Goal: Information Seeking & Learning: Learn about a topic

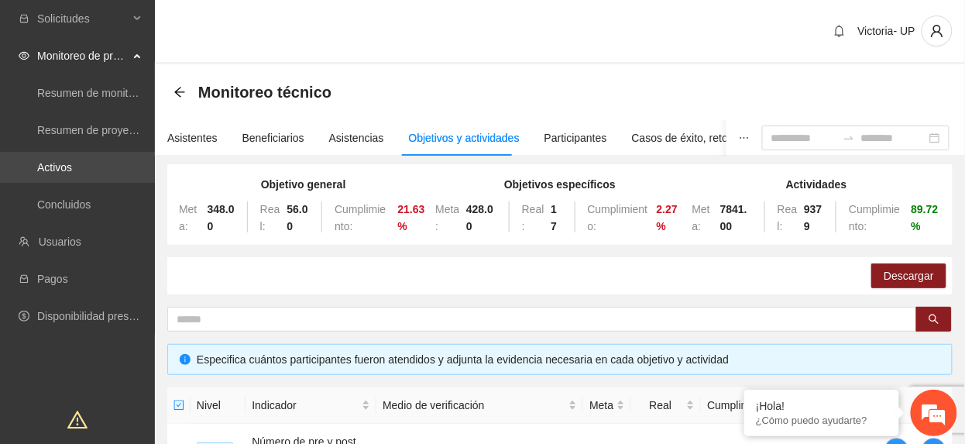
click at [72, 161] on link "Activos" at bounding box center [54, 167] width 35 height 12
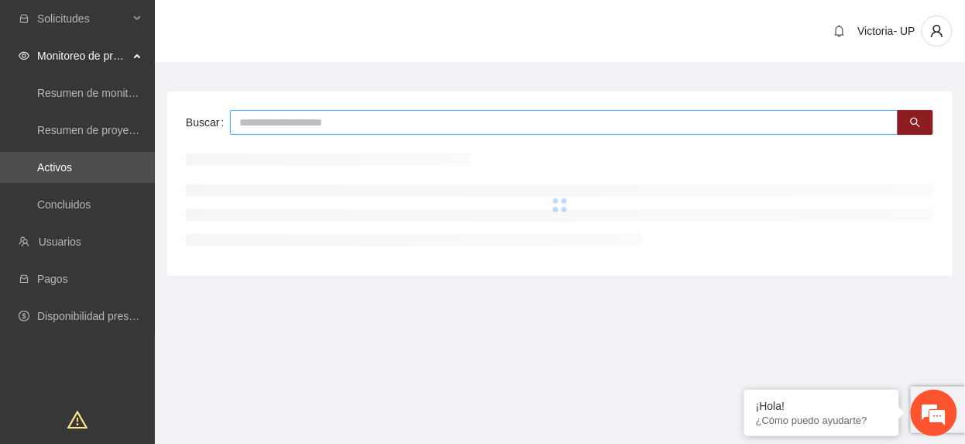
click at [292, 131] on input "text" at bounding box center [564, 122] width 668 height 25
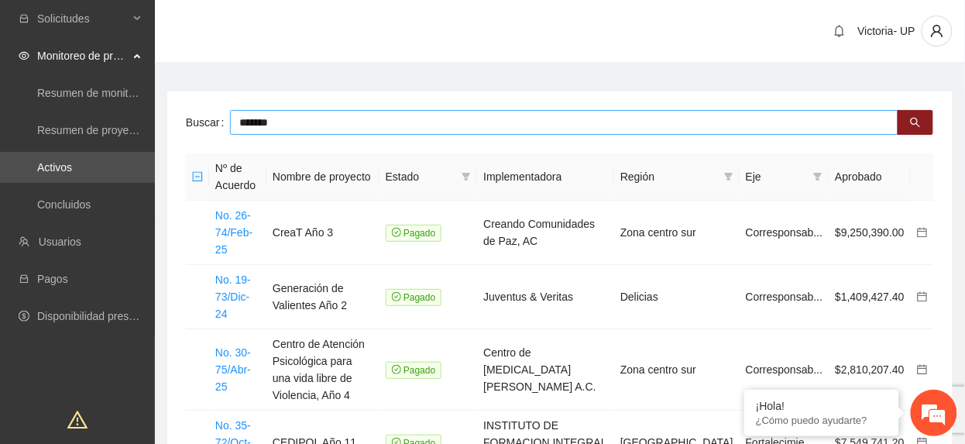
type input "*******"
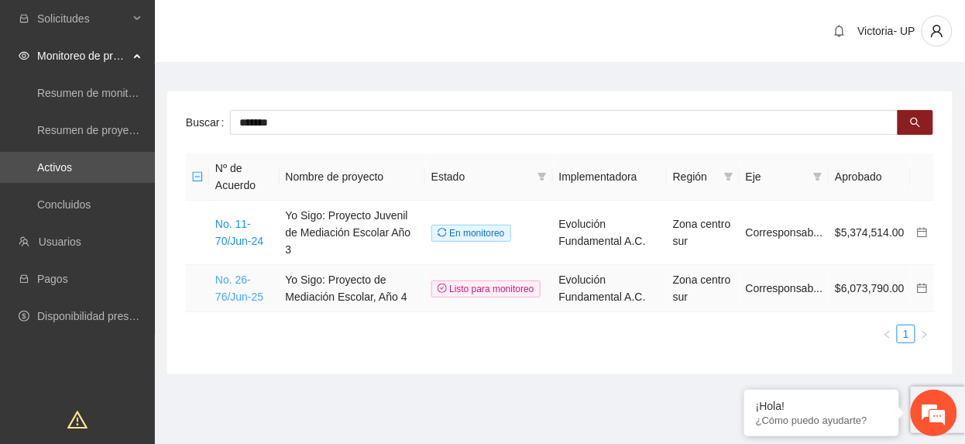
click at [246, 274] on link "No. 26-76/Jun-25" at bounding box center [239, 287] width 48 height 29
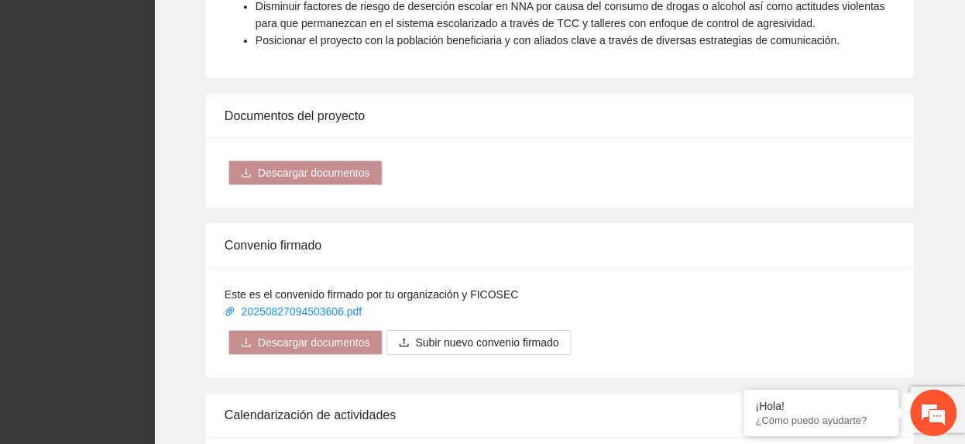
scroll to position [1549, 0]
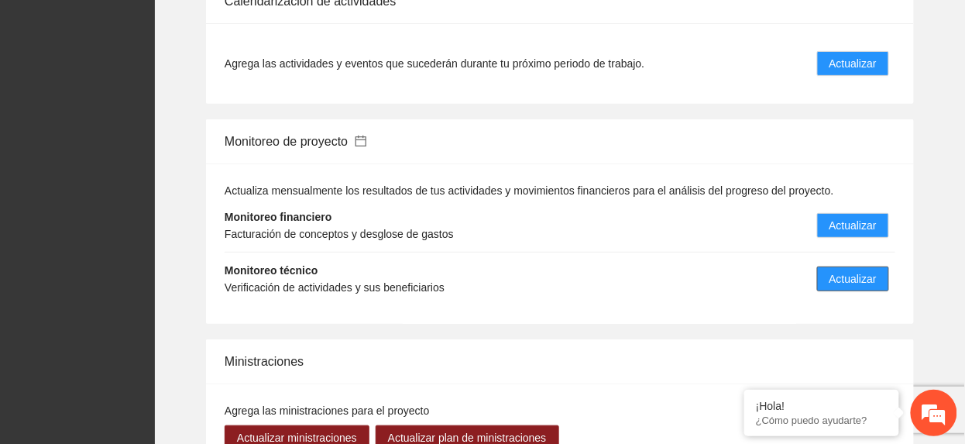
click at [878, 266] on button "Actualizar" at bounding box center [853, 278] width 72 height 25
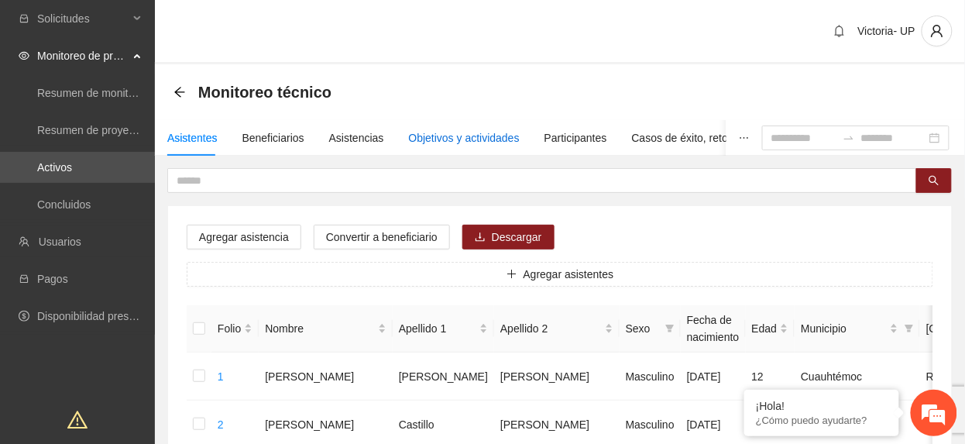
click at [452, 132] on div "Objetivos y actividades" at bounding box center [464, 137] width 111 height 17
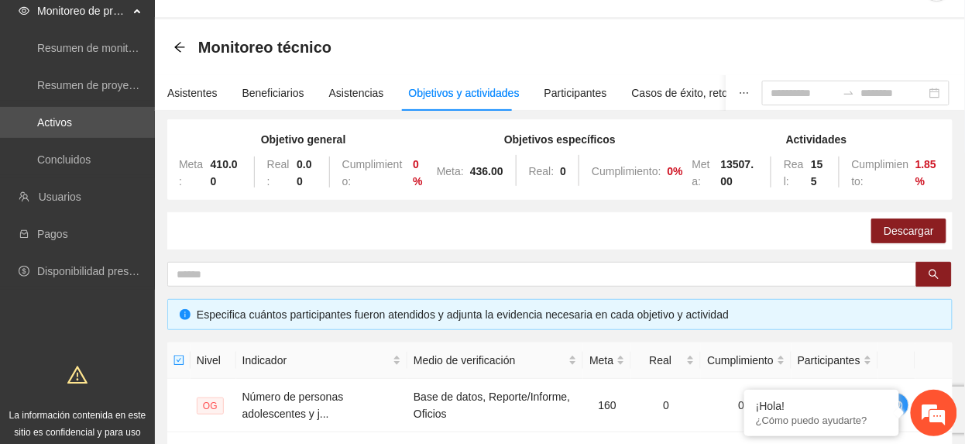
scroll to position [666, 0]
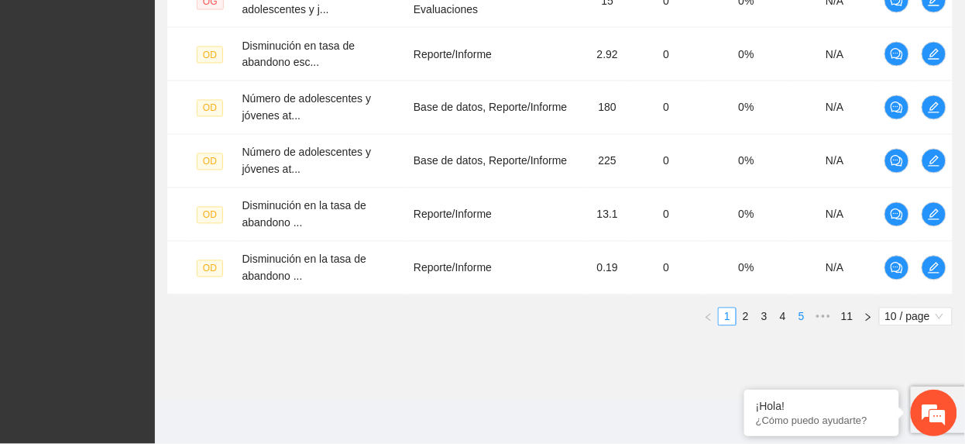
click at [806, 313] on link "5" at bounding box center [801, 316] width 17 height 17
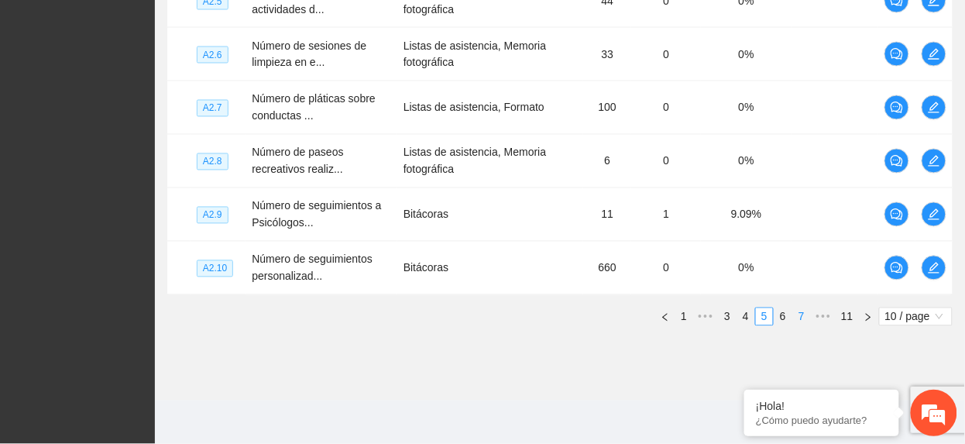
click at [793, 319] on link "7" at bounding box center [801, 316] width 17 height 17
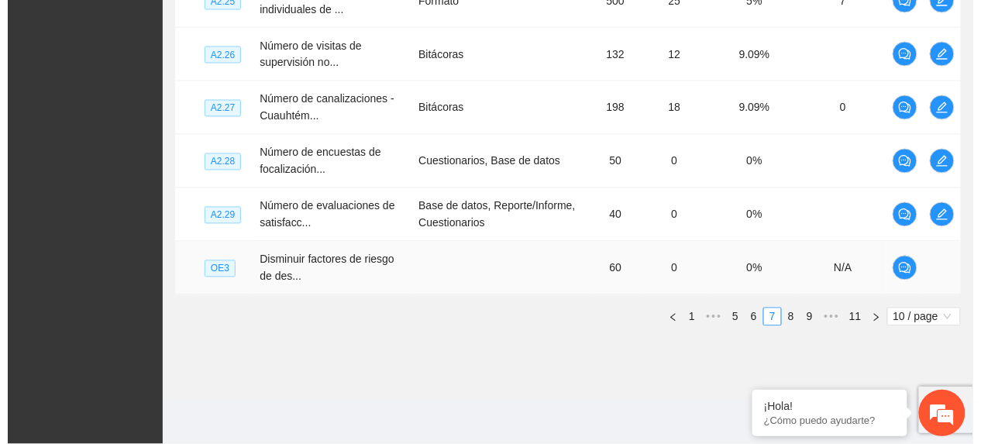
scroll to position [562, 0]
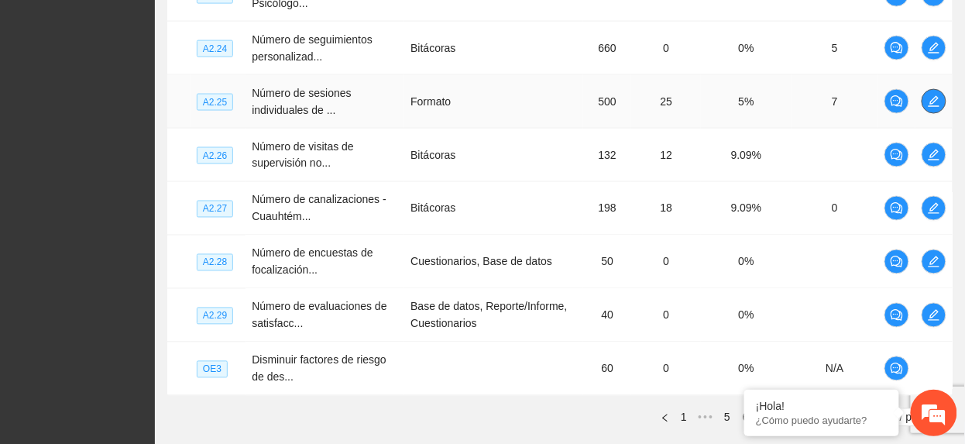
click at [933, 106] on icon "edit" at bounding box center [934, 101] width 12 height 12
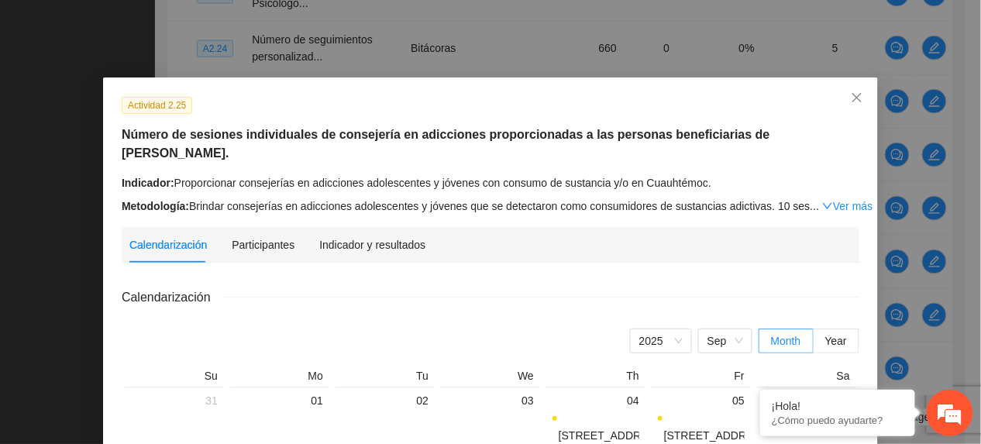
click at [392, 227] on div "Indicador y resultados" at bounding box center [372, 245] width 106 height 36
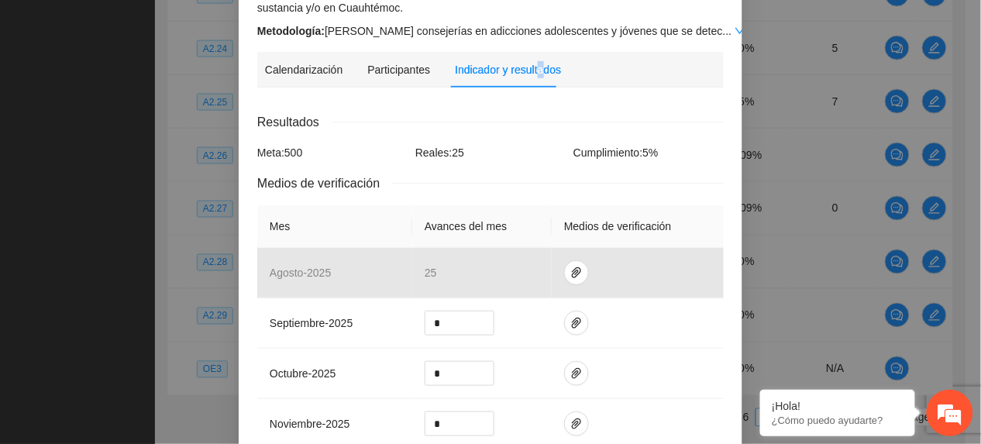
scroll to position [443, 0]
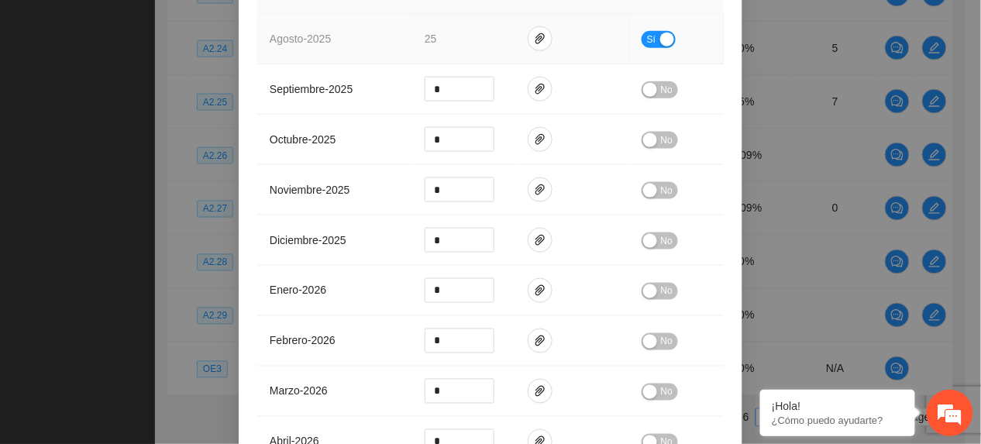
drag, startPoint x: 638, startPoint y: 31, endPoint x: 639, endPoint y: 42, distance: 10.9
click at [647, 40] on span "Sí" at bounding box center [651, 39] width 9 height 17
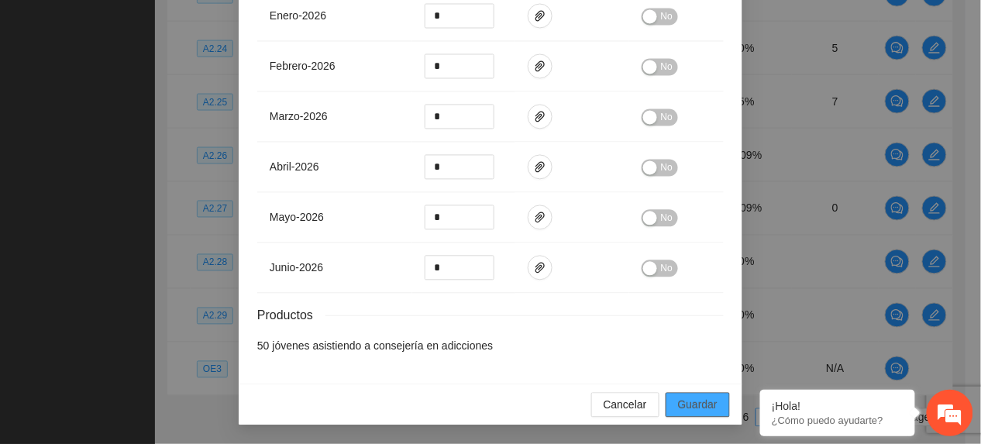
scroll to position [726, 0]
drag, startPoint x: 705, startPoint y: 397, endPoint x: 568, endPoint y: 57, distance: 367.4
click at [705, 398] on span "Guardar" at bounding box center [698, 405] width 40 height 17
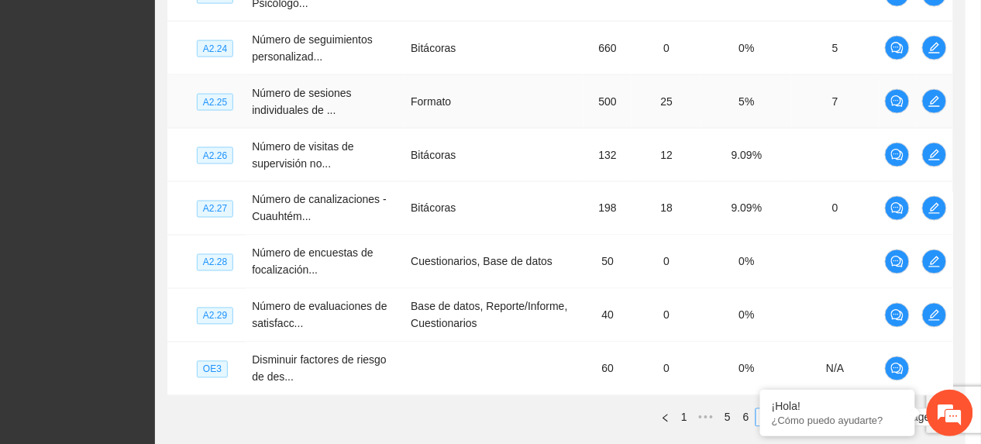
scroll to position [648, 0]
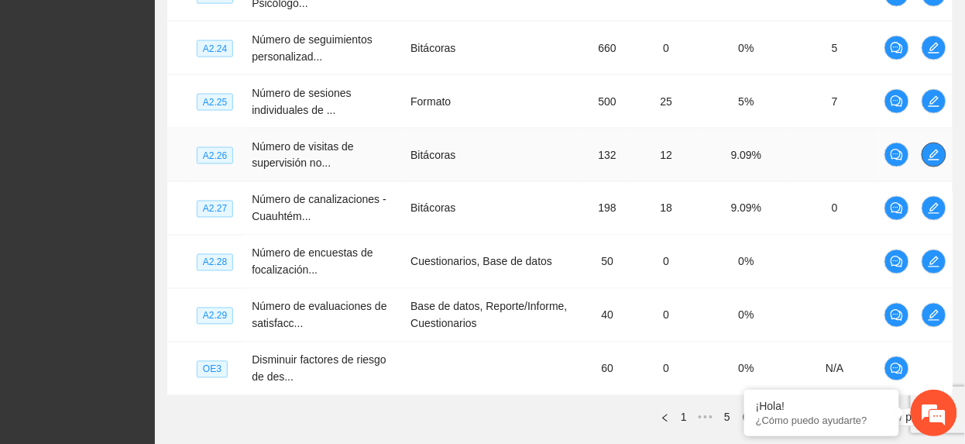
click at [939, 160] on icon "edit" at bounding box center [934, 155] width 12 height 12
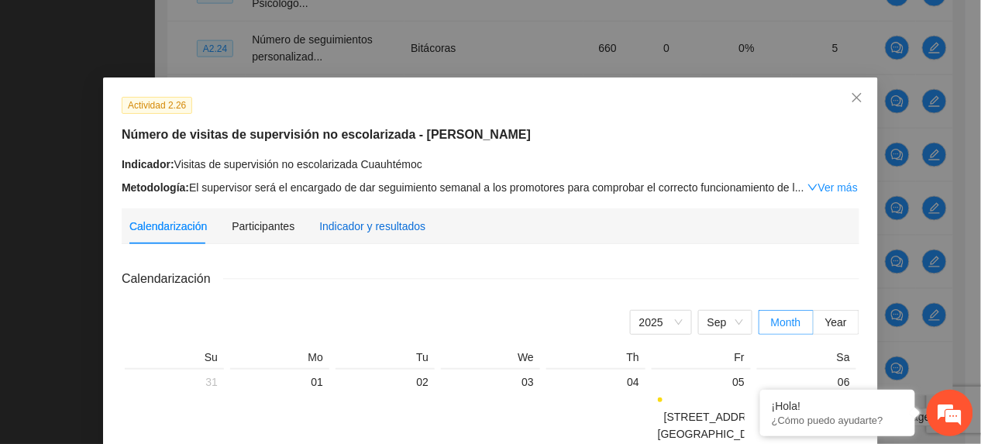
click at [385, 225] on div "Indicador y resultados" at bounding box center [372, 226] width 106 height 17
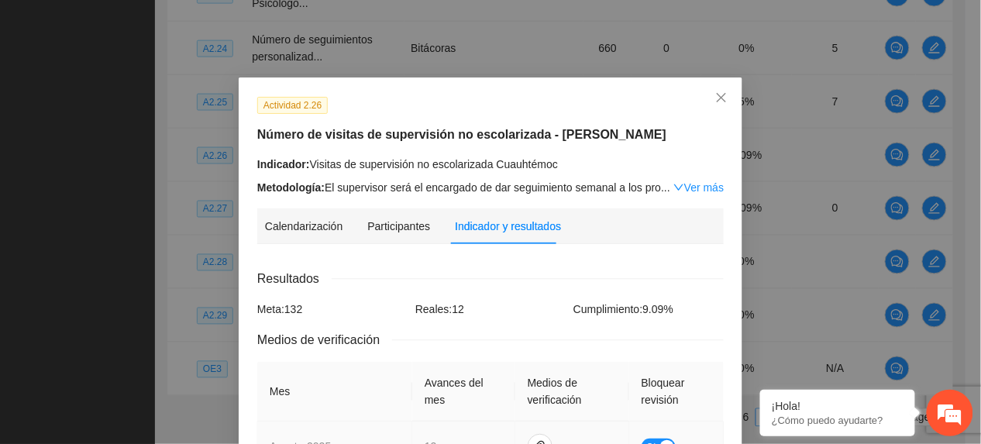
scroll to position [206, 0]
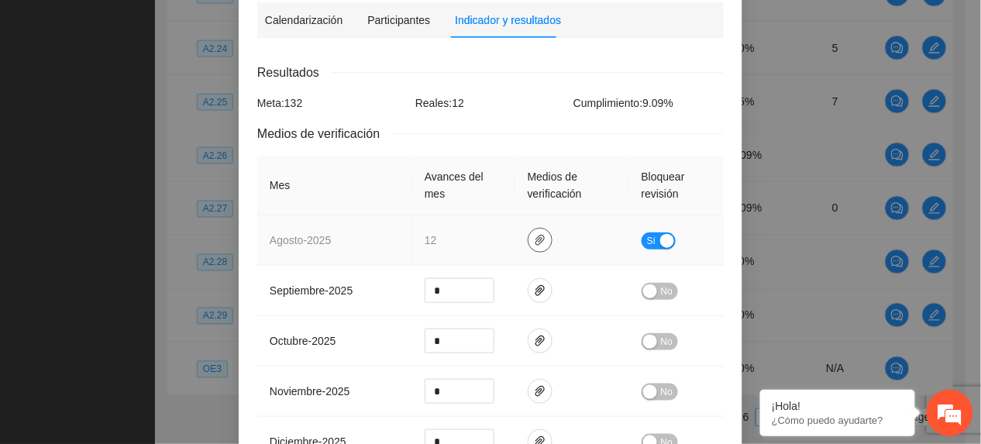
click at [534, 242] on icon "paper-clip" at bounding box center [540, 240] width 12 height 12
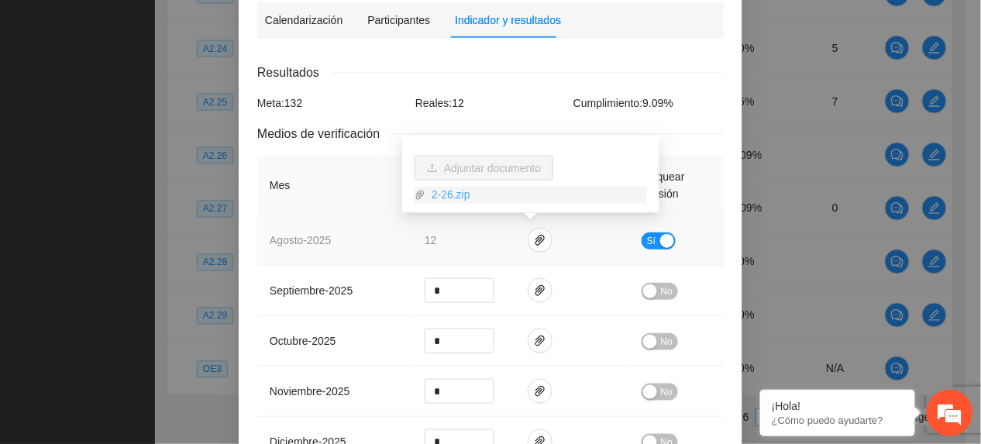
click at [459, 189] on link "2-26.zip" at bounding box center [536, 195] width 222 height 17
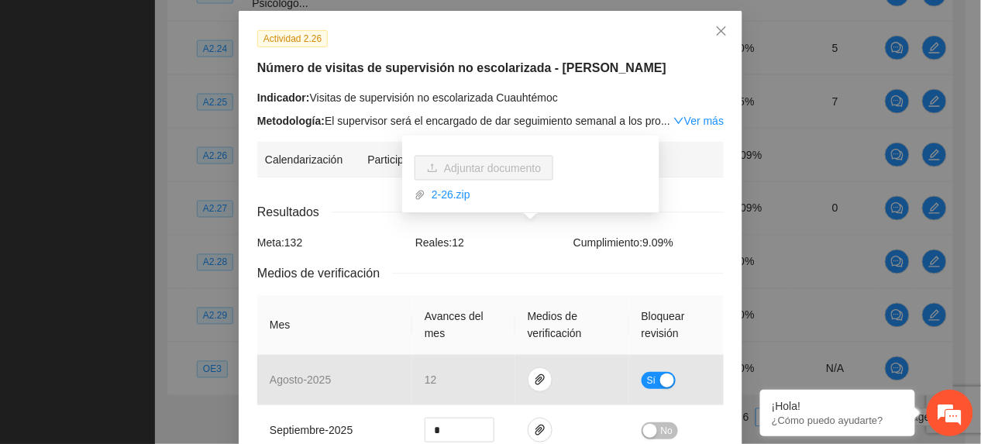
scroll to position [0, 0]
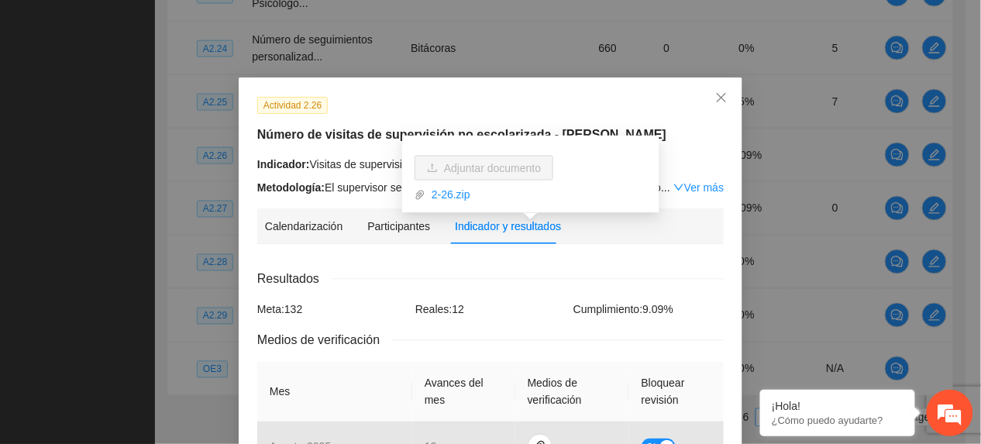
drag, startPoint x: 354, startPoint y: 127, endPoint x: 392, endPoint y: 146, distance: 42.3
click at [355, 129] on h5 "Número de visitas de supervisión no escolarizada - [PERSON_NAME]" at bounding box center [490, 134] width 466 height 19
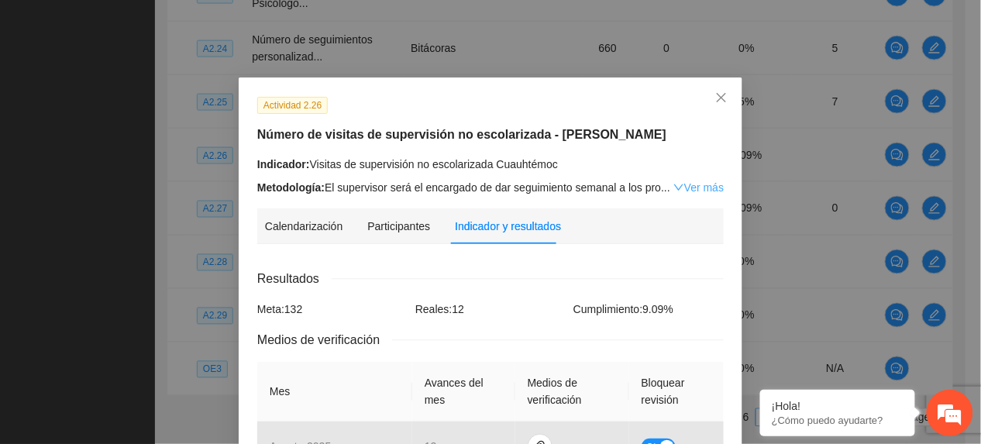
click at [683, 184] on link "Ver más" at bounding box center [698, 187] width 50 height 12
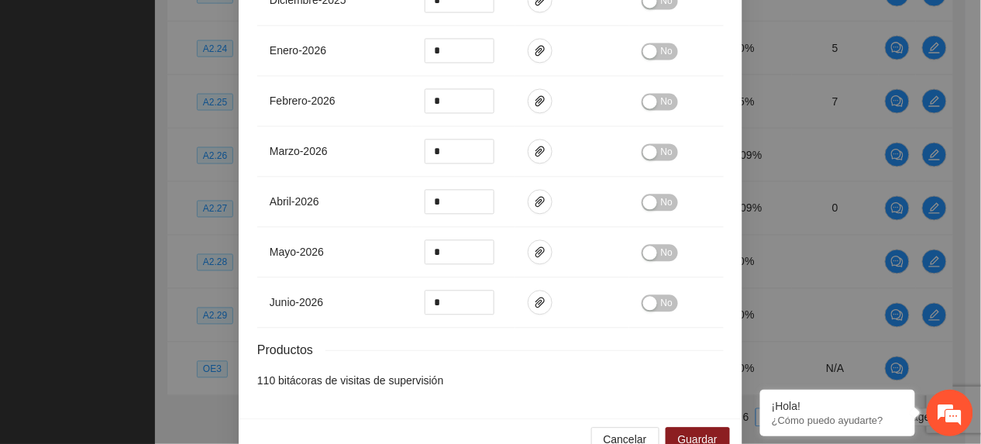
scroll to position [775, 0]
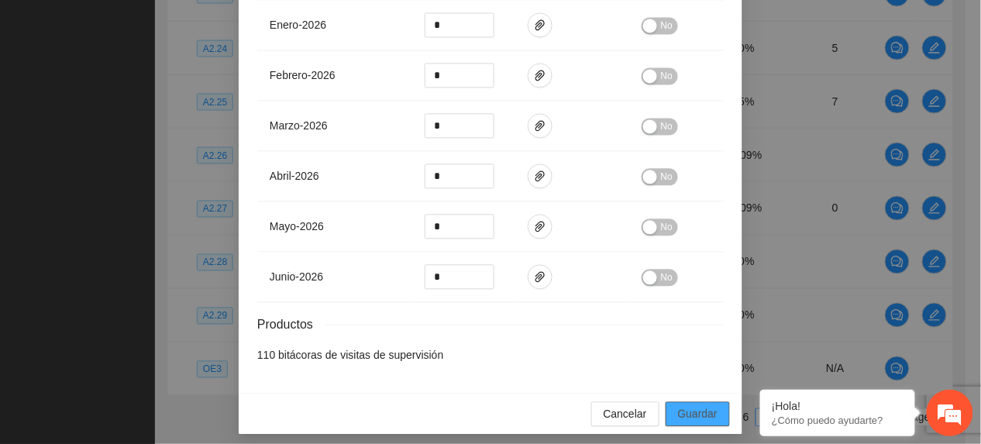
click at [688, 405] on span "Guardar" at bounding box center [698, 413] width 40 height 17
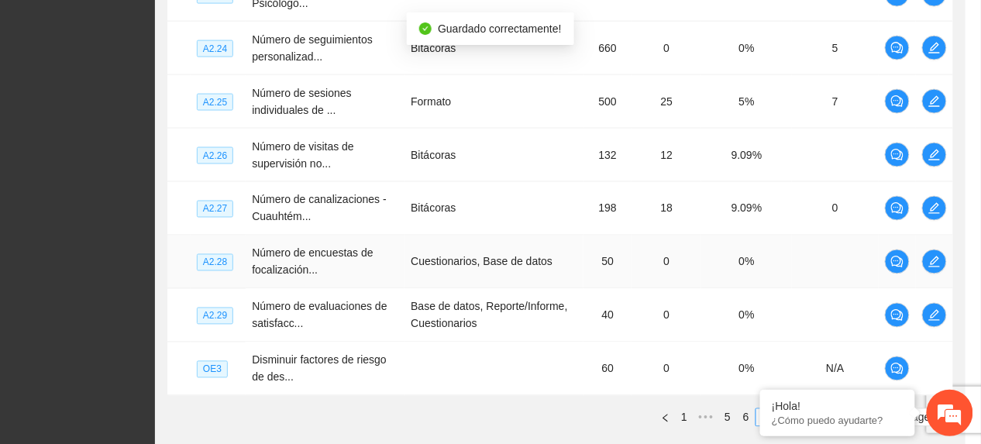
scroll to position [698, 0]
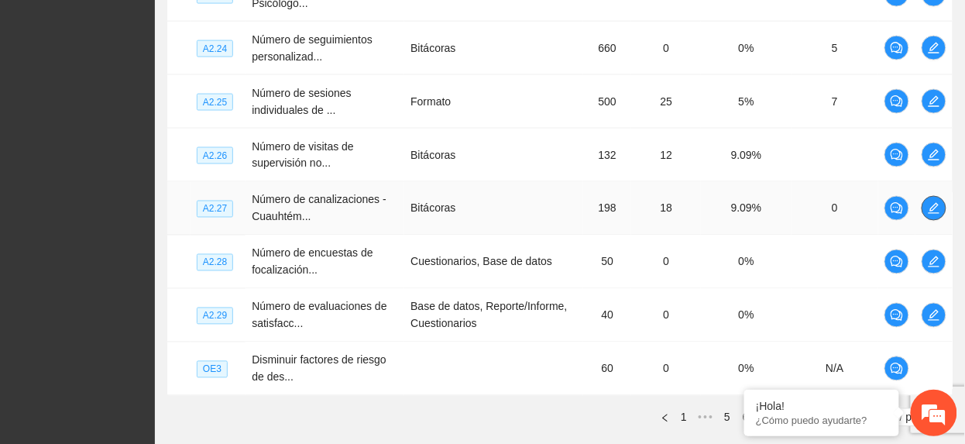
click at [933, 202] on button "button" at bounding box center [934, 208] width 25 height 25
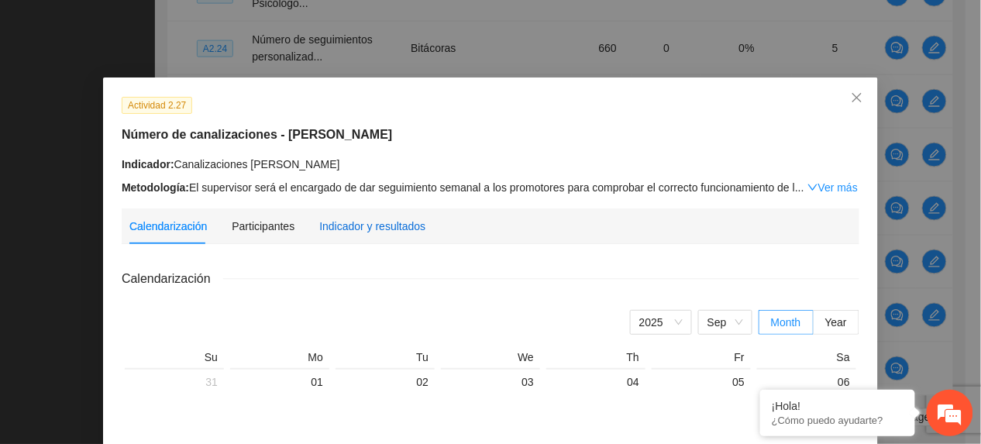
click at [338, 223] on div "Indicador y resultados" at bounding box center [372, 226] width 106 height 17
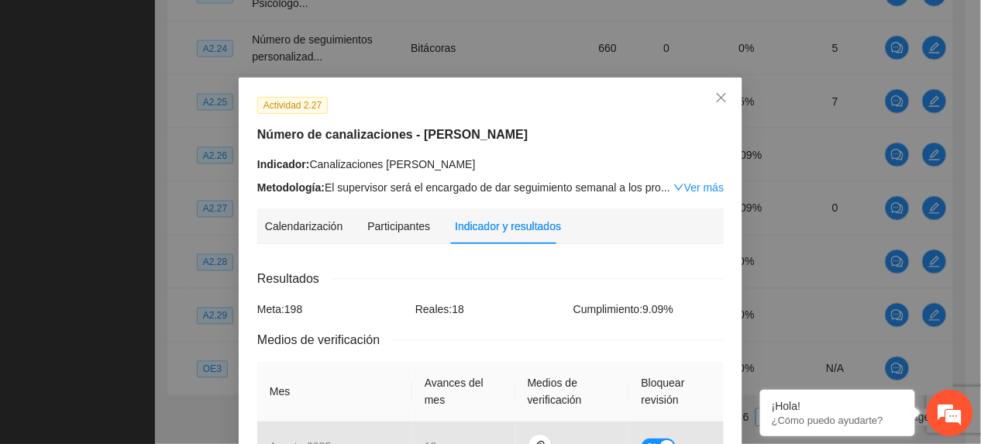
scroll to position [206, 0]
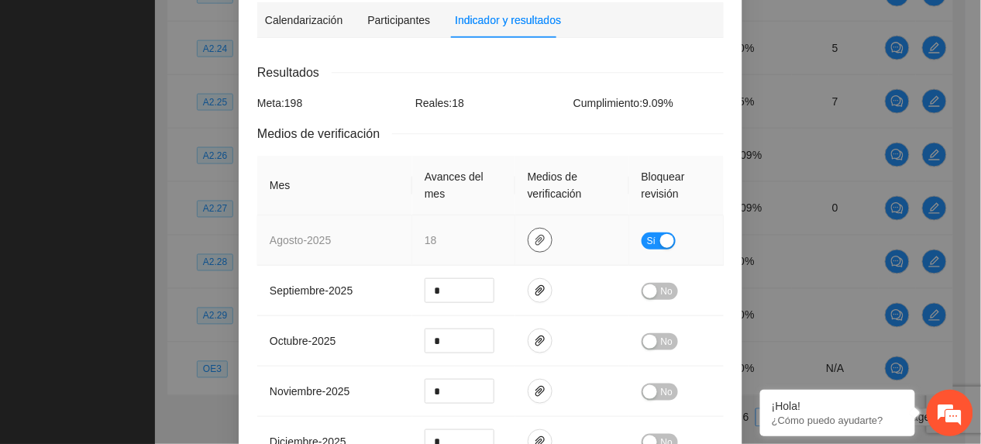
click at [534, 236] on icon "paper-clip" at bounding box center [540, 240] width 12 height 12
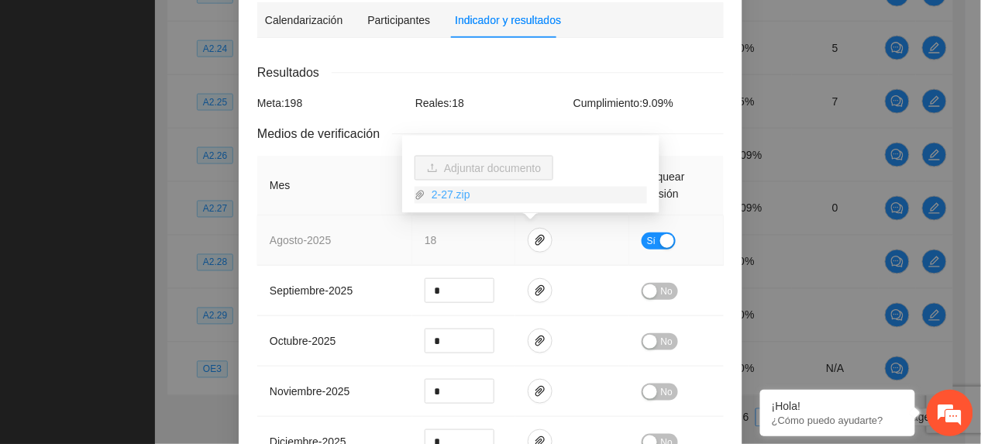
drag, startPoint x: 453, startPoint y: 186, endPoint x: 462, endPoint y: 195, distance: 13.1
click at [453, 187] on link "2-27.zip" at bounding box center [536, 195] width 222 height 17
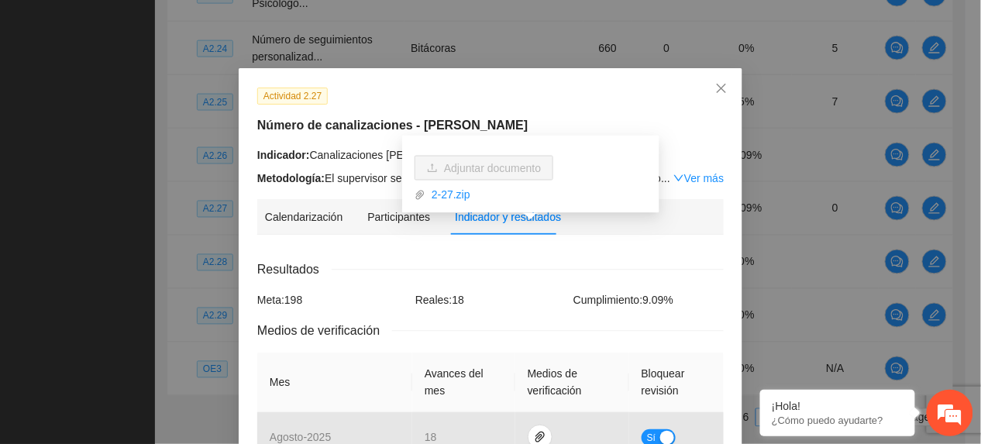
scroll to position [0, 0]
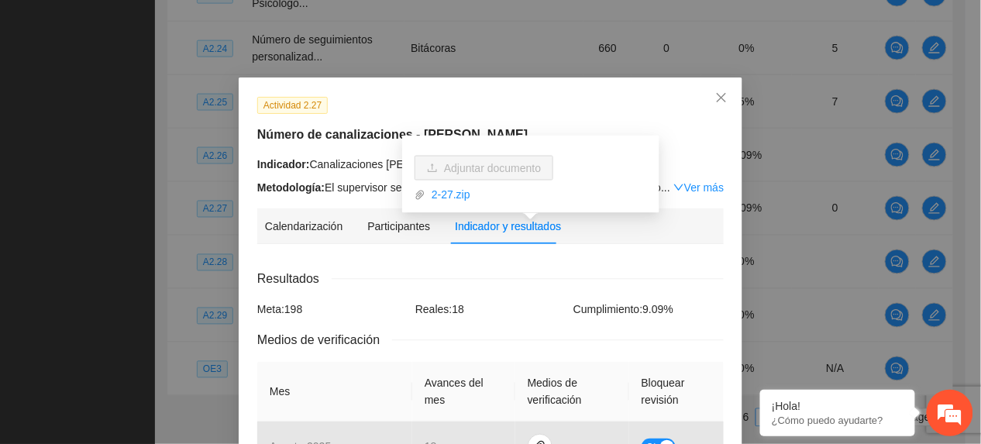
drag, startPoint x: 296, startPoint y: 125, endPoint x: 314, endPoint y: 136, distance: 21.9
click at [305, 131] on div "Actividad 2.27 Número de canalizaciones - [PERSON_NAME] Indicador: Canalizacion…" at bounding box center [491, 146] width 478 height 100
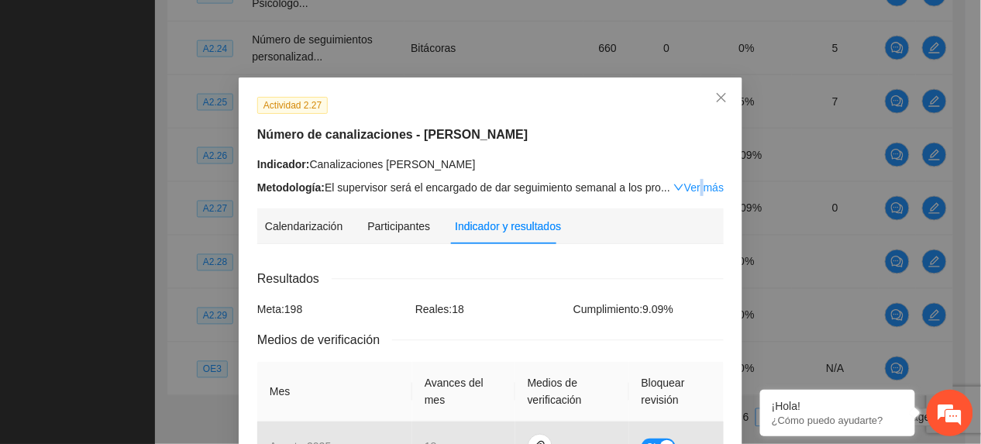
drag, startPoint x: 314, startPoint y: 136, endPoint x: 686, endPoint y: 189, distance: 375.5
click at [686, 189] on link "Ver más" at bounding box center [698, 187] width 50 height 12
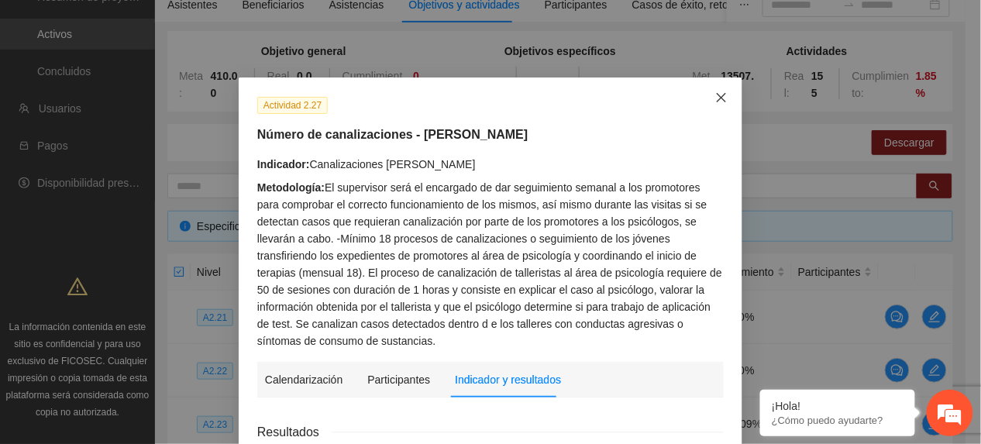
click at [715, 102] on icon "close" at bounding box center [721, 97] width 12 height 12
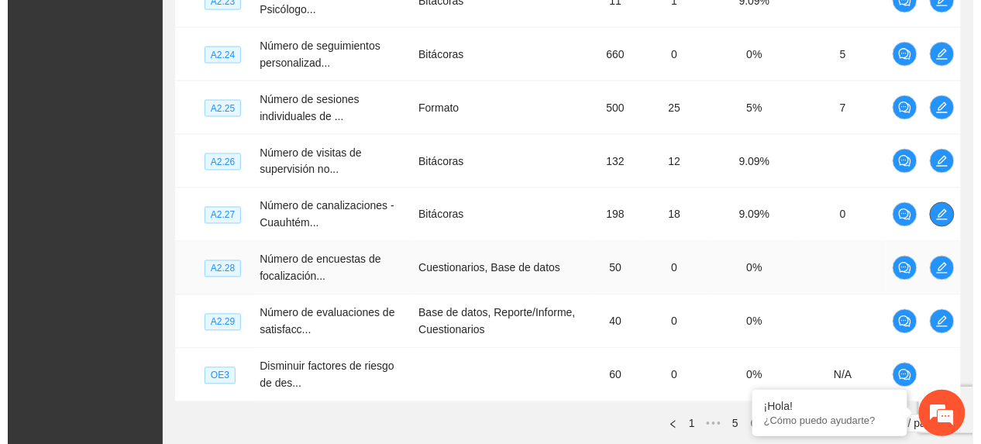
scroll to position [649, 0]
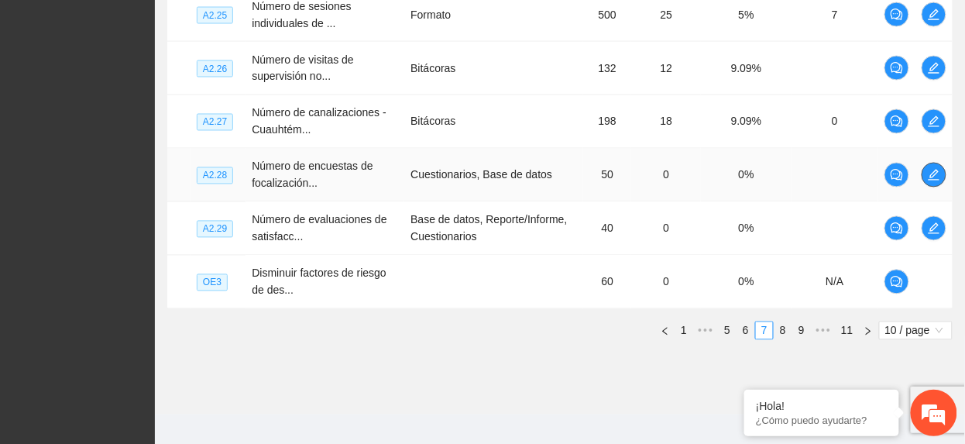
click at [931, 167] on button "button" at bounding box center [934, 175] width 25 height 25
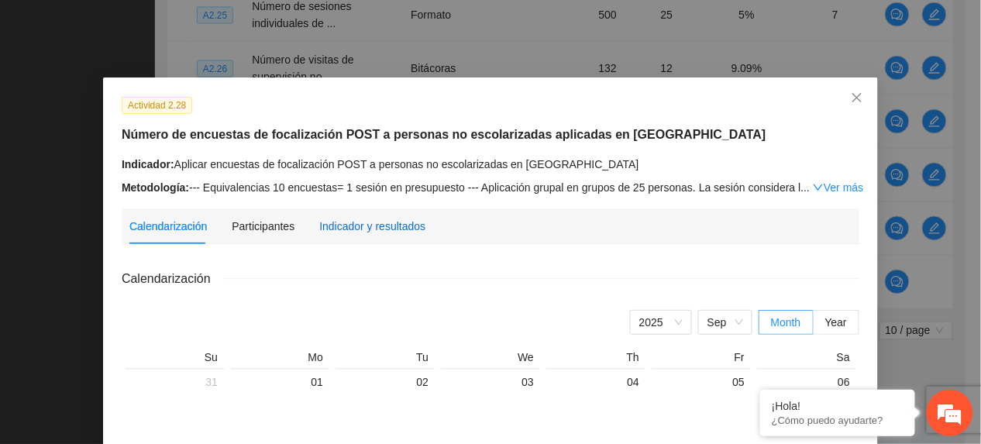
click at [333, 215] on div "Indicador y resultados" at bounding box center [372, 226] width 106 height 36
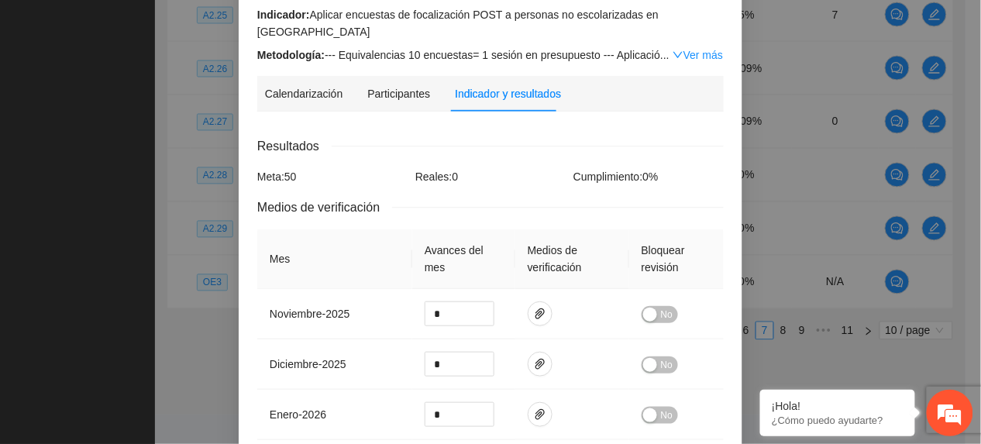
scroll to position [0, 0]
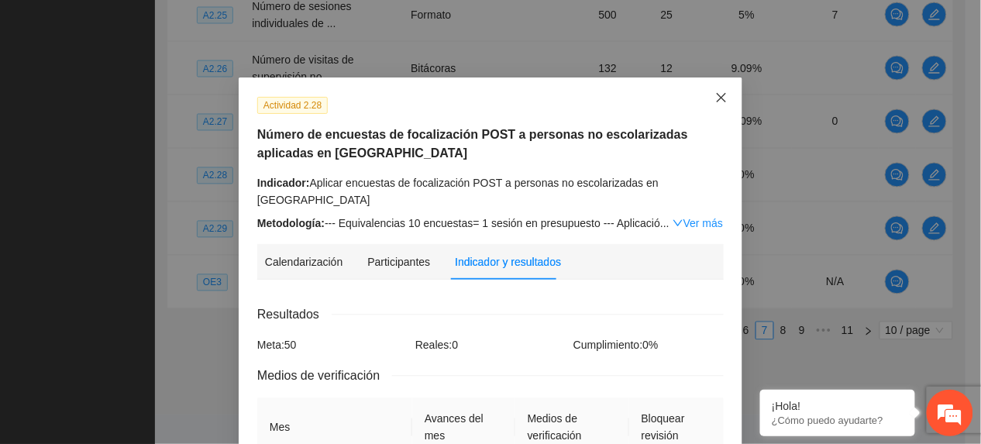
click at [715, 101] on icon "close" at bounding box center [721, 97] width 12 height 12
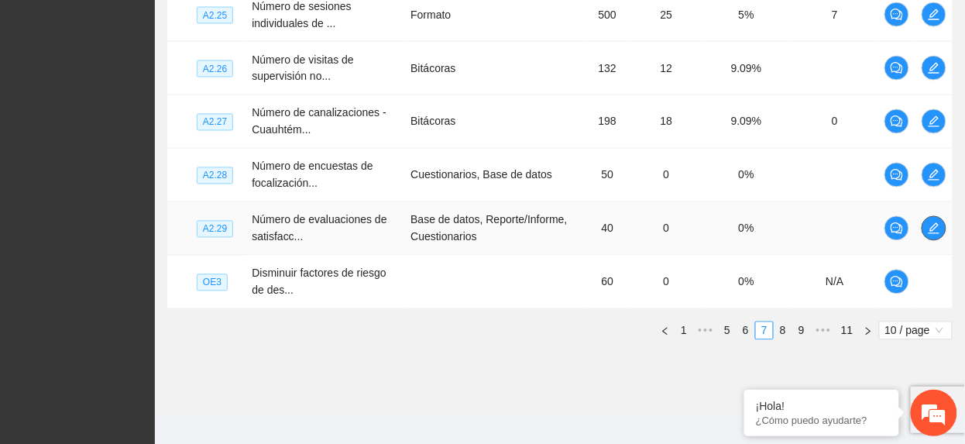
click at [933, 239] on button "button" at bounding box center [934, 228] width 25 height 25
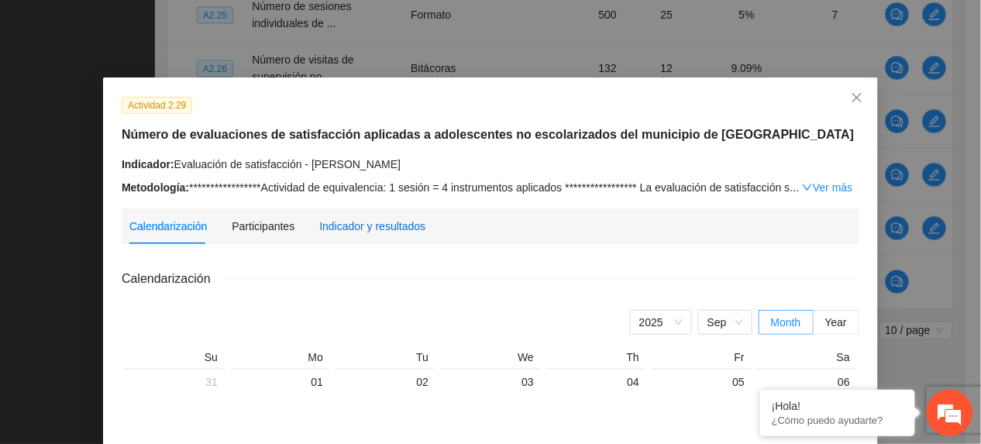
click at [345, 228] on div "Indicador y resultados" at bounding box center [372, 226] width 106 height 17
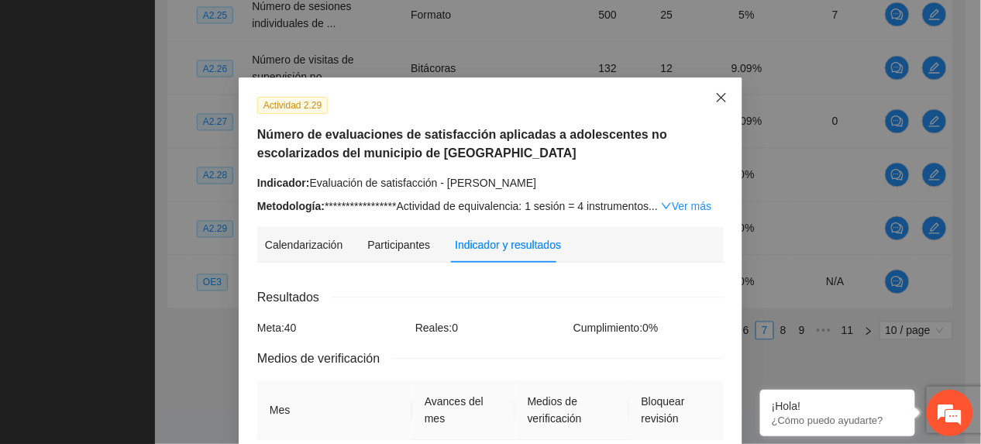
click at [700, 99] on span "Close" at bounding box center [721, 98] width 42 height 42
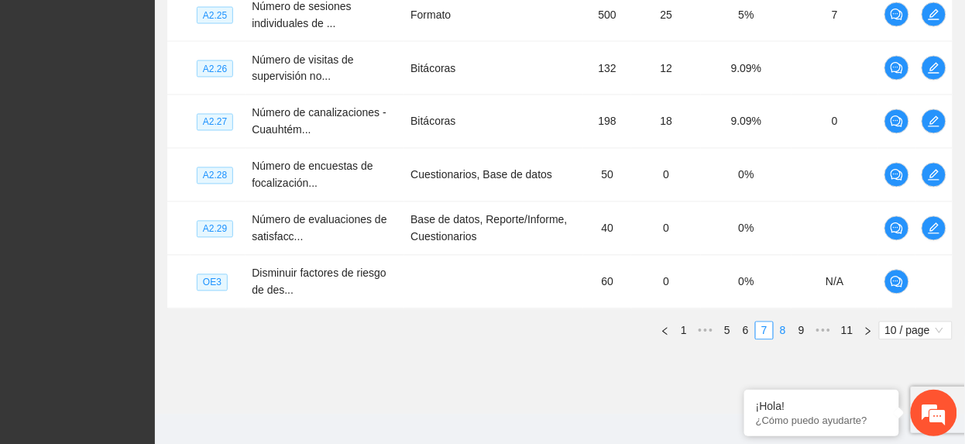
click at [776, 335] on link "8" at bounding box center [783, 330] width 17 height 17
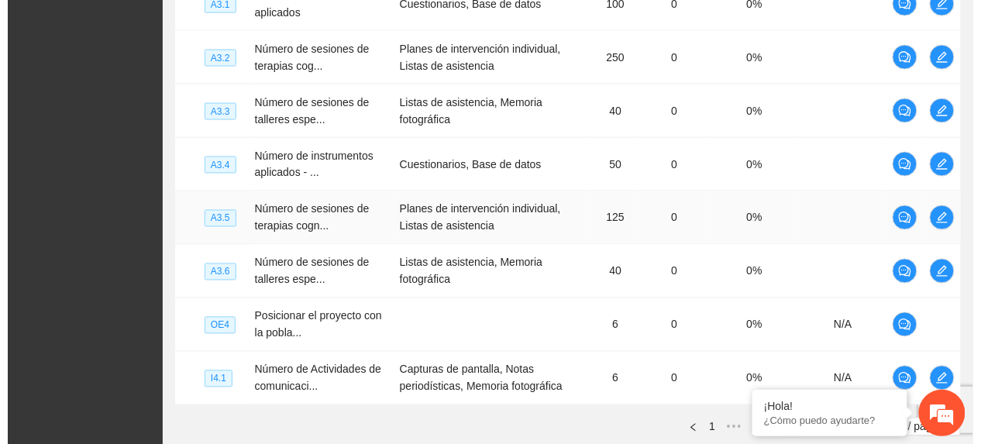
scroll to position [339, 0]
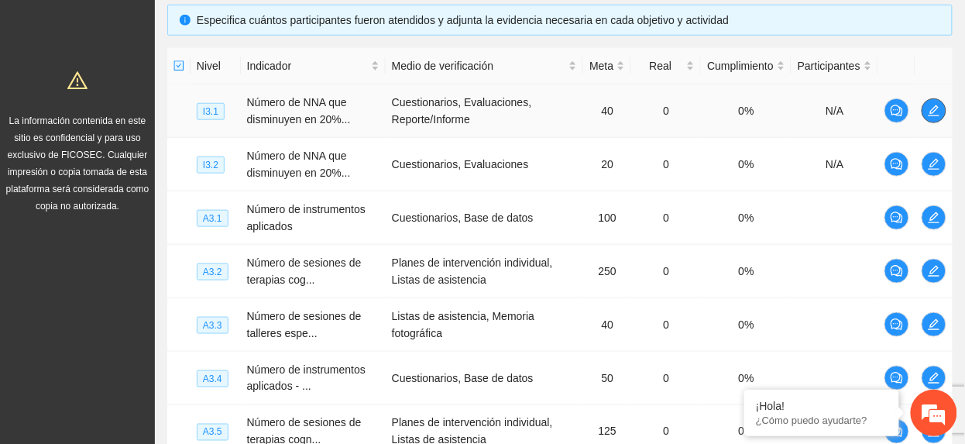
click at [934, 113] on icon "edit" at bounding box center [934, 111] width 12 height 12
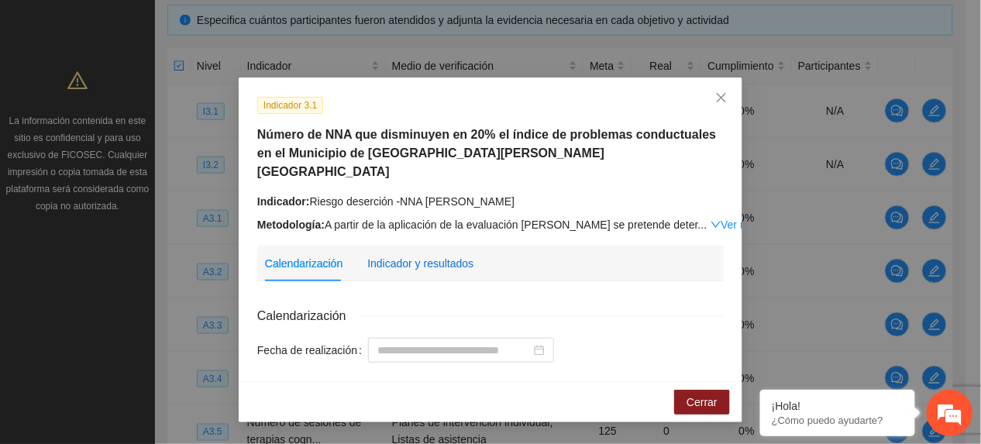
click at [397, 255] on div "Indicador y resultados" at bounding box center [420, 263] width 106 height 17
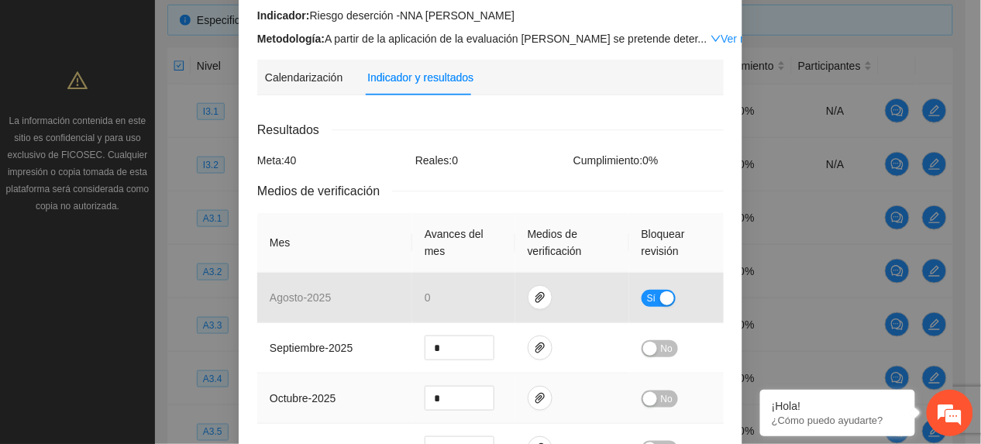
scroll to position [310, 0]
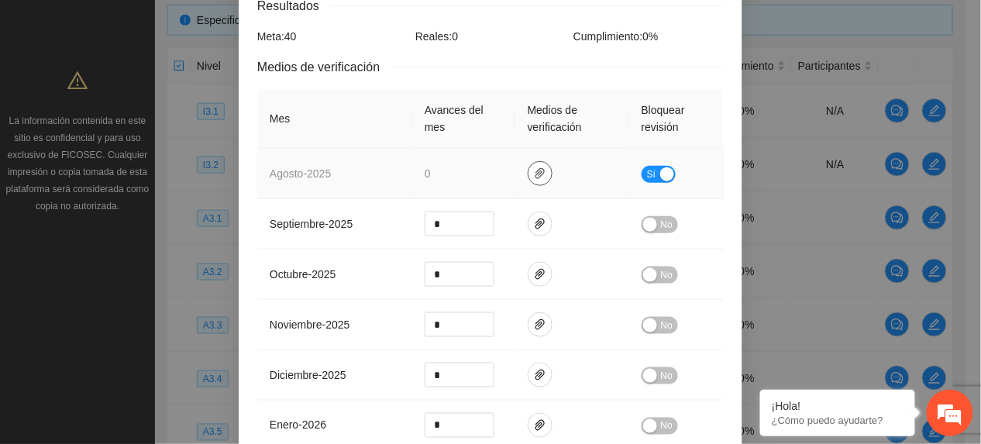
click at [534, 167] on icon "paper-clip" at bounding box center [540, 173] width 12 height 12
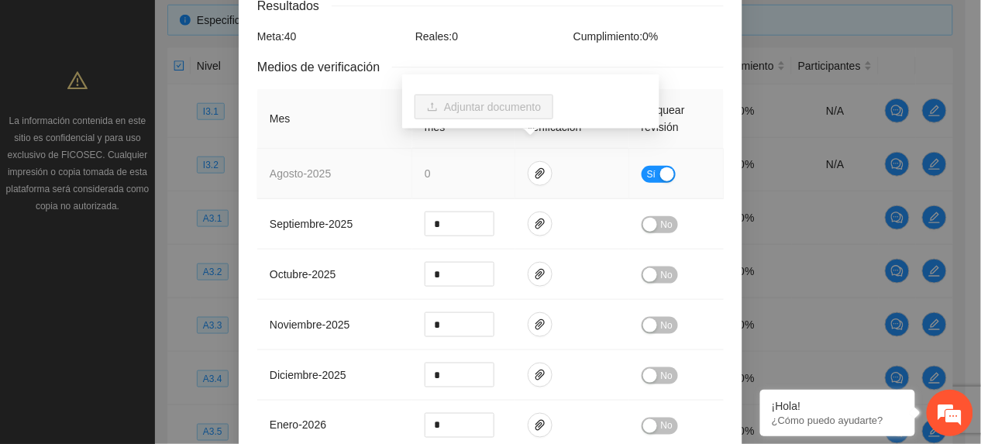
scroll to position [206, 0]
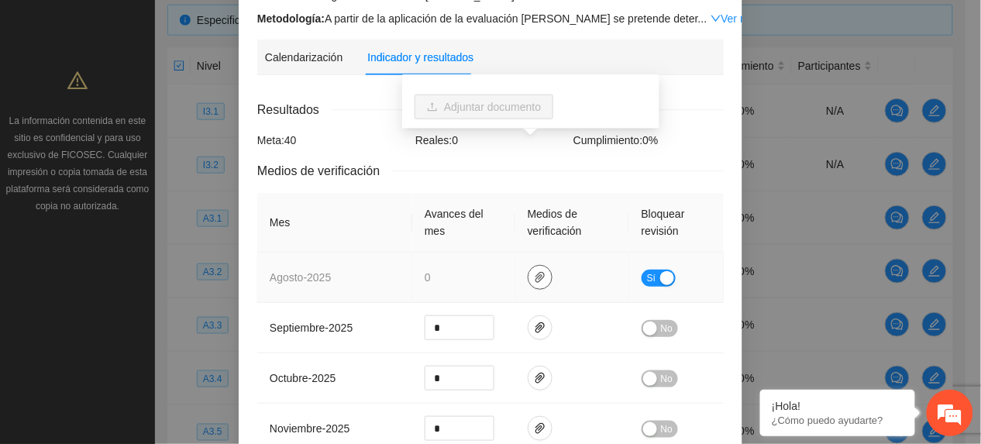
click at [534, 271] on icon "paper-clip" at bounding box center [540, 277] width 12 height 12
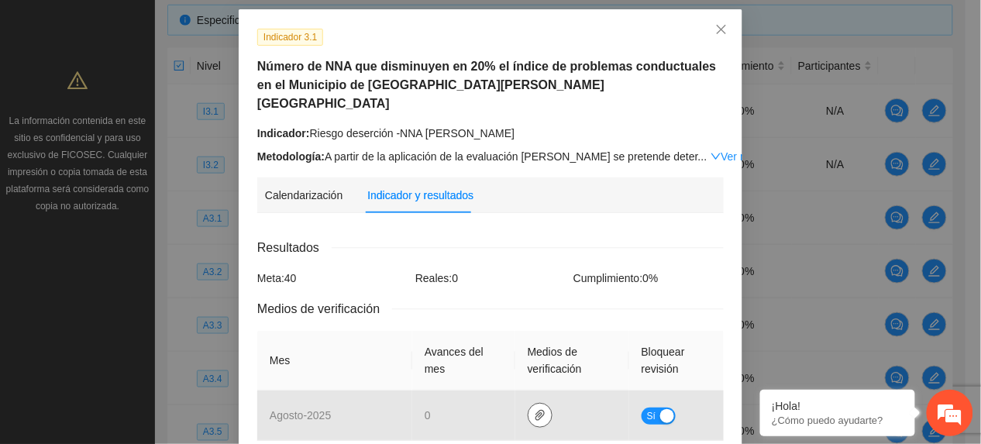
scroll to position [0, 0]
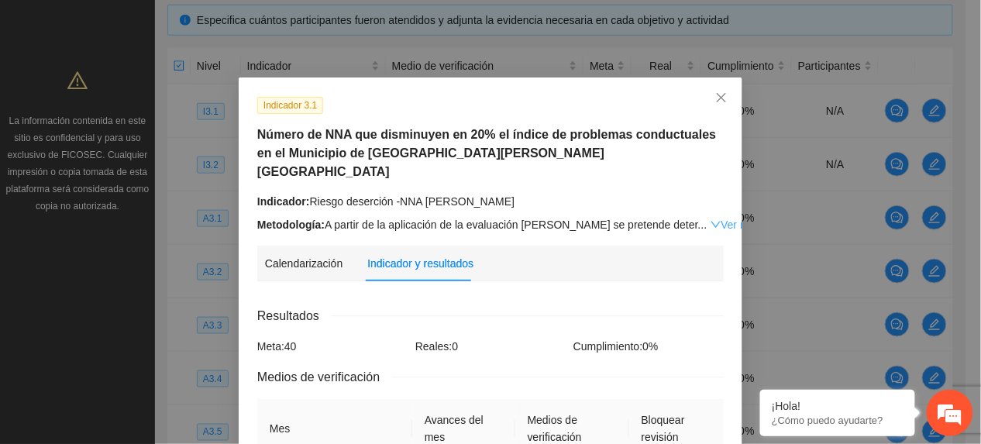
click at [710, 218] on link "Ver más" at bounding box center [735, 224] width 50 height 12
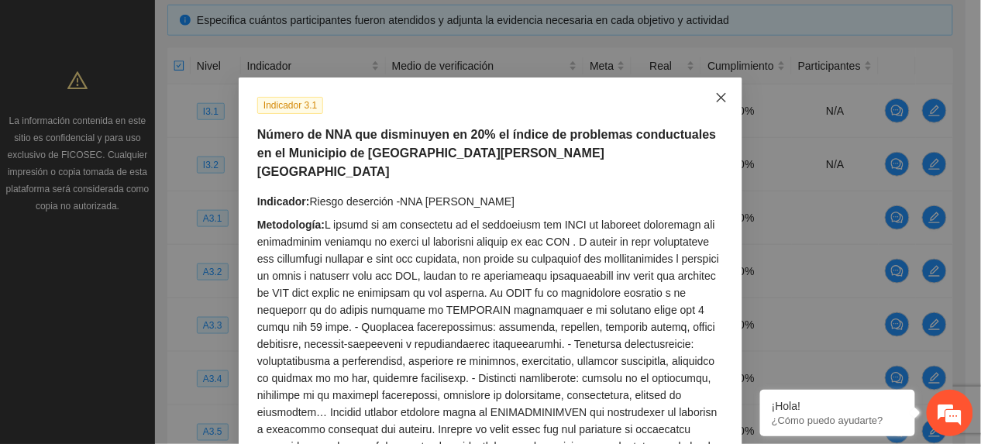
click at [707, 100] on span "Close" at bounding box center [721, 98] width 42 height 42
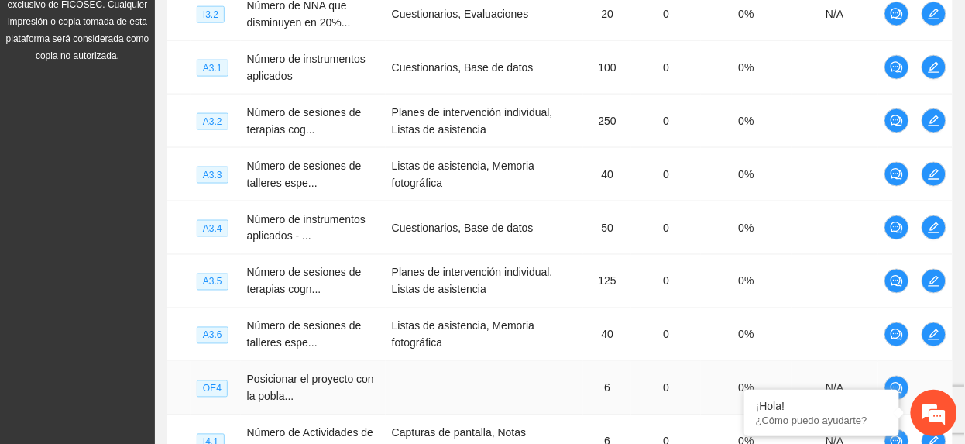
scroll to position [666, 0]
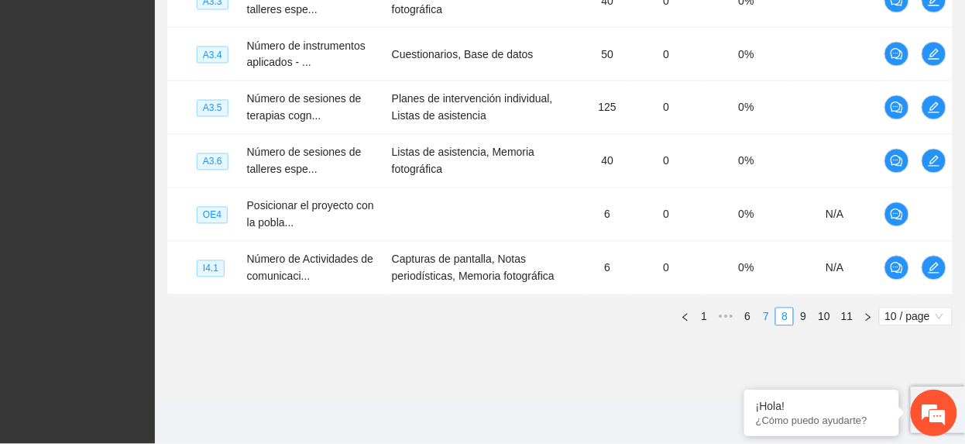
click at [763, 317] on link "7" at bounding box center [766, 316] width 17 height 17
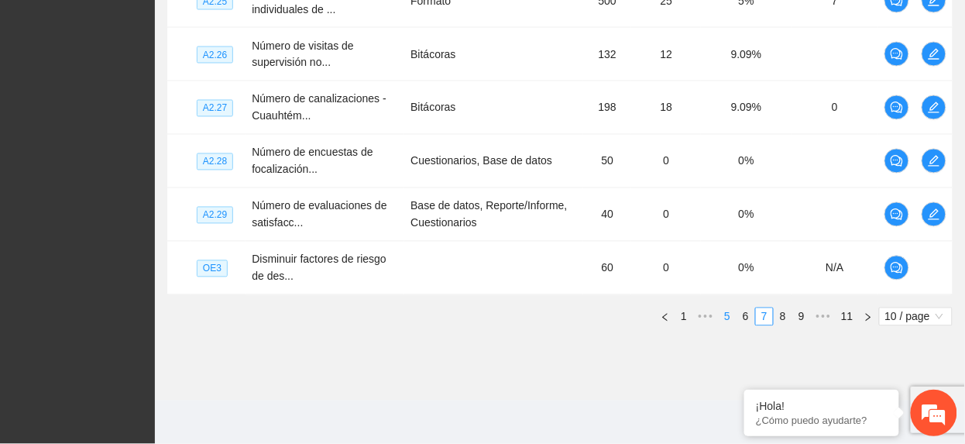
click at [734, 314] on link "5" at bounding box center [727, 316] width 17 height 17
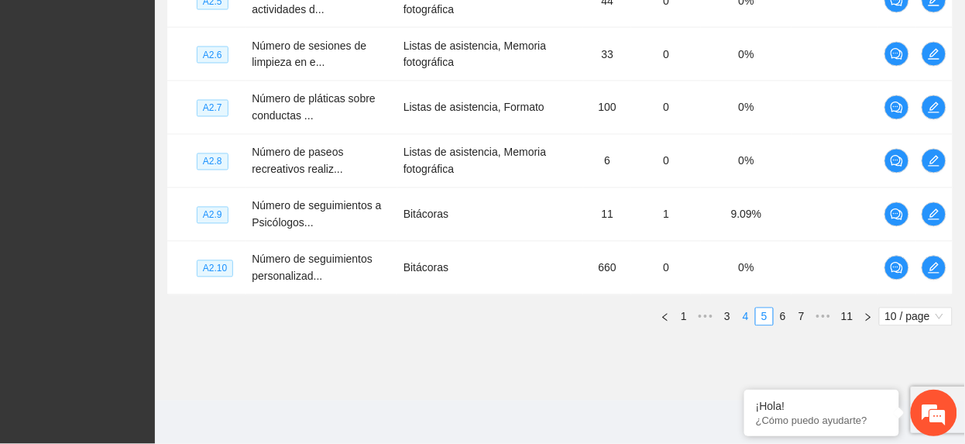
click at [747, 317] on link "4" at bounding box center [745, 316] width 17 height 17
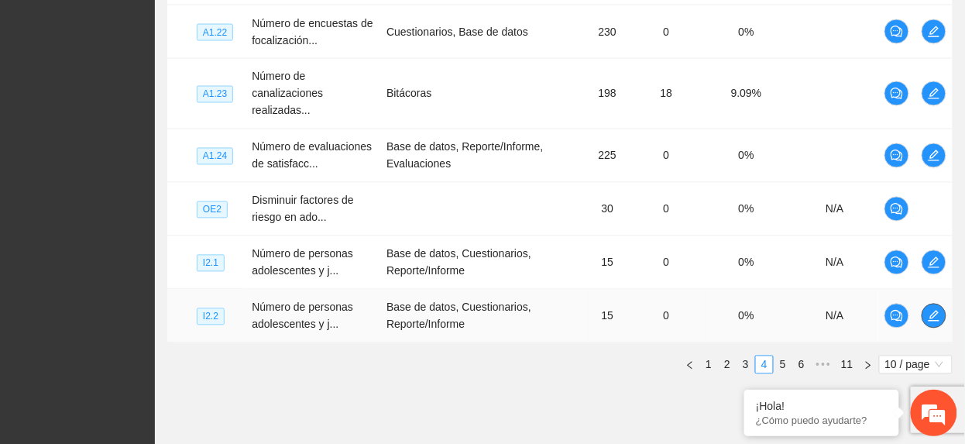
click at [933, 322] on icon "edit" at bounding box center [934, 316] width 12 height 12
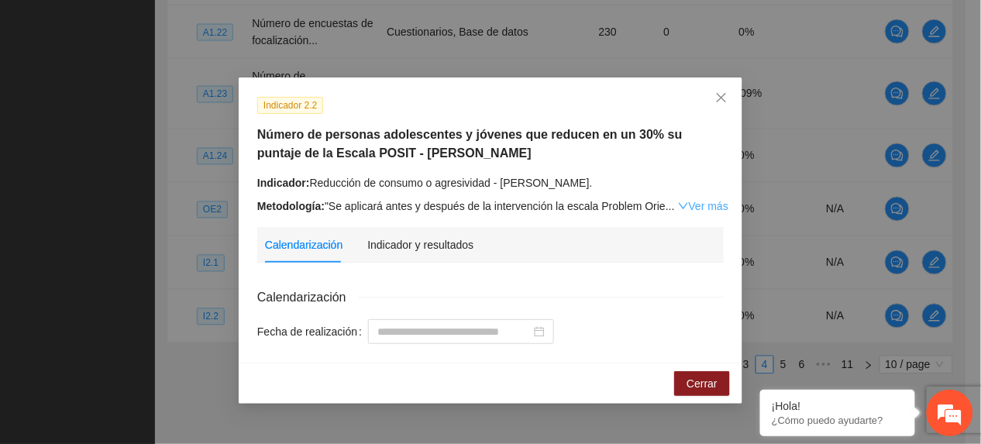
click at [705, 202] on link "Ver más" at bounding box center [703, 206] width 50 height 12
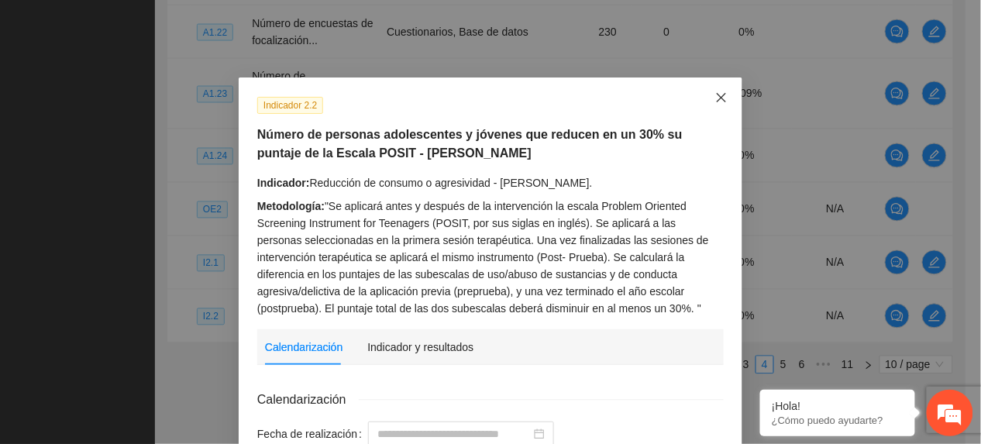
drag, startPoint x: 713, startPoint y: 96, endPoint x: 708, endPoint y: 130, distance: 34.5
click at [715, 96] on icon "close" at bounding box center [721, 97] width 12 height 12
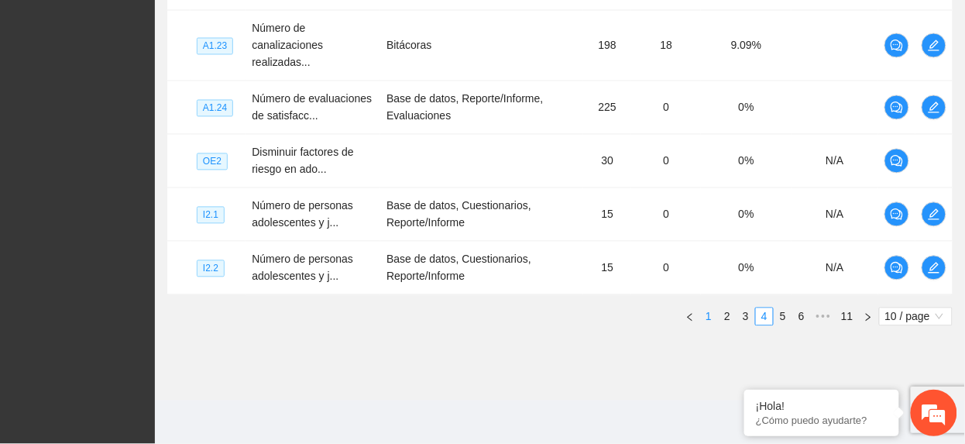
click at [725, 321] on link "2" at bounding box center [727, 316] width 17 height 17
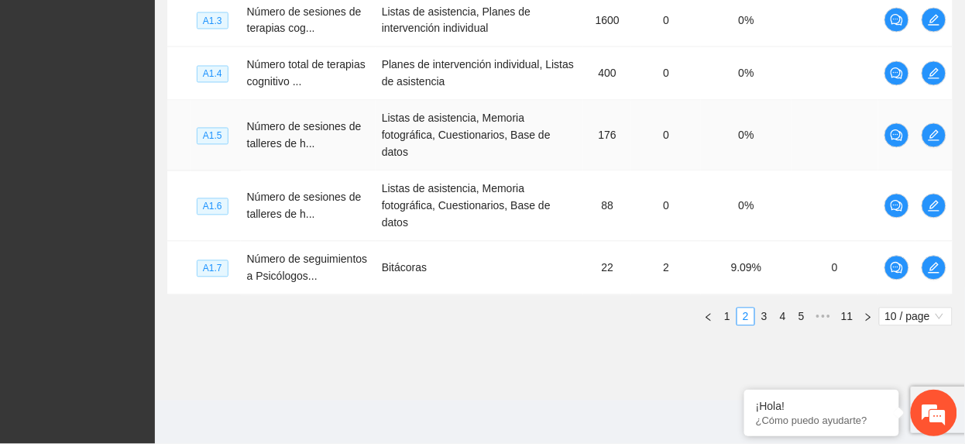
scroll to position [304, 0]
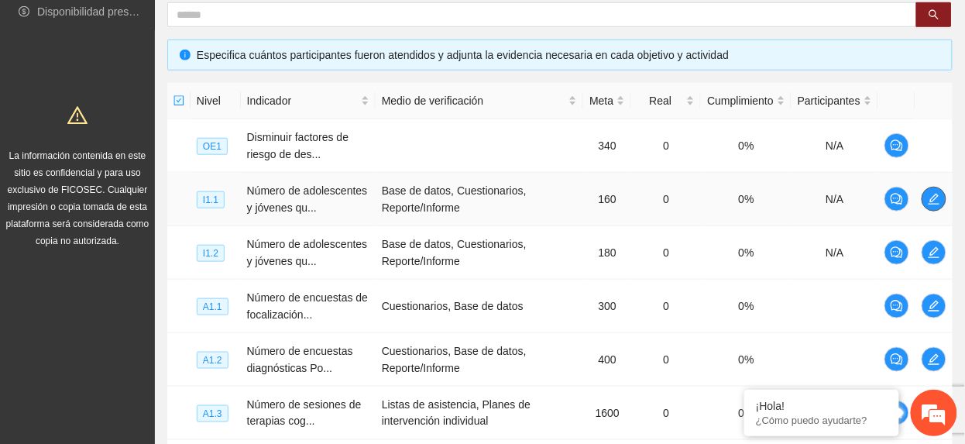
click at [928, 198] on icon "edit" at bounding box center [934, 199] width 12 height 12
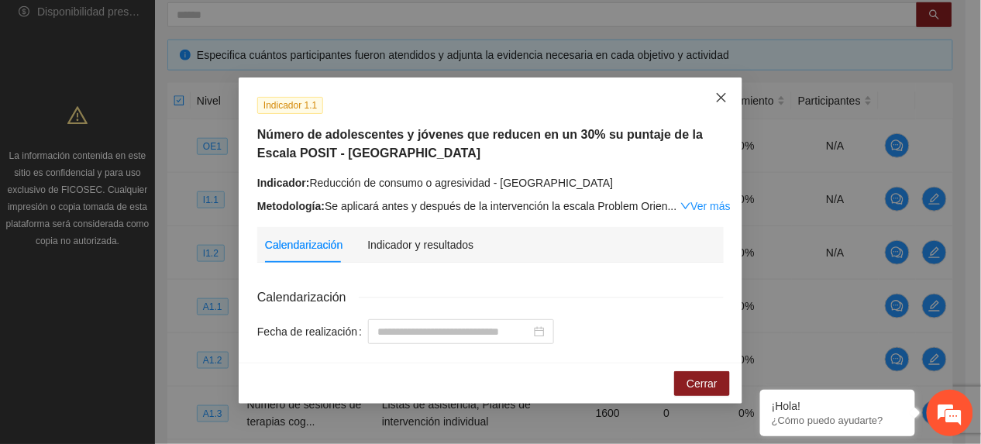
click at [730, 99] on span "Close" at bounding box center [721, 98] width 42 height 42
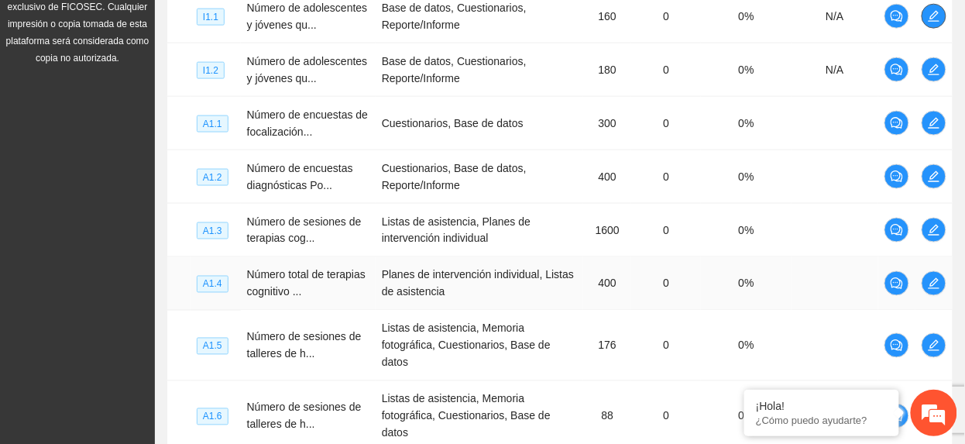
scroll to position [717, 0]
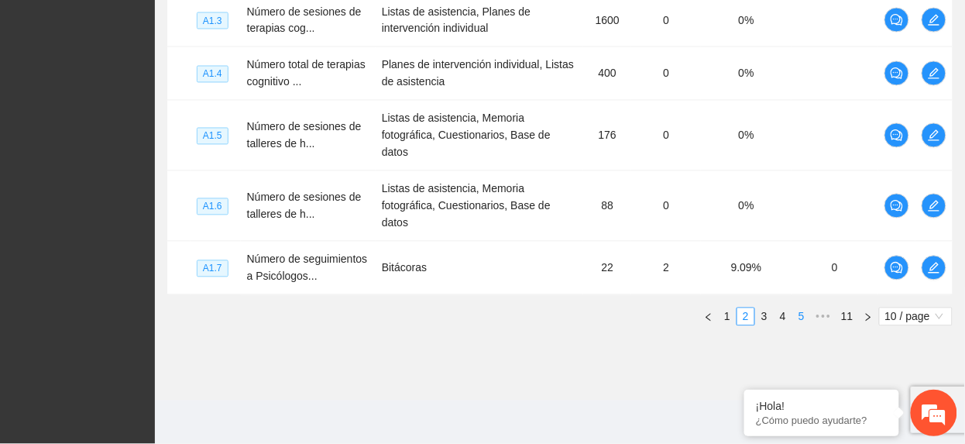
click at [803, 317] on link "5" at bounding box center [801, 316] width 17 height 17
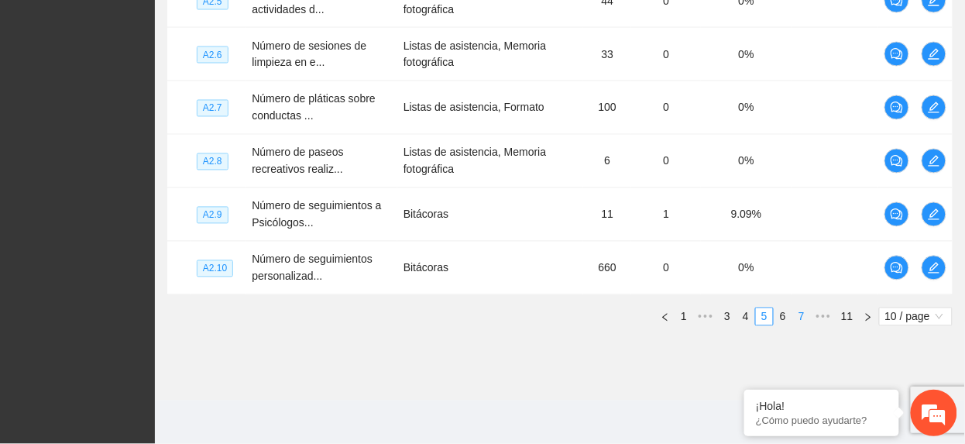
click at [782, 316] on link "6" at bounding box center [783, 316] width 17 height 17
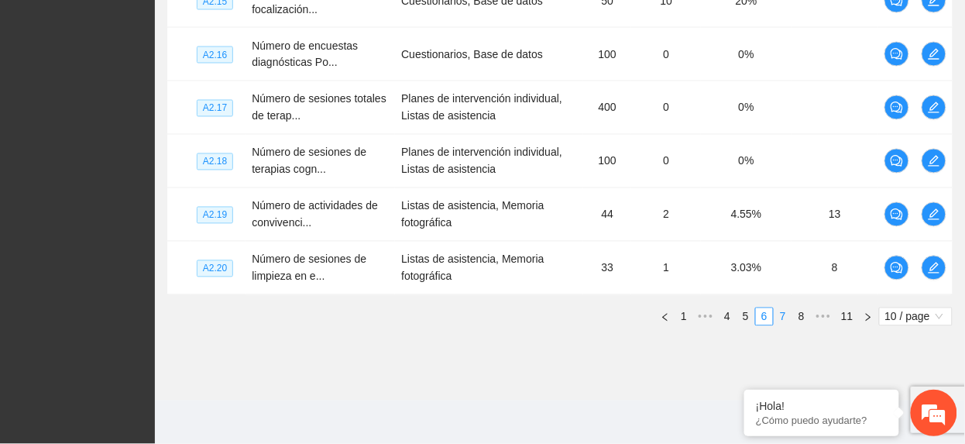
click at [782, 314] on link "7" at bounding box center [783, 316] width 17 height 17
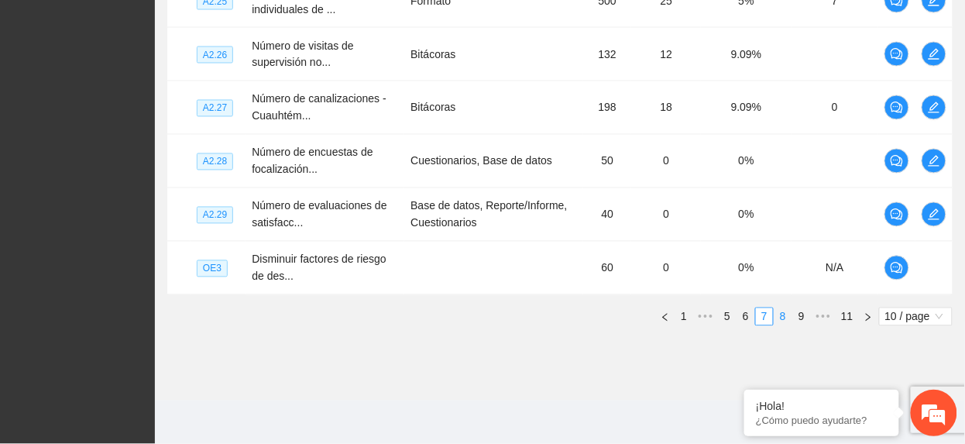
click at [785, 323] on link "8" at bounding box center [783, 316] width 17 height 17
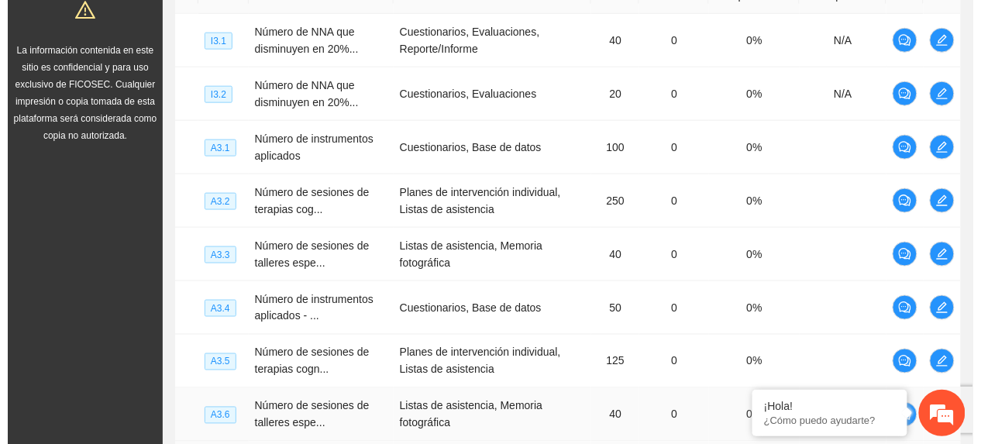
scroll to position [356, 0]
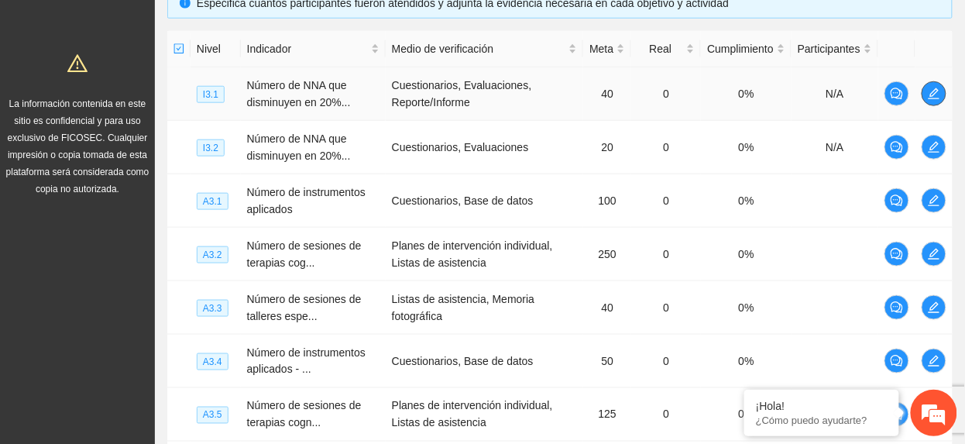
click at [936, 100] on icon "edit" at bounding box center [934, 94] width 12 height 12
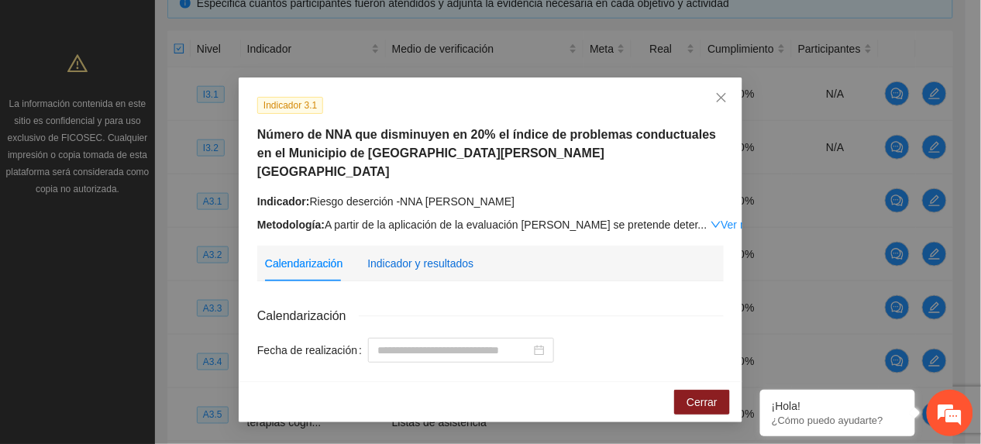
click at [448, 255] on div "Indicador y resultados" at bounding box center [420, 263] width 106 height 17
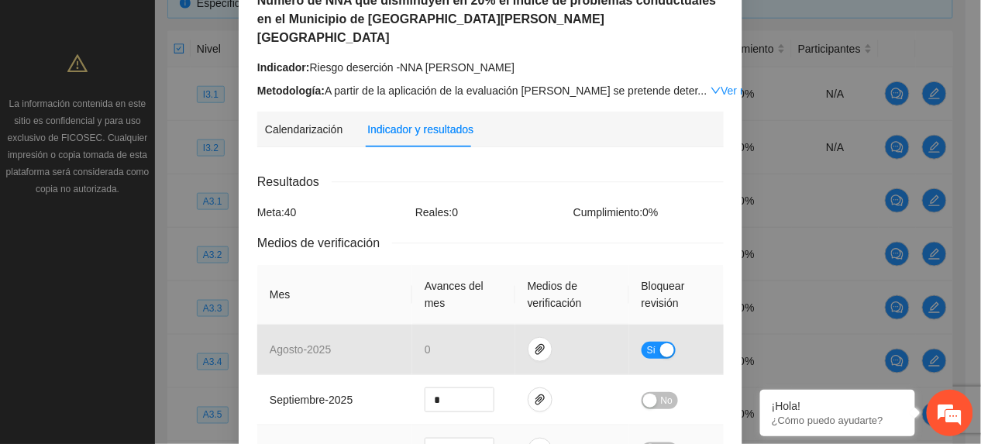
scroll to position [0, 0]
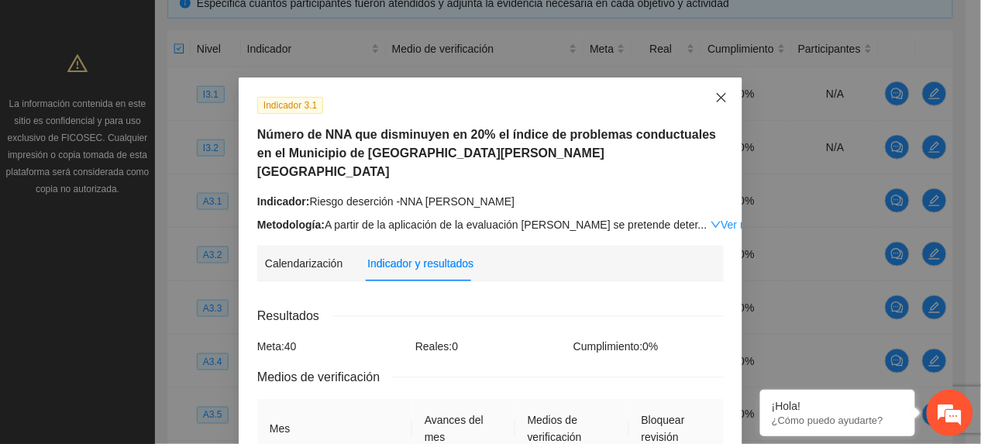
click at [720, 100] on span "Close" at bounding box center [721, 98] width 42 height 42
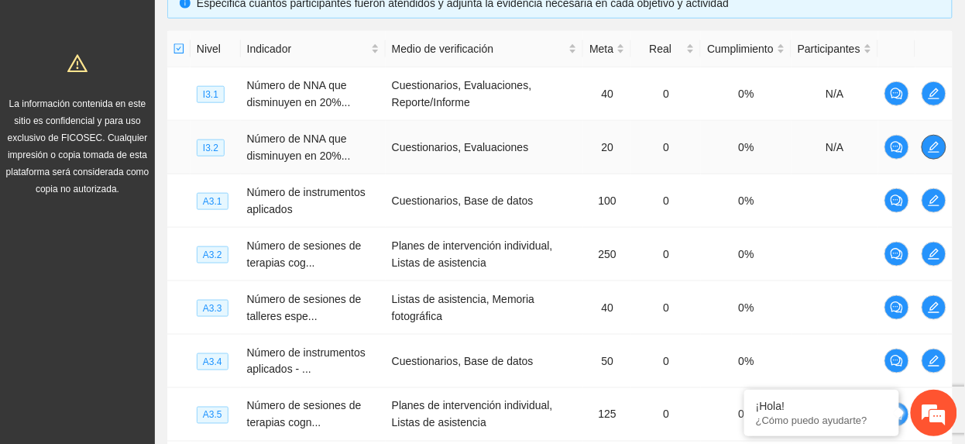
click at [930, 158] on button "button" at bounding box center [934, 147] width 25 height 25
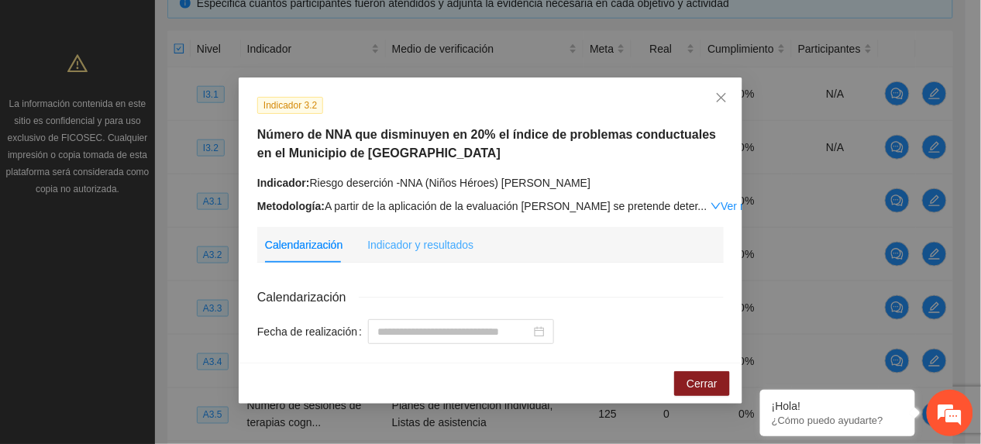
click at [393, 230] on div "Indicador y resultados" at bounding box center [420, 245] width 106 height 36
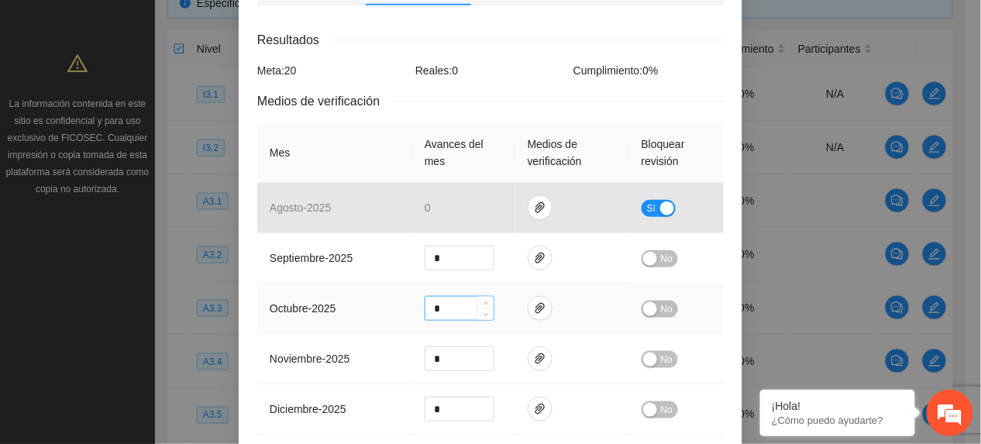
scroll to position [310, 0]
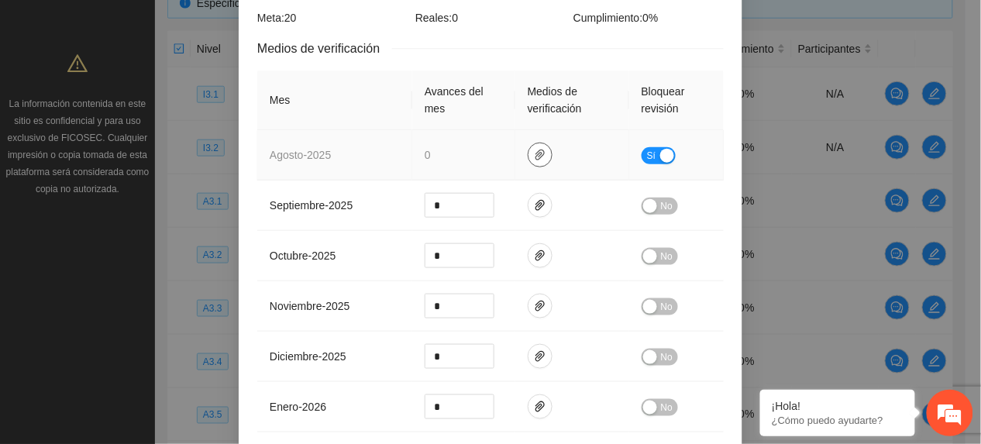
click at [527, 165] on button "button" at bounding box center [539, 155] width 25 height 25
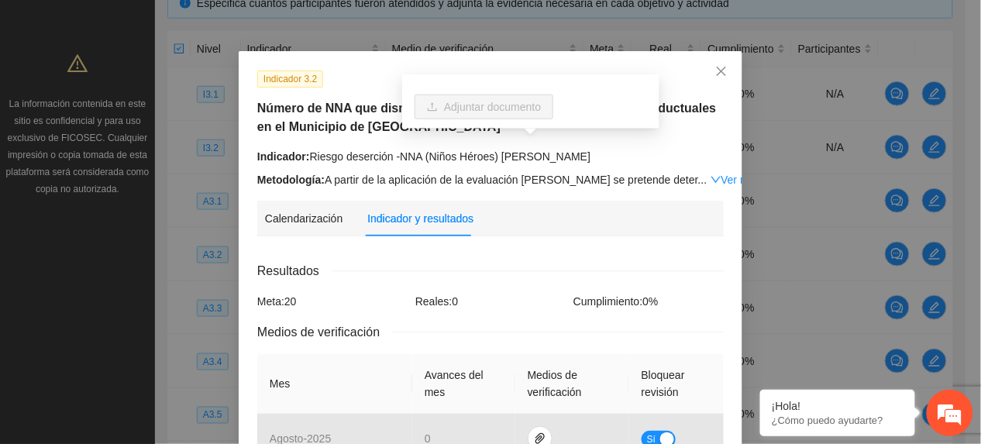
scroll to position [0, 0]
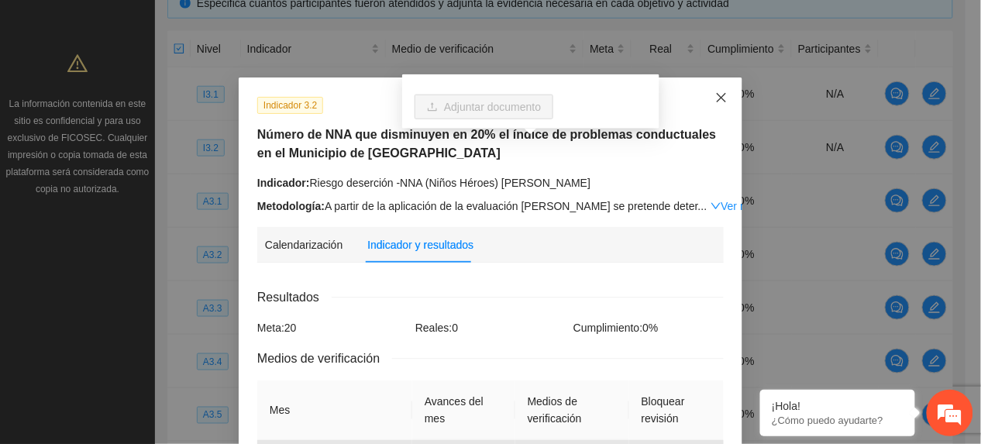
click at [715, 103] on icon "close" at bounding box center [721, 97] width 12 height 12
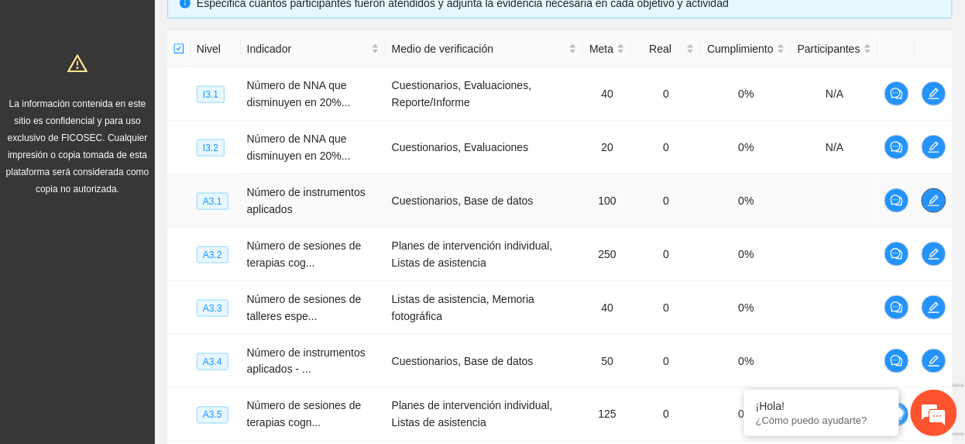
click at [934, 208] on button "button" at bounding box center [934, 200] width 25 height 25
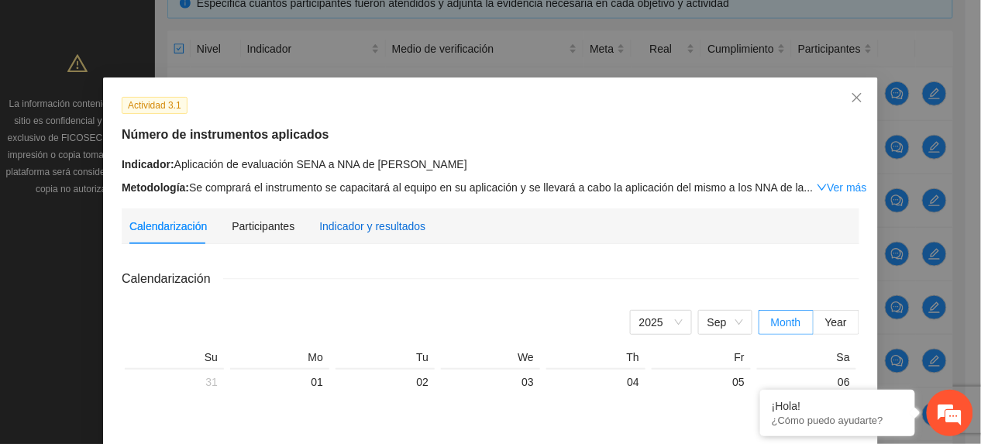
click at [344, 232] on div "Indicador y resultados" at bounding box center [372, 226] width 106 height 17
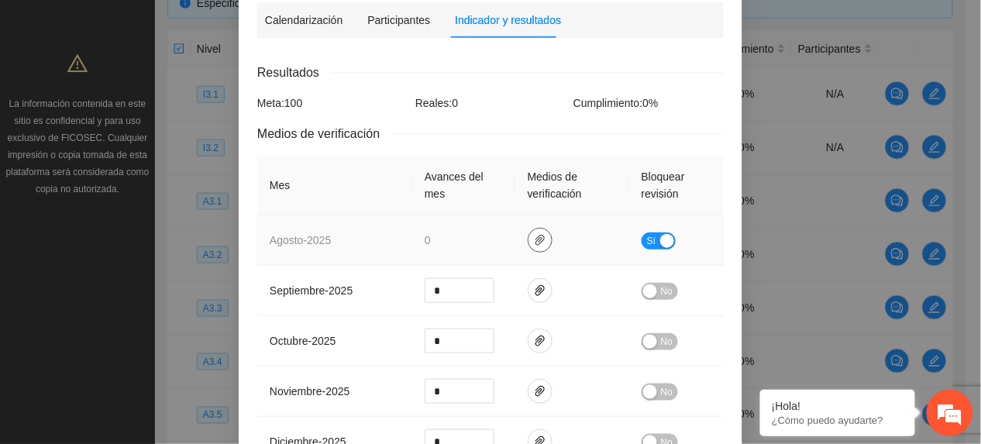
click at [536, 242] on icon "paper-clip" at bounding box center [540, 240] width 12 height 12
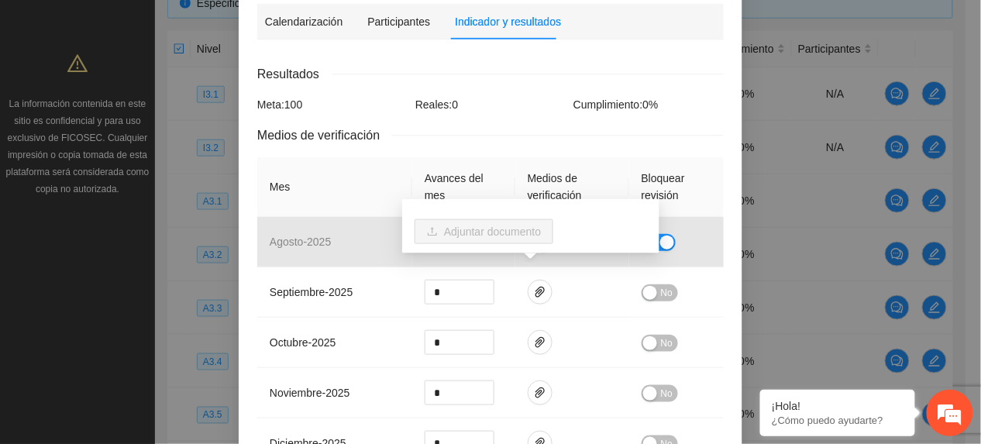
scroll to position [206, 0]
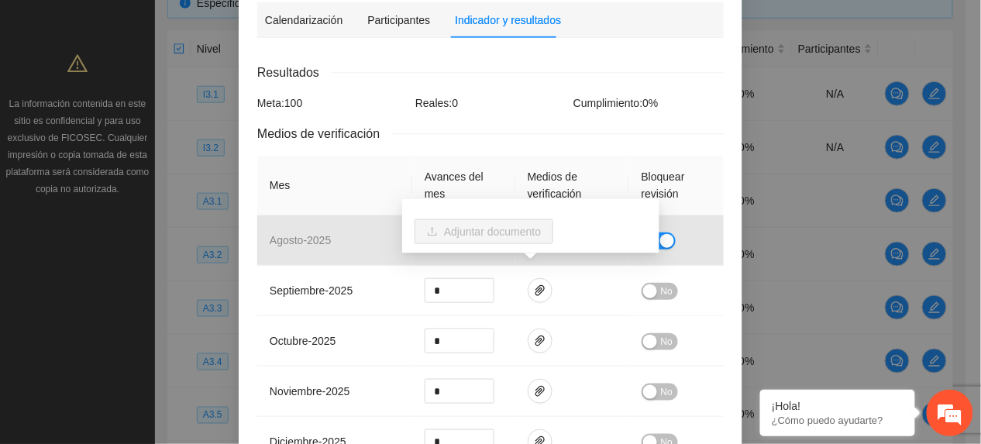
drag, startPoint x: 642, startPoint y: 119, endPoint x: 627, endPoint y: 172, distance: 55.6
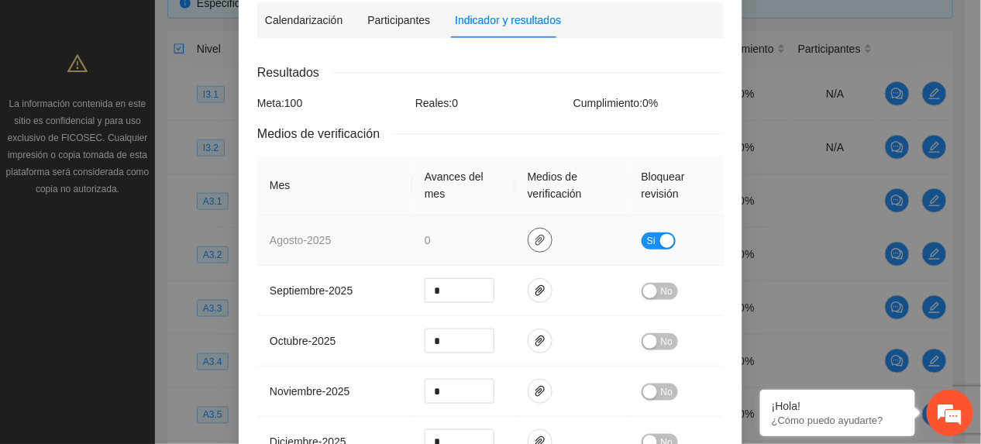
click at [535, 239] on icon "paper-clip" at bounding box center [539, 240] width 9 height 11
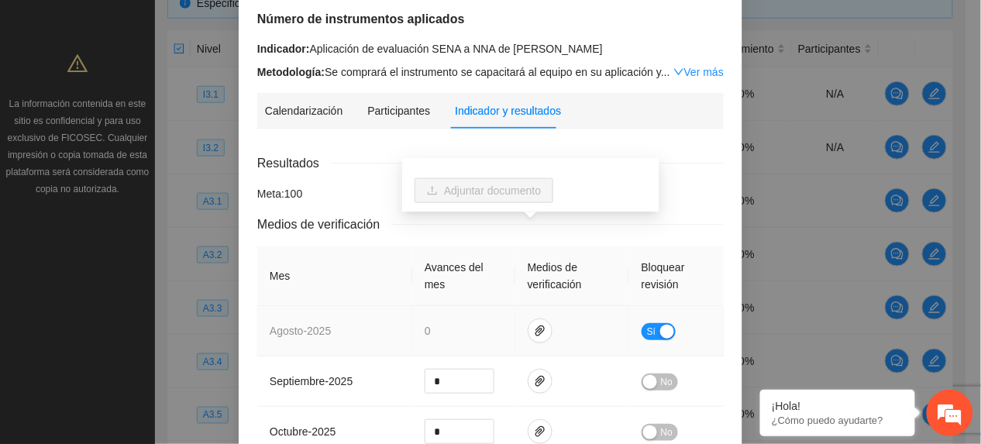
scroll to position [0, 0]
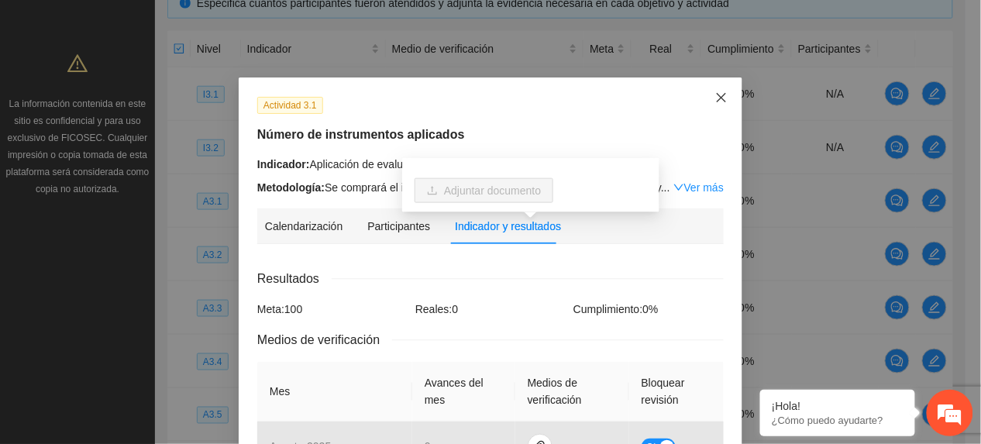
click at [717, 104] on span "Close" at bounding box center [721, 98] width 42 height 42
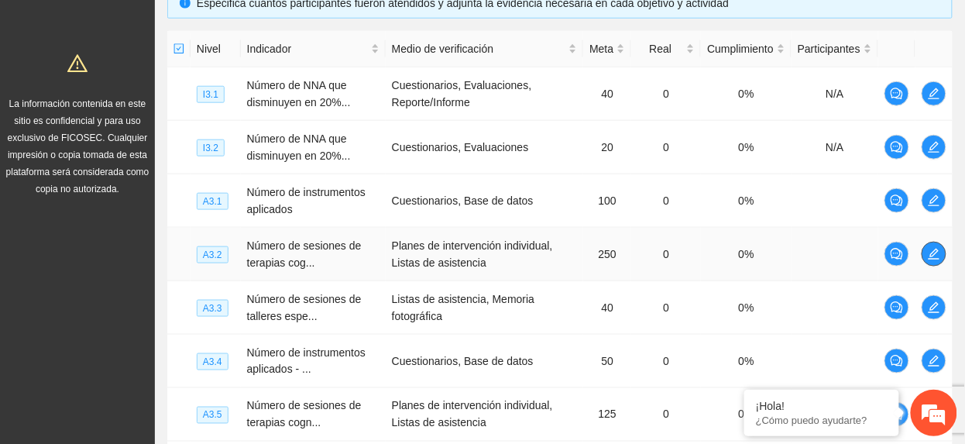
click at [939, 259] on icon "edit" at bounding box center [934, 254] width 11 height 11
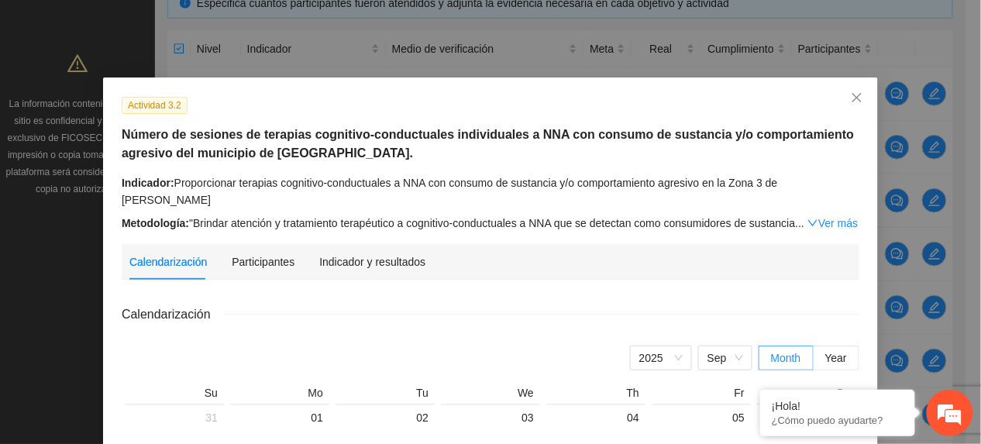
click at [366, 244] on div "Indicador y resultados" at bounding box center [372, 262] width 106 height 36
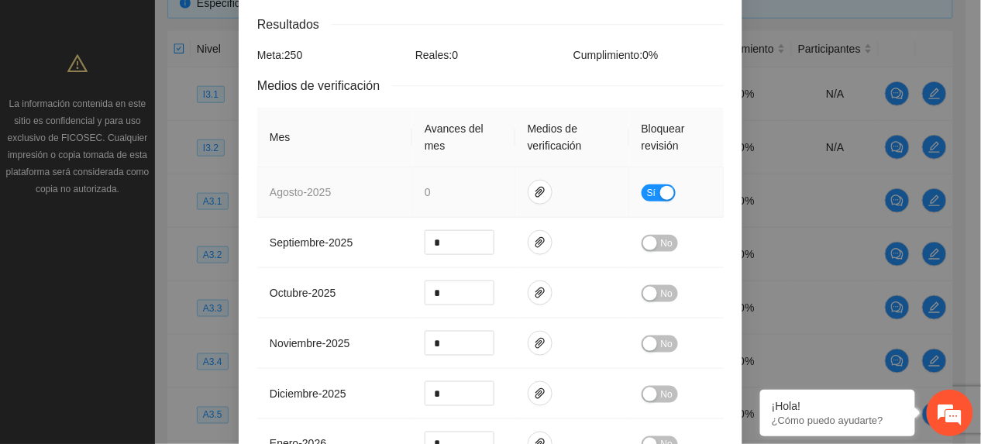
scroll to position [310, 0]
click at [534, 184] on icon "paper-clip" at bounding box center [540, 190] width 12 height 12
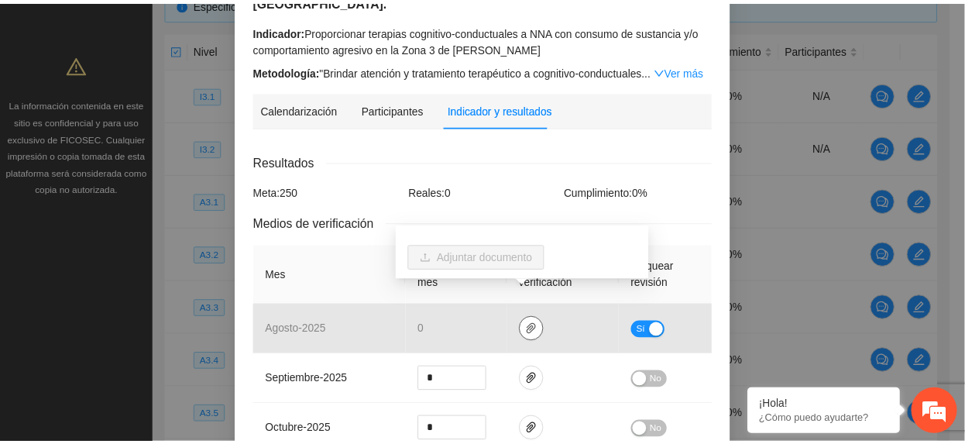
scroll to position [0, 0]
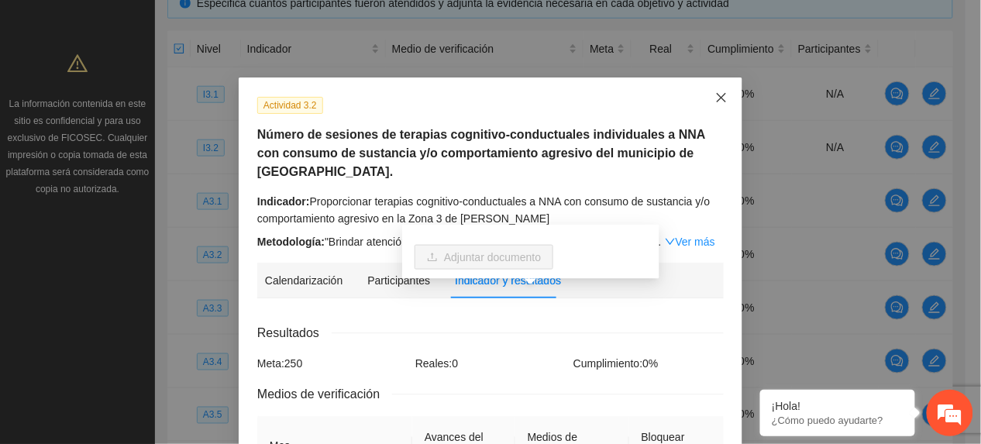
click at [705, 101] on span "Close" at bounding box center [721, 98] width 42 height 42
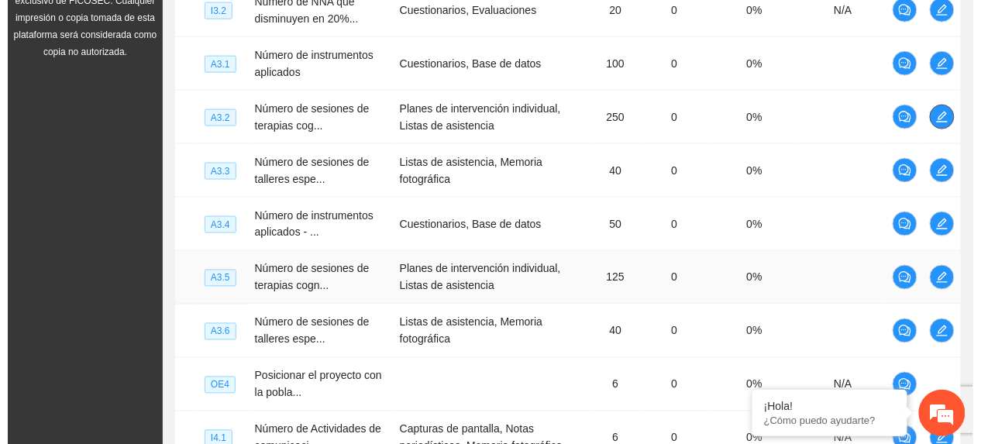
scroll to position [562, 0]
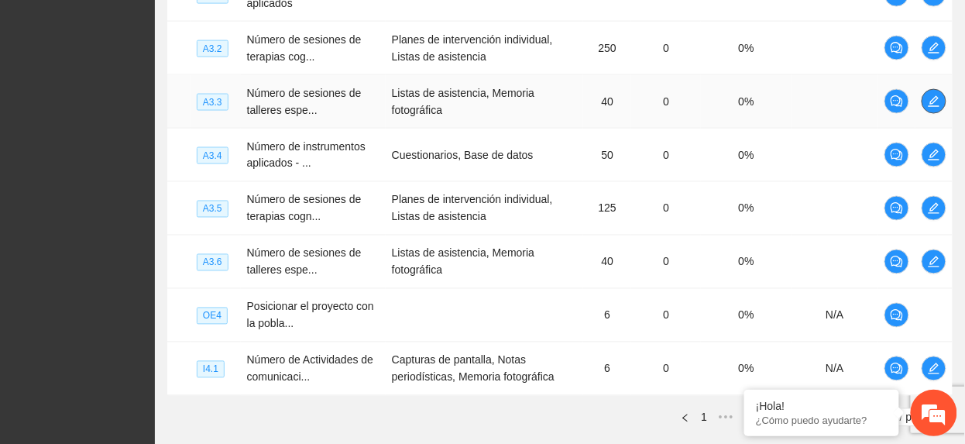
click at [930, 104] on icon "edit" at bounding box center [934, 101] width 12 height 12
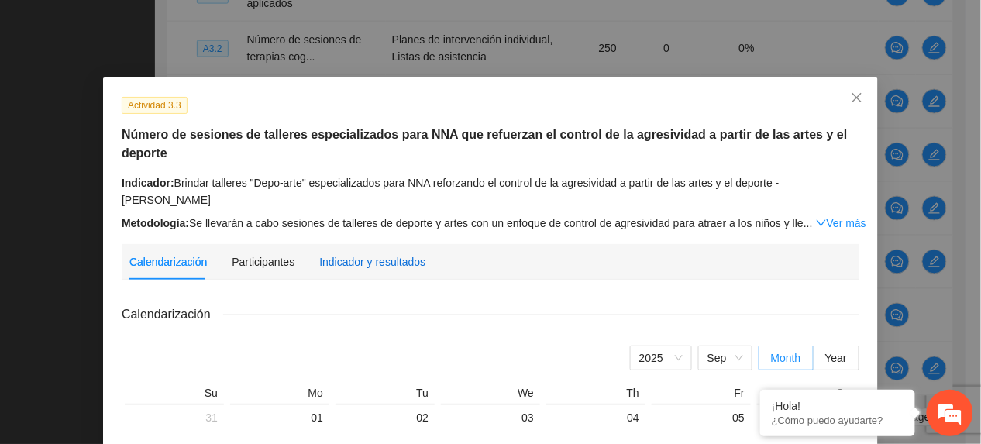
click at [341, 253] on div "Indicador y resultados" at bounding box center [372, 261] width 106 height 17
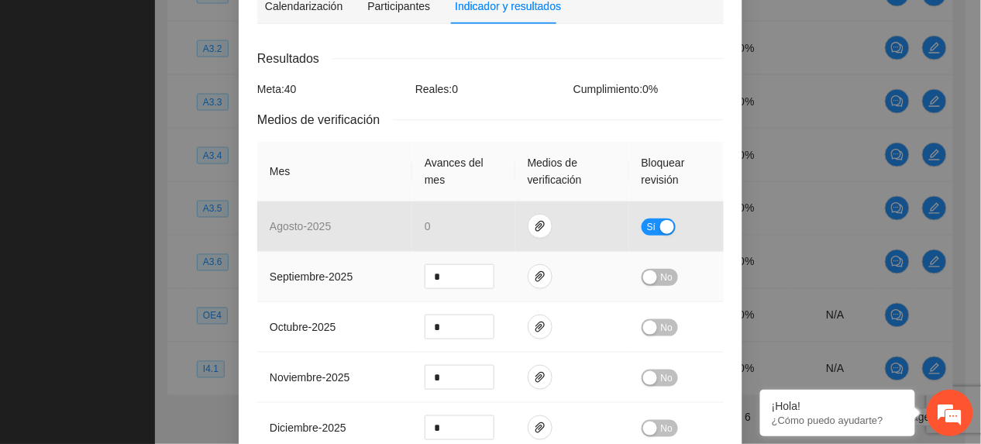
scroll to position [310, 0]
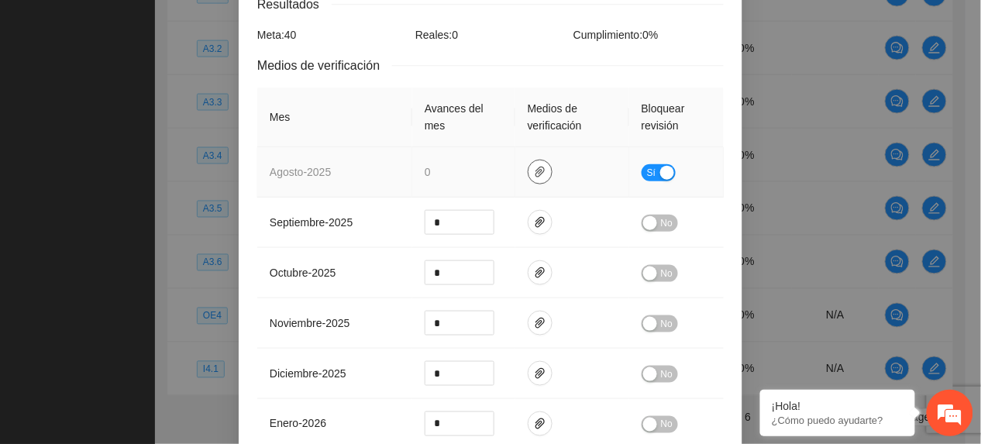
click at [534, 170] on icon "paper-clip" at bounding box center [540, 172] width 12 height 12
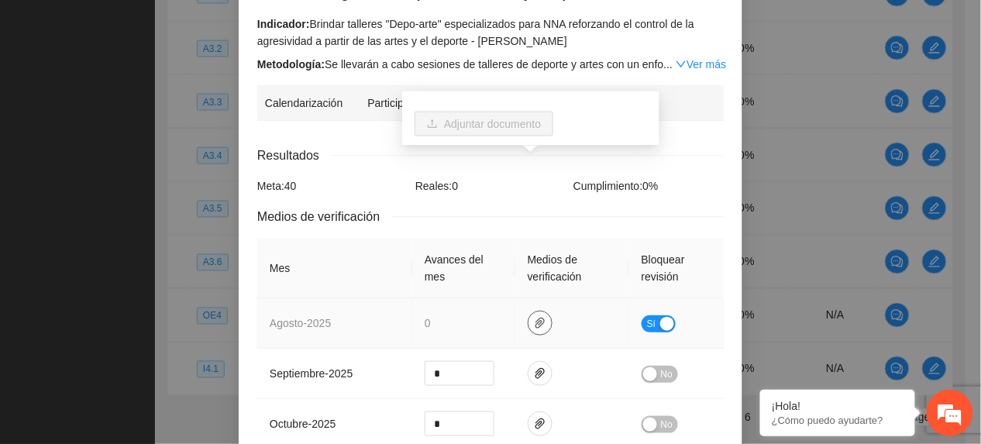
scroll to position [0, 0]
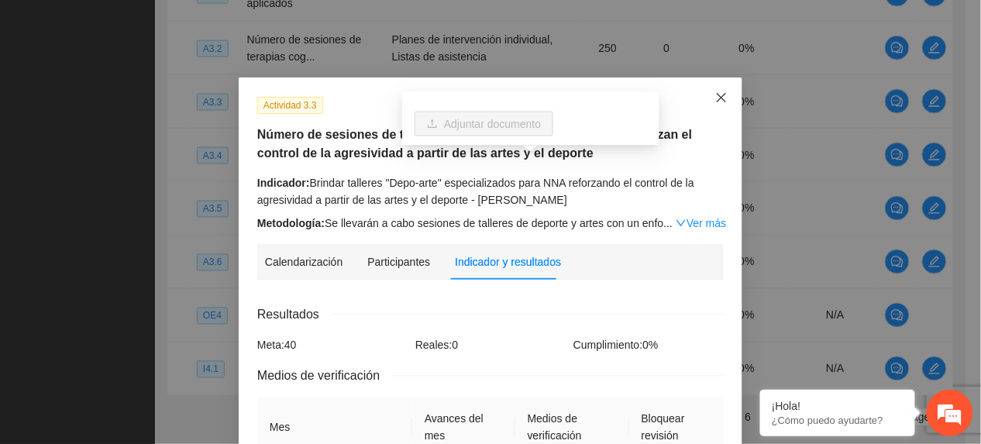
click at [716, 98] on icon "close" at bounding box center [720, 97] width 9 height 9
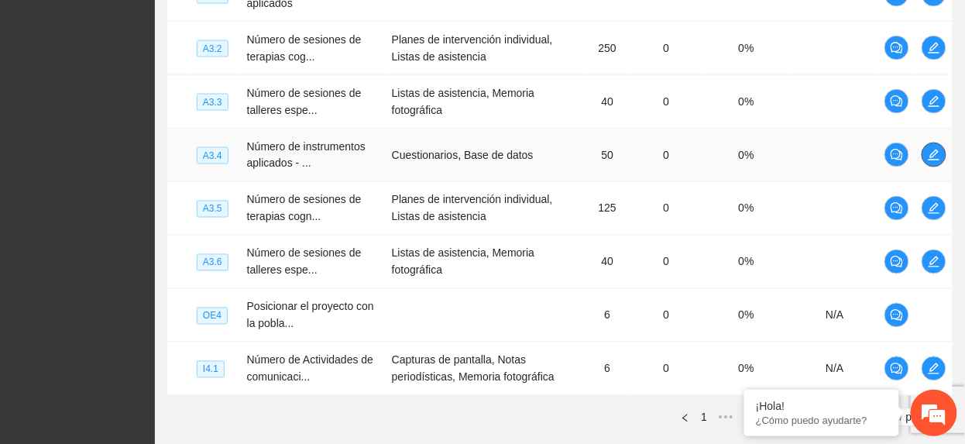
click at [928, 160] on icon "edit" at bounding box center [934, 155] width 12 height 12
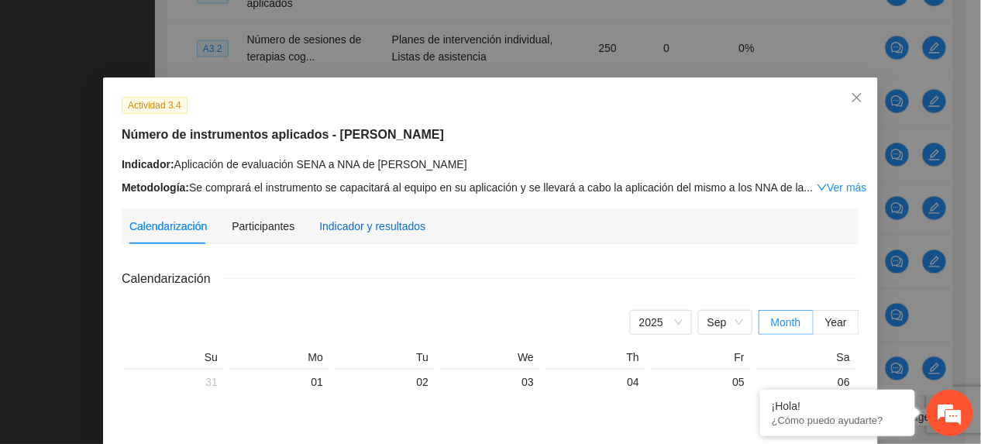
click at [358, 224] on div "Indicador y resultados" at bounding box center [372, 226] width 106 height 17
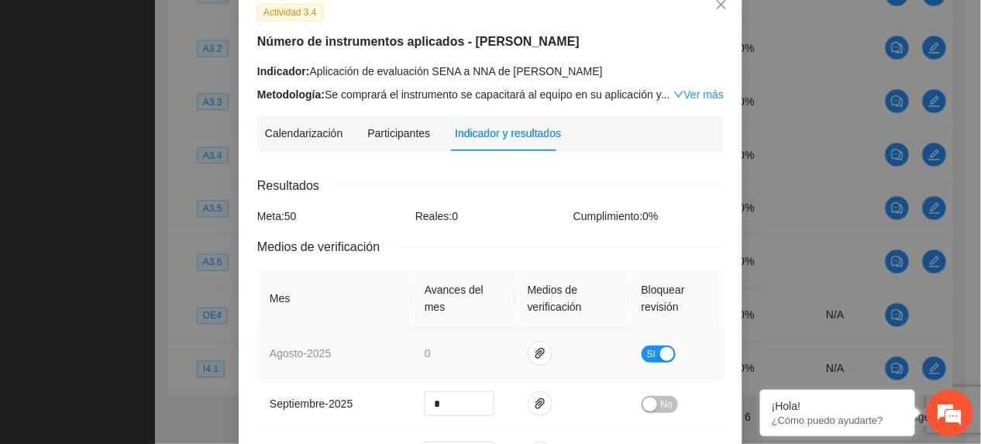
scroll to position [206, 0]
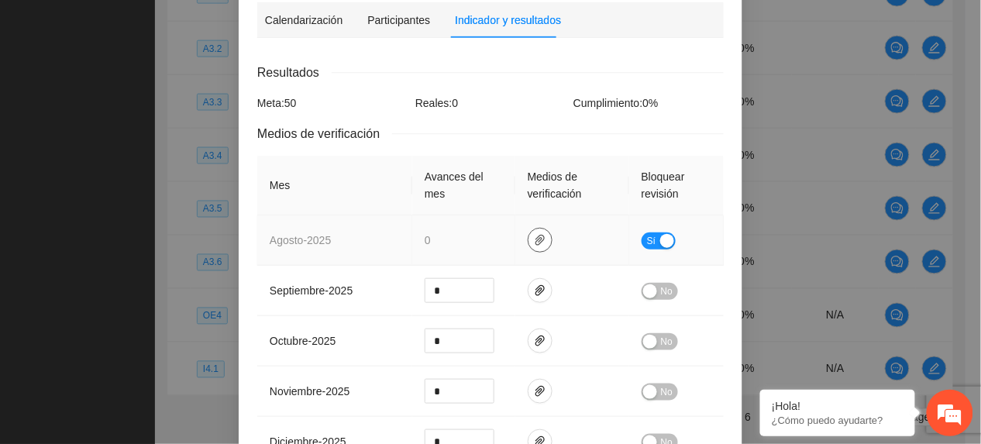
click at [528, 239] on span "paper-clip" at bounding box center [539, 240] width 23 height 12
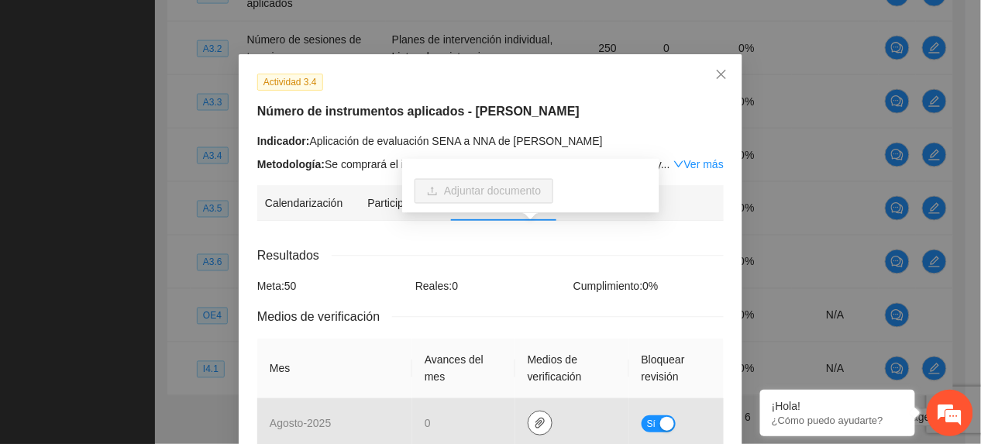
scroll to position [0, 0]
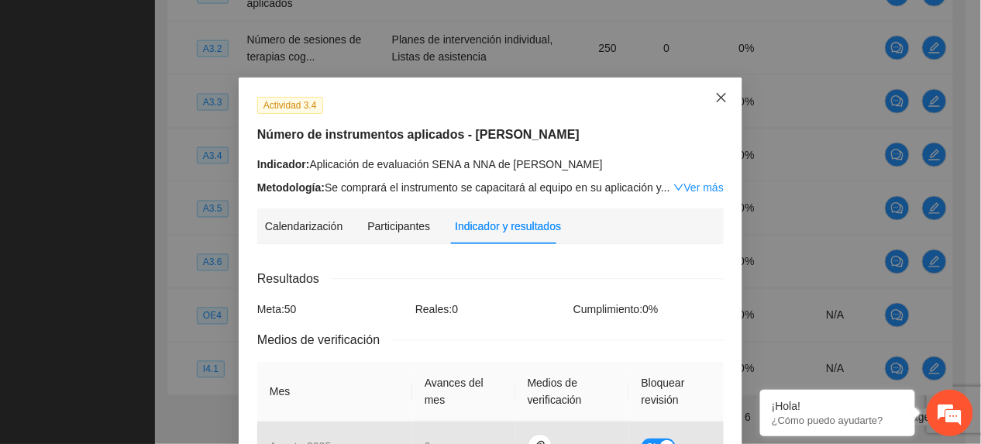
drag, startPoint x: 725, startPoint y: 102, endPoint x: 719, endPoint y: 108, distance: 8.8
click at [723, 102] on span "Close" at bounding box center [721, 98] width 42 height 42
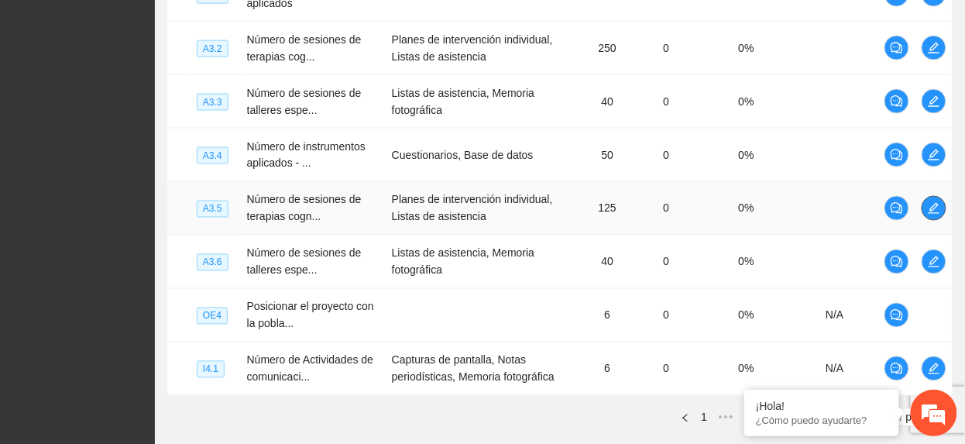
click at [940, 200] on button "button" at bounding box center [934, 208] width 25 height 25
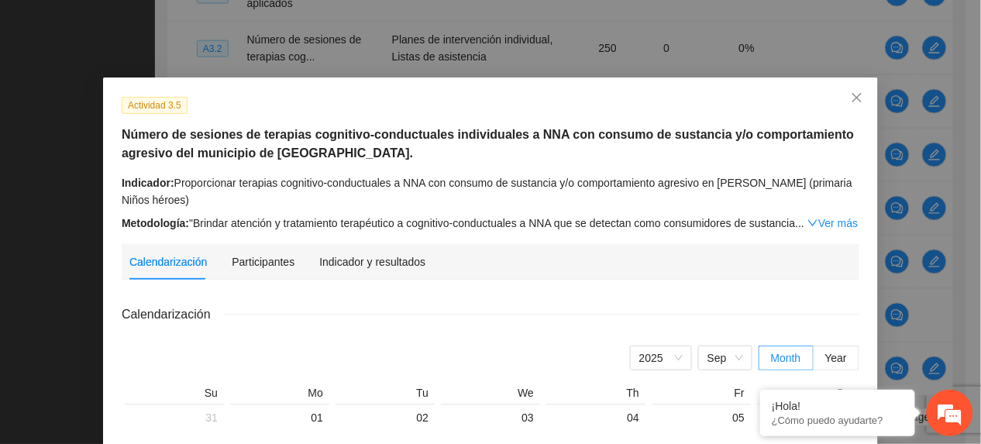
click at [338, 254] on div "Indicador y resultados" at bounding box center [372, 262] width 106 height 36
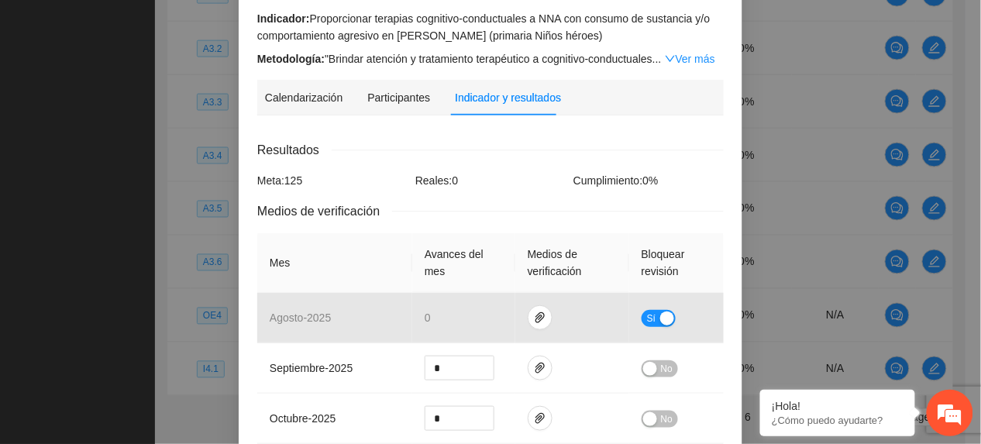
scroll to position [206, 0]
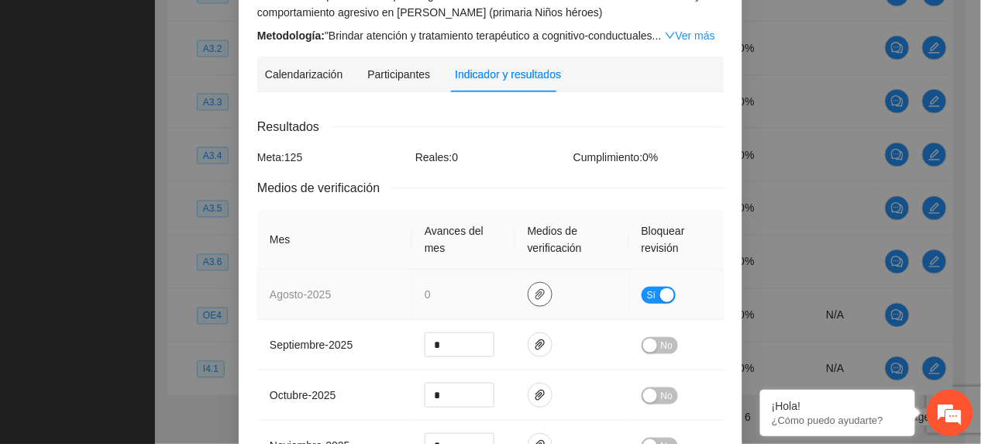
drag, startPoint x: 525, startPoint y: 283, endPoint x: 525, endPoint y: 273, distance: 10.8
click at [527, 282] on button "button" at bounding box center [539, 294] width 25 height 25
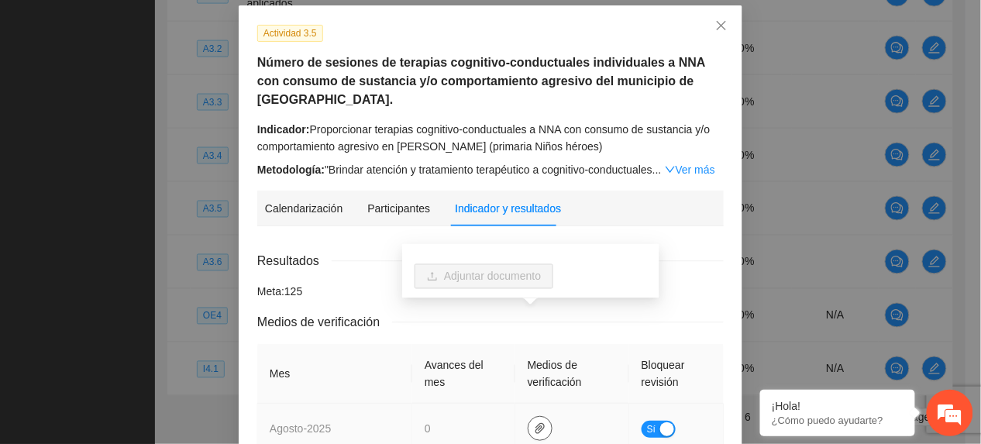
scroll to position [0, 0]
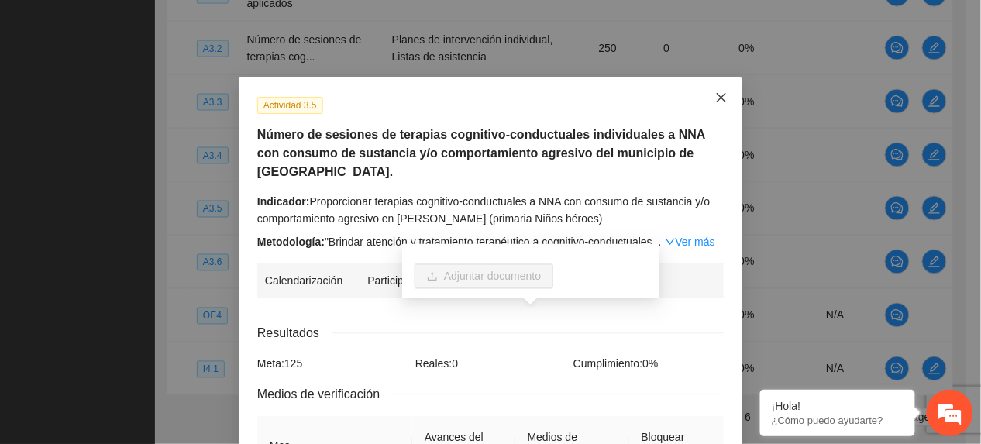
drag, startPoint x: 714, startPoint y: 85, endPoint x: 704, endPoint y: 104, distance: 21.1
click at [716, 87] on span "Close" at bounding box center [721, 98] width 42 height 42
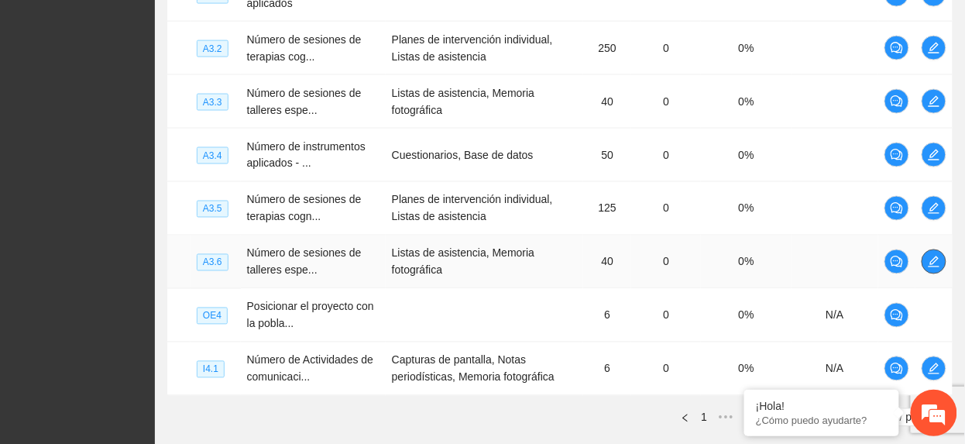
click at [927, 273] on button "button" at bounding box center [934, 261] width 25 height 25
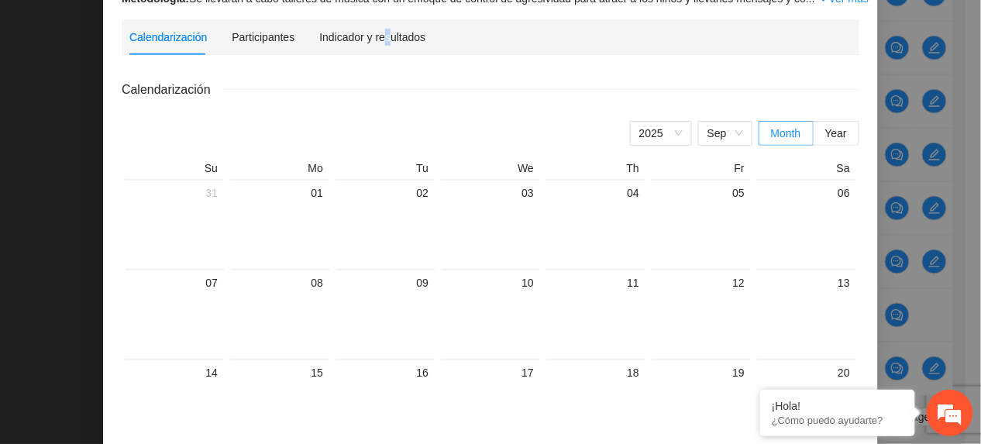
click at [373, 42] on div "Indicador y resultados" at bounding box center [372, 37] width 106 height 36
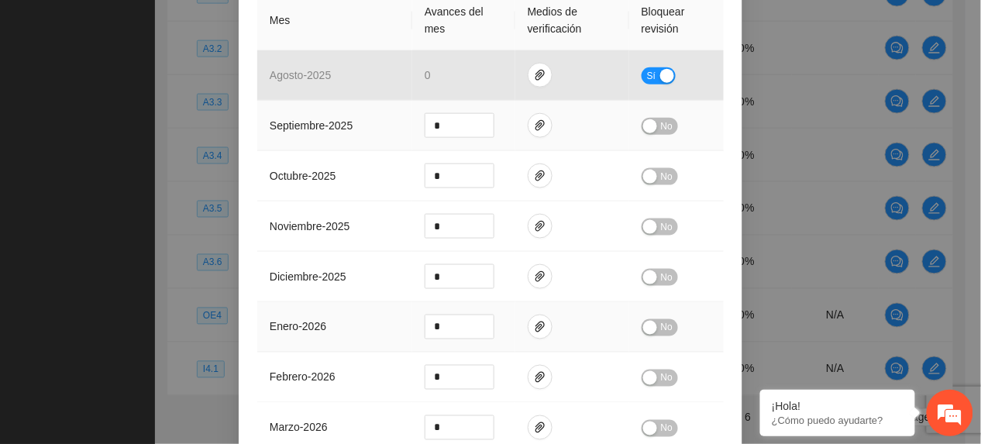
scroll to position [413, 0]
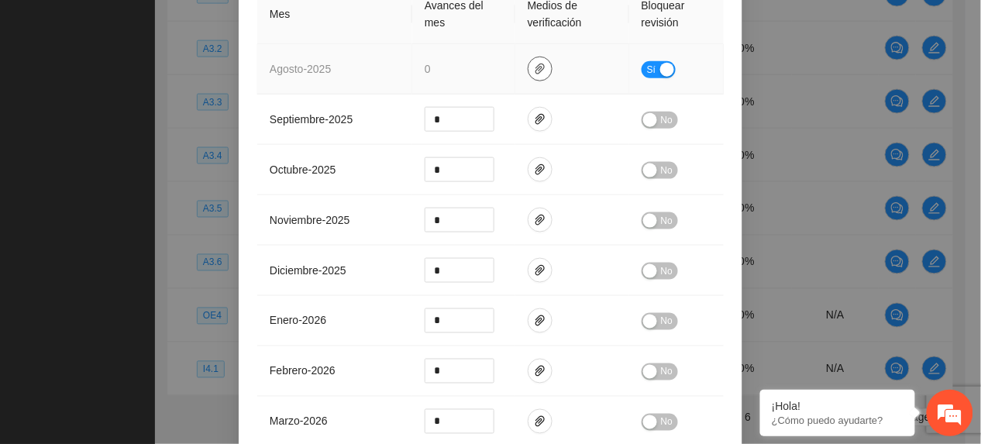
click at [534, 66] on icon "paper-clip" at bounding box center [540, 69] width 12 height 12
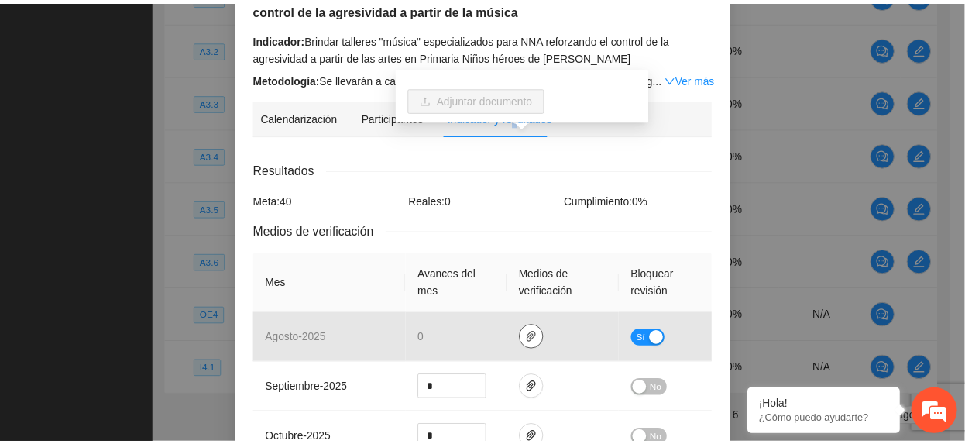
scroll to position [0, 0]
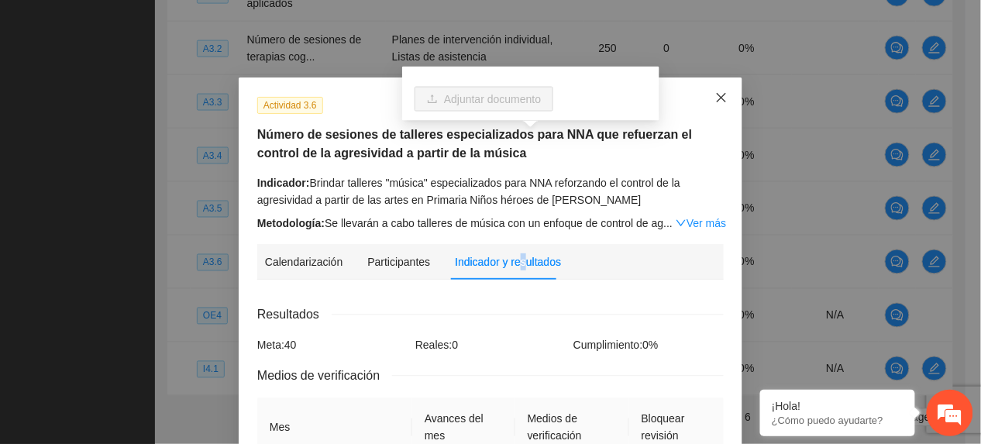
drag, startPoint x: 710, startPoint y: 98, endPoint x: 899, endPoint y: 124, distance: 191.6
click at [715, 99] on icon "close" at bounding box center [721, 97] width 12 height 12
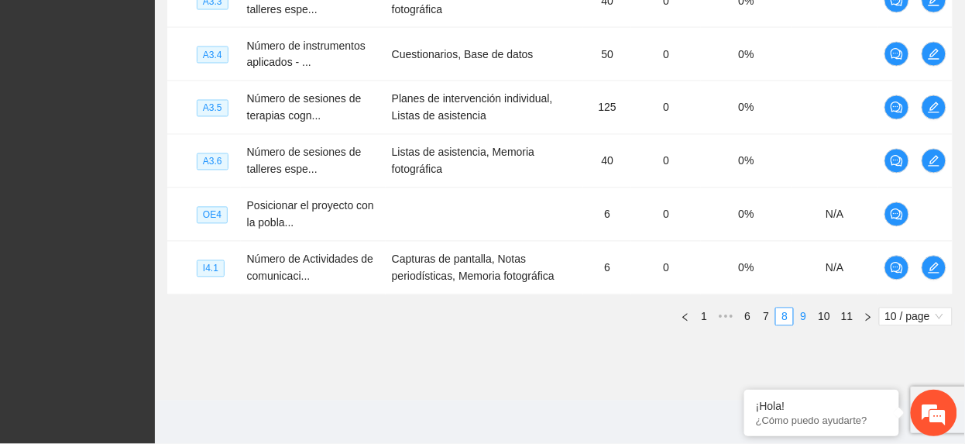
click at [807, 311] on link "9" at bounding box center [803, 316] width 17 height 17
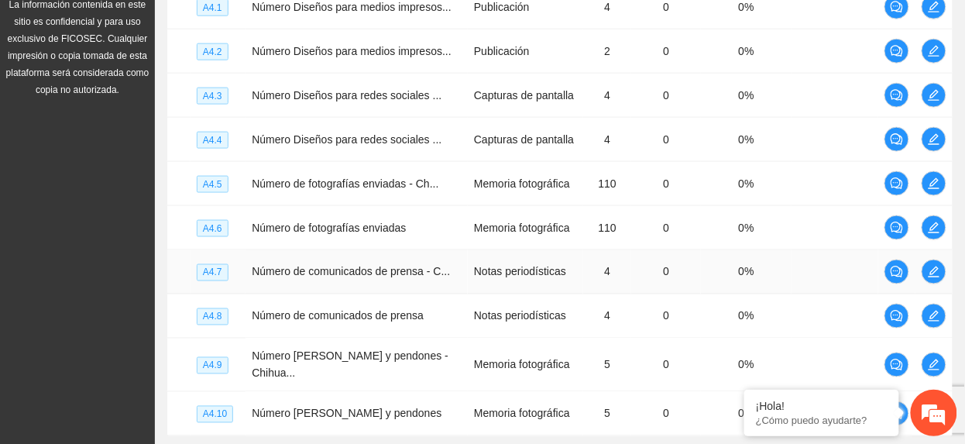
scroll to position [8, 0]
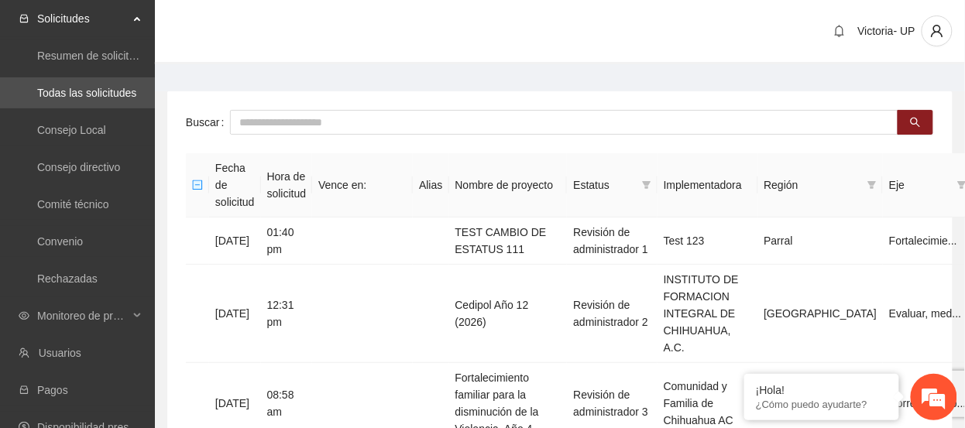
scroll to position [103, 0]
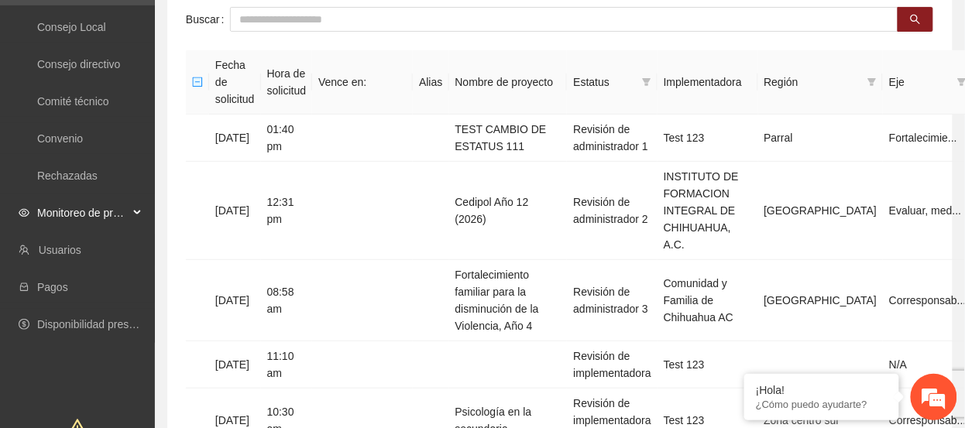
click at [118, 215] on span "Monitoreo de proyectos" at bounding box center [82, 213] width 91 height 31
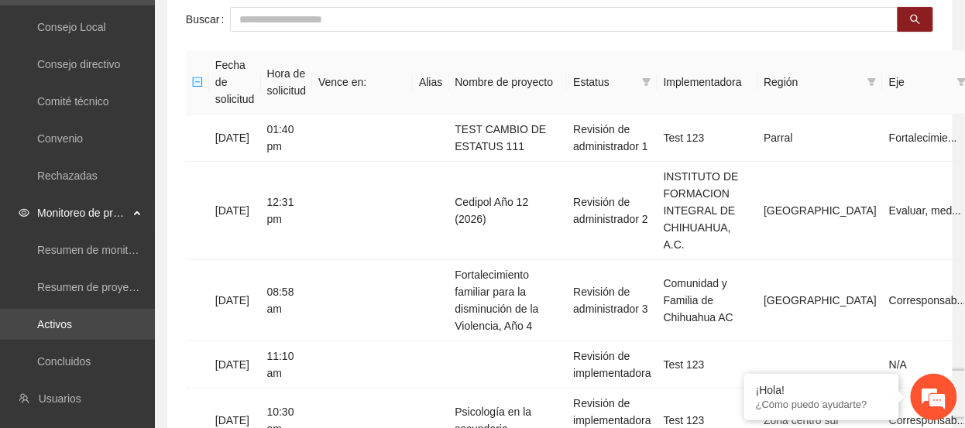
click at [72, 319] on link "Activos" at bounding box center [54, 324] width 35 height 12
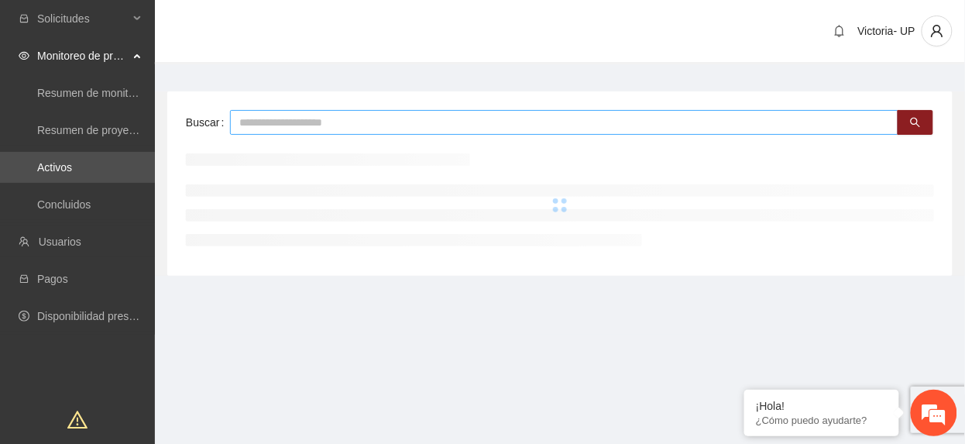
click at [357, 125] on input "text" at bounding box center [564, 122] width 668 height 25
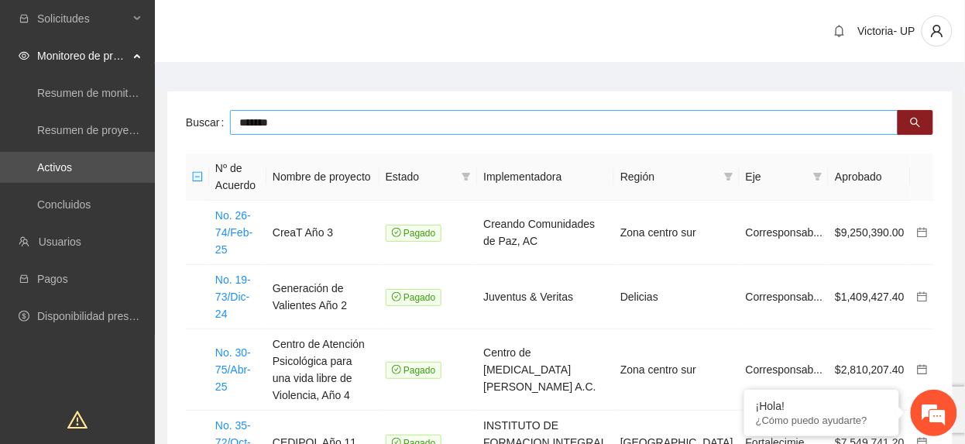
type input "*******"
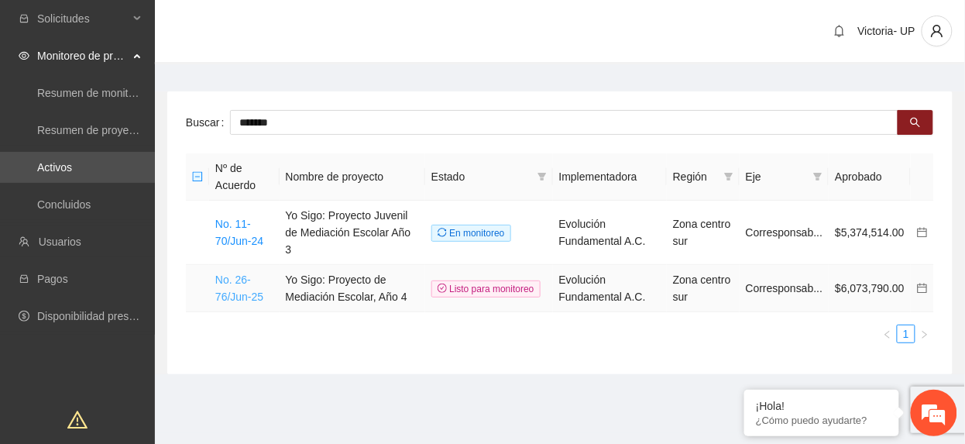
click at [246, 277] on link "No. 26-76/Jun-25" at bounding box center [239, 287] width 48 height 29
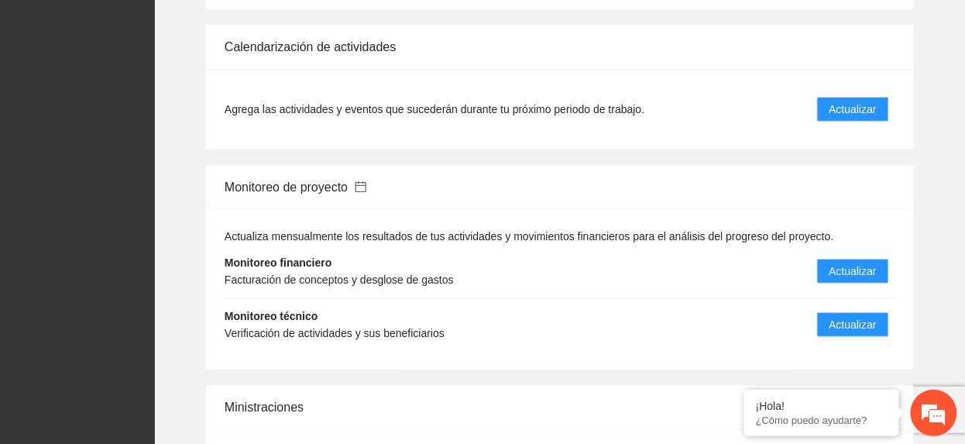
scroll to position [1652, 0]
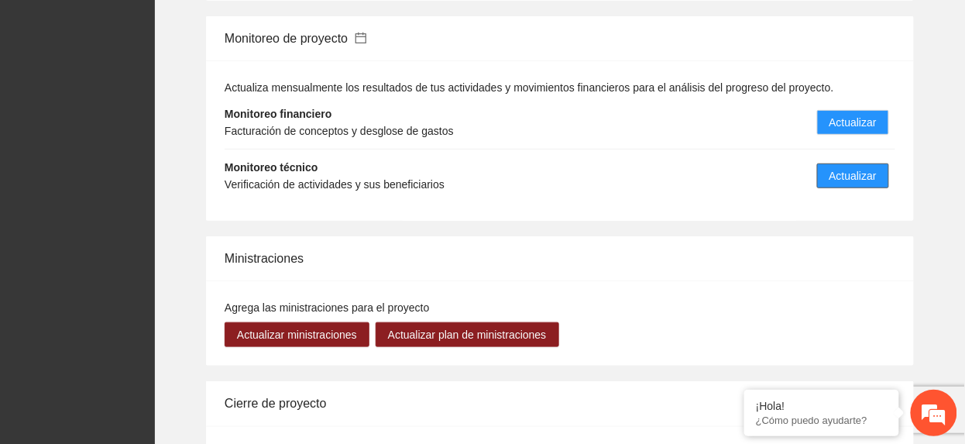
click at [833, 167] on span "Actualizar" at bounding box center [853, 175] width 47 height 17
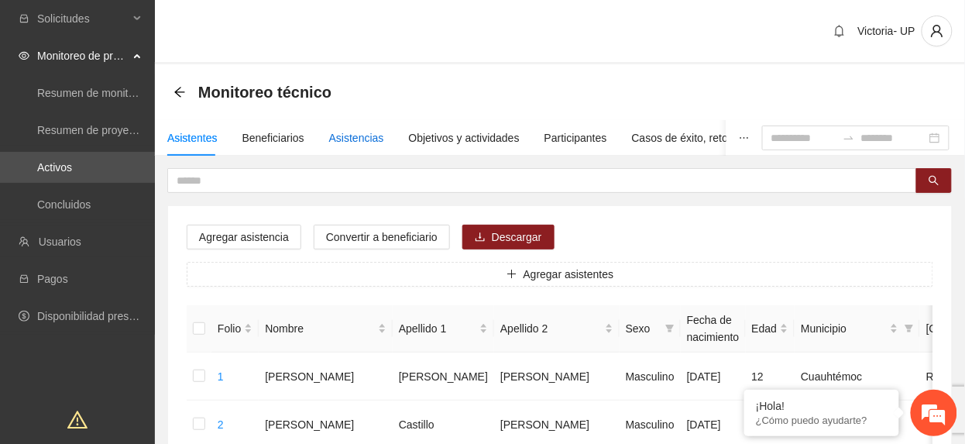
click at [353, 141] on div "Asistencias" at bounding box center [356, 137] width 55 height 17
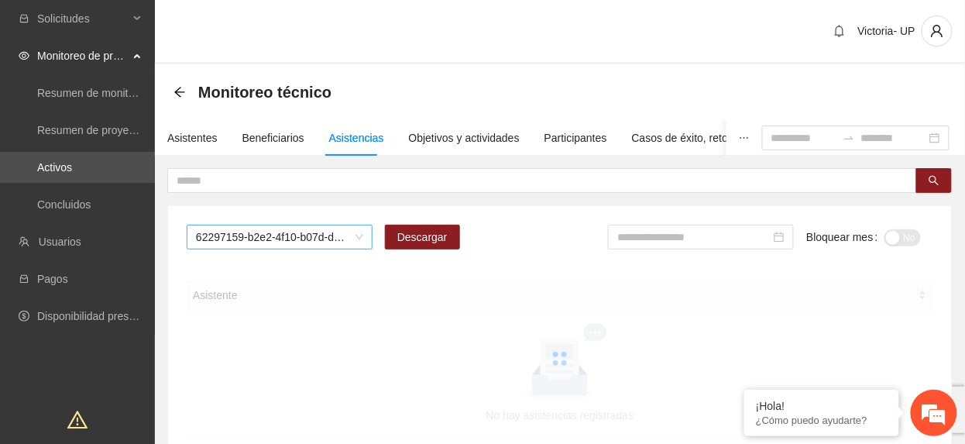
click at [290, 243] on span "62297159-b2e2-4f10-b07d-d906bffe63ea" at bounding box center [279, 236] width 167 height 23
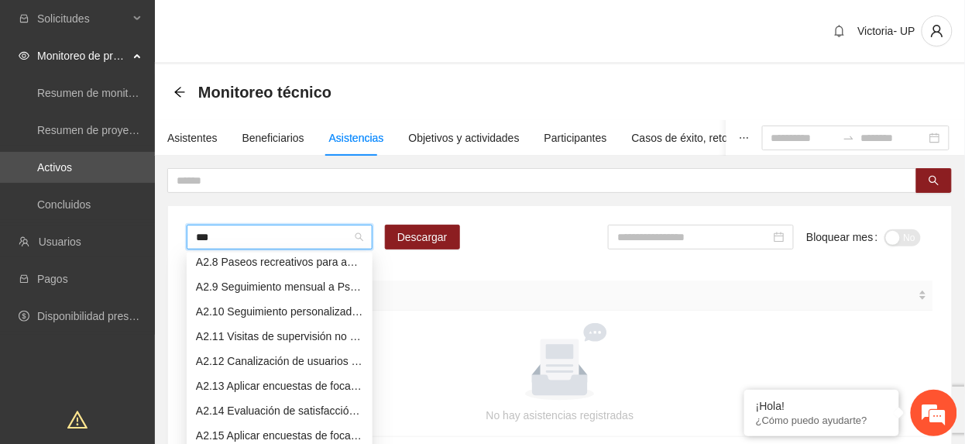
scroll to position [12, 0]
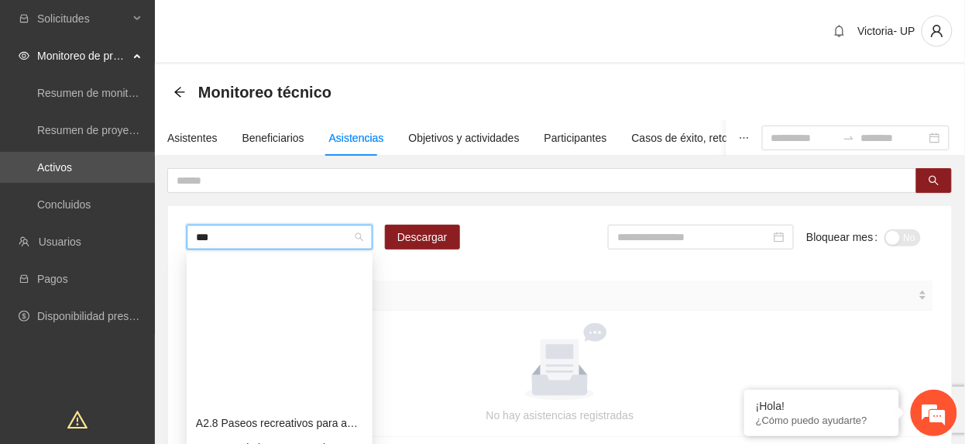
type input "****"
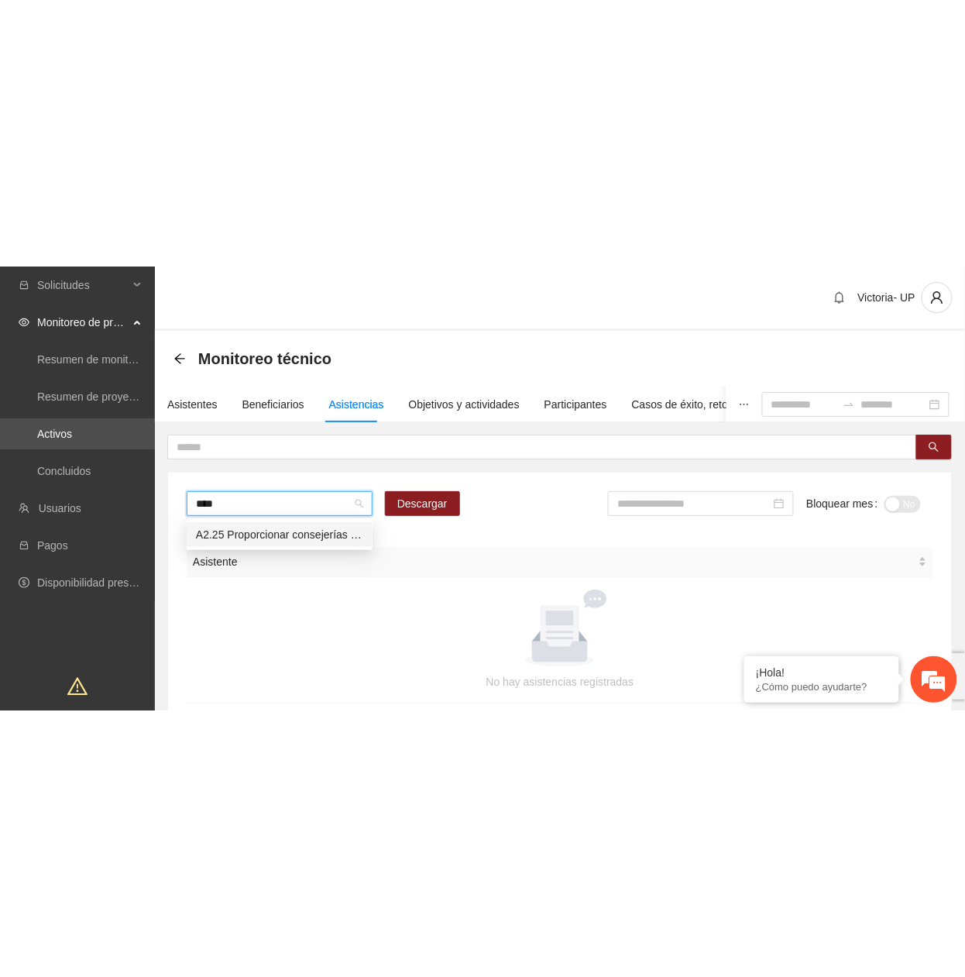
scroll to position [0, 0]
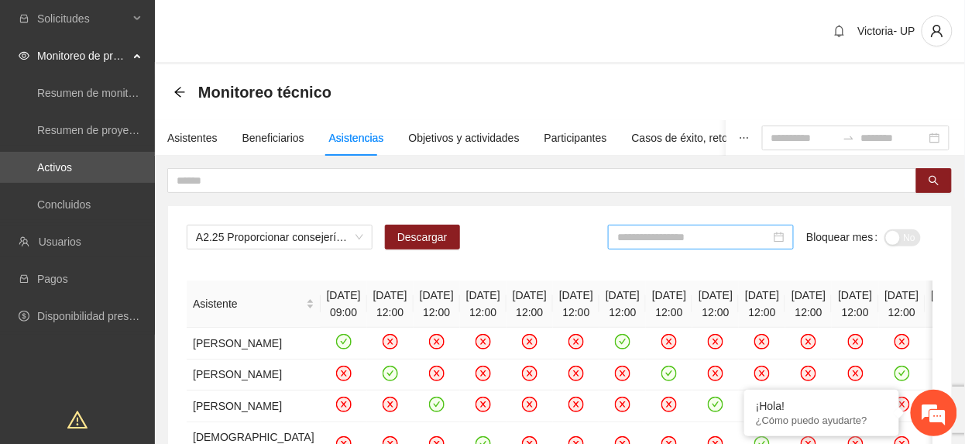
click at [704, 239] on input at bounding box center [693, 237] width 153 height 17
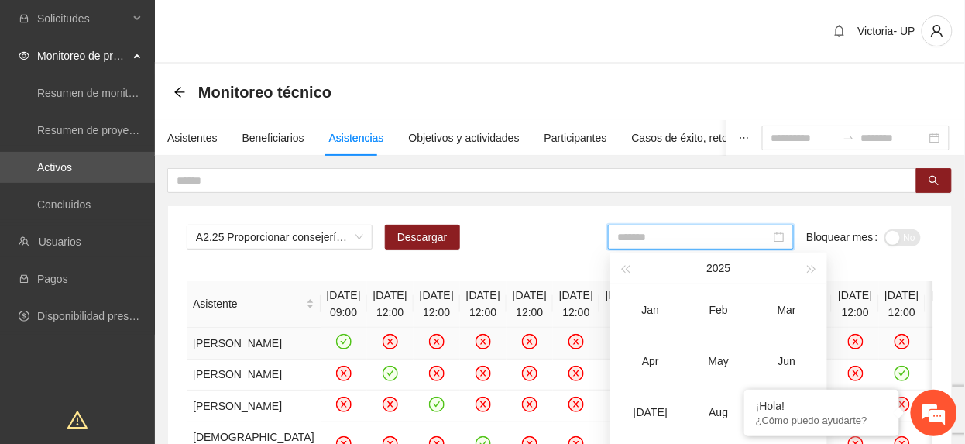
drag, startPoint x: 720, startPoint y: 403, endPoint x: 797, endPoint y: 336, distance: 102.2
click at [719, 404] on div "Aug" at bounding box center [719, 412] width 46 height 19
type input "*******"
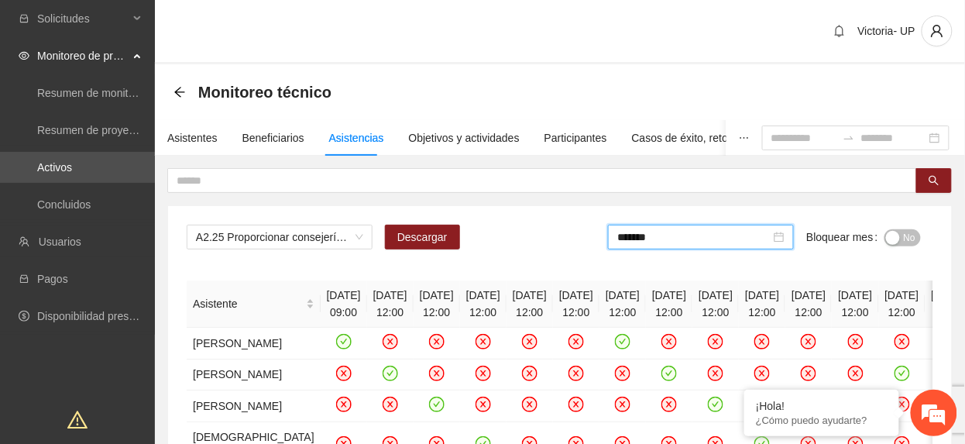
click at [899, 231] on div "button" at bounding box center [893, 238] width 14 height 14
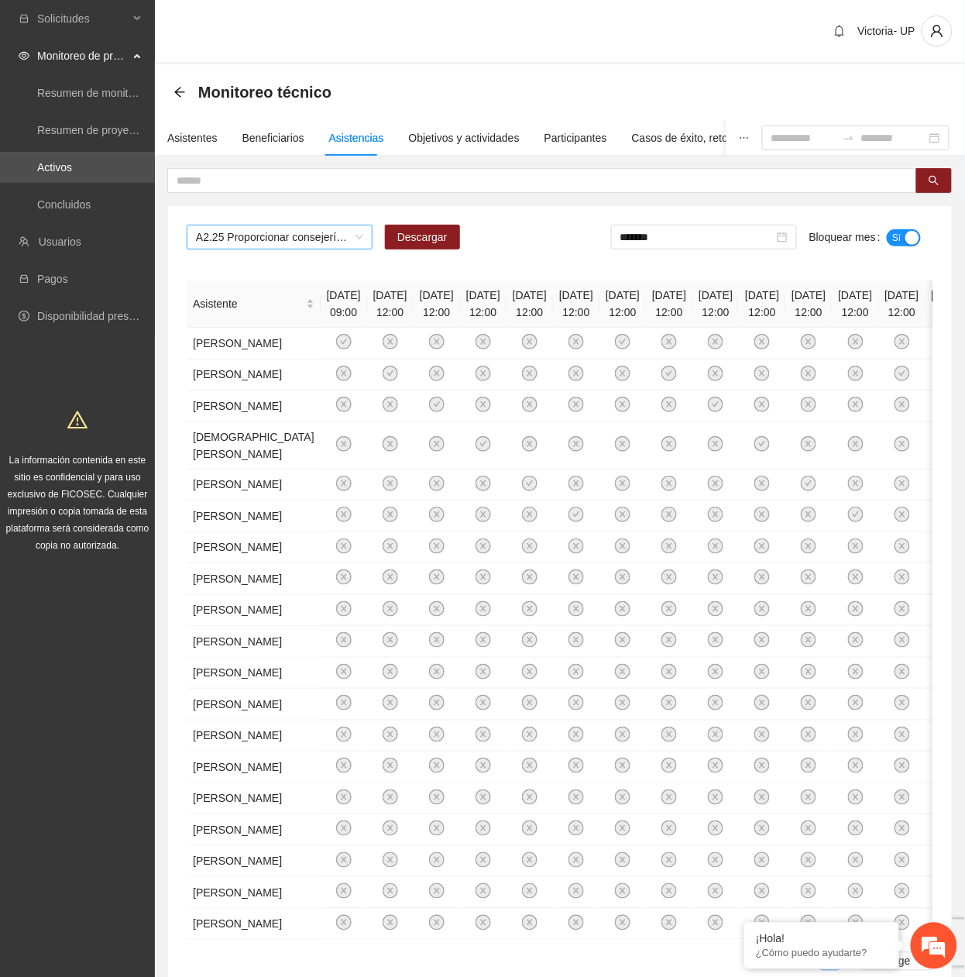
drag, startPoint x: 256, startPoint y: 248, endPoint x: 246, endPoint y: 246, distance: 10.2
click at [246, 246] on span "A2.25 Proporcionar consejerías en adicciones adolescentes y jóvenes con consumo…" at bounding box center [279, 236] width 167 height 23
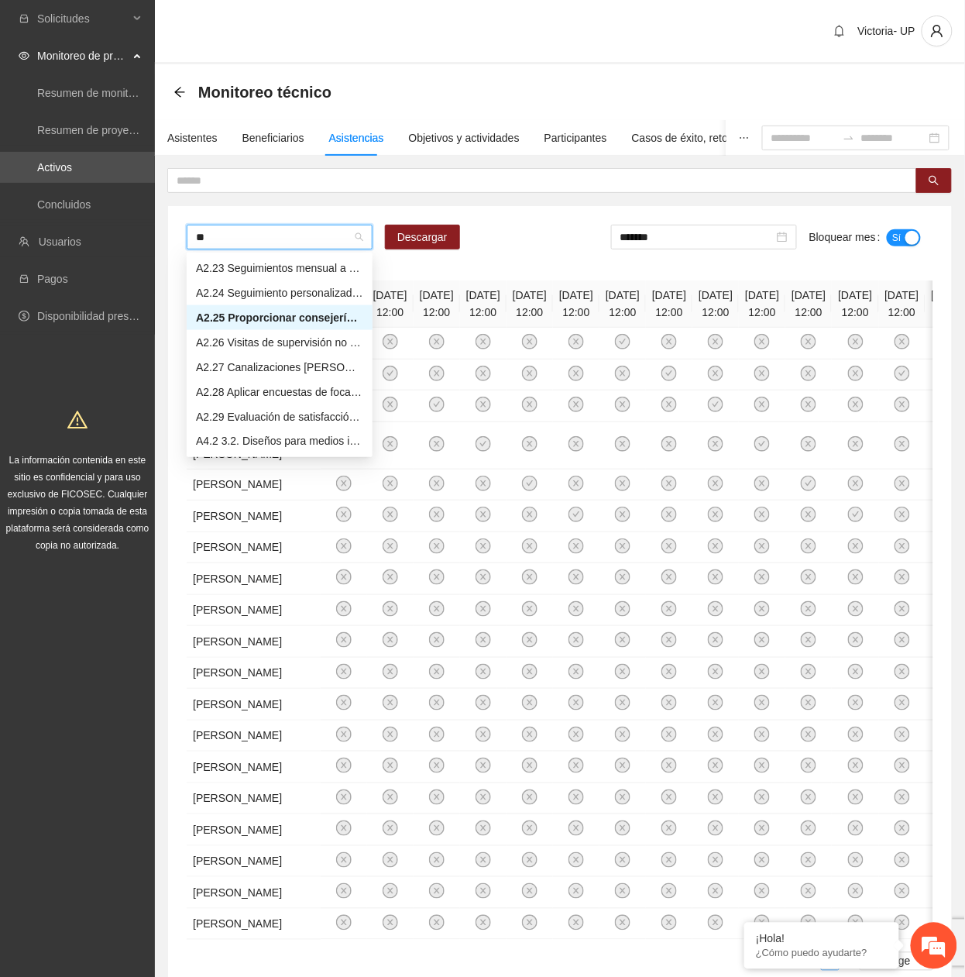
scroll to position [74, 0]
type input "****"
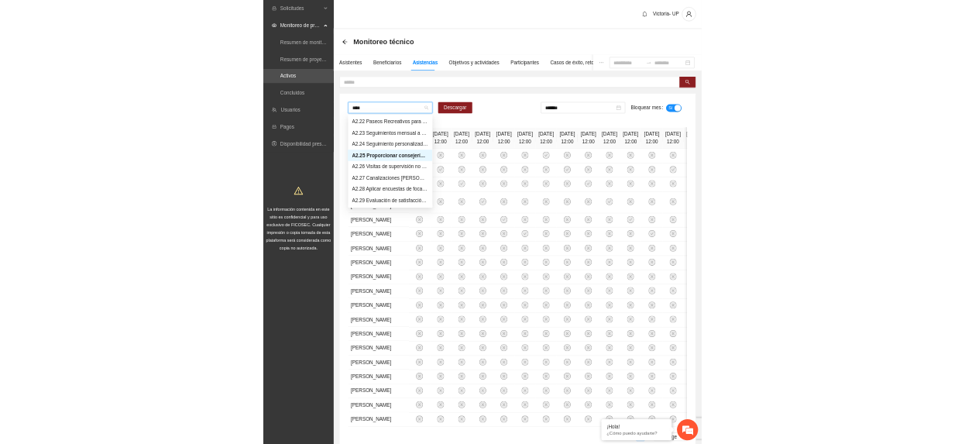
scroll to position [0, 0]
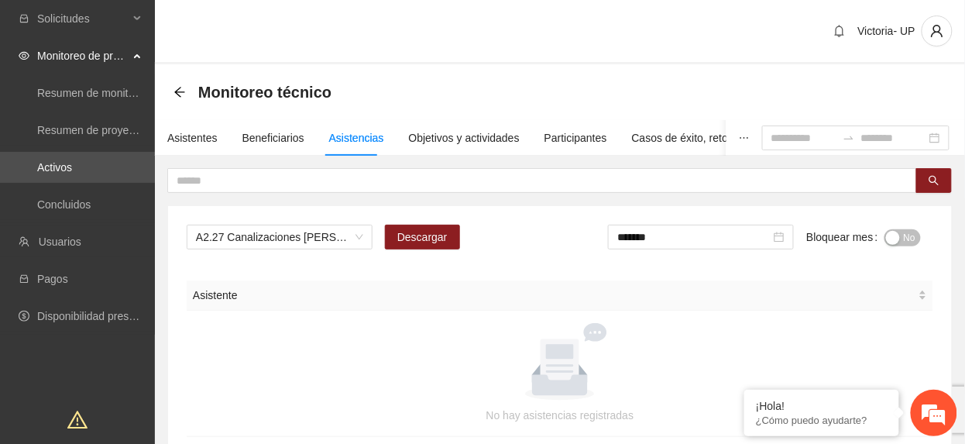
click at [547, 263] on div "A2.27 Canalizaciones Cuauhtémoc Descargar ******* Bloquear mes No Asistente No …" at bounding box center [560, 330] width 784 height 249
click at [329, 239] on span "A2.27 Canalizaciones Cuauhtémoc" at bounding box center [279, 236] width 167 height 23
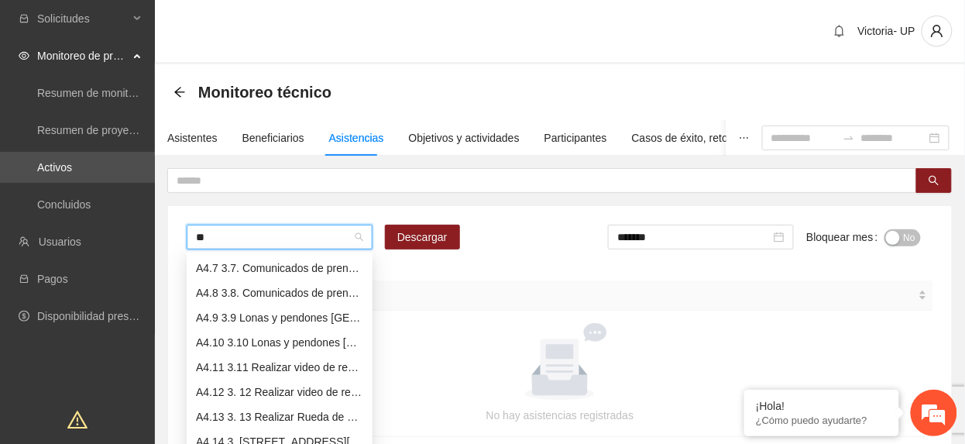
scroll to position [266, 0]
type input "***"
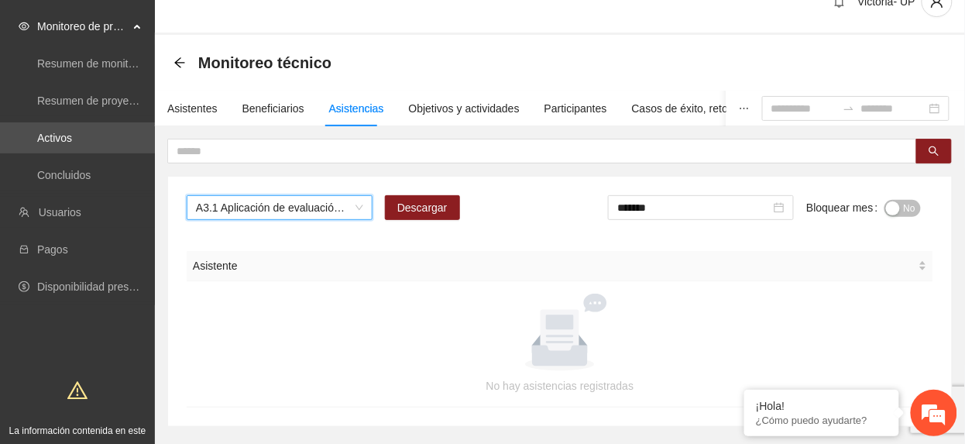
scroll to position [16, 0]
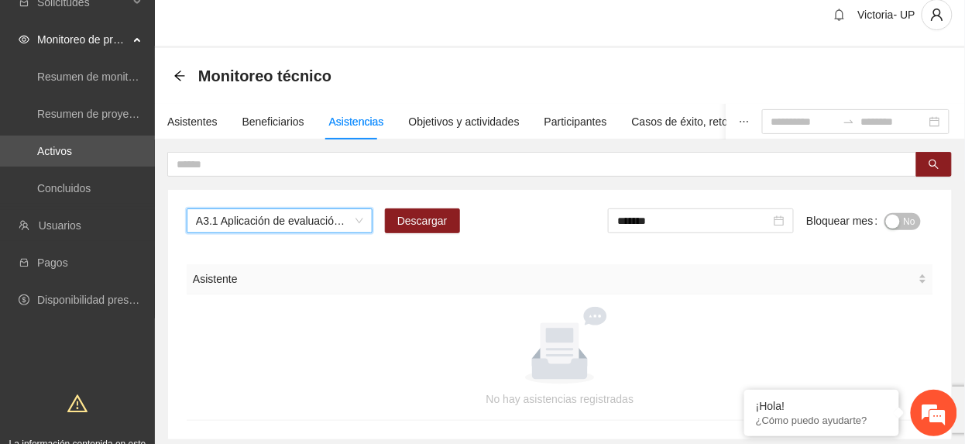
click at [905, 226] on span "No" at bounding box center [910, 221] width 12 height 17
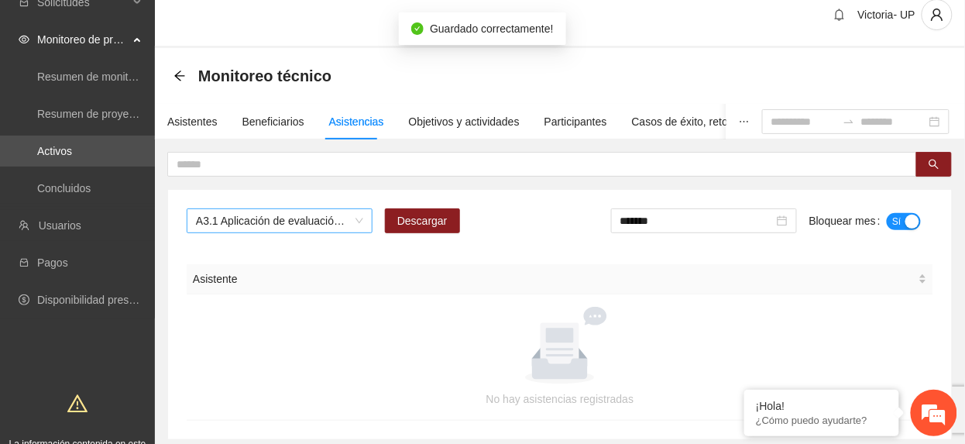
click at [220, 217] on span "A3.1 Aplicación de evaluación SENA a NNA de Aquiles Serdán" at bounding box center [279, 220] width 167 height 23
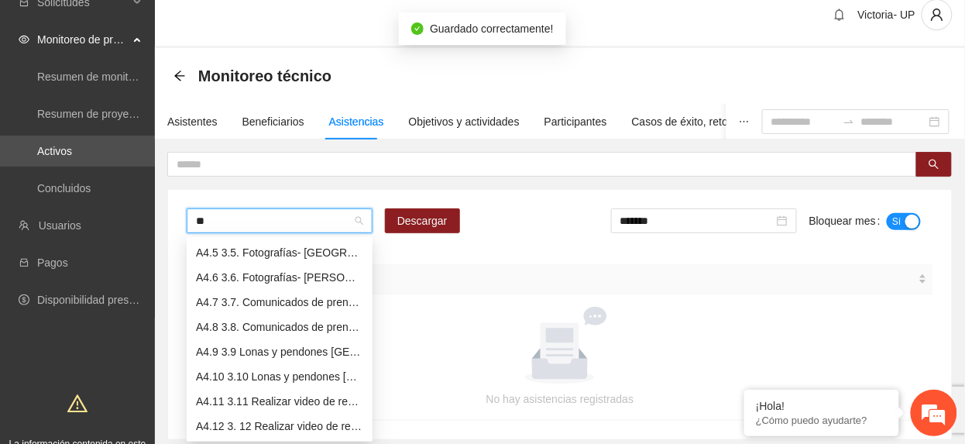
scroll to position [0, 0]
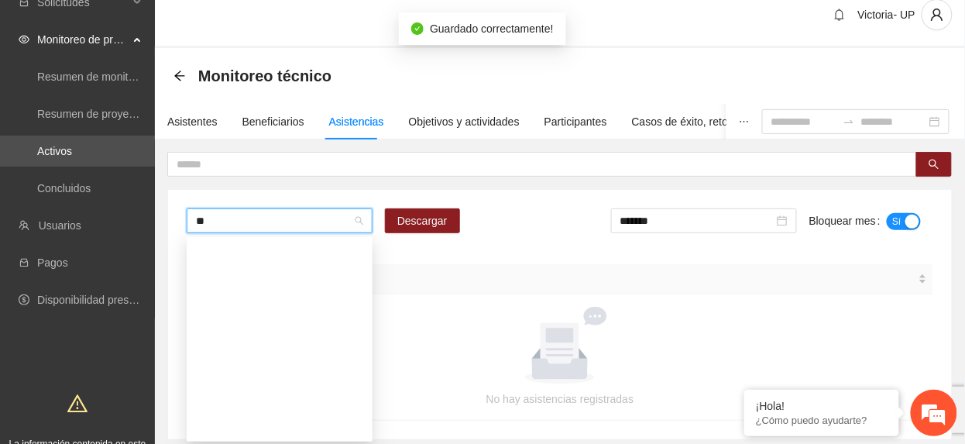
type input "***"
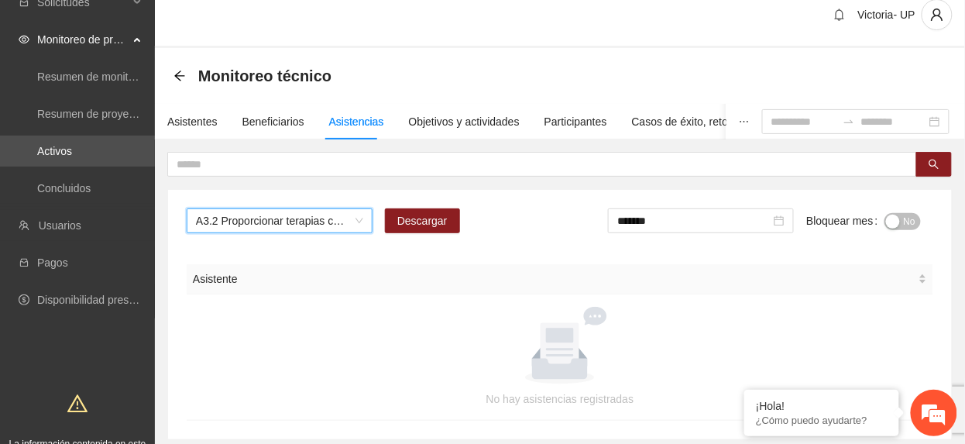
click at [899, 220] on div "button" at bounding box center [893, 222] width 14 height 14
click at [227, 242] on body "Solicitudes Monitoreo de proyectos Resumen de monitoreo Resumen de proyectos ap…" at bounding box center [482, 206] width 965 height 444
click at [233, 228] on span "A3.2 Proporcionar terapias cognitivo-conductuales a NNA con consumo de sustanci…" at bounding box center [279, 220] width 167 height 23
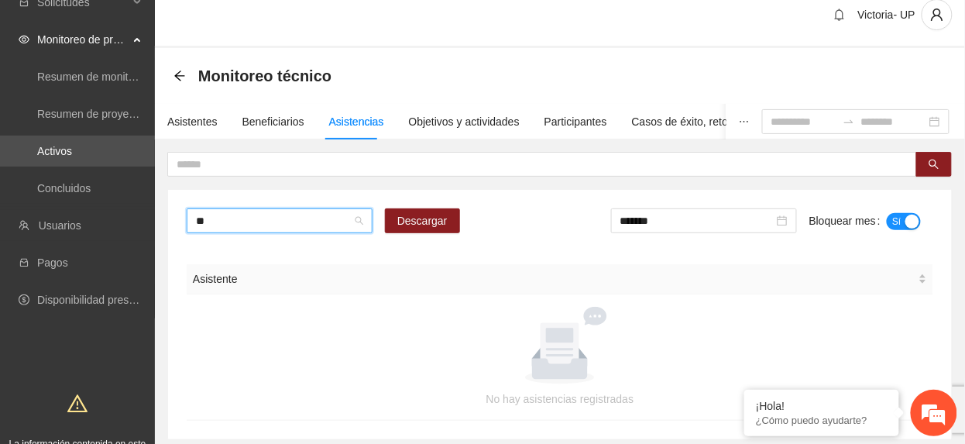
type input "***"
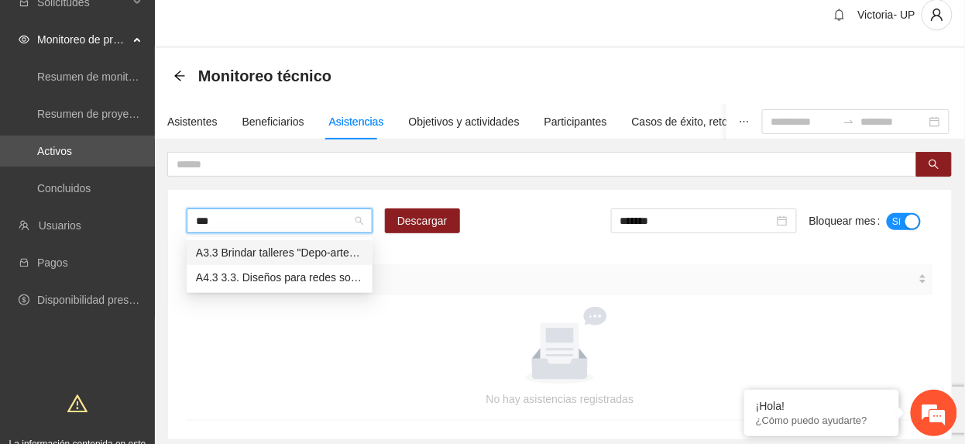
scroll to position [0, 0]
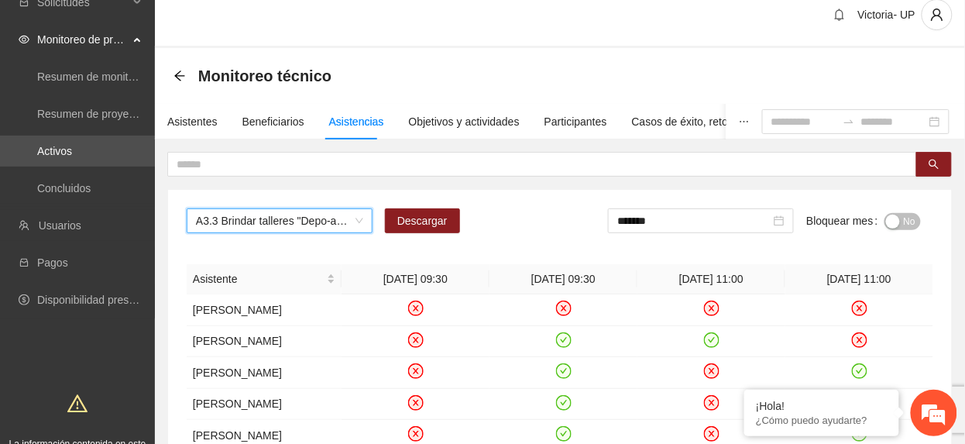
click at [233, 228] on span "A3.3 Brindar talleres "Depo-arte" especializados para NNA reforzando el control…" at bounding box center [279, 220] width 167 height 23
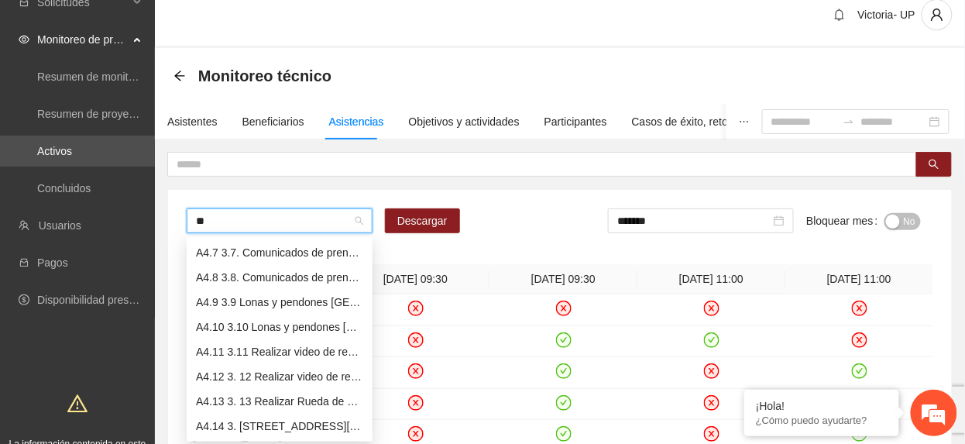
scroll to position [50, 0]
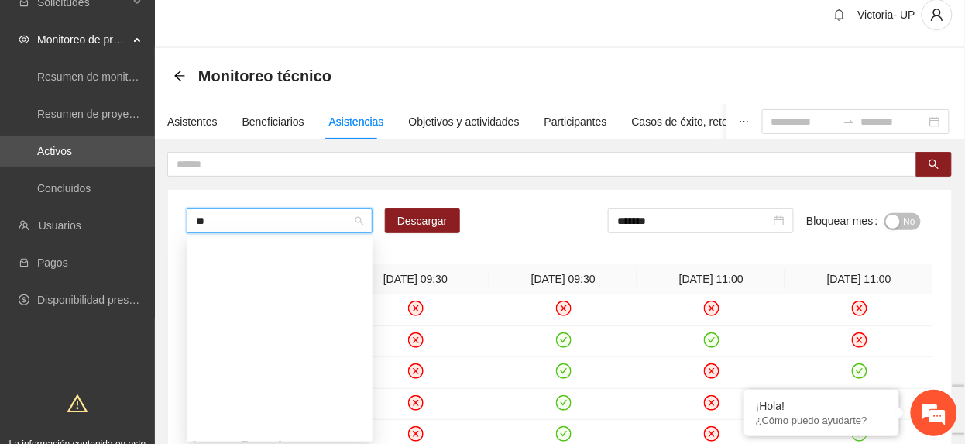
type input "***"
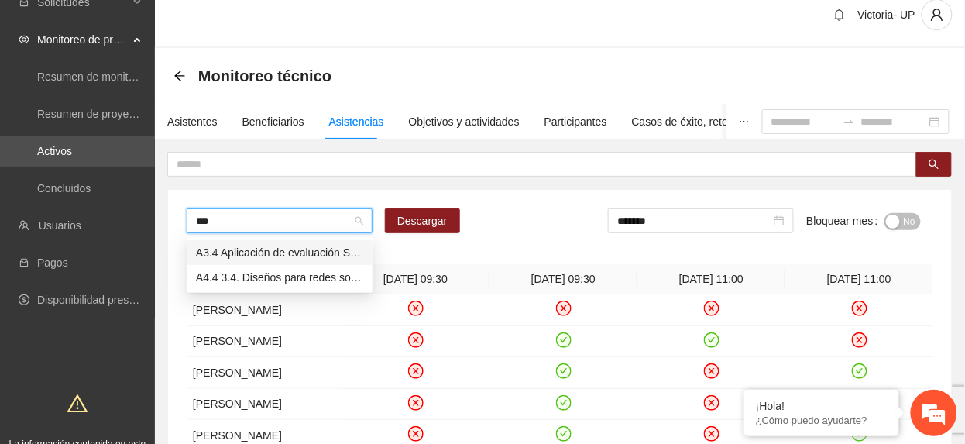
scroll to position [0, 0]
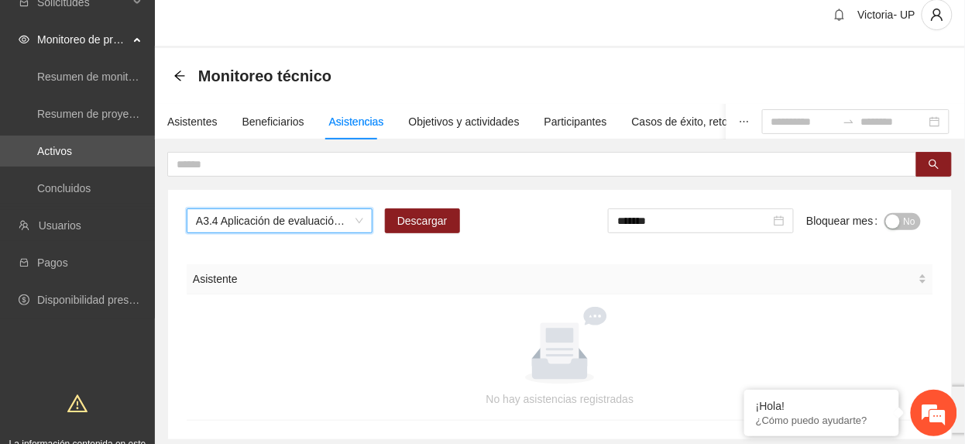
click at [900, 226] on button "No" at bounding box center [903, 221] width 36 height 17
click at [271, 218] on span "A3.4 Aplicación de evaluación SENA a NNA de Cuauhtémoc" at bounding box center [279, 220] width 167 height 23
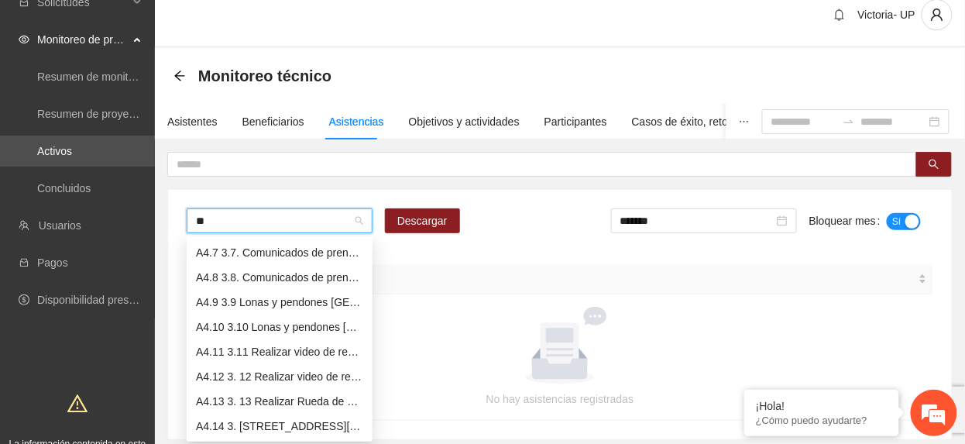
scroll to position [74, 0]
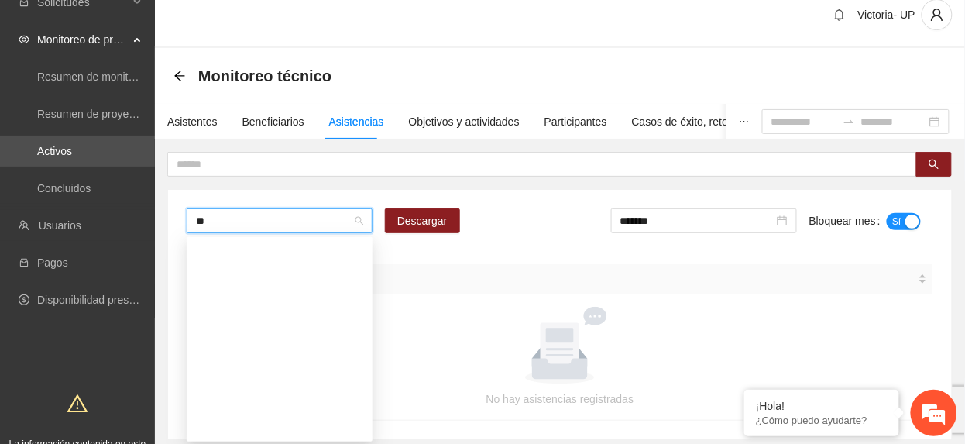
type input "***"
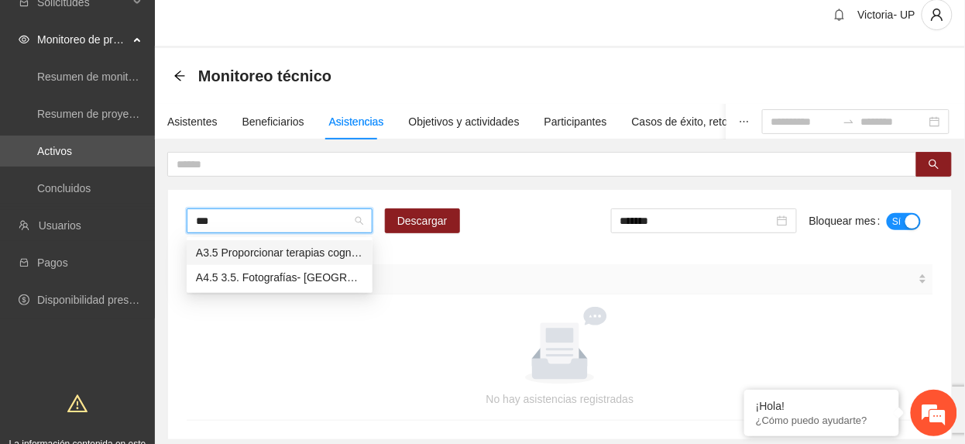
scroll to position [0, 0]
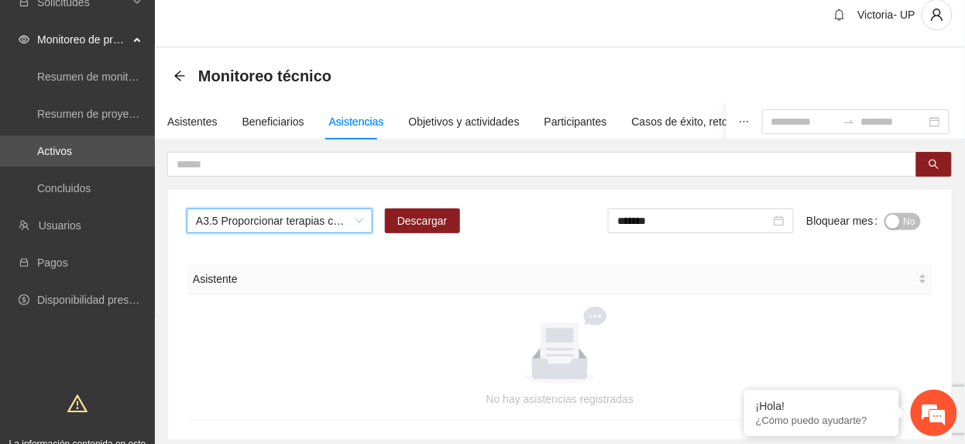
click at [919, 224] on button "No" at bounding box center [903, 221] width 36 height 17
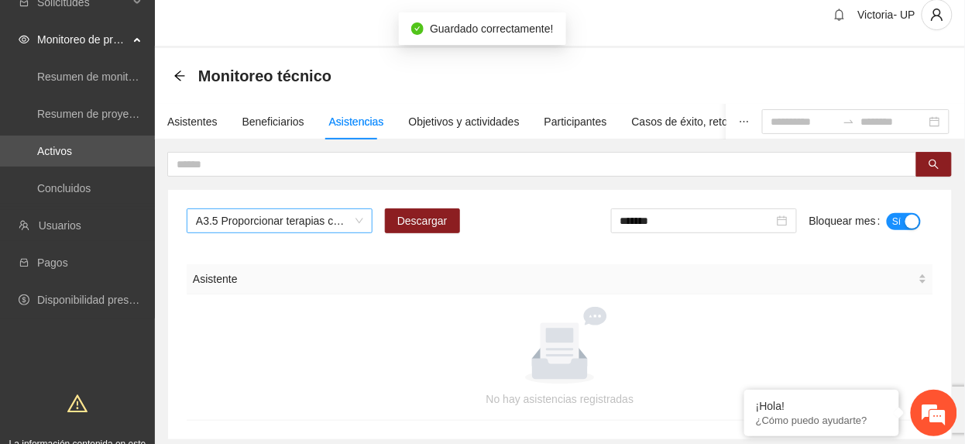
click at [351, 214] on span "A3.5 Proporcionar terapias cognitivo-conductuales a NNA con consumo de sustanci…" at bounding box center [279, 220] width 167 height 23
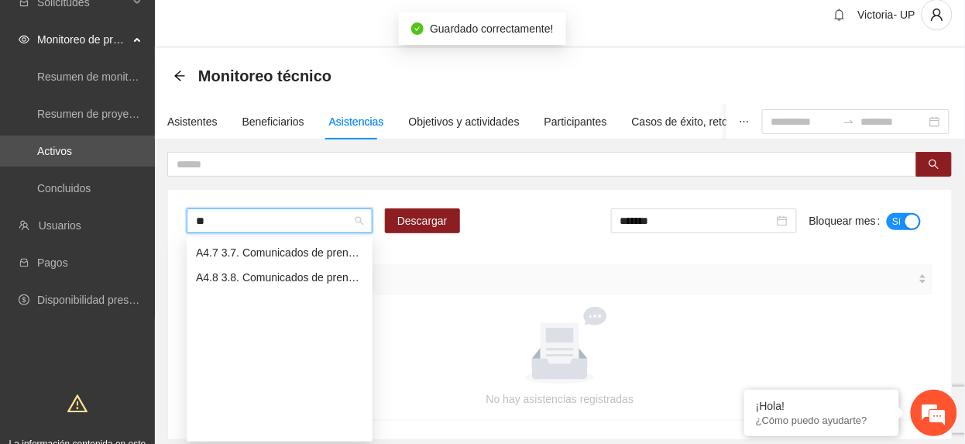
scroll to position [99, 0]
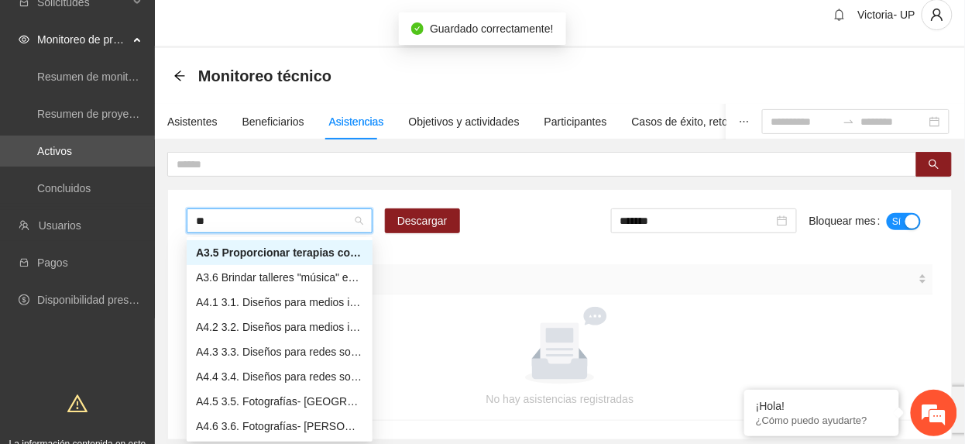
type input "***"
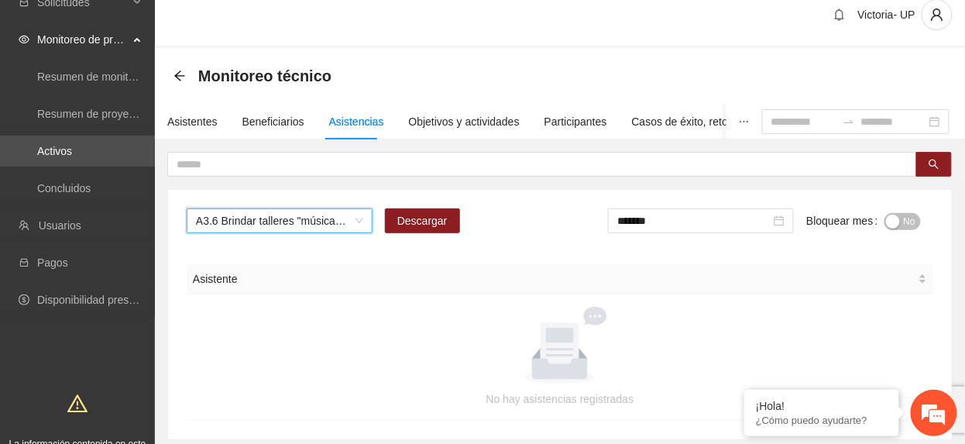
click at [909, 221] on span "No" at bounding box center [910, 221] width 12 height 17
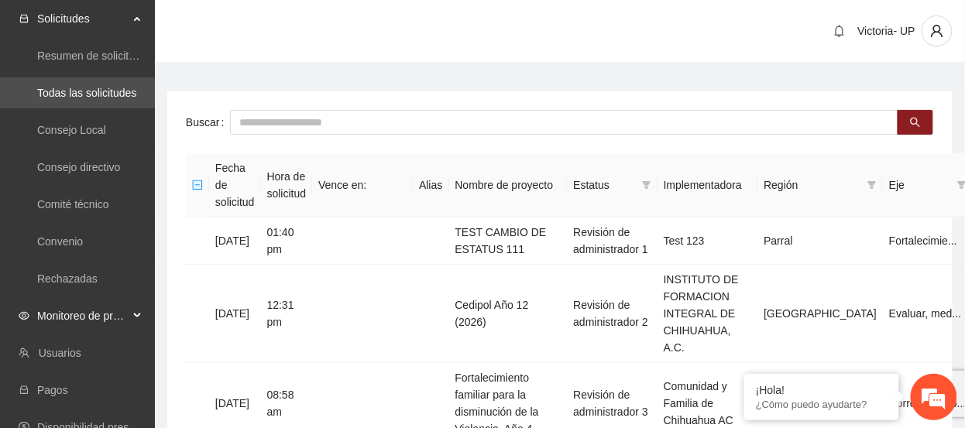
click at [66, 311] on span "Monitoreo de proyectos" at bounding box center [82, 316] width 91 height 31
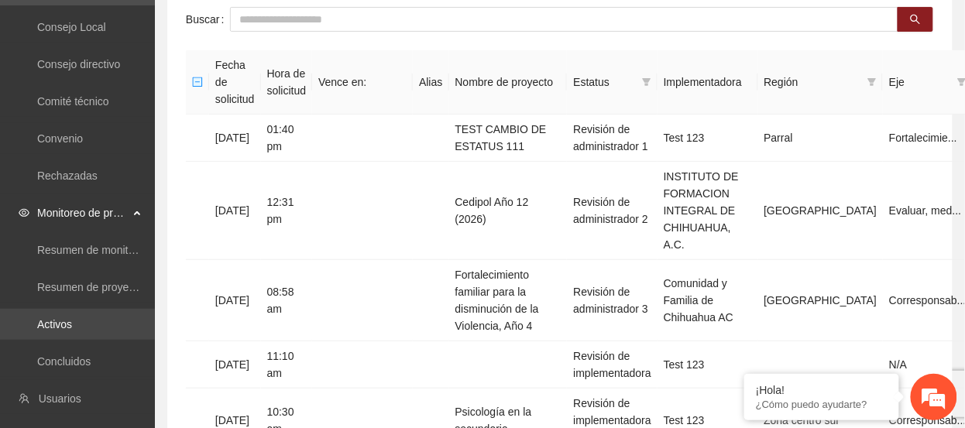
click at [68, 327] on link "Activos" at bounding box center [54, 324] width 35 height 12
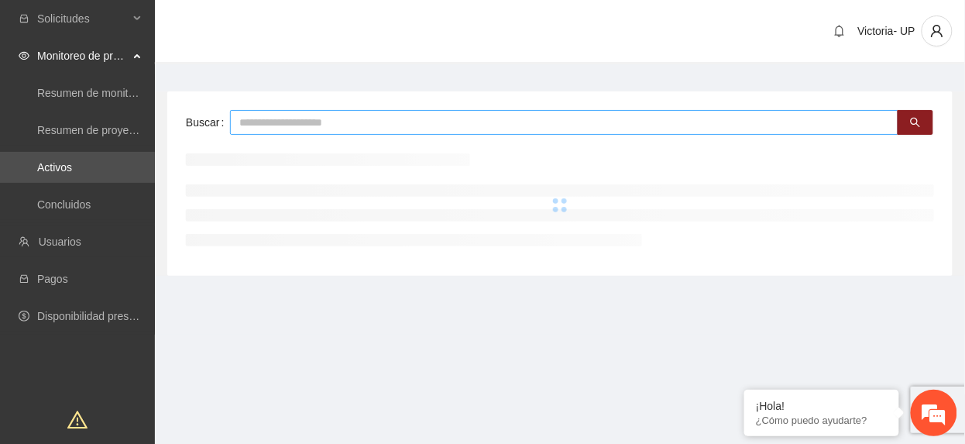
click at [354, 125] on input "text" at bounding box center [564, 122] width 668 height 25
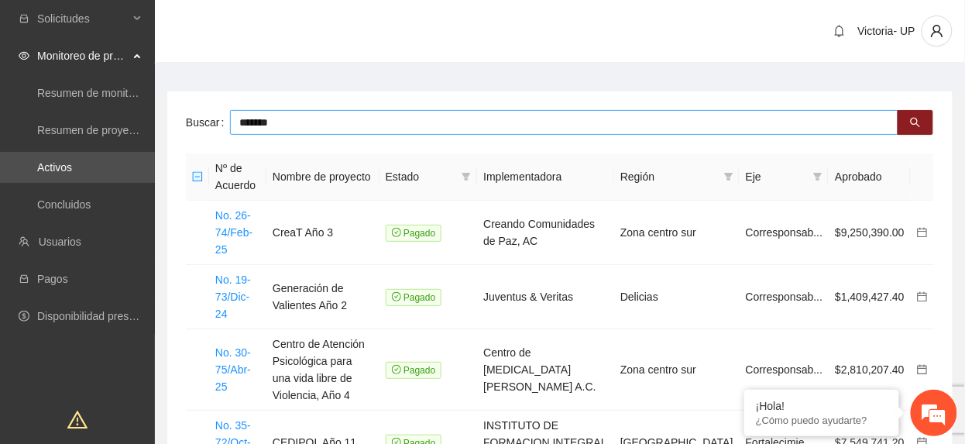
type input "*******"
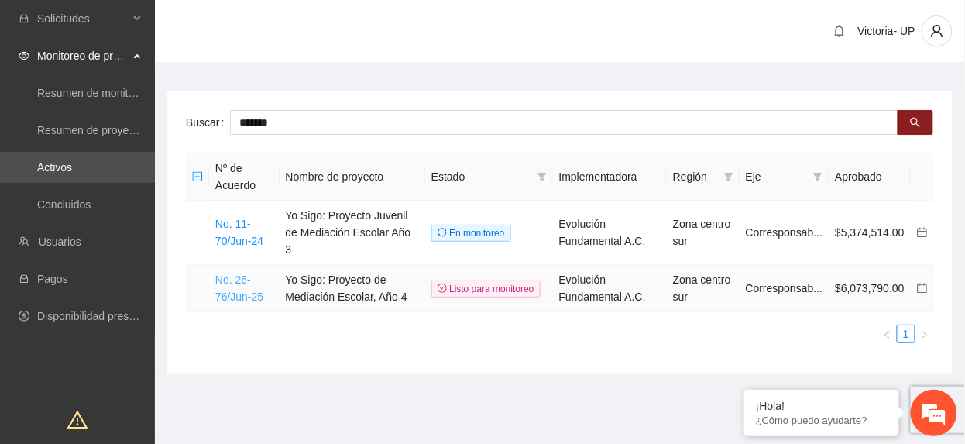
click at [248, 280] on link "No. 26-76/Jun-25" at bounding box center [239, 287] width 48 height 29
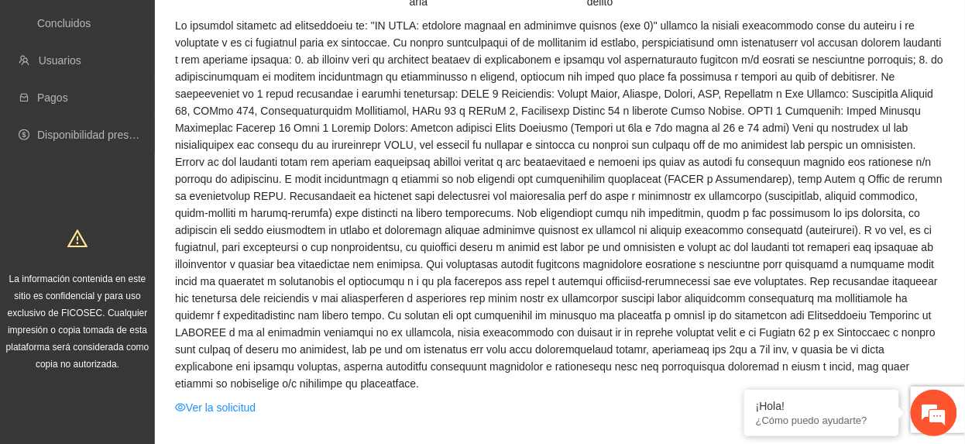
scroll to position [206, 0]
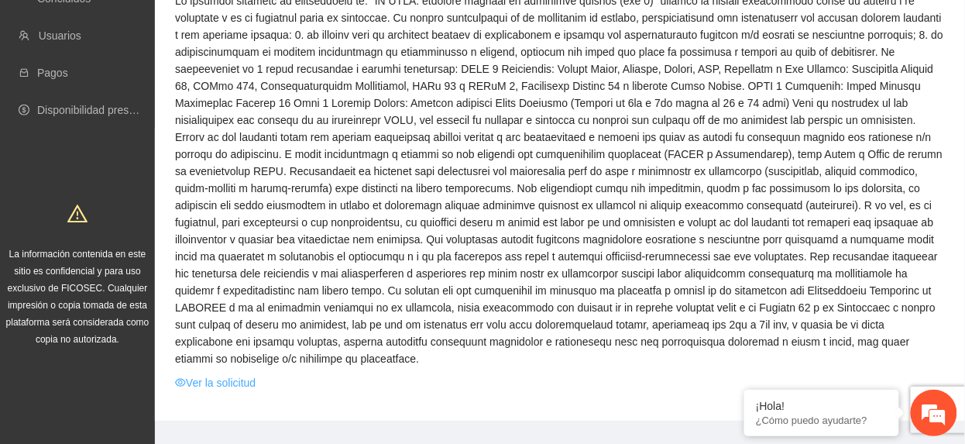
click at [239, 374] on link "Ver la solicitud" at bounding box center [215, 382] width 81 height 17
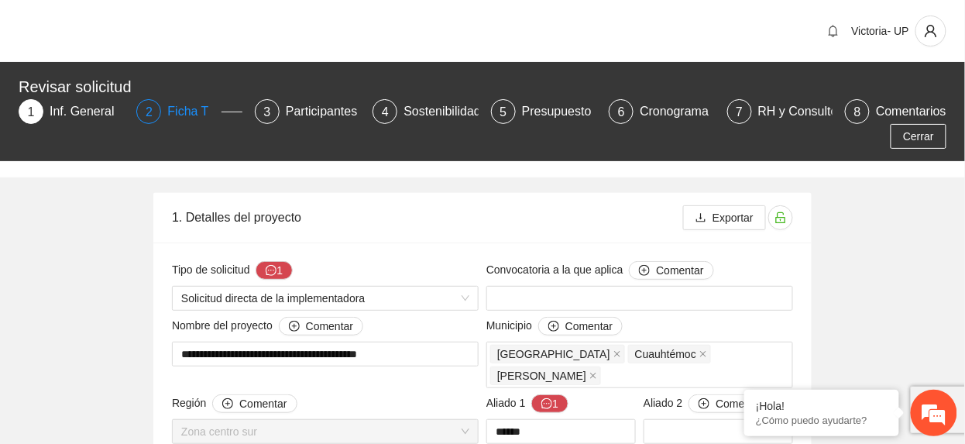
click at [170, 113] on div "Ficha T" at bounding box center [193, 111] width 53 height 25
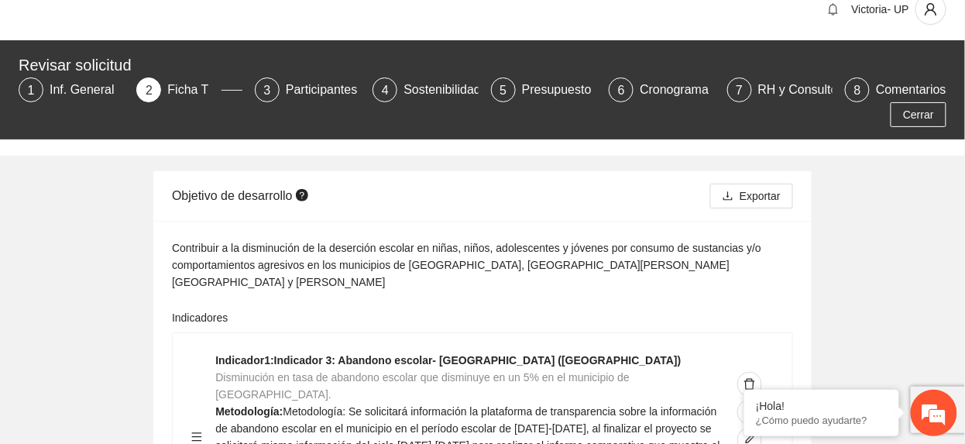
scroll to position [310, 0]
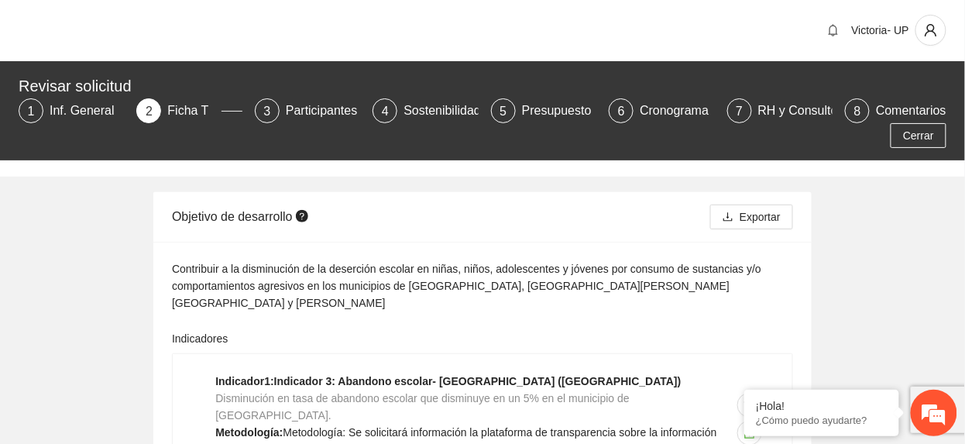
scroll to position [0, 0]
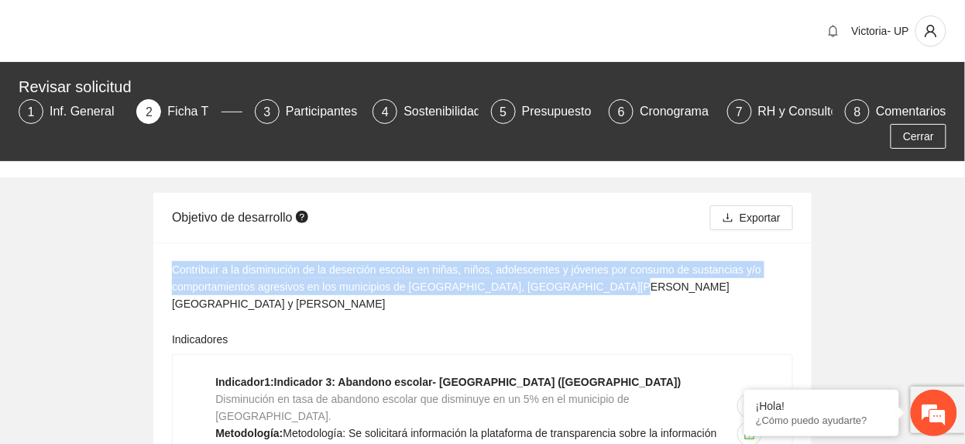
drag, startPoint x: 171, startPoint y: 273, endPoint x: 702, endPoint y: 287, distance: 530.8
click at [702, 287] on div "Contribuir a la disminución de la deserción escolar en niñas, niños, adolescent…" at bounding box center [482, 286] width 621 height 51
copy div "Contribuir a la disminución de la deserción escolar en niñas, niños, adolescent…"
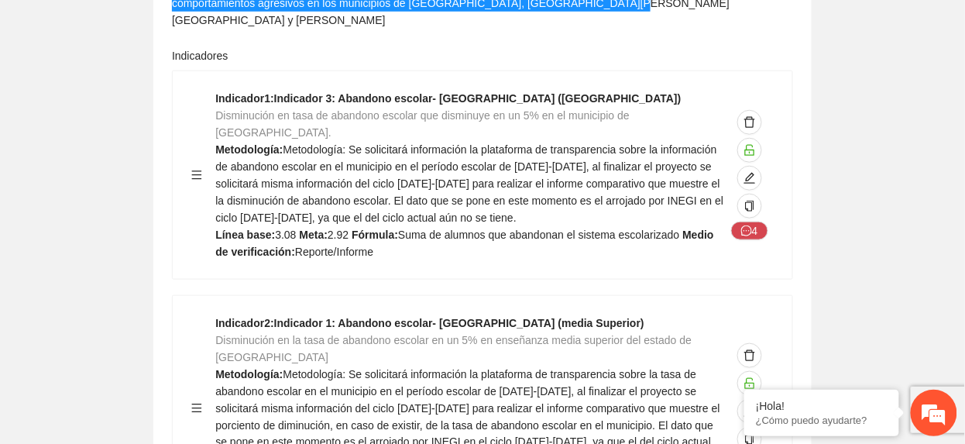
scroll to position [206, 0]
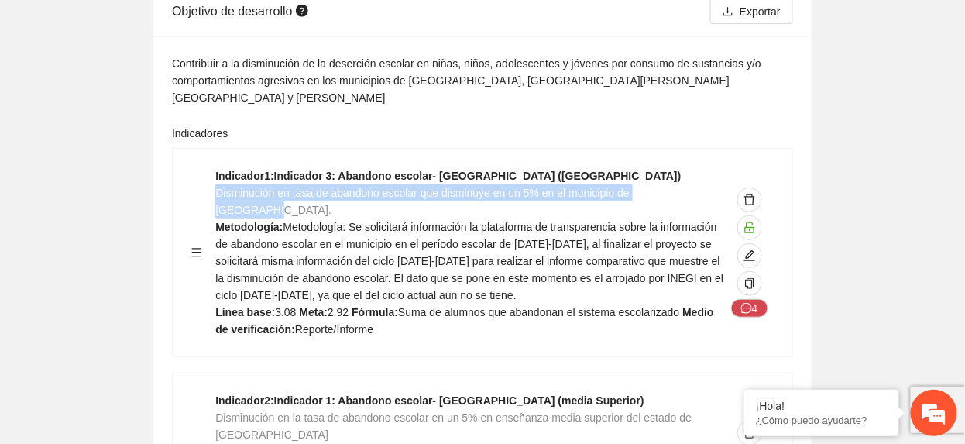
drag, startPoint x: 218, startPoint y: 177, endPoint x: 716, endPoint y: 172, distance: 497.3
click at [716, 172] on div "Indicador 1 : Indicador 3: Abandono escolar- Estado de Chihuahua (Secundaria) D…" at bounding box center [470, 252] width 510 height 170
copy span "Disminución en tasa de abandono escolar que disminuye en un 5% en el municipio …"
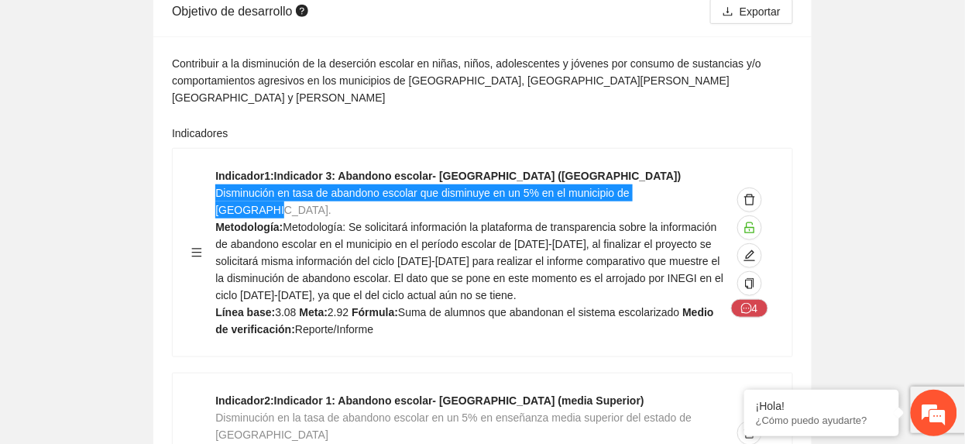
scroll to position [413, 0]
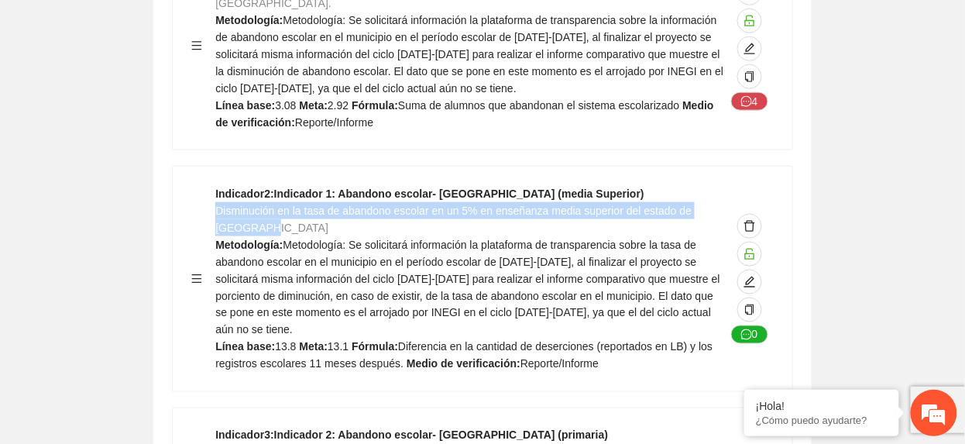
drag, startPoint x: 218, startPoint y: 180, endPoint x: 292, endPoint y: 194, distance: 75.5
click at [292, 194] on div "Indicador 2 : Indicador 1: Abandono escolar- Estado de Chihuahua (media Superio…" at bounding box center [470, 278] width 510 height 187
copy span "Disminución en la tasa de abandono escolar en un 5% en enseñanza media superior…"
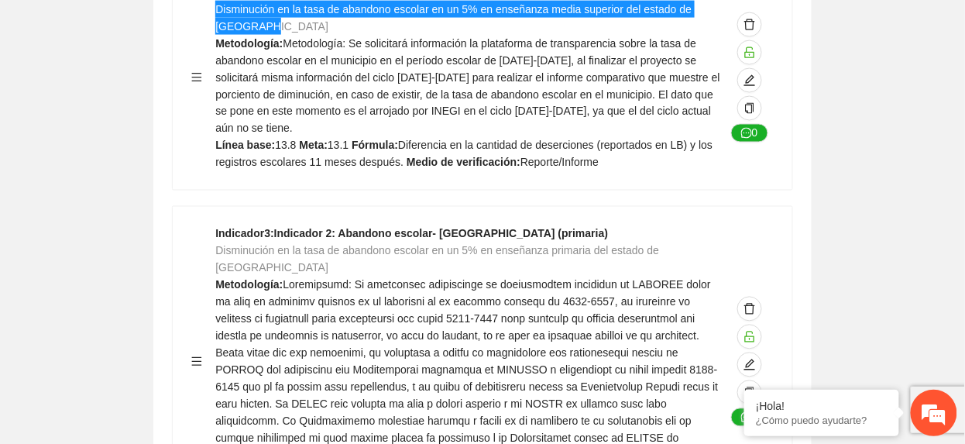
scroll to position [620, 0]
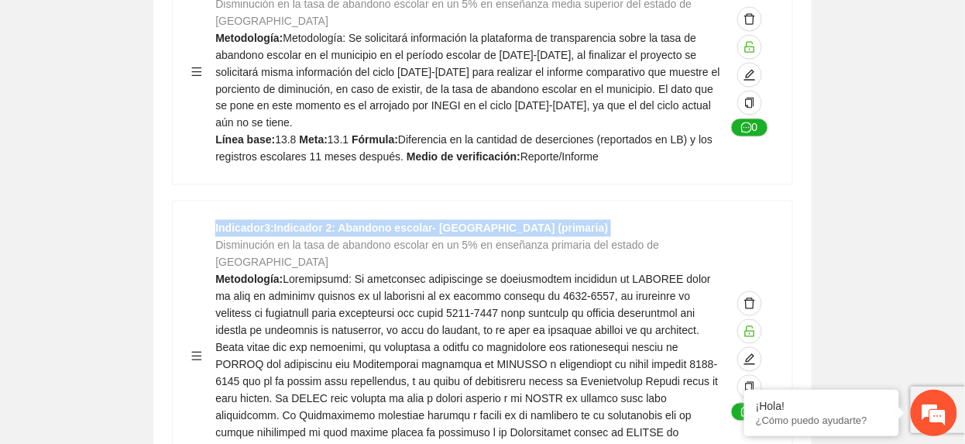
click at [218, 220] on div "Indicador 3 : Indicador 2: Abandono escolar- Estado de Chihuahua (primaria) Dis…" at bounding box center [482, 356] width 582 height 273
click at [218, 239] on span "Disminución en la tasa de abandono escolar en un 5% en enseñanza primaria del e…" at bounding box center [437, 253] width 444 height 29
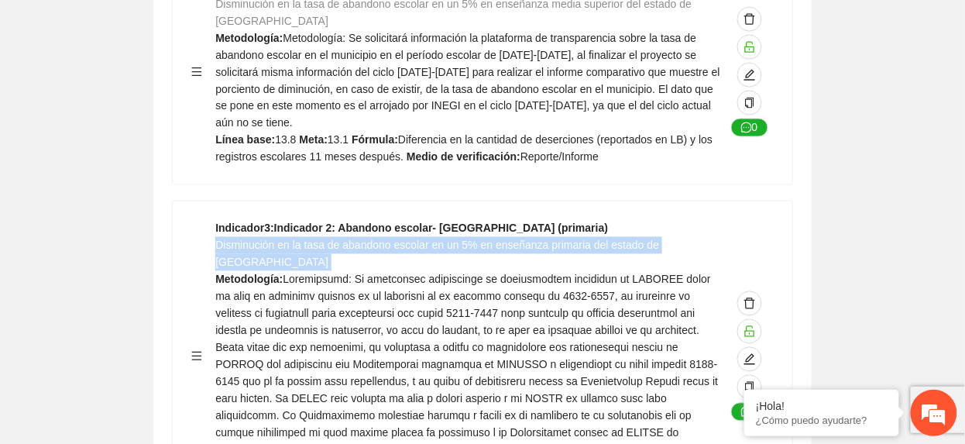
drag, startPoint x: 218, startPoint y: 196, endPoint x: 723, endPoint y: 201, distance: 505.1
click at [723, 220] on div "Indicador 3 : Indicador 2: Abandono escolar- Estado de Chihuahua (primaria) Dis…" at bounding box center [470, 356] width 510 height 273
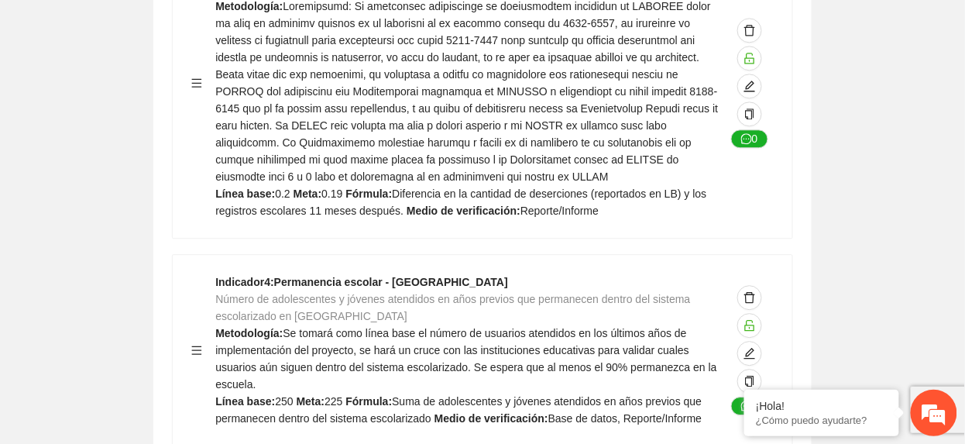
scroll to position [930, 0]
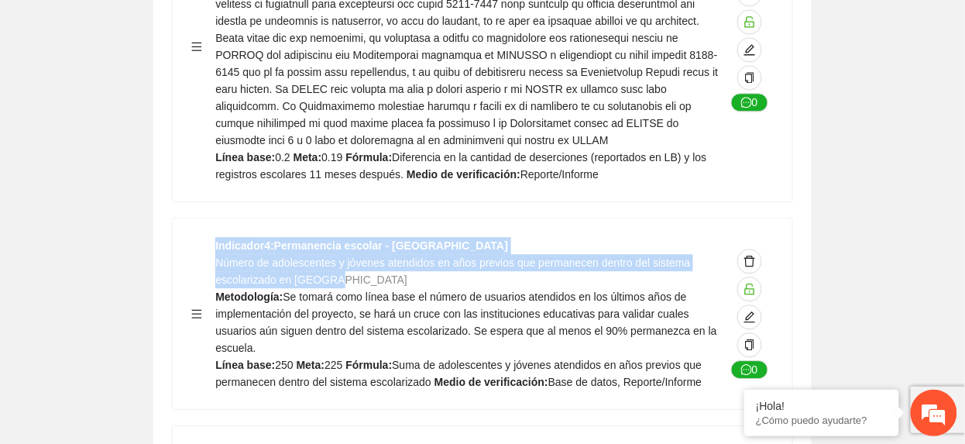
drag, startPoint x: 214, startPoint y: 196, endPoint x: 338, endPoint y: 218, distance: 126.6
click at [335, 237] on div "Indicador 4 : Permanencia escolar - Cuauhtémoc Número de adolescentes y jóvenes…" at bounding box center [482, 313] width 582 height 153
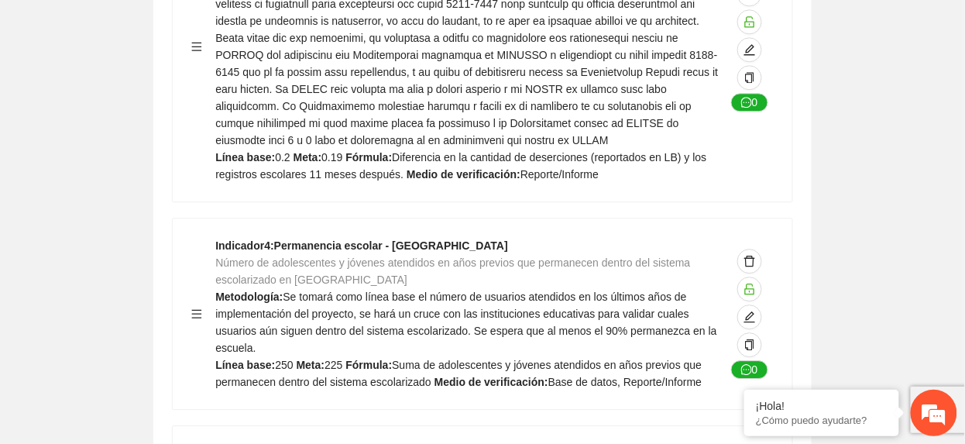
drag, startPoint x: 338, startPoint y: 218, endPoint x: 363, endPoint y: 217, distance: 24.8
click at [363, 237] on div "Indicador 4 : Permanencia escolar - Cuauhtémoc Número de adolescentes y jóvenes…" at bounding box center [470, 313] width 510 height 153
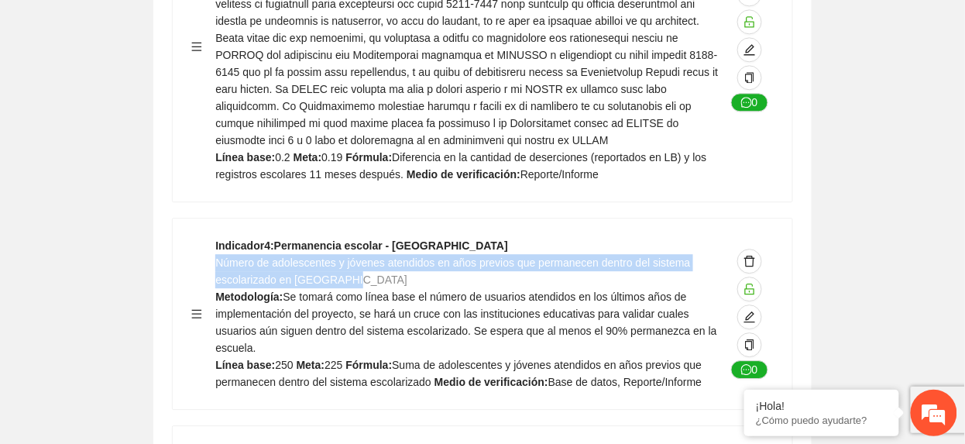
drag, startPoint x: 363, startPoint y: 215, endPoint x: 218, endPoint y: 198, distance: 145.8
click at [218, 237] on div "Indicador 4 : Permanencia escolar - Cuauhtémoc Número de adolescentes y jóvenes…" at bounding box center [470, 313] width 510 height 153
copy span "Número de adolescentes y jóvenes atendidos en años previos que permanecen dentr…"
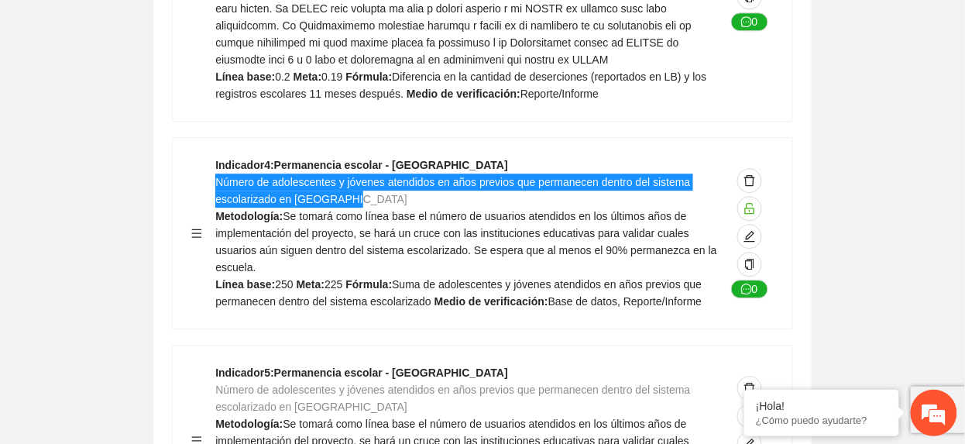
scroll to position [1033, 0]
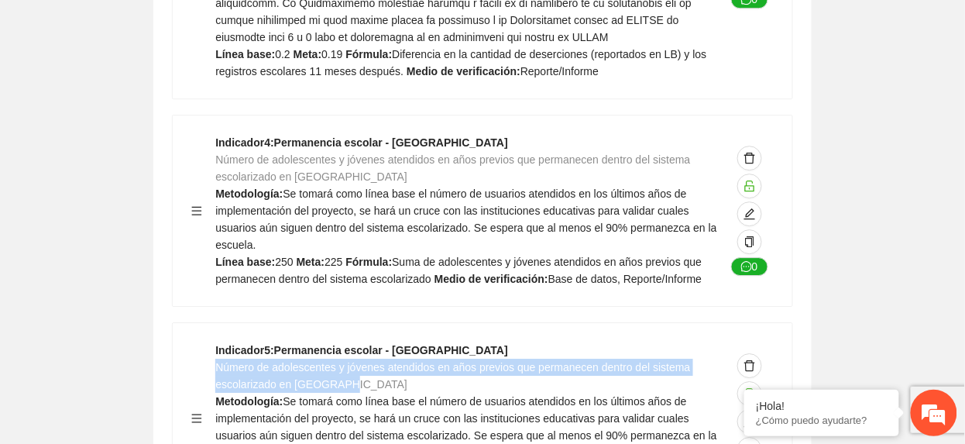
drag, startPoint x: 215, startPoint y: 301, endPoint x: 369, endPoint y: 323, distance: 155.8
click at [369, 342] on div "Indicador 5 : Permanencia escolar - Chihuahua Número de adolescentes y jóvenes …" at bounding box center [470, 418] width 510 height 153
copy span "Número de adolescentes y jóvenes atendidos en años previos que permanecen dentr…"
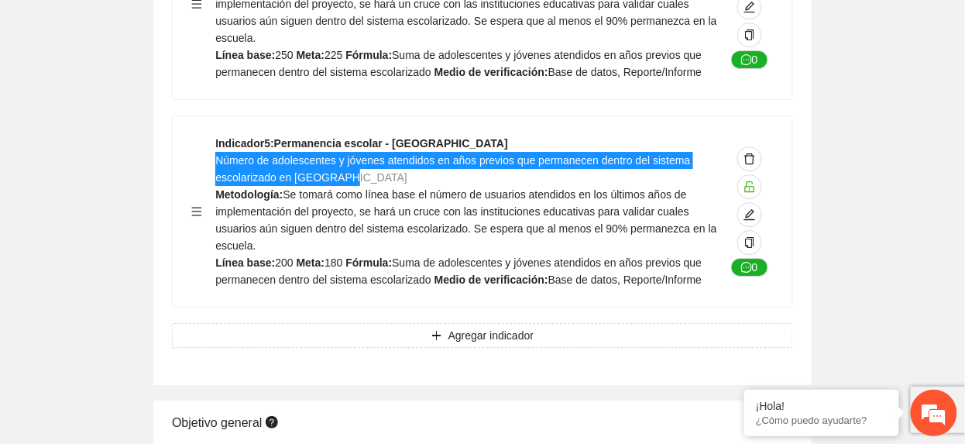
scroll to position [1445, 0]
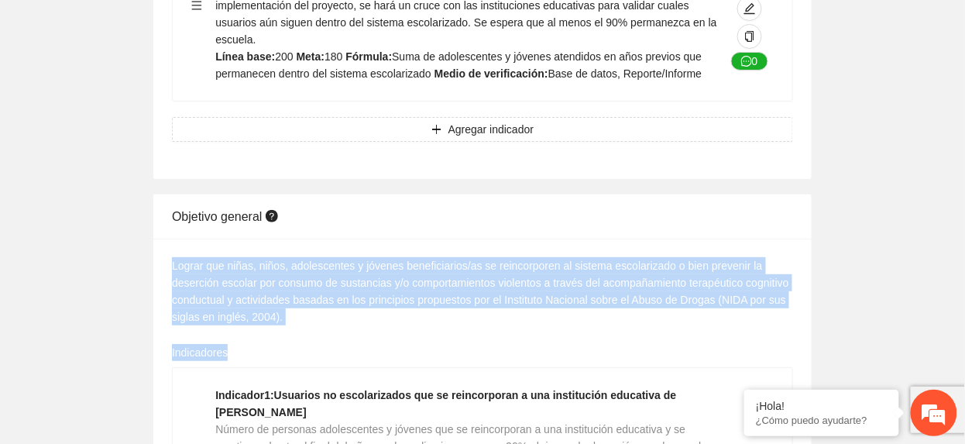
drag, startPoint x: 174, startPoint y: 203, endPoint x: 308, endPoint y: 262, distance: 145.7
drag, startPoint x: 308, startPoint y: 262, endPoint x: 231, endPoint y: 205, distance: 95.3
click at [231, 257] on div "Lograr que niñas, niños, adolescentes y jóvenes beneficiarios/as se reincorpore…" at bounding box center [482, 291] width 621 height 68
click at [199, 257] on div "Lograr que niñas, niños, adolescentes y jóvenes beneficiarios/as se reincorpore…" at bounding box center [482, 291] width 621 height 68
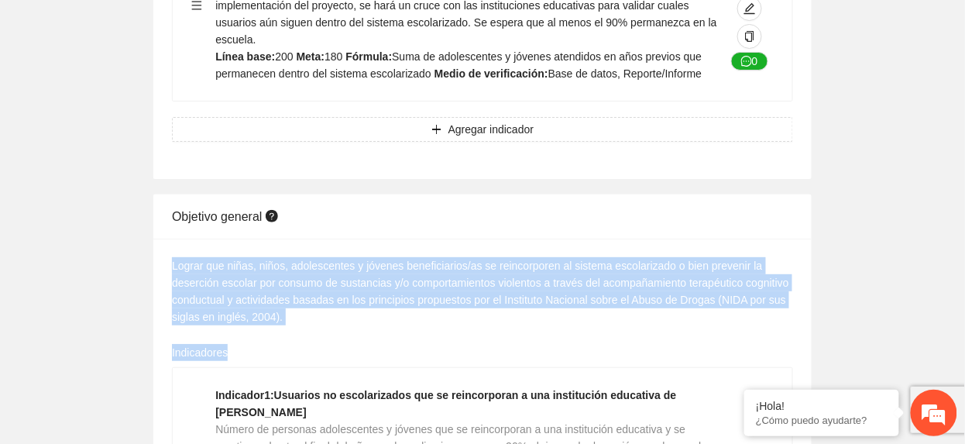
click at [174, 257] on div "Lograr que niñas, niños, adolescentes y jóvenes beneficiarios/as se reincorpore…" at bounding box center [482, 291] width 621 height 68
drag, startPoint x: 174, startPoint y: 201, endPoint x: 289, endPoint y: 243, distance: 122.8
click at [289, 257] on div "Lograr que niñas, niños, adolescentes y jóvenes beneficiarios/as se reincorpore…" at bounding box center [482, 291] width 621 height 68
copy div "Lograr que niñas, niños, adolescentes y jóvenes beneficiarios/as se reincorpore…"
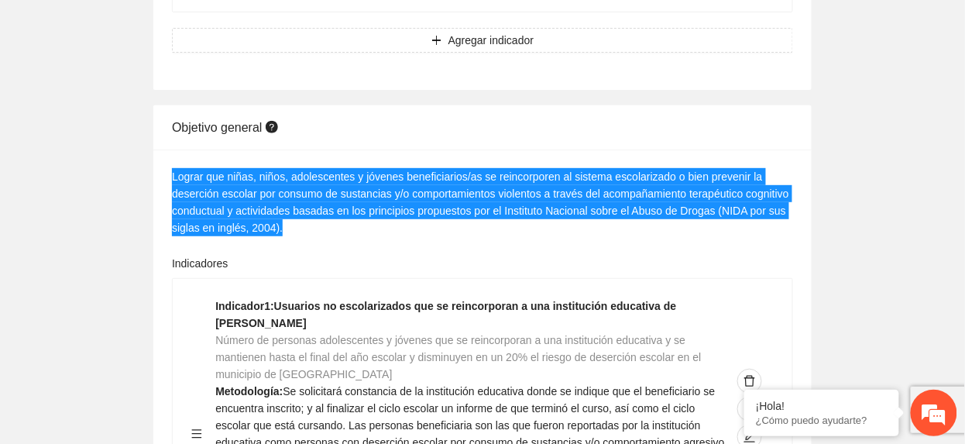
scroll to position [1652, 0]
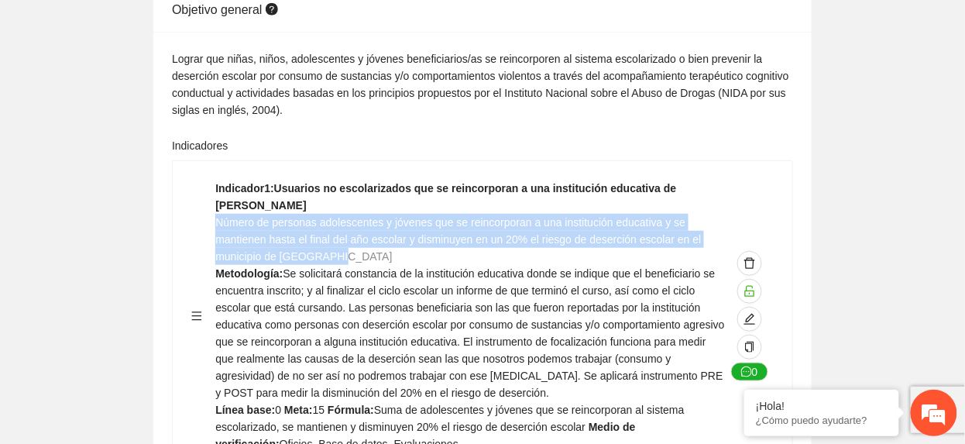
drag, startPoint x: 217, startPoint y: 144, endPoint x: 348, endPoint y: 174, distance: 134.3
click at [348, 180] on div "Indicador 1 : Usuarios no escolarizados que se reincorporan a una institución e…" at bounding box center [470, 316] width 510 height 273
copy span "Número de personas adolescentes y jóvenes que se reincorporan a una institución…"
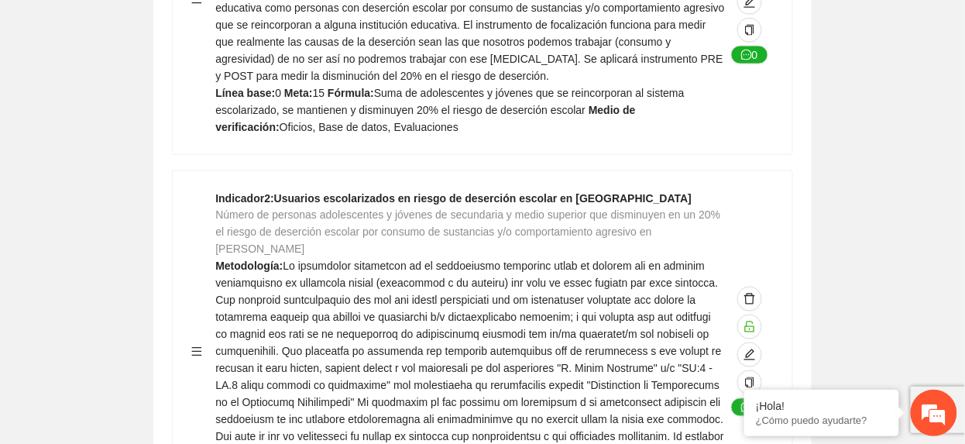
scroll to position [2065, 0]
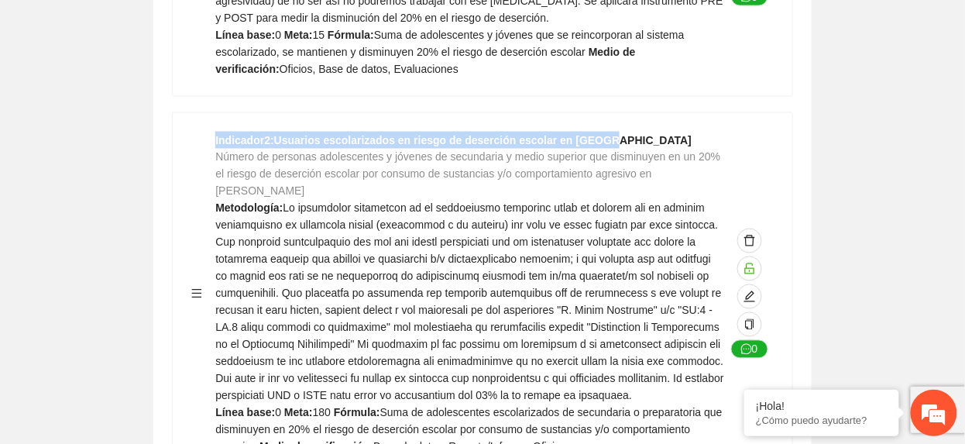
drag, startPoint x: 215, startPoint y: 33, endPoint x: 590, endPoint y: 16, distance: 376.0
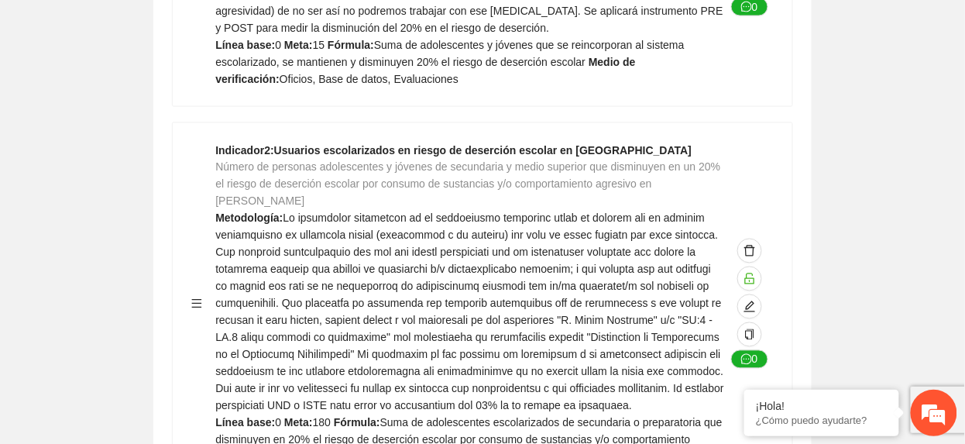
drag, startPoint x: 590, startPoint y: 16, endPoint x: 423, endPoint y: 103, distance: 188.5
click at [429, 161] on span "Número de personas adolescentes y jóvenes de secundaria y medio superior que di…" at bounding box center [467, 184] width 505 height 46
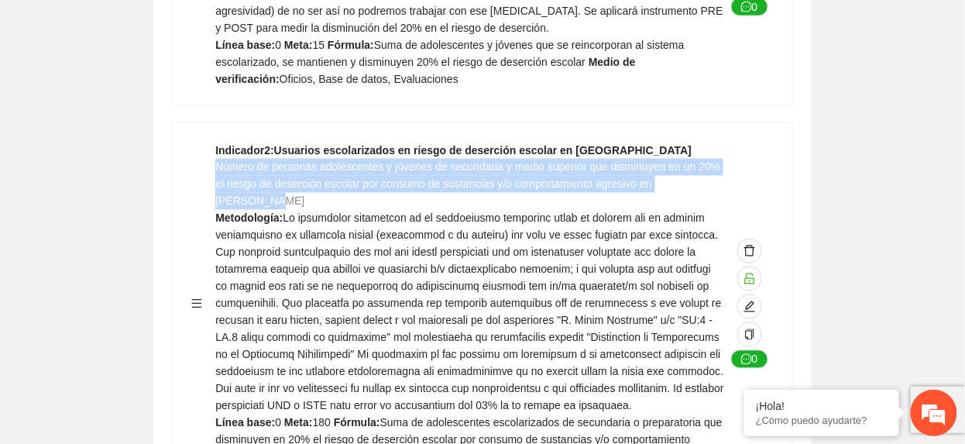
drag, startPoint x: 215, startPoint y: 84, endPoint x: 722, endPoint y: 101, distance: 506.8
click at [722, 142] on div "Indicador 2 : Usuarios escolarizados en riesgo de deserción escolar en Cuauhtém…" at bounding box center [470, 304] width 510 height 324
copy span "Número de personas adolescentes y jóvenes de secundaria y medio superior que di…"
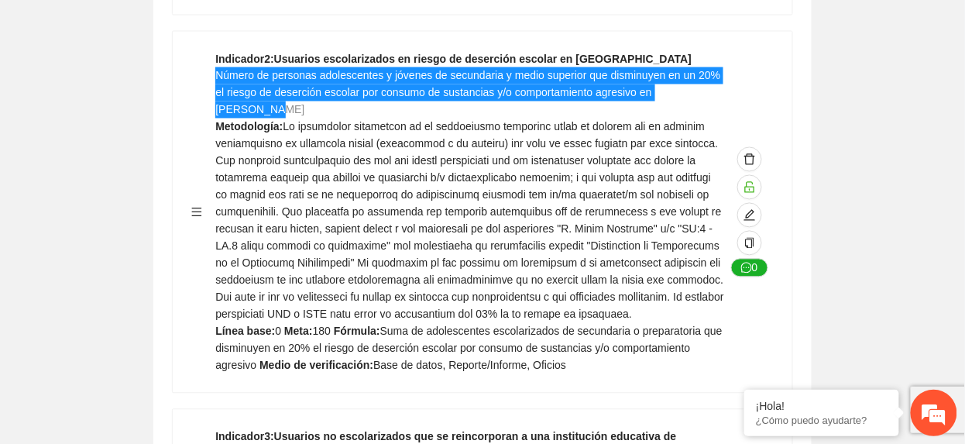
scroll to position [2223, 0]
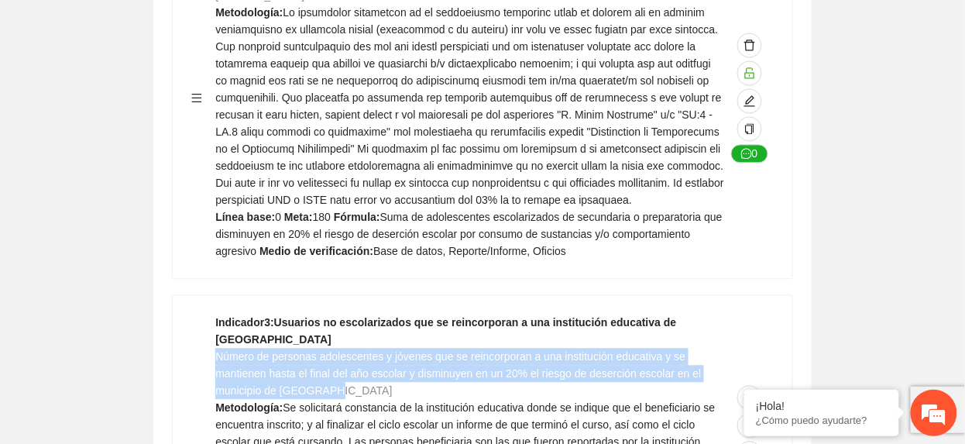
drag, startPoint x: 217, startPoint y: 239, endPoint x: 336, endPoint y: 270, distance: 123.4
click at [336, 314] on div "Indicador 3 : Usuarios no escolarizados que se reincorporan a una institución e…" at bounding box center [470, 450] width 510 height 273
copy span "Número de personas adolescentes y jóvenes que se reincorporan a una institución…"
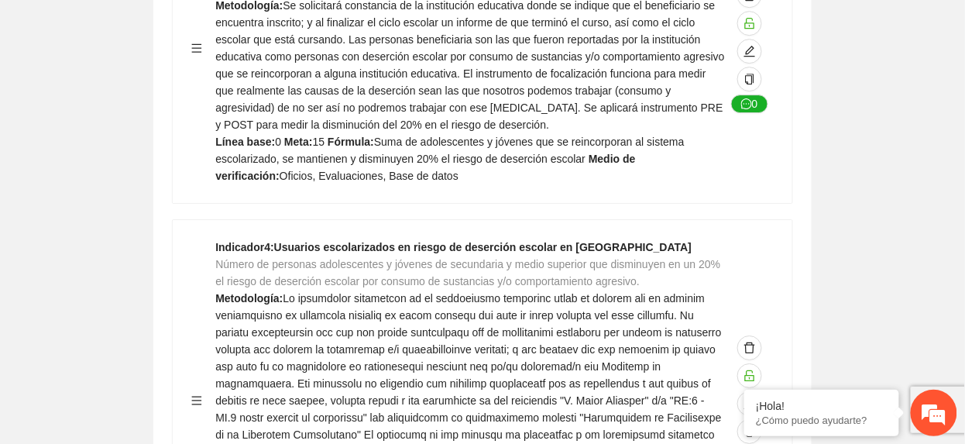
scroll to position [2637, 0]
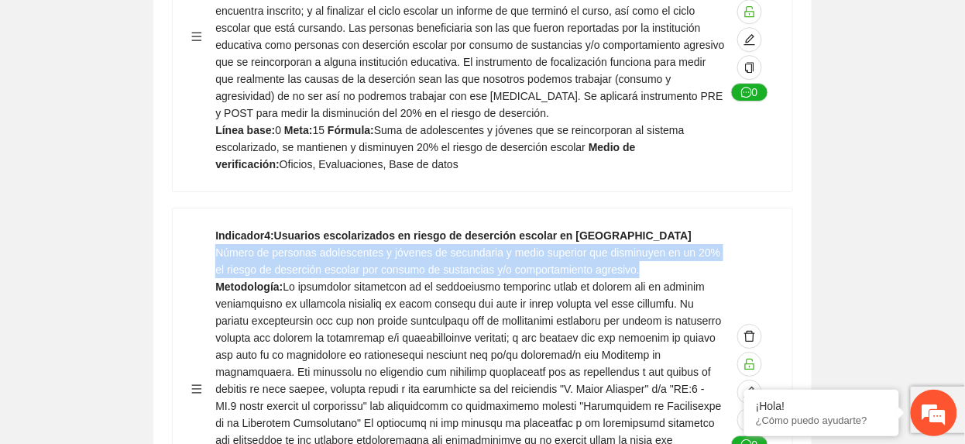
drag, startPoint x: 217, startPoint y: 139, endPoint x: 701, endPoint y: 149, distance: 484.2
click at [701, 227] on div "Indicador 4 : Usuarios escolarizados en riesgo de deserción escolar en Chihuahu…" at bounding box center [470, 389] width 510 height 324
copy span "Número de personas adolescentes y jóvenes de secundaria y medio superior que di…"
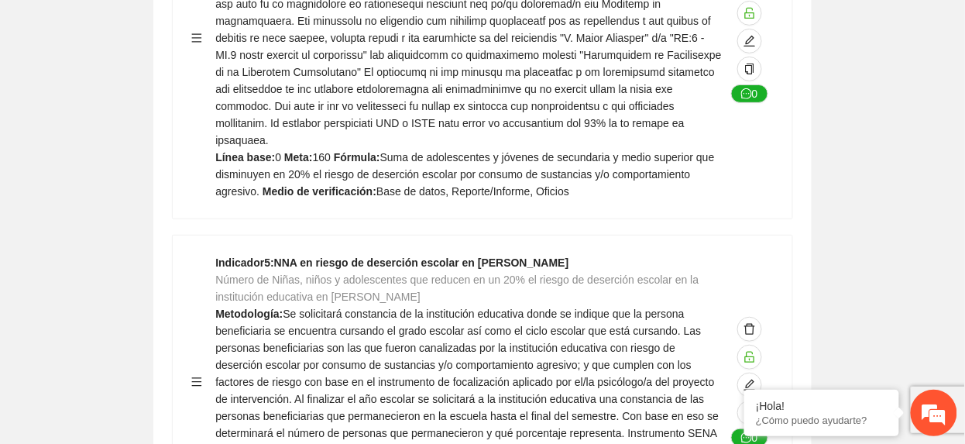
scroll to position [3050, 0]
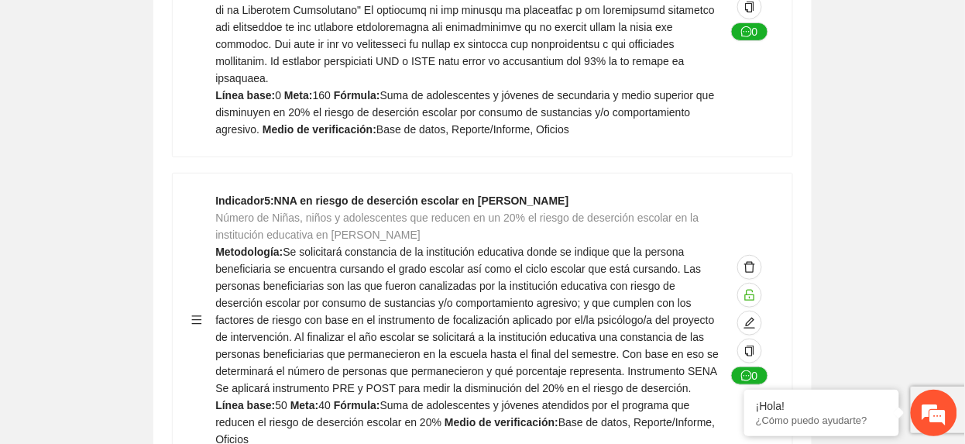
drag, startPoint x: 217, startPoint y: 85, endPoint x: 424, endPoint y: 100, distance: 208.1
click at [424, 192] on div "Indicador 5 : NNA en riesgo de deserción escolar en Aquiles Serdán Número de Ni…" at bounding box center [470, 320] width 510 height 256
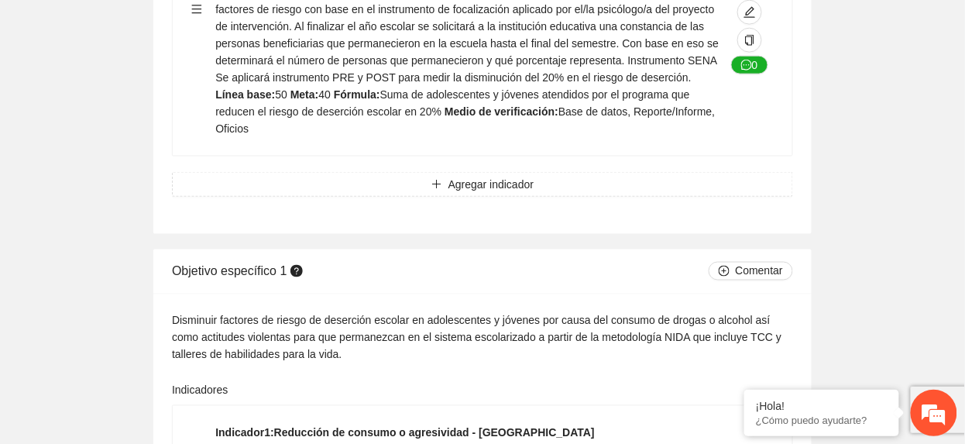
scroll to position [3359, 0]
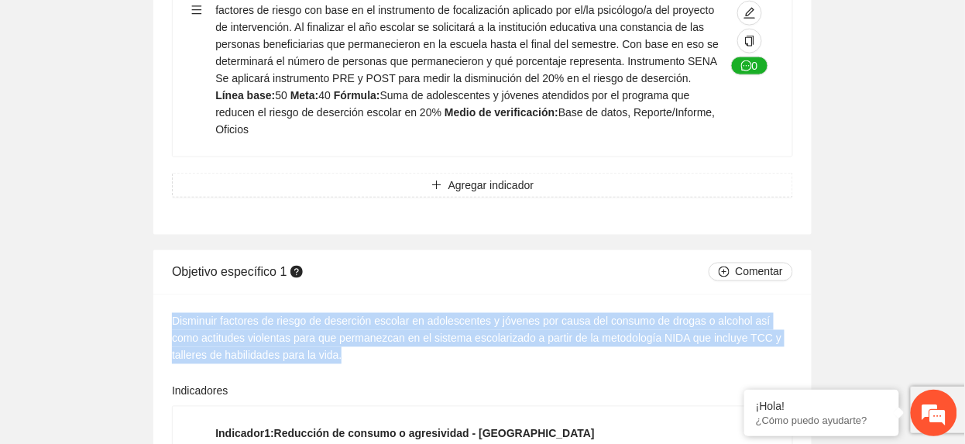
drag, startPoint x: 174, startPoint y: 190, endPoint x: 327, endPoint y: 228, distance: 158.0
click at [327, 313] on div "Disminuir factores de riesgo de deserción escolar en adolescentes y jóvenes por…" at bounding box center [482, 338] width 621 height 51
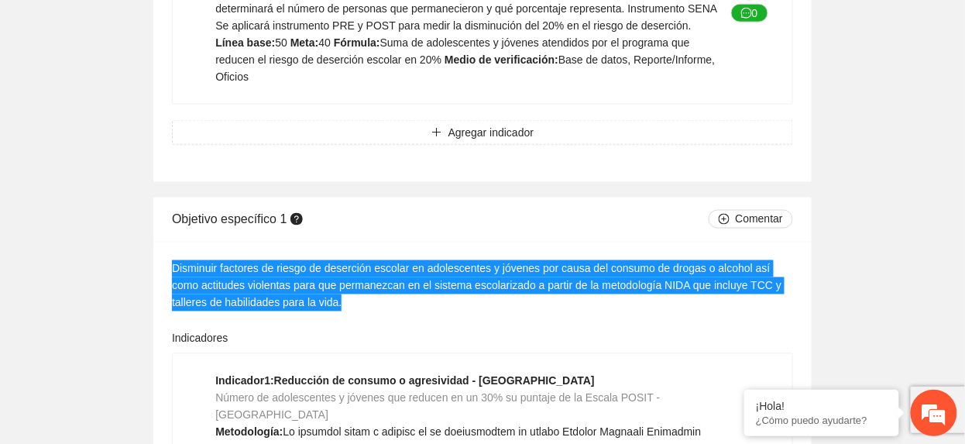
scroll to position [3462, 0]
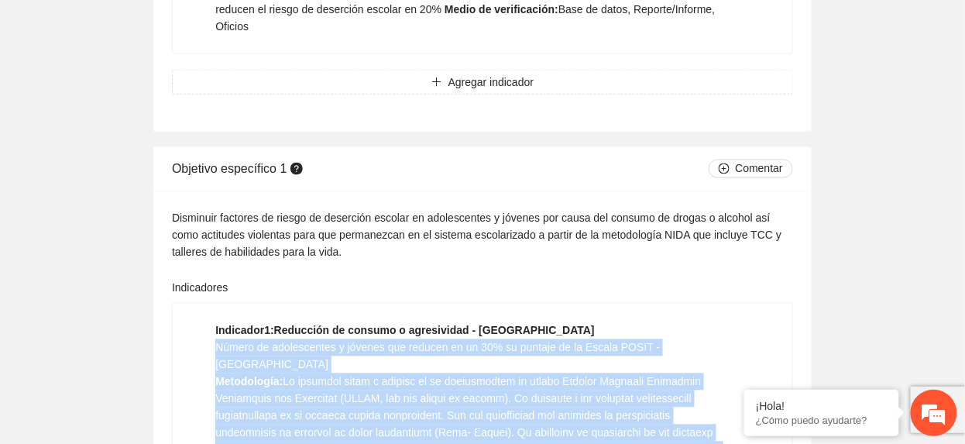
drag, startPoint x: 215, startPoint y: 215, endPoint x: 741, endPoint y: 211, distance: 525.2
click at [297, 342] on span "Número de adolescentes y jóvenes que reducen en un 30% su puntaje de la Escala …" at bounding box center [437, 356] width 445 height 29
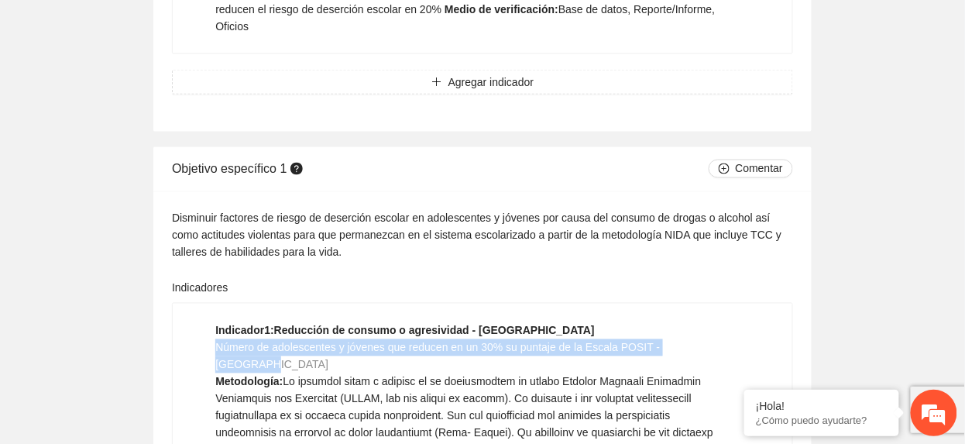
drag, startPoint x: 215, startPoint y: 218, endPoint x: 714, endPoint y: 215, distance: 498.9
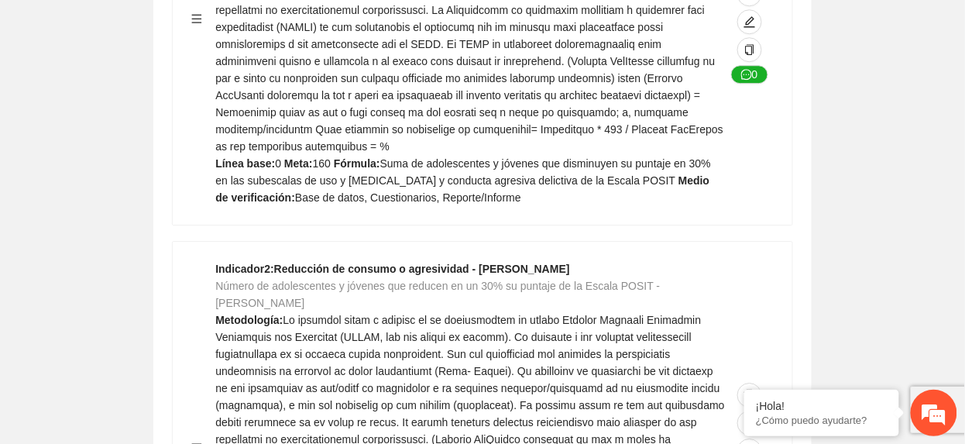
scroll to position [3979, 0]
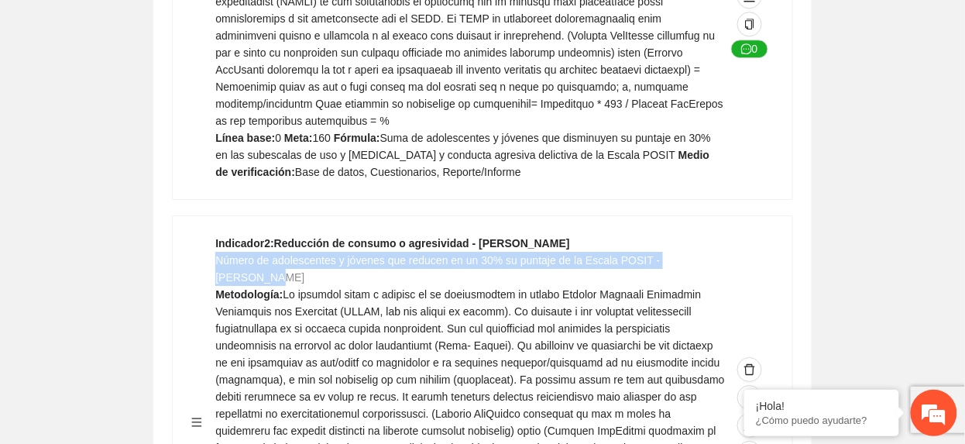
drag, startPoint x: 218, startPoint y: 94, endPoint x: 716, endPoint y: 93, distance: 498.1
click at [716, 235] on div "Indicador 2 : Reducción de consumo o agresividad - Cuauhtémoc Número de adolesc…" at bounding box center [470, 422] width 510 height 375
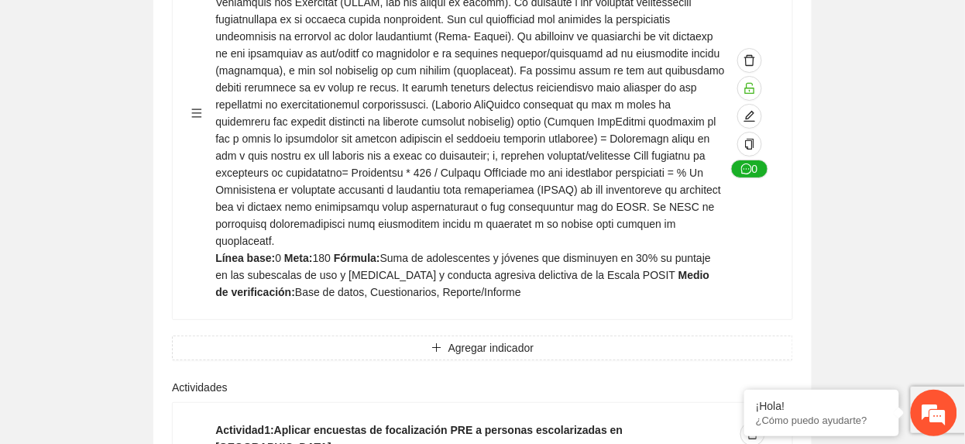
scroll to position [4289, 0]
drag, startPoint x: 218, startPoint y: 249, endPoint x: 657, endPoint y: 253, distance: 438.4
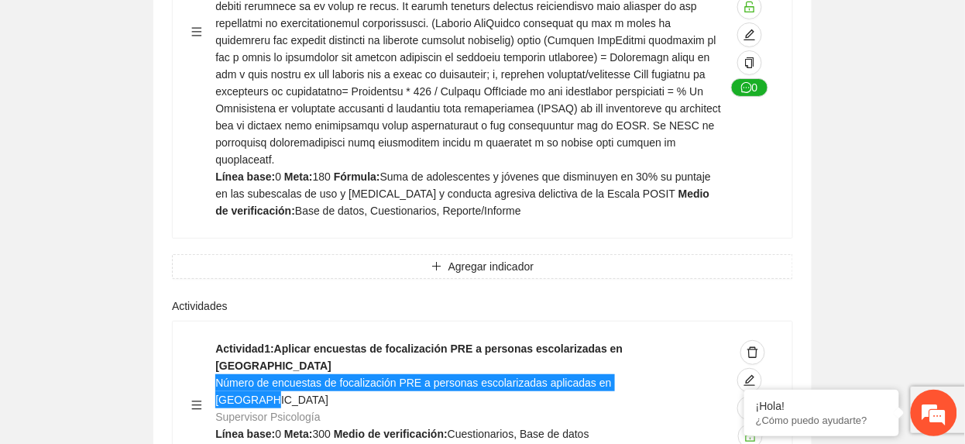
scroll to position [4392, 0]
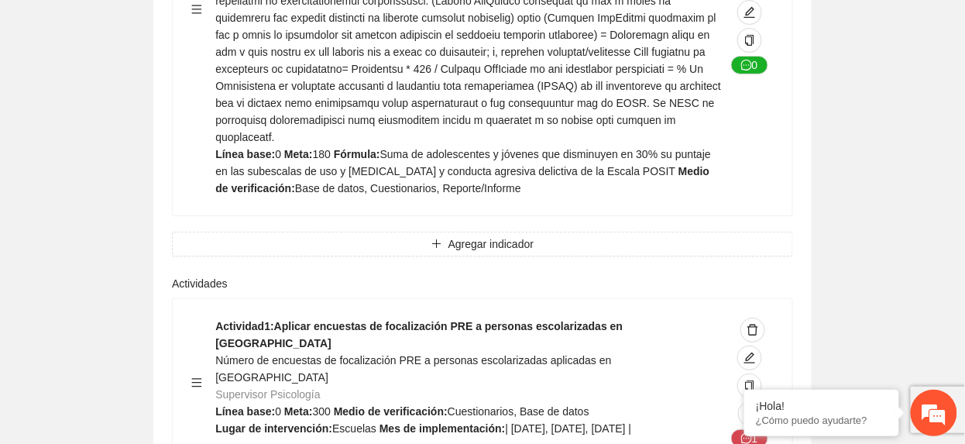
drag, startPoint x: 220, startPoint y: 332, endPoint x: 617, endPoint y: 332, distance: 397.4
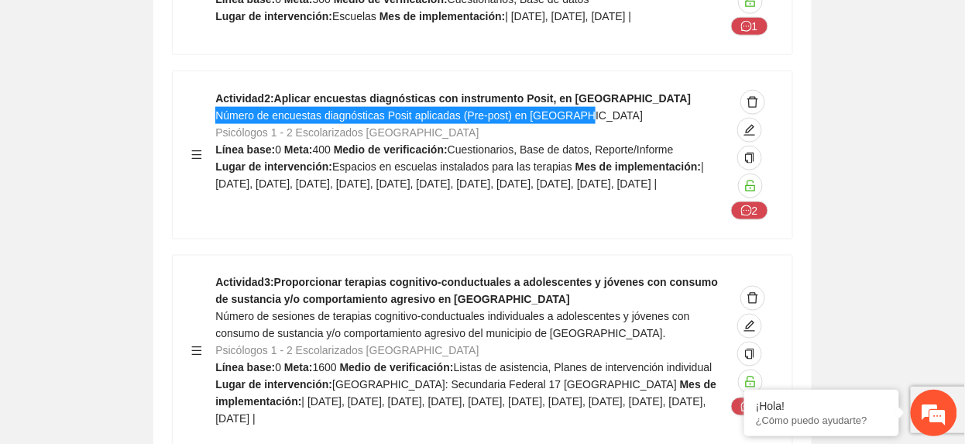
scroll to position [4806, 0]
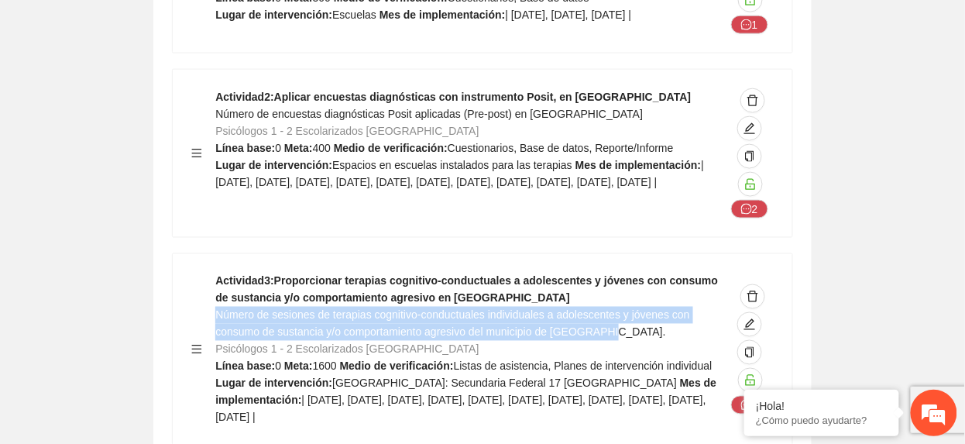
drag, startPoint x: 218, startPoint y: 115, endPoint x: 620, endPoint y: 135, distance: 402.5
click at [620, 273] on div "Actividad 3 : Proporcionar terapias cognitivo-conductuales a adolescentes y jóv…" at bounding box center [470, 349] width 510 height 153
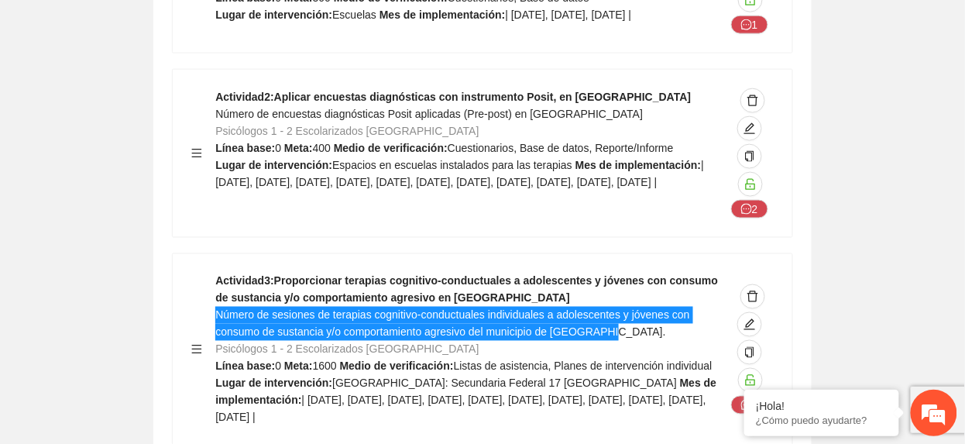
scroll to position [4909, 0]
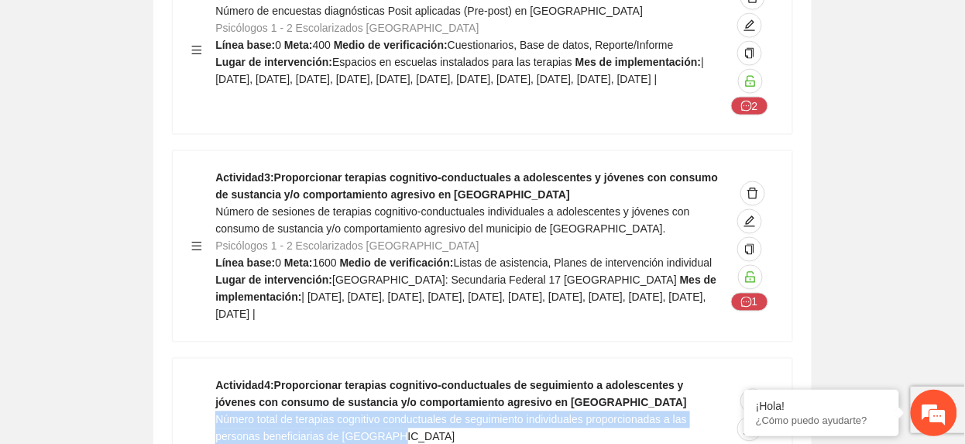
drag, startPoint x: 218, startPoint y: 227, endPoint x: 428, endPoint y: 246, distance: 210.7
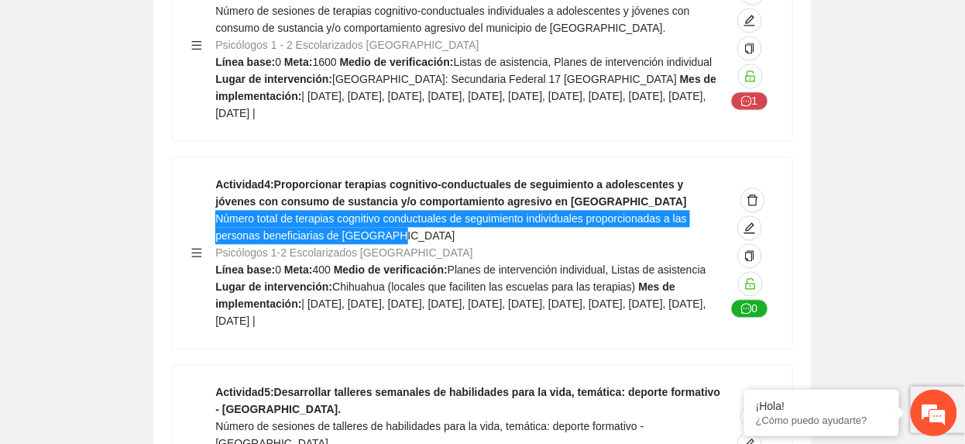
scroll to position [5115, 0]
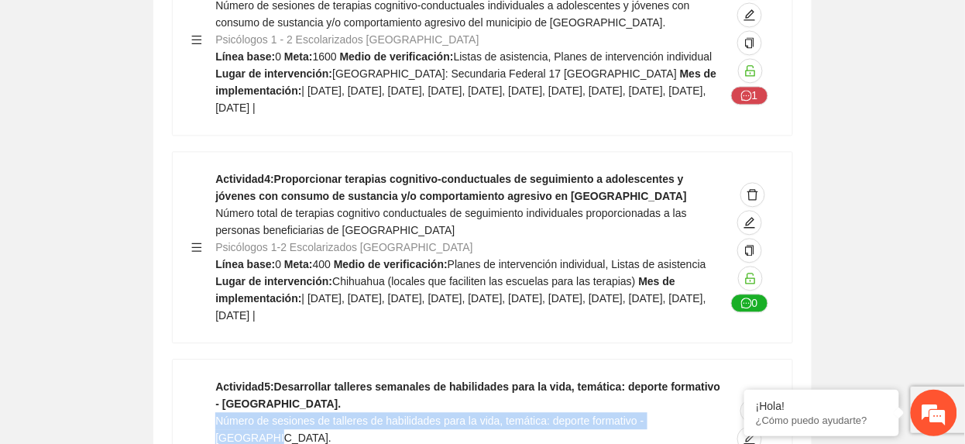
drag, startPoint x: 218, startPoint y: 225, endPoint x: 703, endPoint y: 224, distance: 485.7
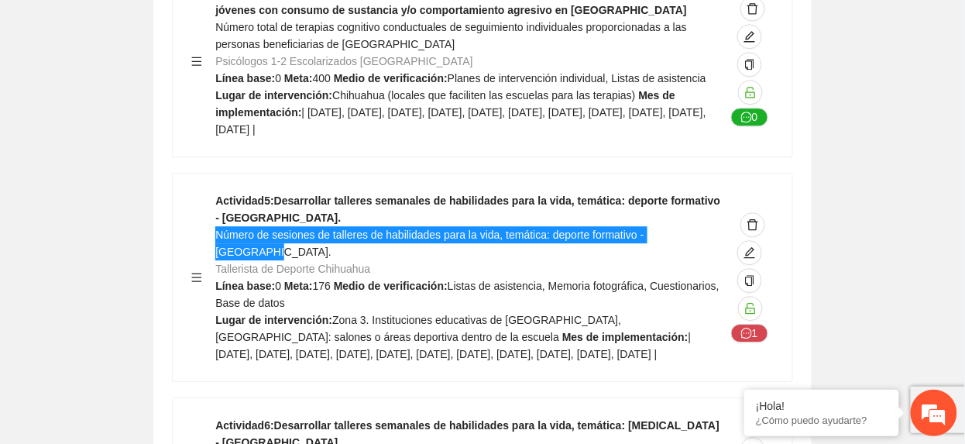
scroll to position [5321, 0]
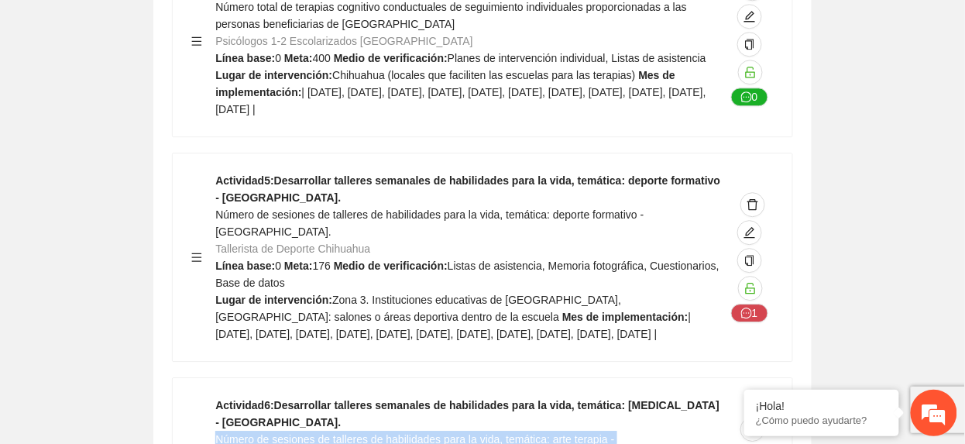
drag, startPoint x: 215, startPoint y: 243, endPoint x: 682, endPoint y: 249, distance: 466.3
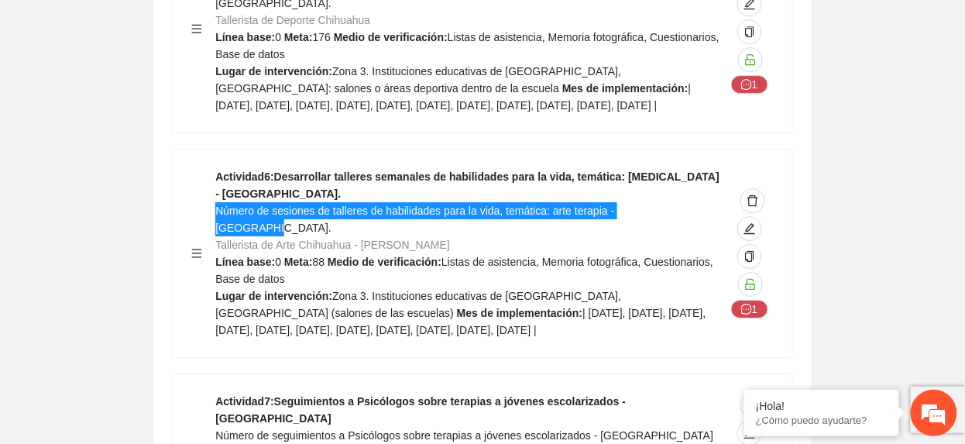
scroll to position [5631, 0]
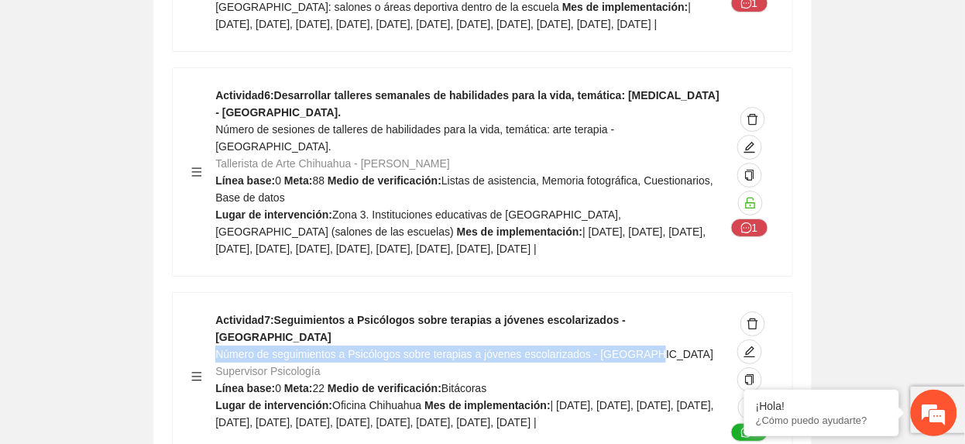
drag, startPoint x: 215, startPoint y: 125, endPoint x: 670, endPoint y: 125, distance: 454.7
click at [670, 311] on div "Actividad 7 : Seguimientos a Psicólogos sobre terapias a jóvenes escolarizados …" at bounding box center [470, 376] width 510 height 130
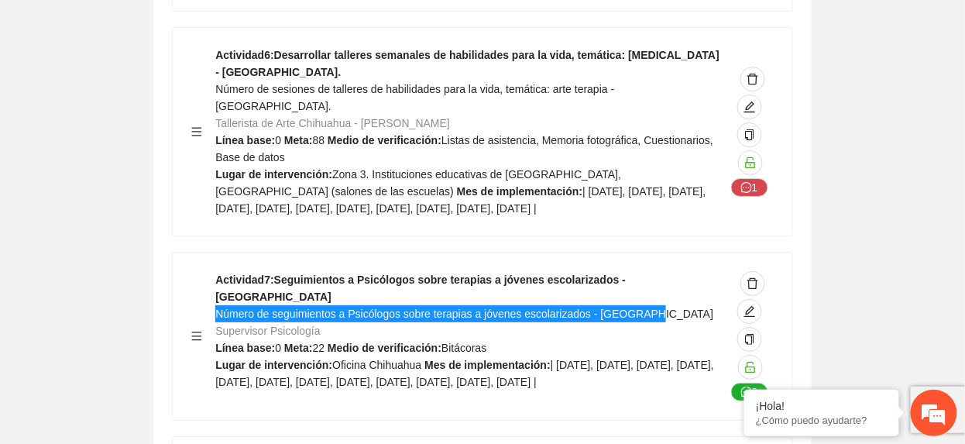
scroll to position [5735, 0]
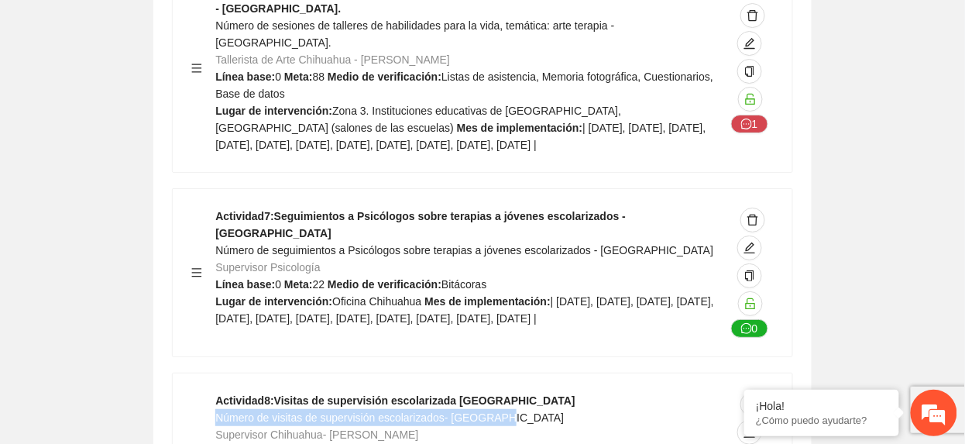
drag, startPoint x: 217, startPoint y: 208, endPoint x: 569, endPoint y: 214, distance: 351.7
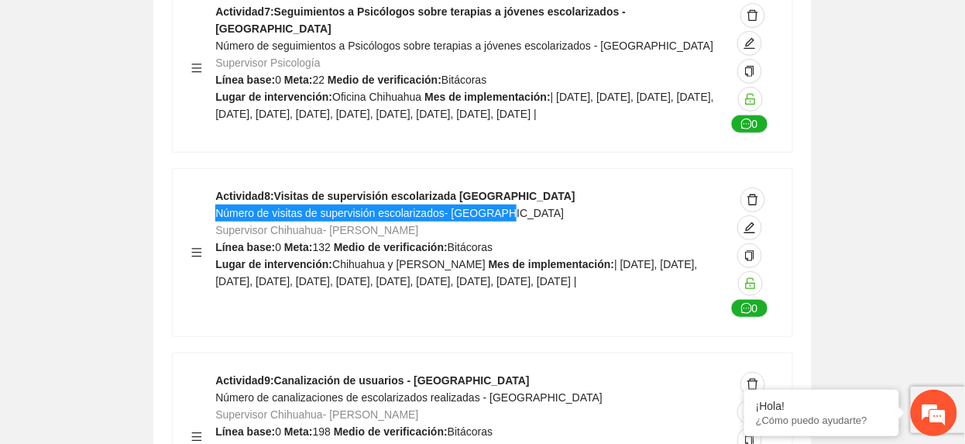
scroll to position [5941, 0]
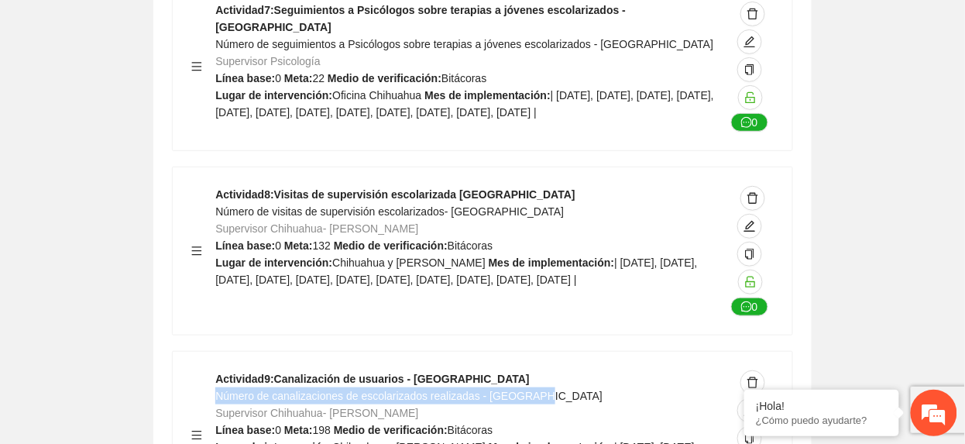
drag, startPoint x: 217, startPoint y: 180, endPoint x: 549, endPoint y: 186, distance: 332.3
click at [549, 370] on div "Actividad 9 : Canalización de usuarios - Chihuahua Número de canalizaciones de …" at bounding box center [470, 435] width 510 height 130
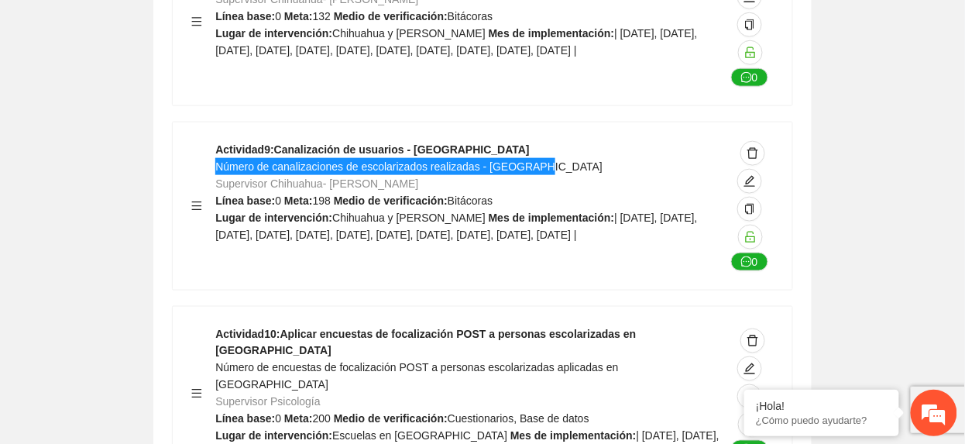
scroll to position [6251, 0]
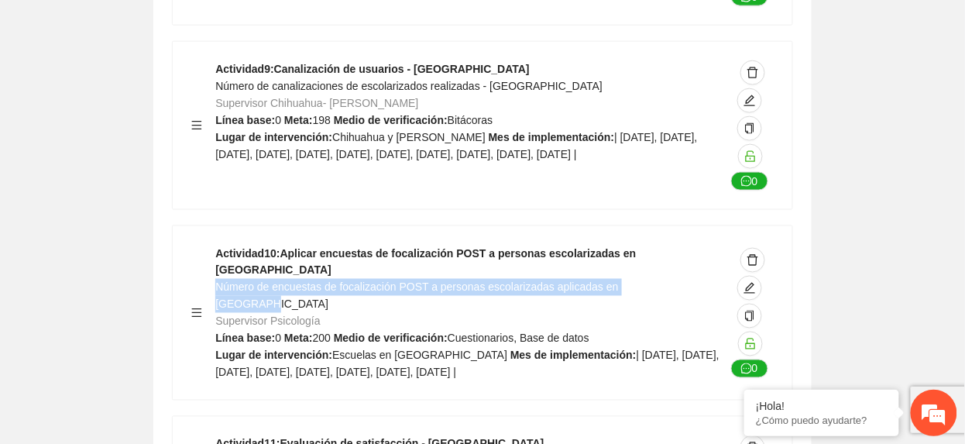
drag, startPoint x: 217, startPoint y: 59, endPoint x: 698, endPoint y: 66, distance: 481.1
click at [698, 245] on div "Actividad 10 : Aplicar encuestas de focalización POST a personas escolarizadas …" at bounding box center [470, 313] width 510 height 136
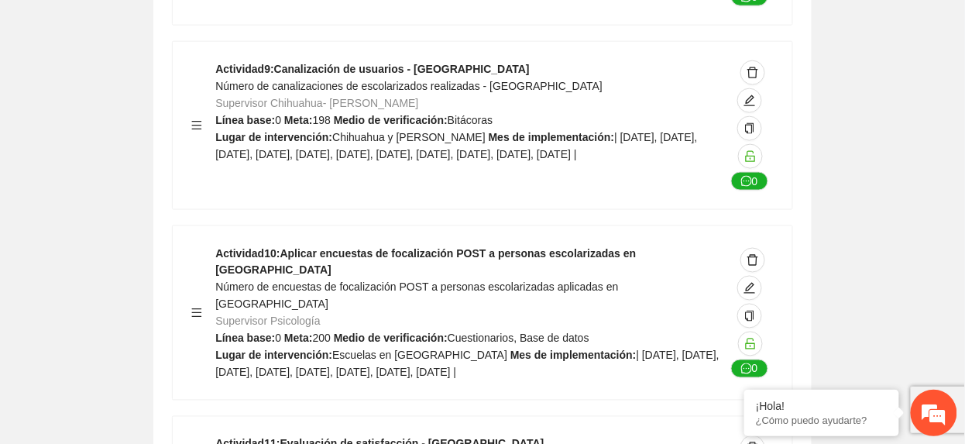
drag, startPoint x: 234, startPoint y: 252, endPoint x: 287, endPoint y: 270, distance: 55.6
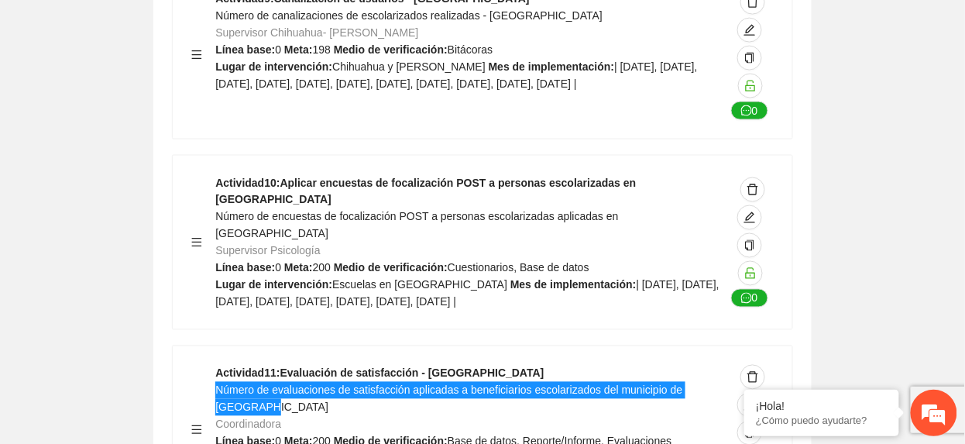
scroll to position [6458, 0]
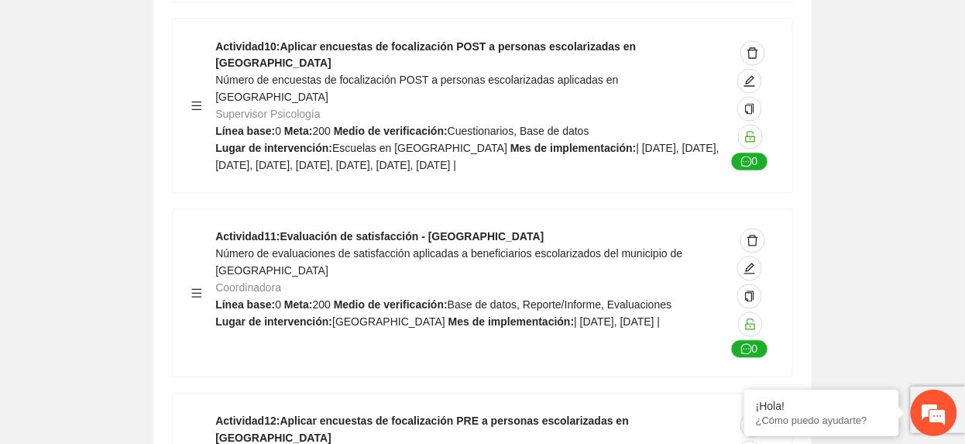
drag, startPoint x: 218, startPoint y: 221, endPoint x: 679, endPoint y: 228, distance: 460.9
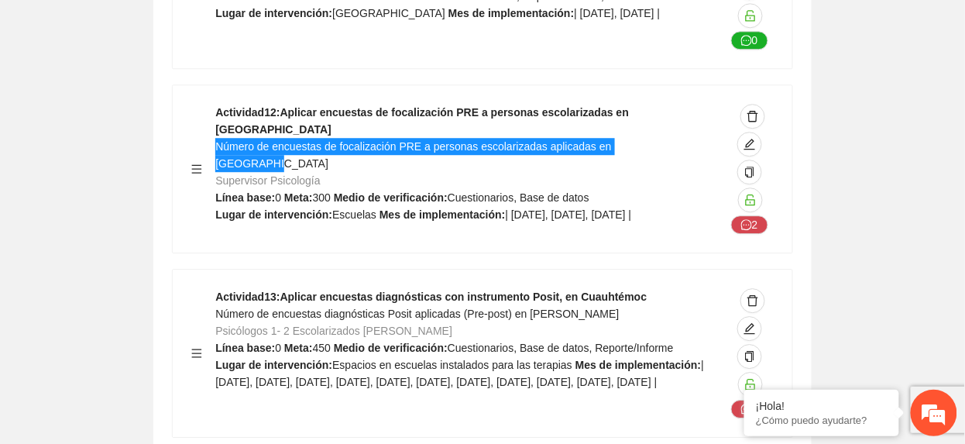
scroll to position [6768, 0]
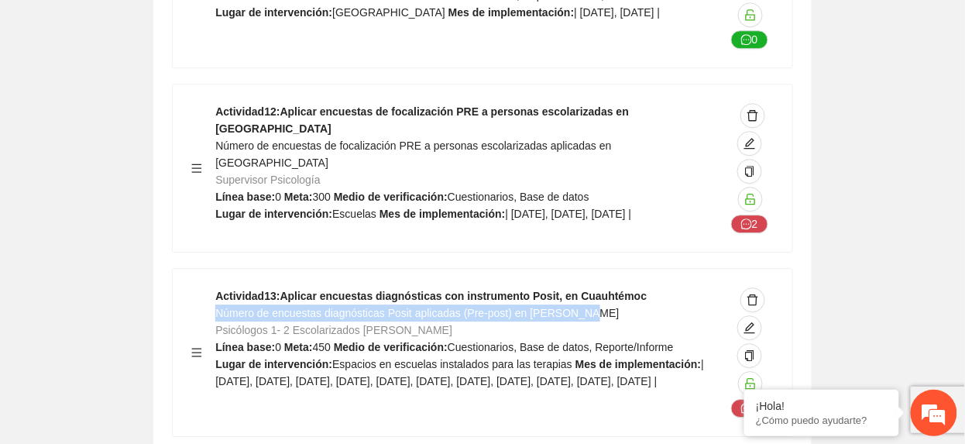
drag, startPoint x: 218, startPoint y: 98, endPoint x: 595, endPoint y: 103, distance: 377.3
click at [595, 287] on div "Actividad 13 : Aplicar encuestas diagnósticas con instrumento Posit, en Cuauhté…" at bounding box center [470, 352] width 510 height 130
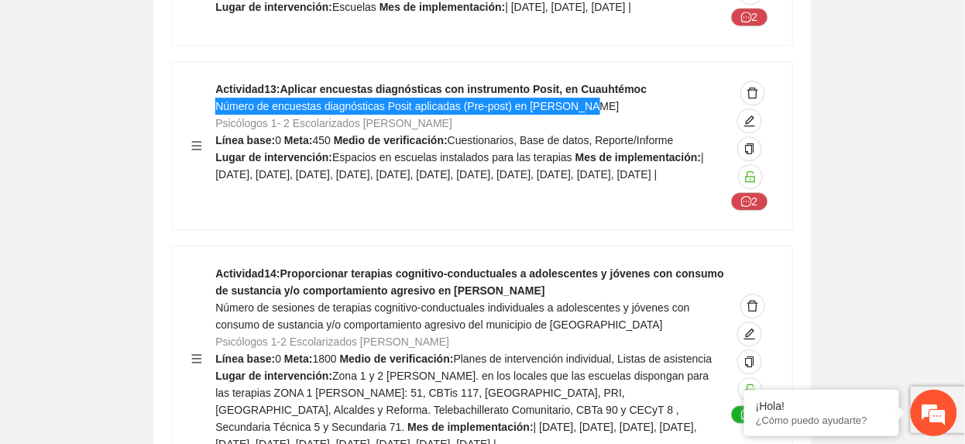
scroll to position [6871, 0]
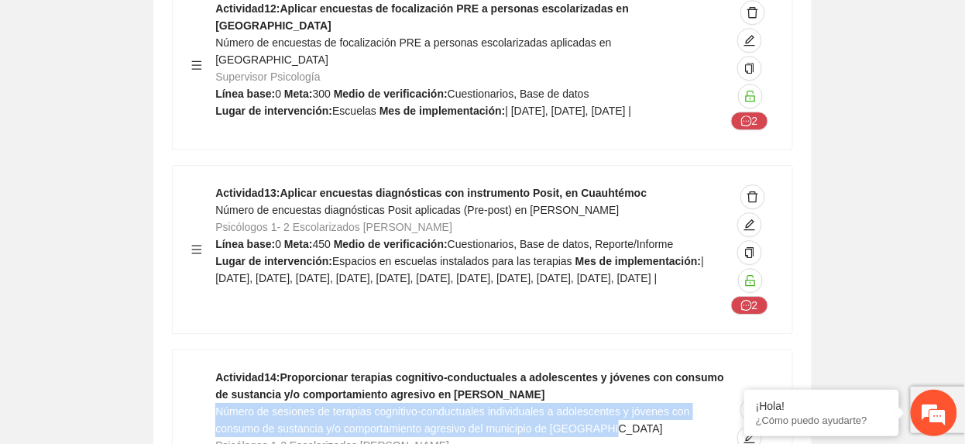
drag, startPoint x: 218, startPoint y: 199, endPoint x: 641, endPoint y: 222, distance: 424.3
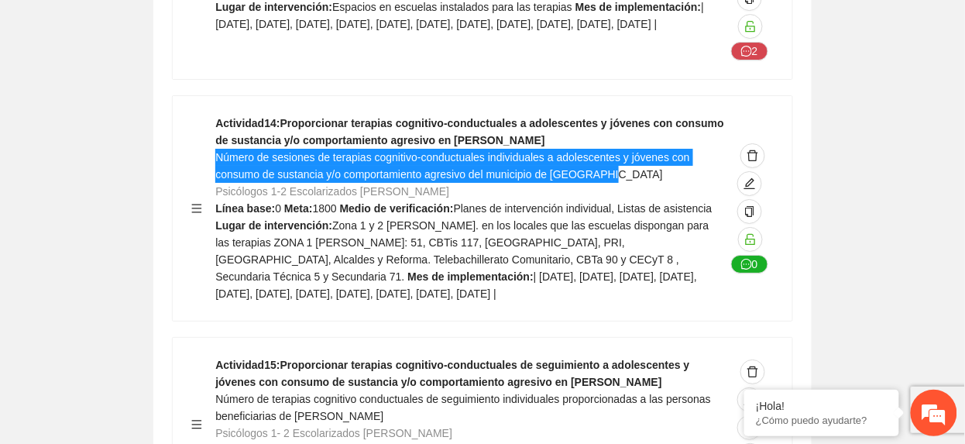
scroll to position [7180, 0]
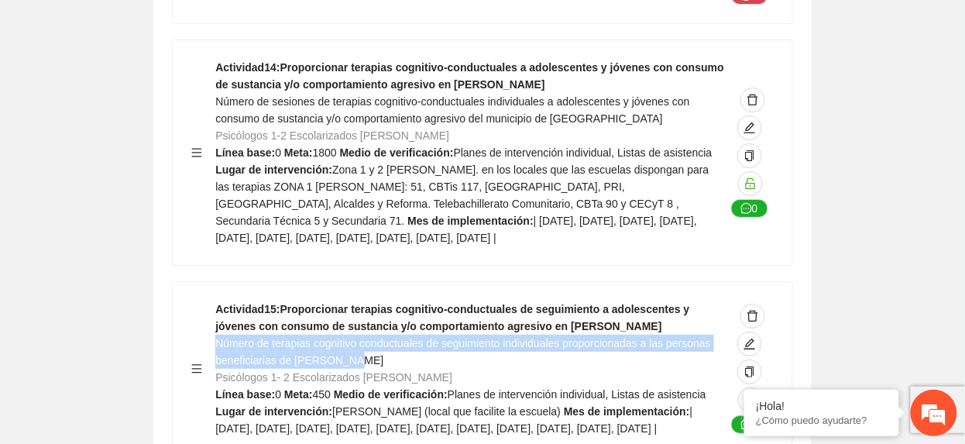
drag, startPoint x: 218, startPoint y: 131, endPoint x: 366, endPoint y: 146, distance: 148.8
click at [366, 301] on div "Actividad 15 : Proporcionar terapias cognitivo-conductuales de seguimiento a ad…" at bounding box center [470, 369] width 510 height 136
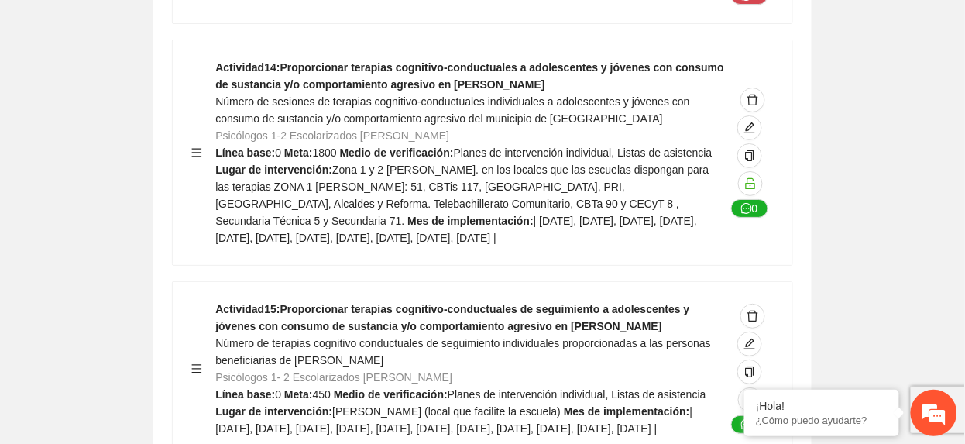
drag, startPoint x: 215, startPoint y: 335, endPoint x: 686, endPoint y: 335, distance: 470.2
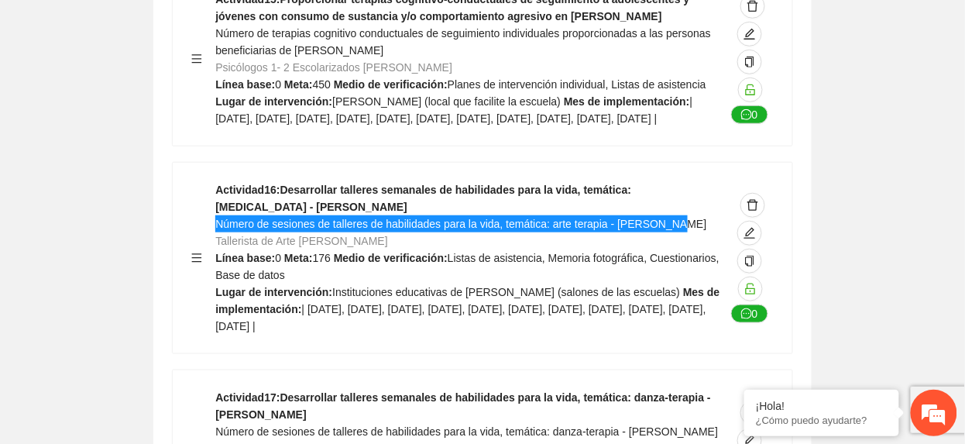
scroll to position [7594, 0]
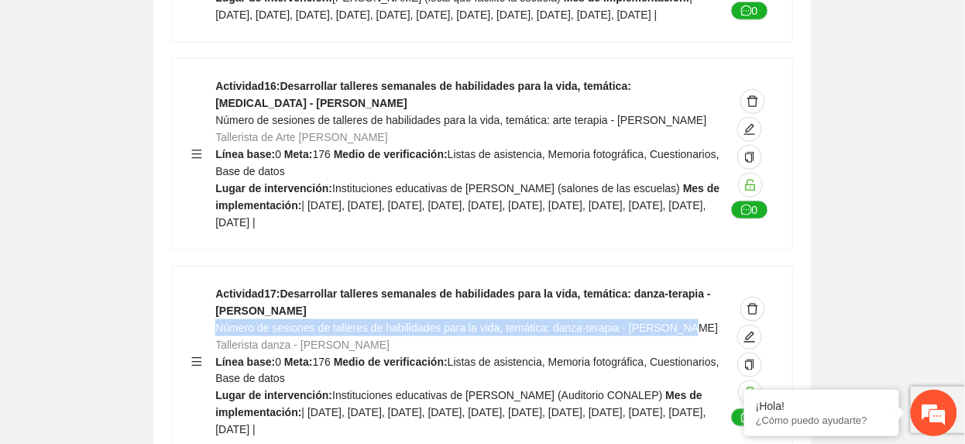
drag, startPoint x: 217, startPoint y: 133, endPoint x: 714, endPoint y: 139, distance: 497.3
click at [716, 285] on div "Actividad 17 : Desarrollar talleres semanales de habilidades para la vida, temá…" at bounding box center [470, 361] width 510 height 153
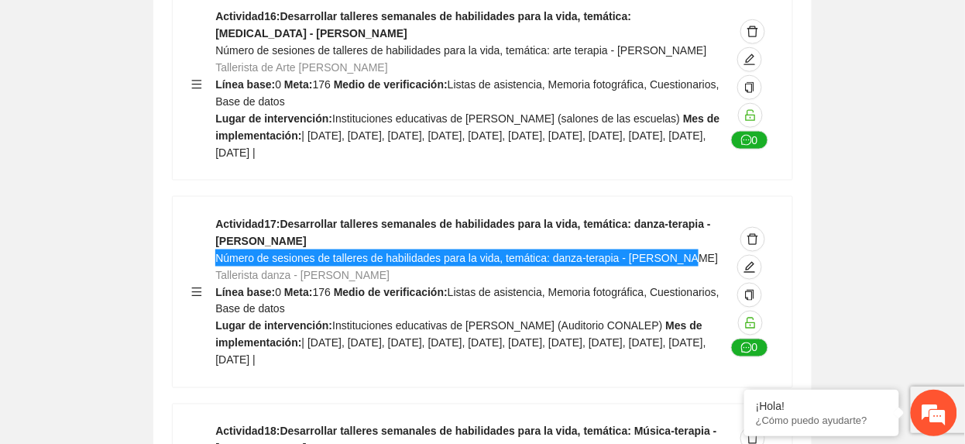
scroll to position [7697, 0]
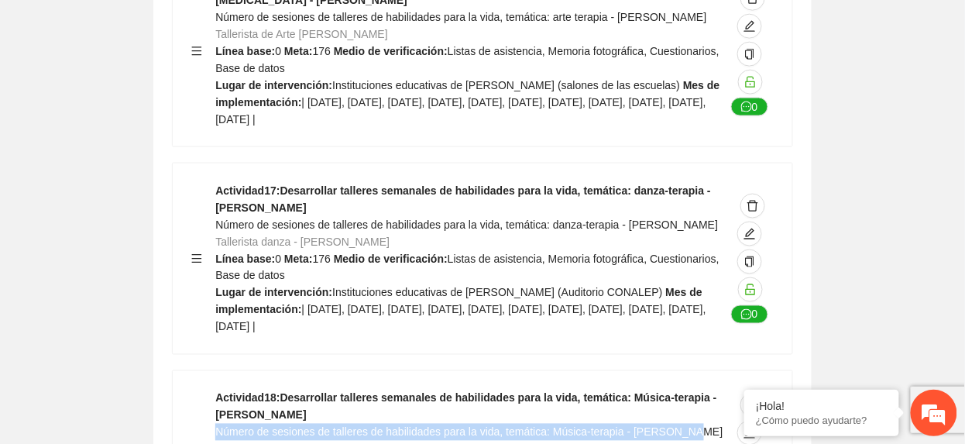
drag, startPoint x: 217, startPoint y: 240, endPoint x: 702, endPoint y: 242, distance: 484.9
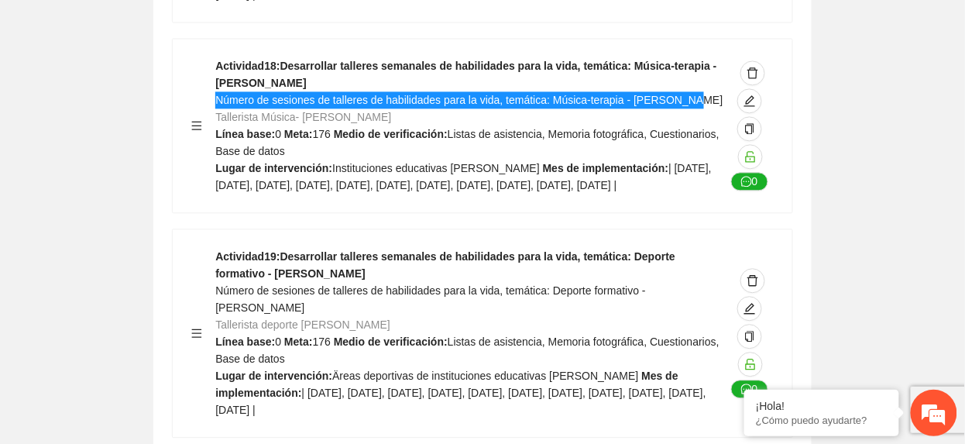
scroll to position [8007, 0]
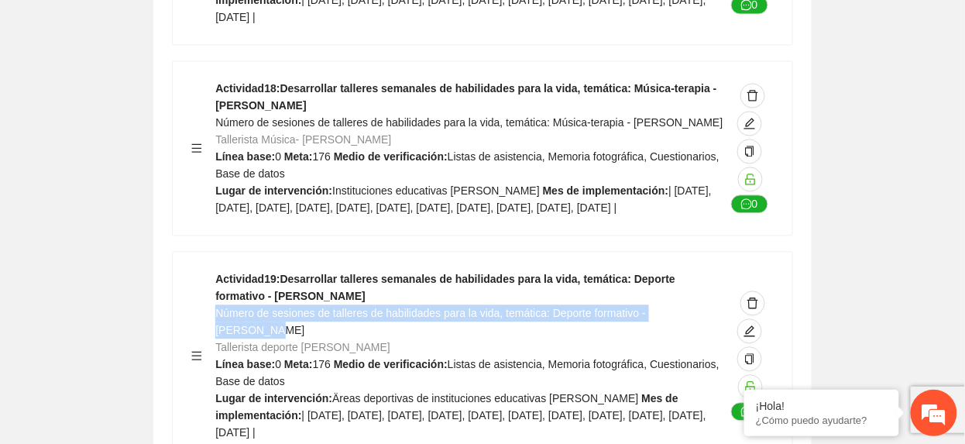
drag, startPoint x: 215, startPoint y: 131, endPoint x: 717, endPoint y: 135, distance: 501.9
click at [717, 270] on div "Actividad 19 : Desarrollar talleres semanales de habilidades para la vida, temá…" at bounding box center [470, 355] width 510 height 170
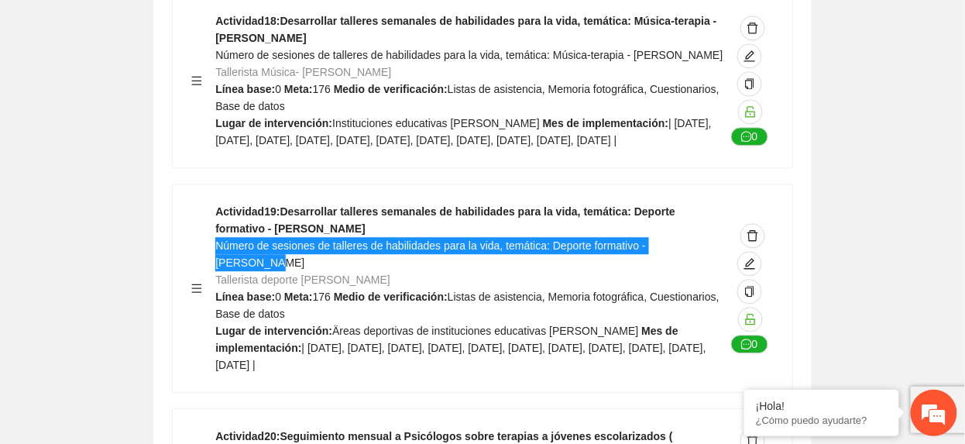
scroll to position [8110, 0]
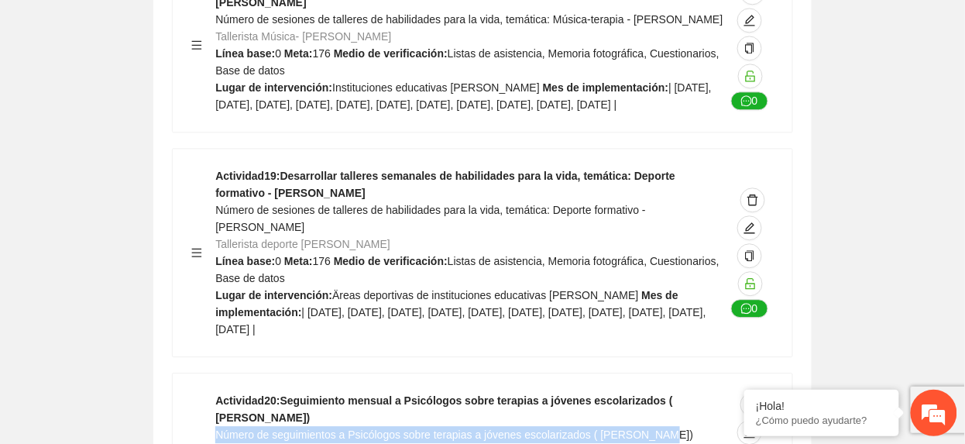
drag, startPoint x: 217, startPoint y: 222, endPoint x: 705, endPoint y: 220, distance: 488.0
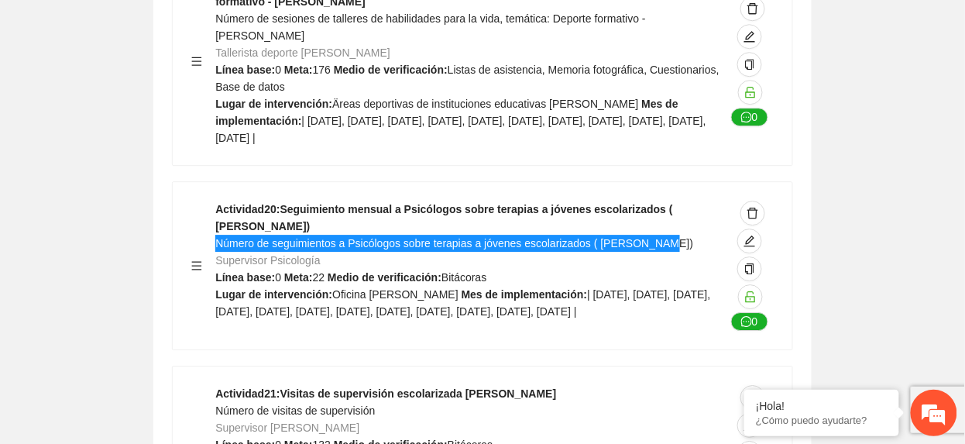
scroll to position [8317, 0]
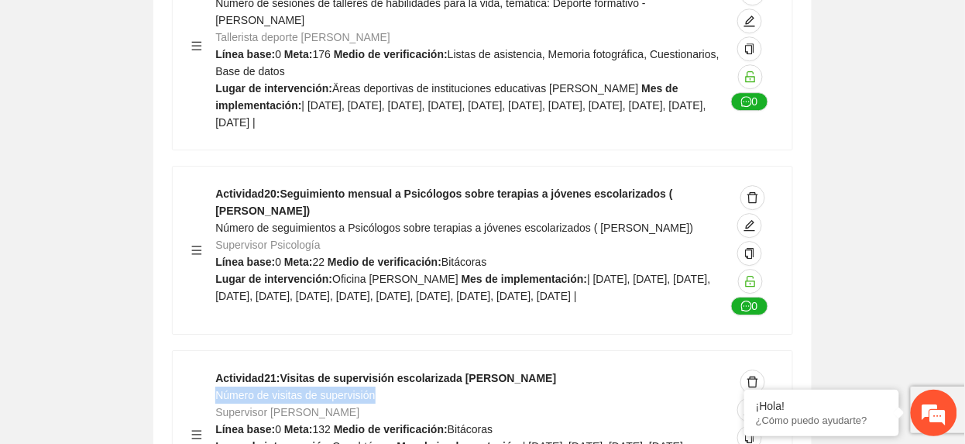
drag, startPoint x: 217, startPoint y: 202, endPoint x: 394, endPoint y: 206, distance: 177.4
click at [394, 369] on div "Actividad 21 : Visitas de supervisión escolarizada Cuauhtémoc Número de visitas…" at bounding box center [470, 434] width 510 height 130
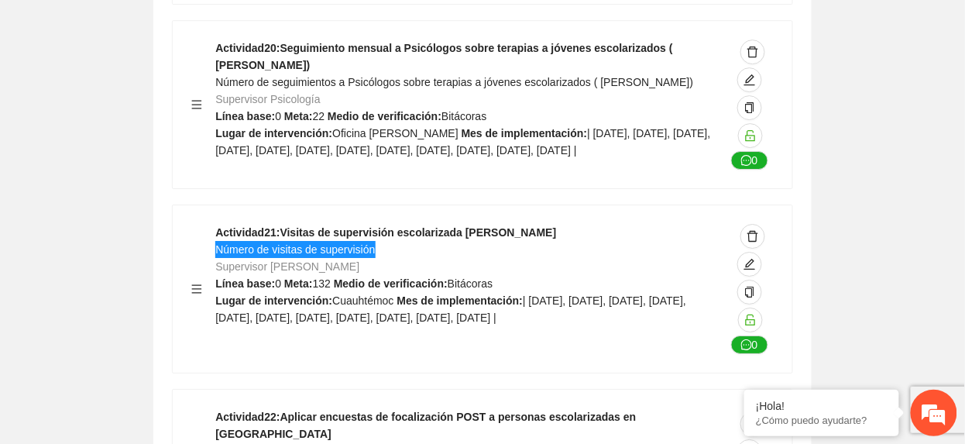
scroll to position [8524, 0]
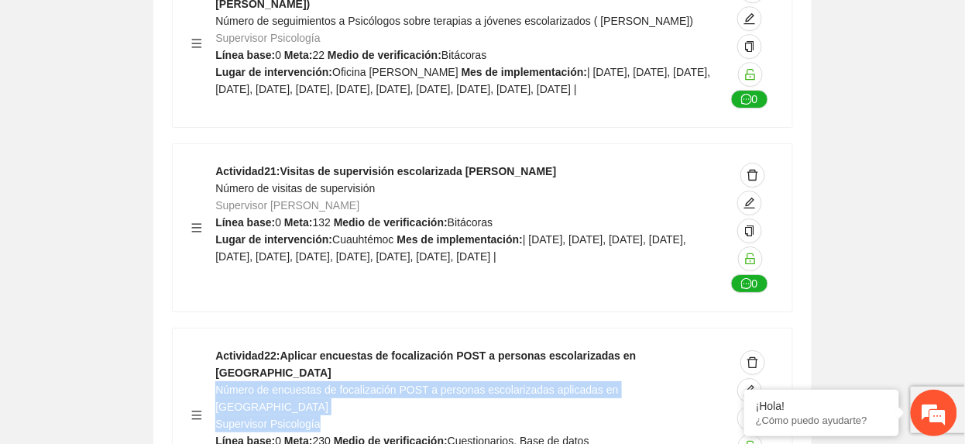
drag, startPoint x: 217, startPoint y: 180, endPoint x: 688, endPoint y: 189, distance: 471.0
click at [688, 347] on div "Actividad 22 : Aplicar encuestas de focalización POST a personas escolarizadas …" at bounding box center [470, 415] width 510 height 136
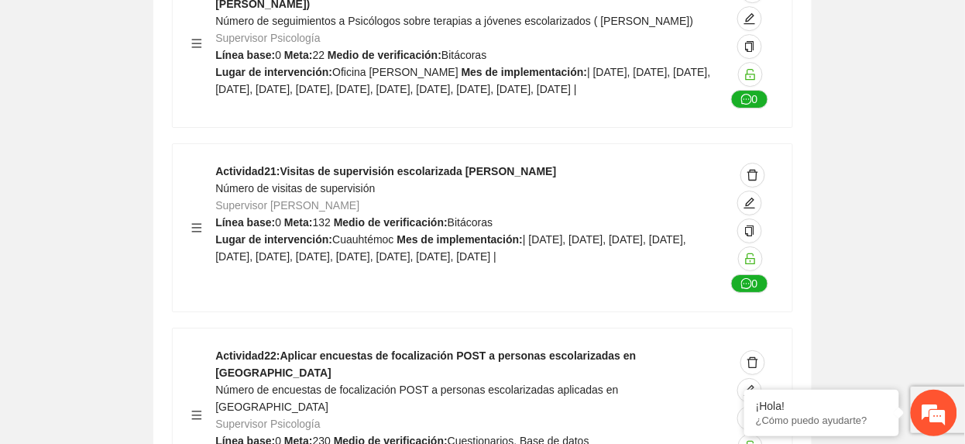
click at [240, 347] on div "Actividad 22 : Aplicar encuestas de focalización POST a personas escolarizadas …" at bounding box center [470, 415] width 510 height 136
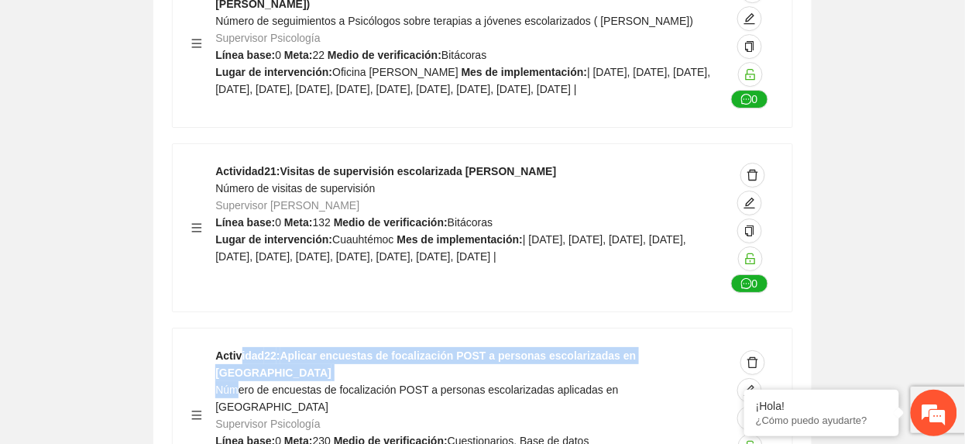
drag, startPoint x: 240, startPoint y: 172, endPoint x: 220, endPoint y: 180, distance: 21.9
click at [220, 383] on span "Número de encuestas de focalización POST a personas escolarizadas aplicadas en …" at bounding box center [416, 397] width 403 height 29
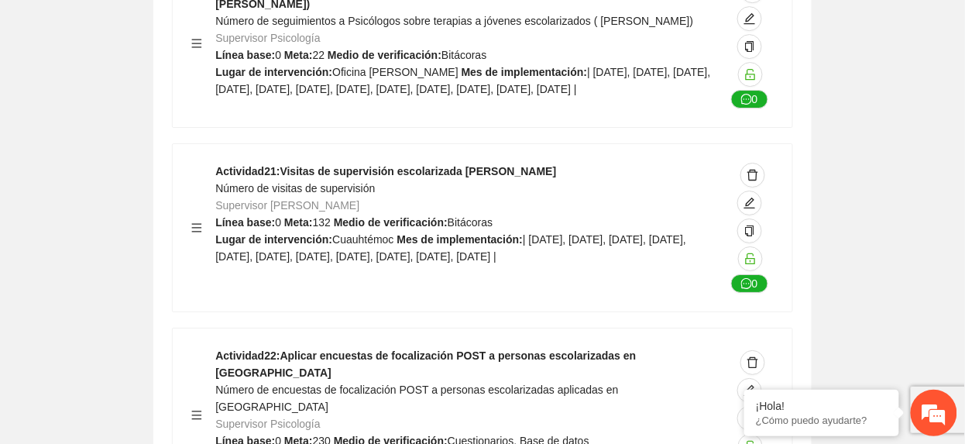
click at [215, 347] on div at bounding box center [203, 415] width 24 height 136
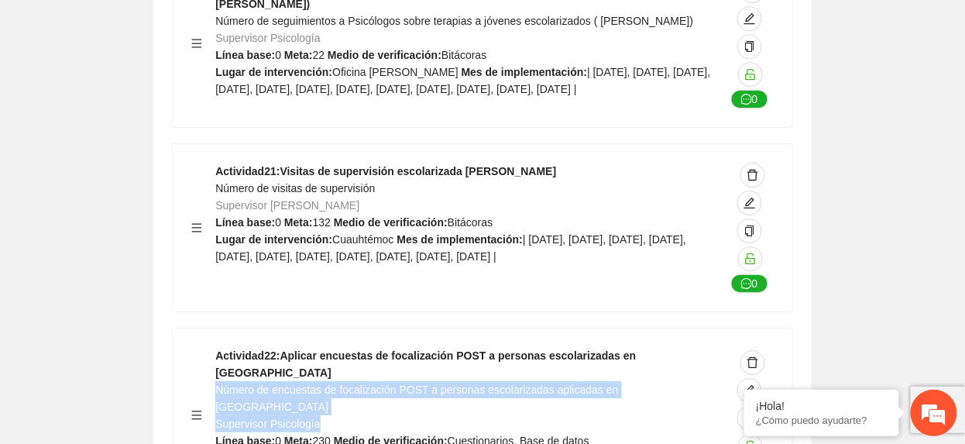
drag, startPoint x: 217, startPoint y: 180, endPoint x: 692, endPoint y: 191, distance: 475.7
click at [692, 347] on div "Actividad 22 : Aplicar encuestas de focalización POST a personas escolarizadas …" at bounding box center [470, 415] width 510 height 136
click at [227, 383] on span "Número de encuestas de focalización POST a personas escolarizadas aplicadas en …" at bounding box center [416, 397] width 403 height 29
drag, startPoint x: 217, startPoint y: 178, endPoint x: 679, endPoint y: 184, distance: 461.7
click at [679, 347] on div "Actividad 22 : Aplicar encuestas de focalización POST a personas escolarizadas …" at bounding box center [470, 415] width 510 height 136
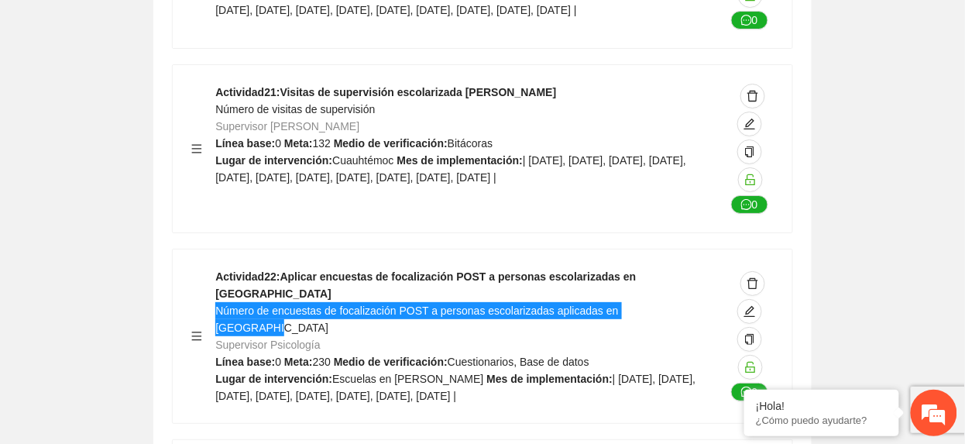
scroll to position [8627, 0]
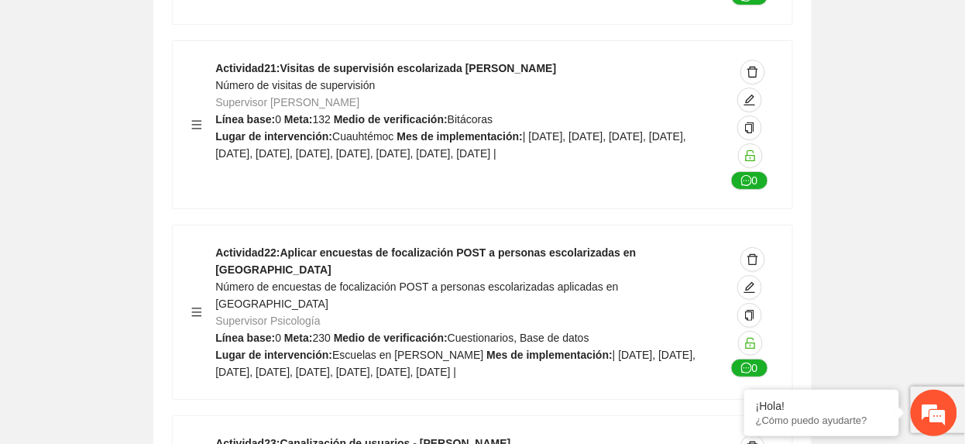
drag, startPoint x: 215, startPoint y: 262, endPoint x: 490, endPoint y: 261, distance: 275.0
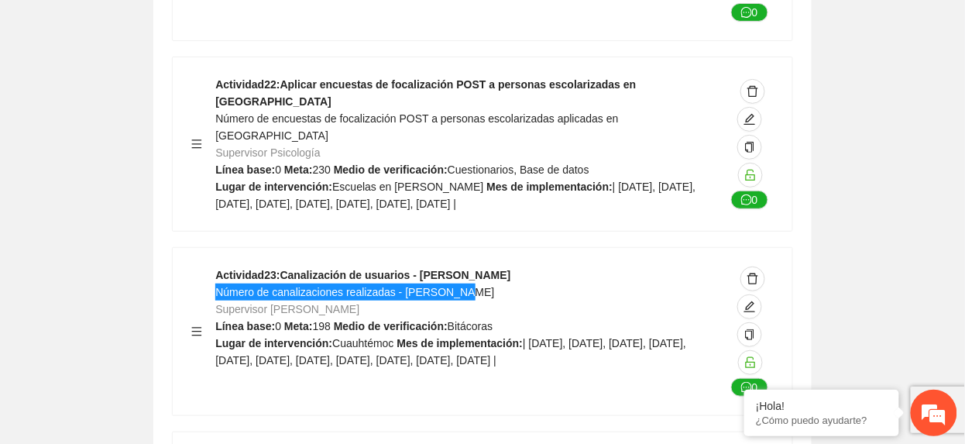
scroll to position [8833, 0]
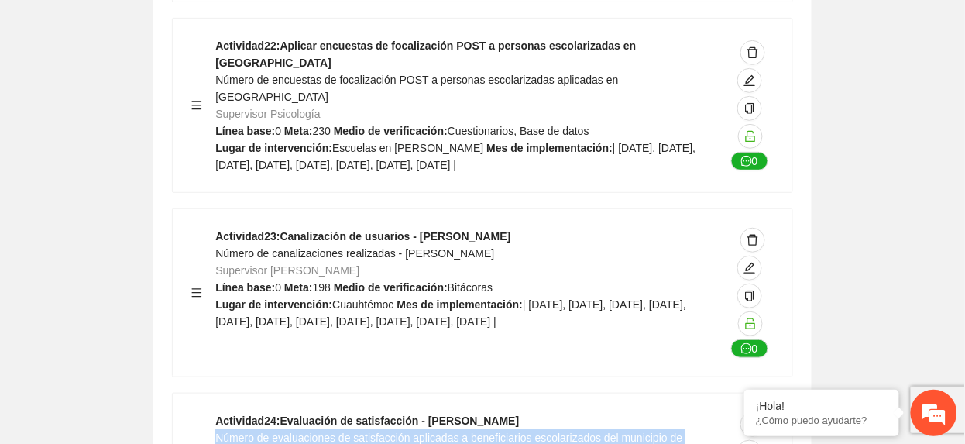
drag, startPoint x: 218, startPoint y: 242, endPoint x: 285, endPoint y: 253, distance: 68.1
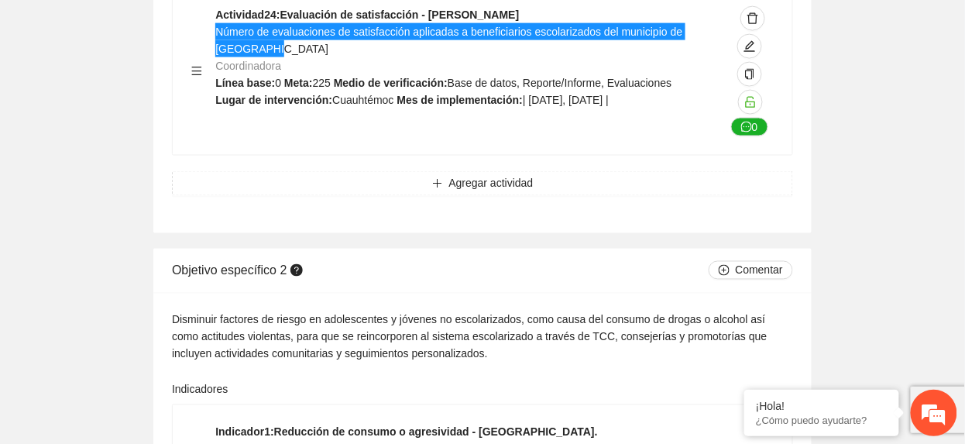
scroll to position [9143, 0]
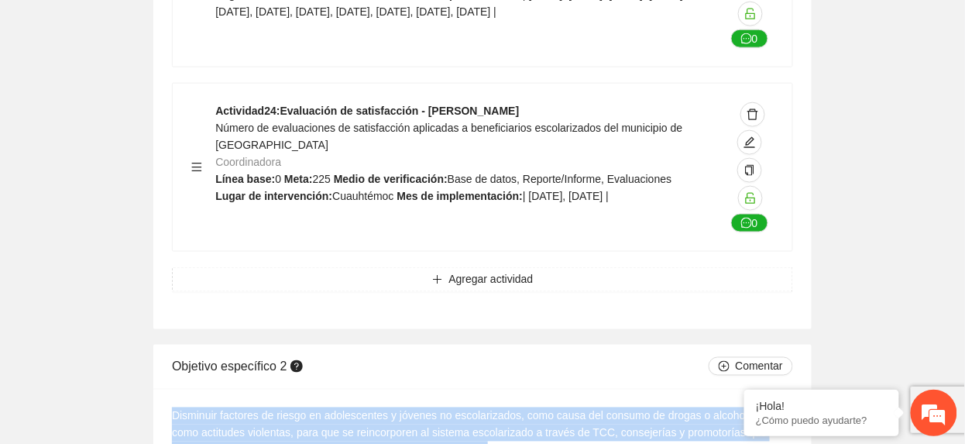
drag, startPoint x: 172, startPoint y: 218, endPoint x: 491, endPoint y: 253, distance: 320.9
click at [491, 407] on div "Disminuir factores de riesgo en adolescentes y jóvenes no escolarizados, como c…" at bounding box center [482, 432] width 621 height 51
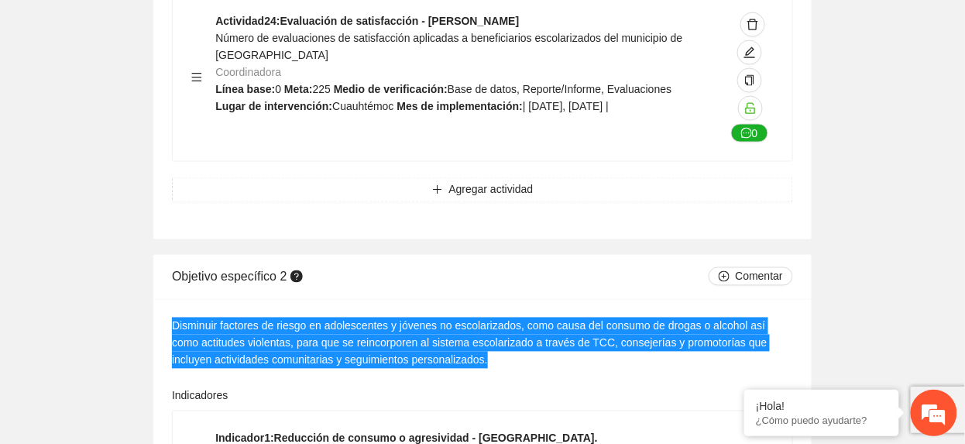
scroll to position [9349, 0]
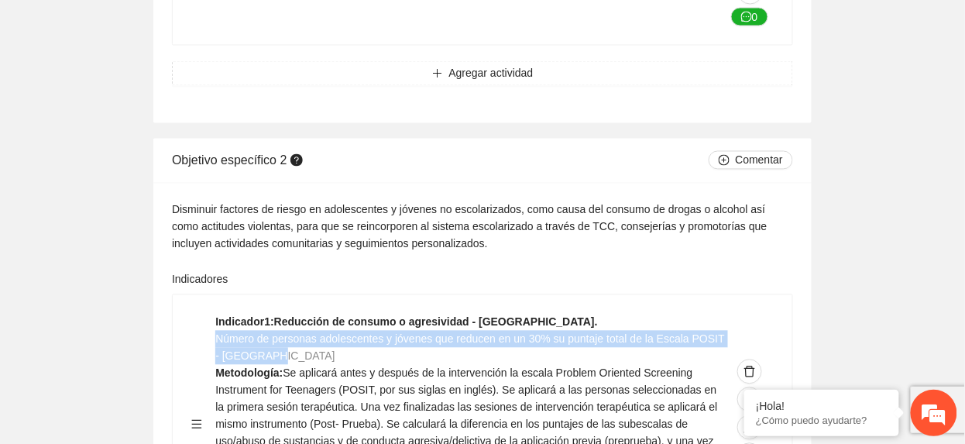
drag, startPoint x: 218, startPoint y: 146, endPoint x: 279, endPoint y: 156, distance: 61.3
click at [279, 314] on div "Indicador 1 : Reducción de consumo o agresividad - Chihuahua. Número de persona…" at bounding box center [470, 425] width 510 height 222
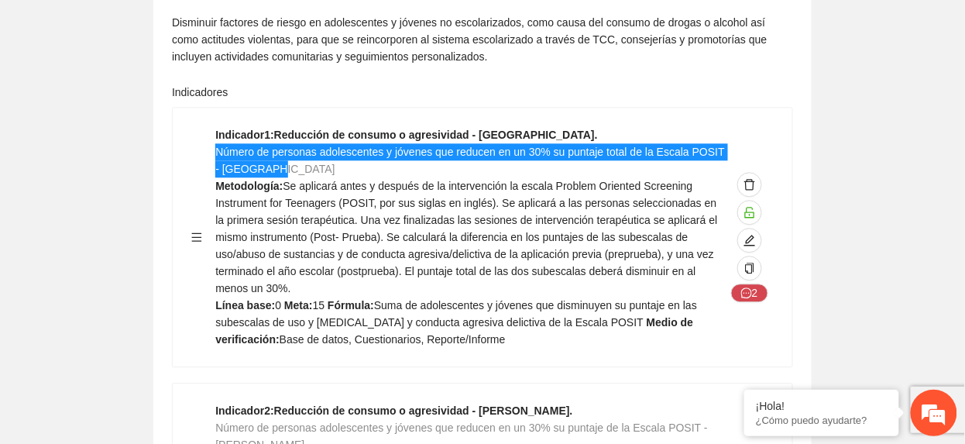
scroll to position [9556, 0]
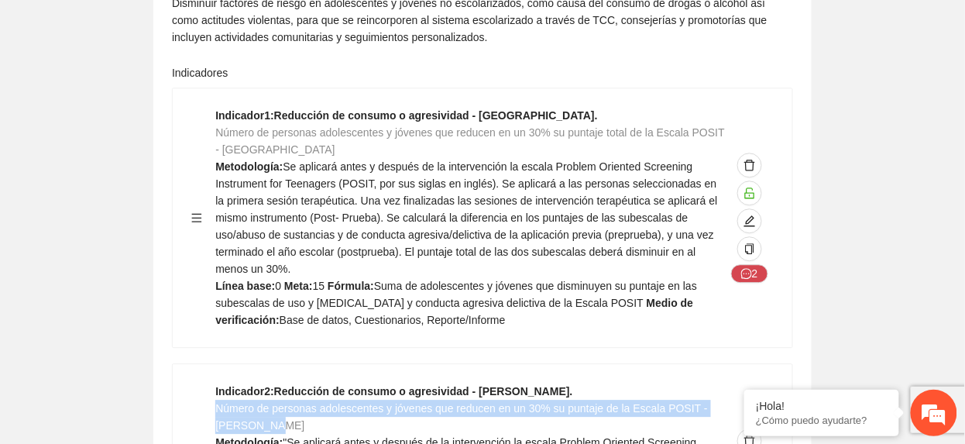
drag, startPoint x: 217, startPoint y: 211, endPoint x: 288, endPoint y: 225, distance: 72.6
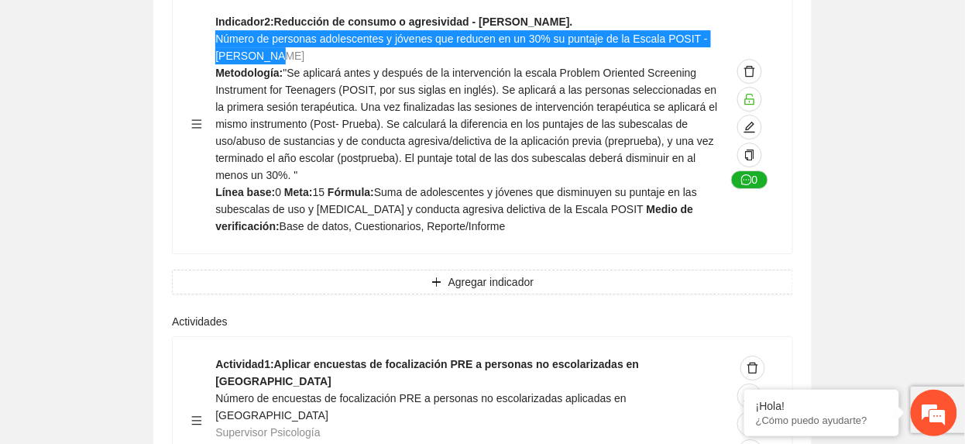
scroll to position [9969, 0]
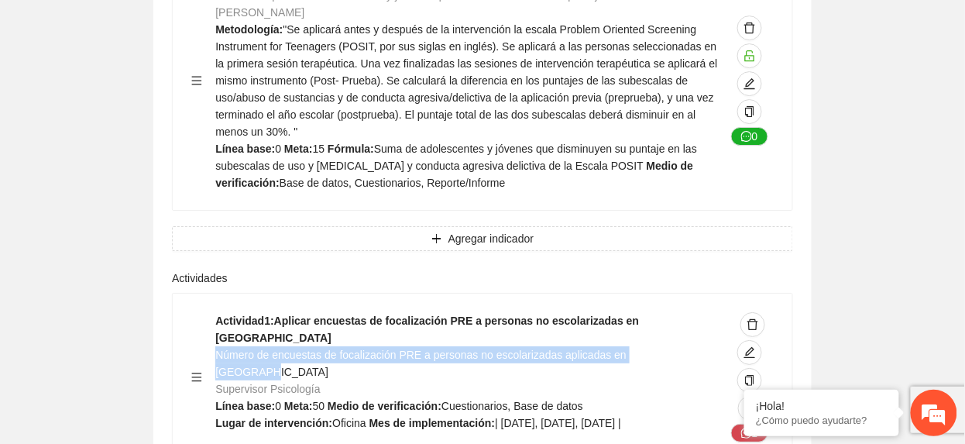
drag, startPoint x: 215, startPoint y: 140, endPoint x: 688, endPoint y: 140, distance: 472.5
click at [688, 312] on div "Actividad 1 : Aplicar encuestas de focalización PRE a personas no escolarizadas…" at bounding box center [470, 377] width 510 height 130
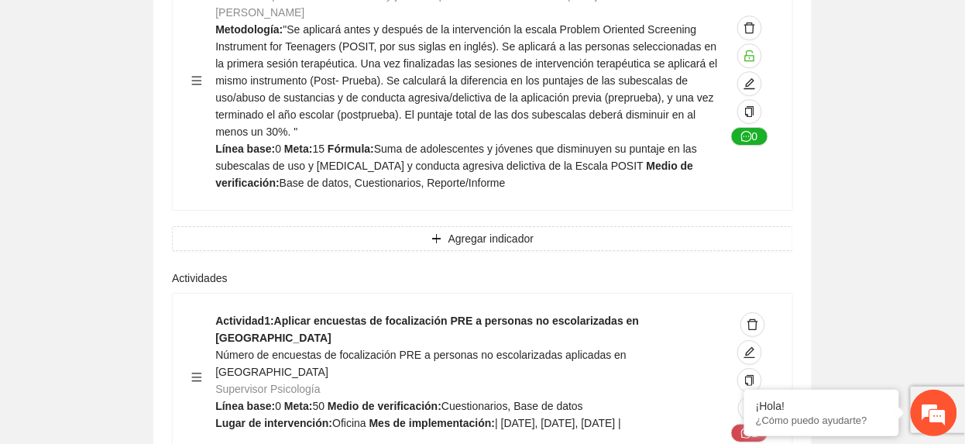
drag, startPoint x: 217, startPoint y: 325, endPoint x: 610, endPoint y: 319, distance: 393.5
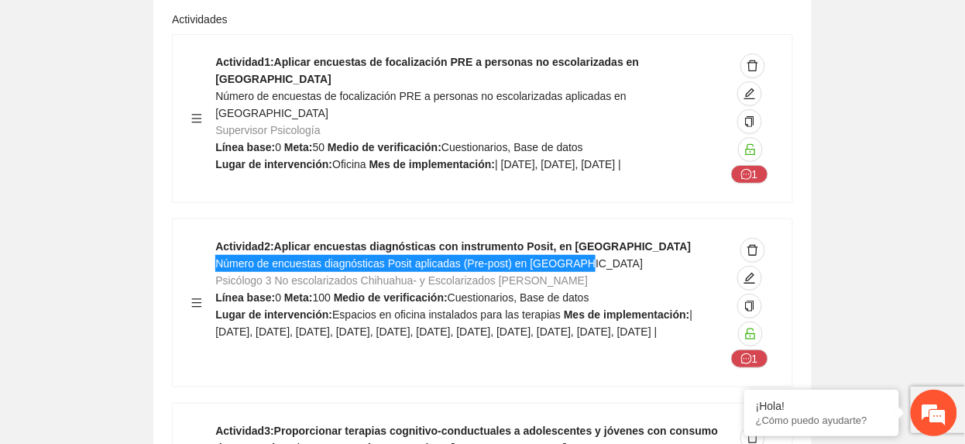
scroll to position [10279, 0]
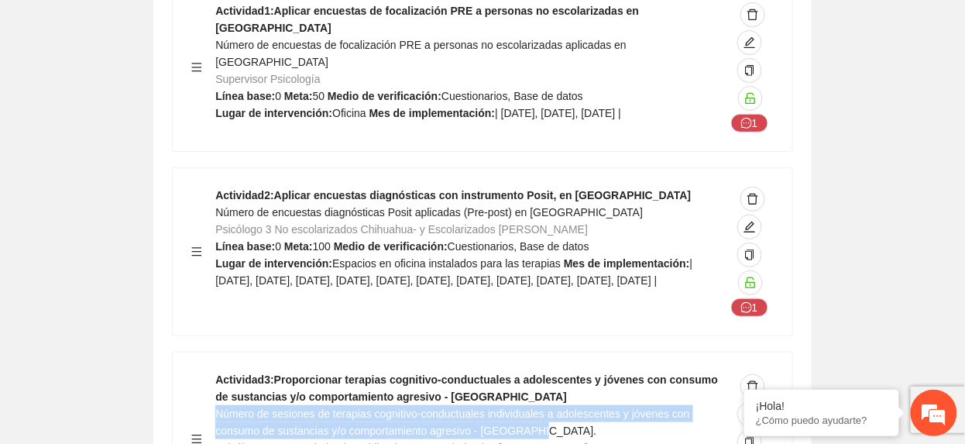
drag, startPoint x: 218, startPoint y: 217, endPoint x: 601, endPoint y: 239, distance: 383.3
click at [601, 371] on div "Actividad 3 : Proporcionar terapias cognitivo-conductuales a adolescentes y jóv…" at bounding box center [470, 439] width 510 height 136
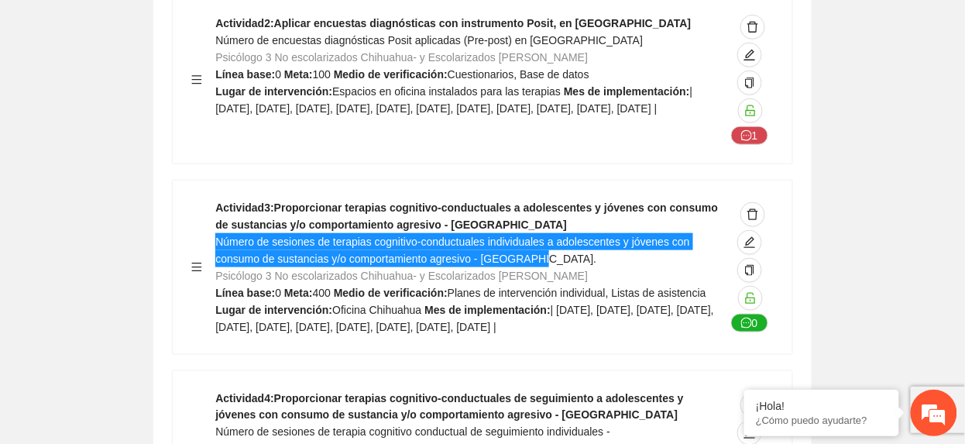
scroll to position [10486, 0]
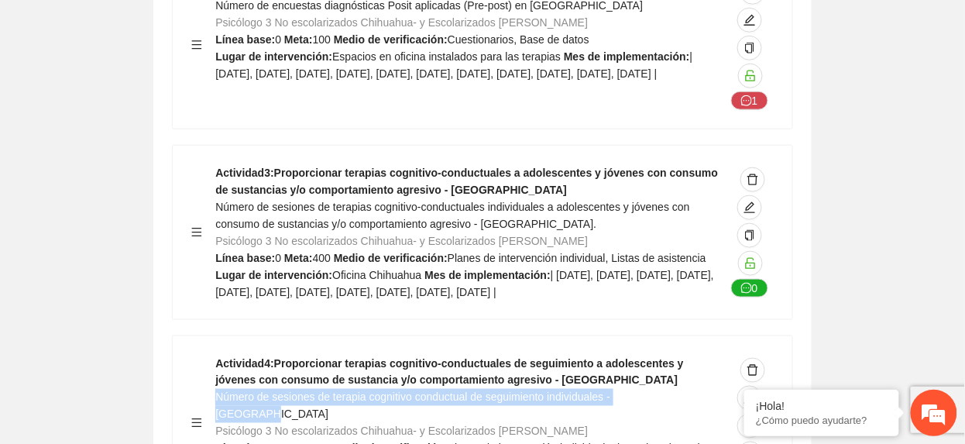
drag, startPoint x: 215, startPoint y: 223, endPoint x: 696, endPoint y: 215, distance: 480.3
click at [696, 355] on div "Actividad 4 : Proporcionar terapias cognitivo-conductuales de seguimiento a ado…" at bounding box center [470, 423] width 510 height 136
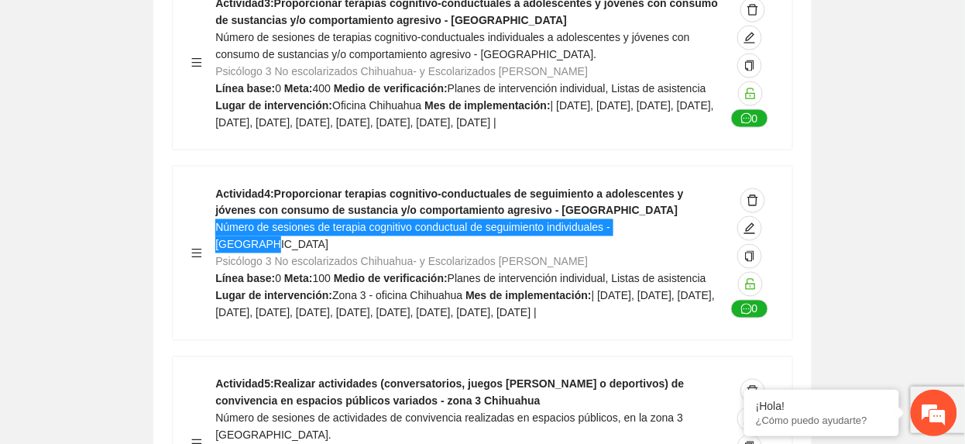
scroll to position [10692, 0]
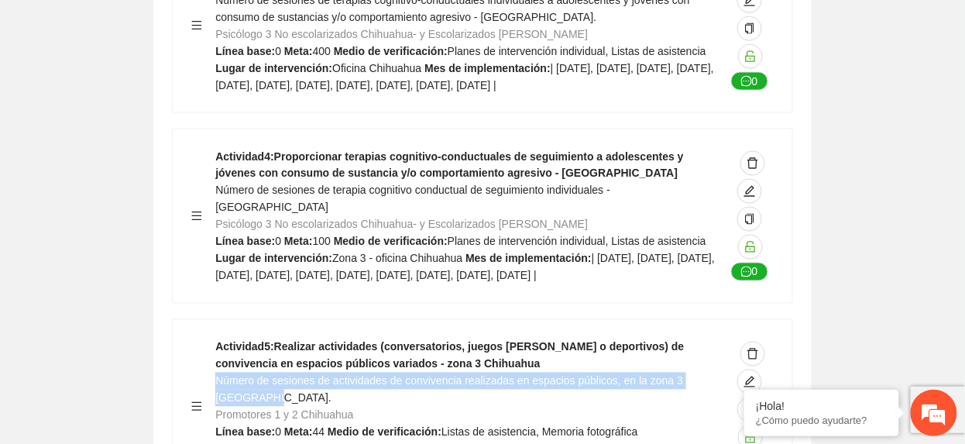
drag, startPoint x: 215, startPoint y: 203, endPoint x: 291, endPoint y: 218, distance: 77.5
click at [291, 338] on div "Actividad 5 : Realizar actividades (conversatorios, juegos de mesa o deportivos…" at bounding box center [470, 406] width 510 height 136
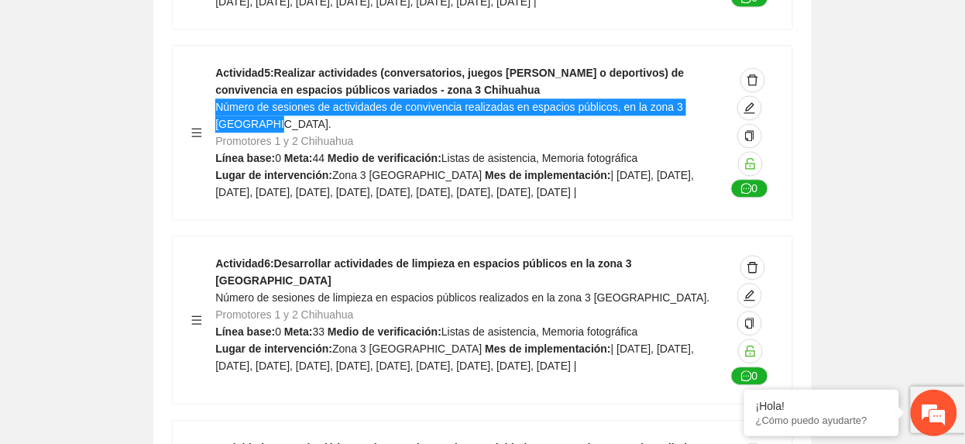
scroll to position [11002, 0]
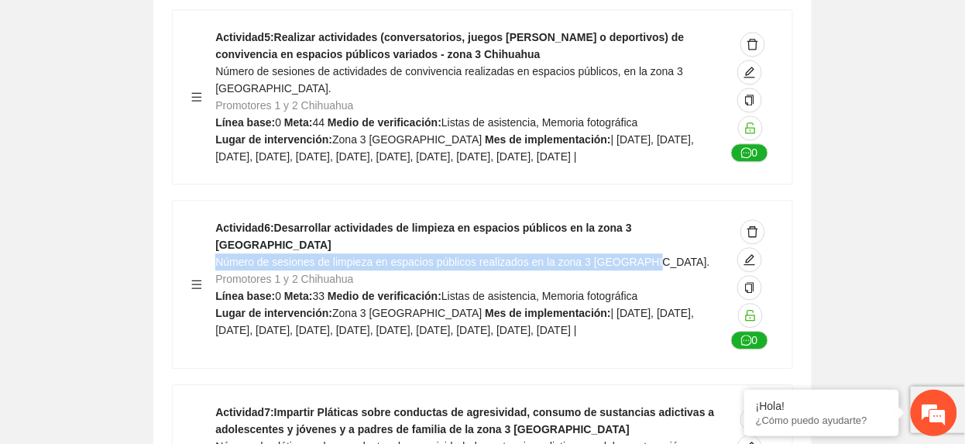
drag, startPoint x: 215, startPoint y: 82, endPoint x: 655, endPoint y: 90, distance: 440.0
click at [655, 219] on div "Actividad 6 : Desarrollar actividades de limpieza en espacios públicos en la zo…" at bounding box center [470, 284] width 510 height 130
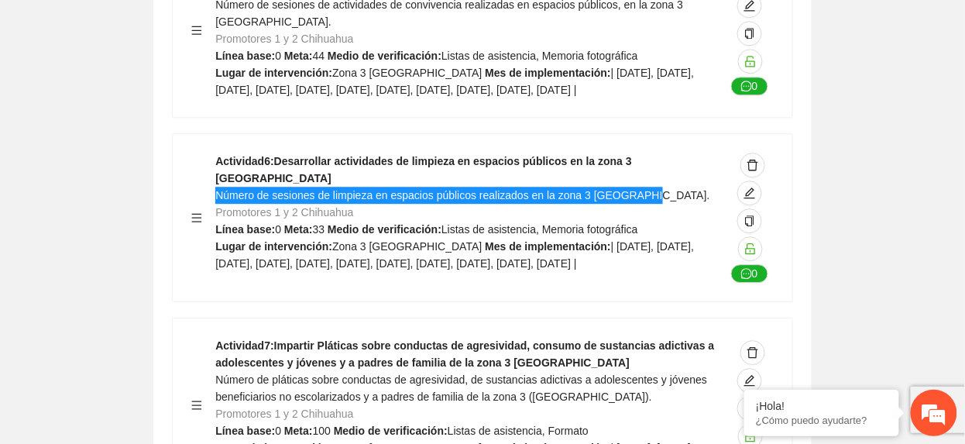
scroll to position [11105, 0]
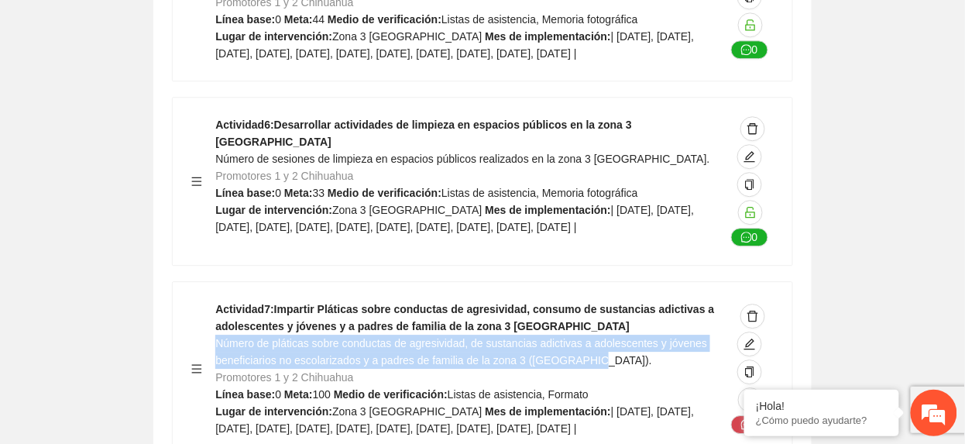
drag, startPoint x: 217, startPoint y: 184, endPoint x: 601, endPoint y: 203, distance: 384.7
click at [601, 301] on div "Actividad 7 : Impartir Pláticas sobre conductas de agresividad, consumo de sust…" at bounding box center [470, 369] width 510 height 136
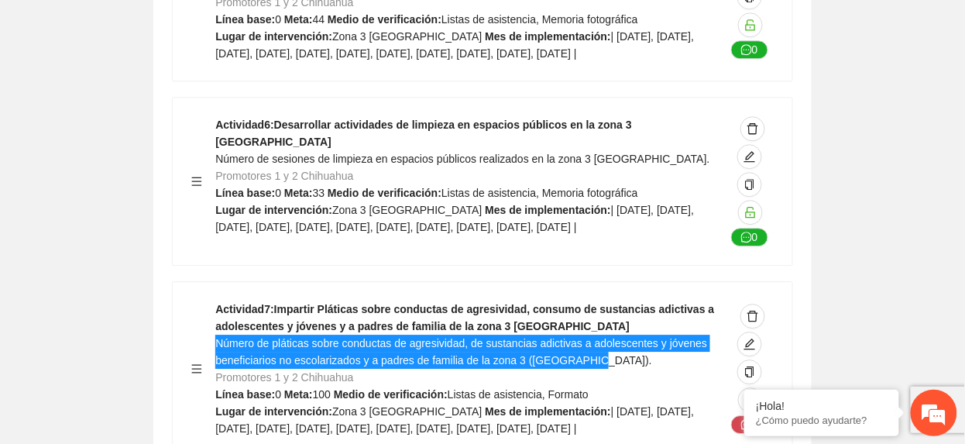
scroll to position [11208, 0]
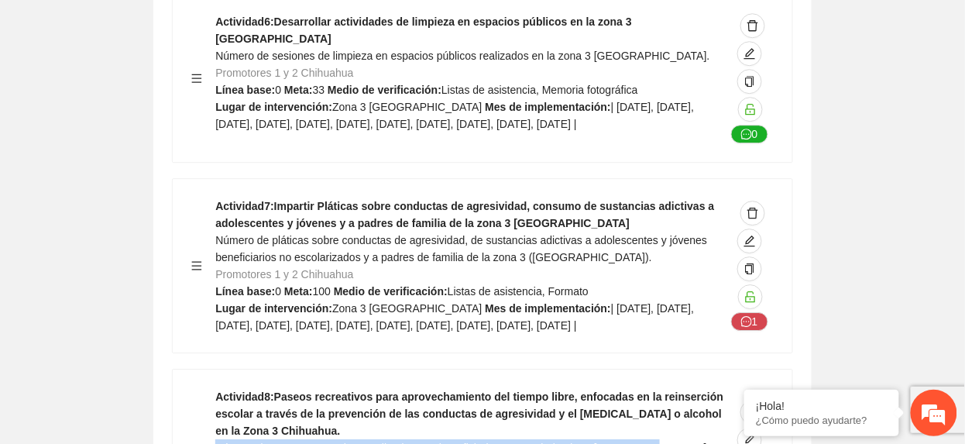
drag, startPoint x: 217, startPoint y: 304, endPoint x: 658, endPoint y: 311, distance: 440.8
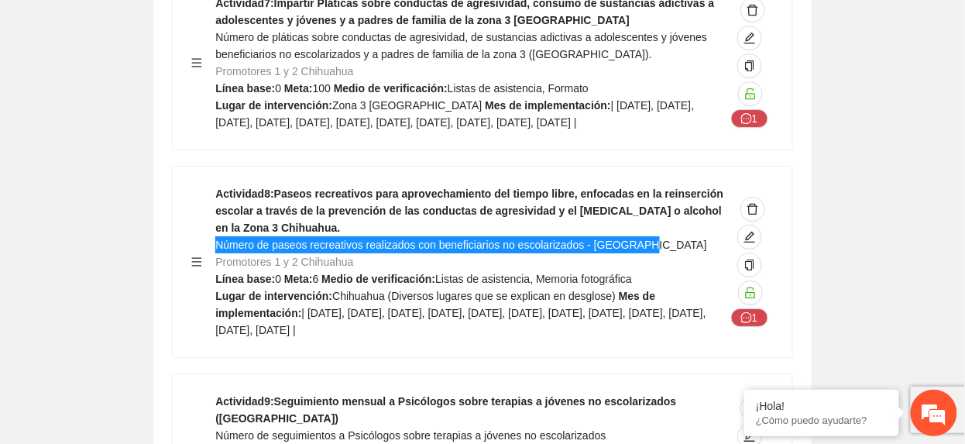
scroll to position [11415, 0]
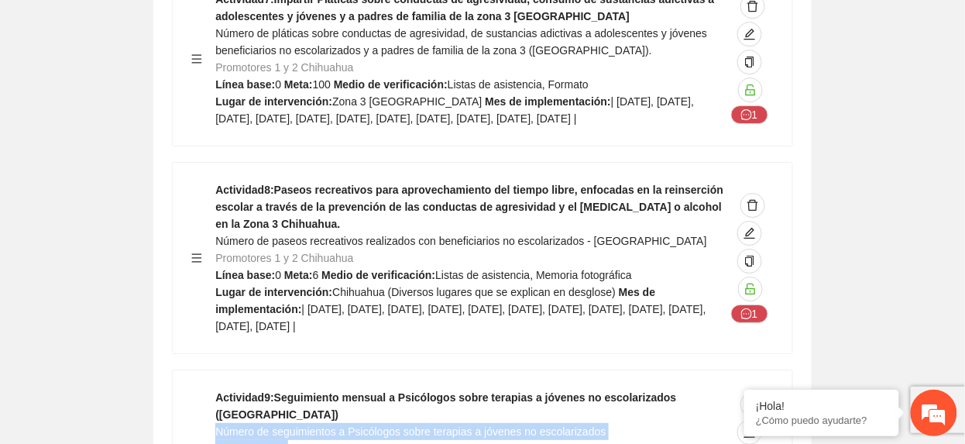
drag, startPoint x: 217, startPoint y: 273, endPoint x: 672, endPoint y: 276, distance: 455.5
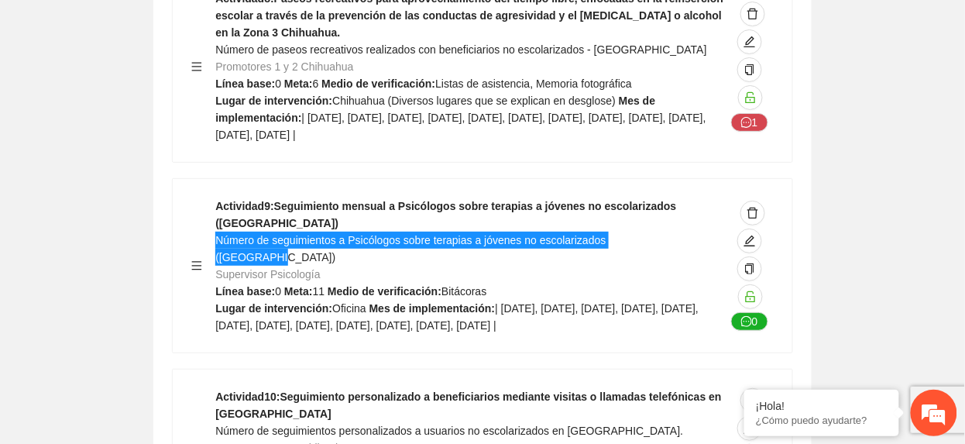
scroll to position [11622, 0]
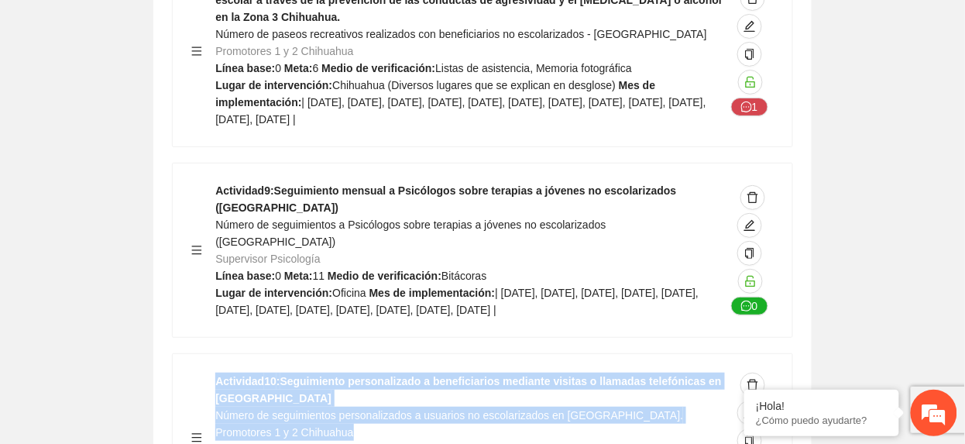
drag, startPoint x: 215, startPoint y: 270, endPoint x: 449, endPoint y: 279, distance: 234.9
click at [446, 373] on div "Actividad 10 : Seguimiento personalizado a beneficiarios mediante visitas o lla…" at bounding box center [482, 438] width 582 height 130
drag, startPoint x: 449, startPoint y: 279, endPoint x: 642, endPoint y: 283, distance: 192.9
click at [642, 373] on div "Actividad 10 : Seguimiento personalizado a beneficiarios mediante visitas o lla…" at bounding box center [470, 438] width 510 height 130
drag, startPoint x: 617, startPoint y: 267, endPoint x: 217, endPoint y: 271, distance: 399.7
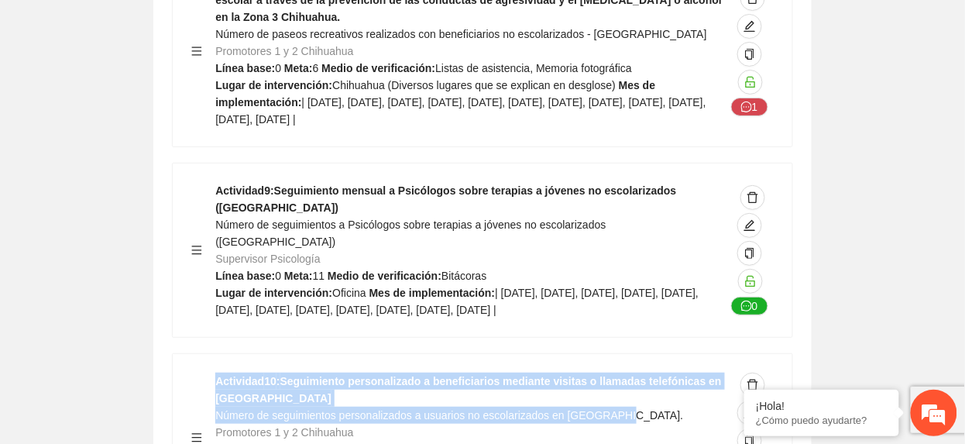
click at [215, 373] on div "Actividad 10 : Seguimiento personalizado a beneficiarios mediante visitas o lla…" at bounding box center [470, 438] width 510 height 130
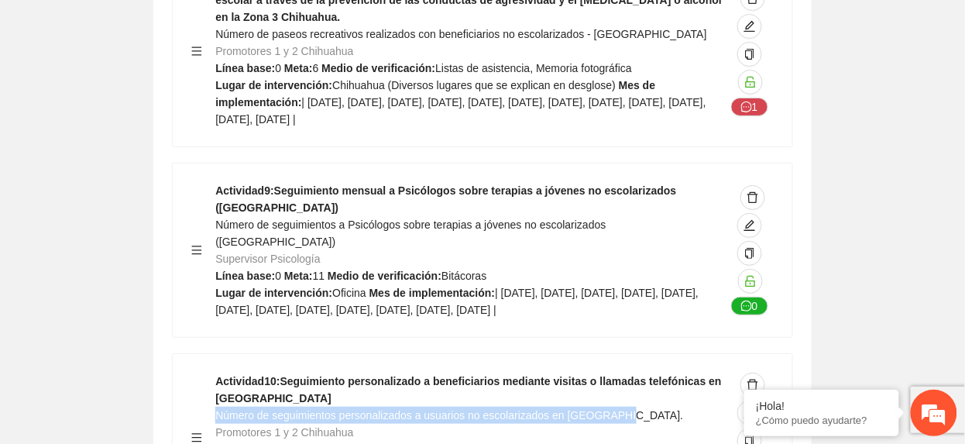
click at [217, 409] on span "Número de seguimientos personalizados a usuarios no escolarizados en Chihuahua." at bounding box center [449, 415] width 468 height 12
drag, startPoint x: 217, startPoint y: 270, endPoint x: 639, endPoint y: 265, distance: 422.2
click at [639, 373] on div "Actividad 10 : Seguimiento personalizado a beneficiarios mediante visitas o lla…" at bounding box center [470, 438] width 510 height 130
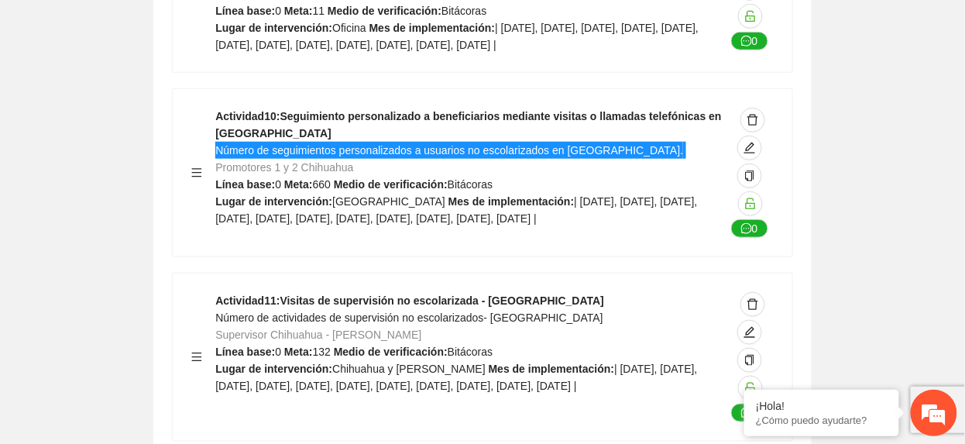
scroll to position [11932, 0]
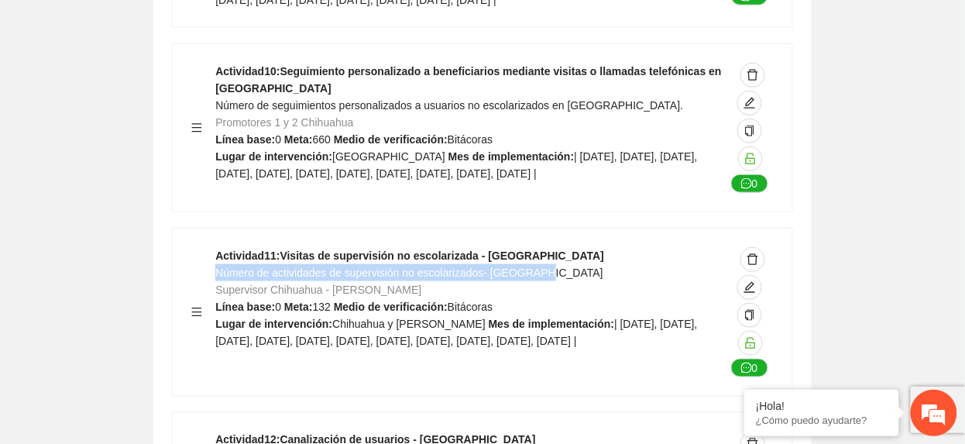
drag, startPoint x: 217, startPoint y: 135, endPoint x: 555, endPoint y: 135, distance: 338.5
click at [555, 247] on div "Actividad 11 : Visitas de supervisión no escolarizada - Chihuahua Número de act…" at bounding box center [470, 312] width 510 height 130
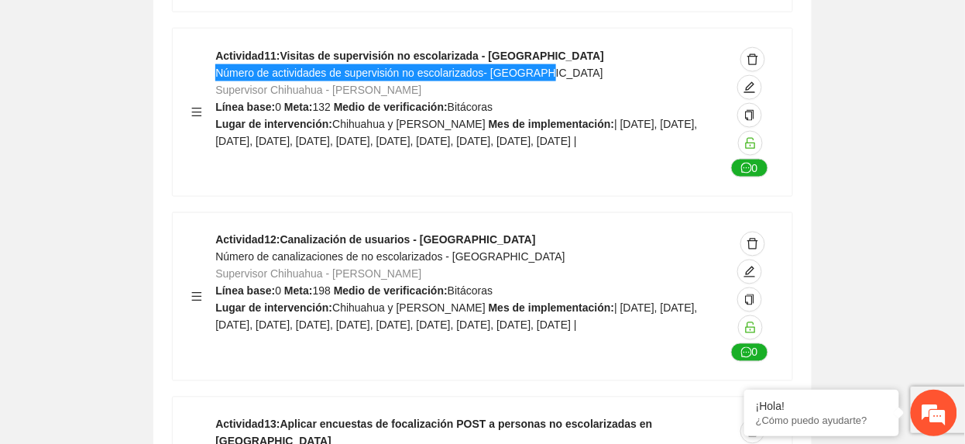
scroll to position [12138, 0]
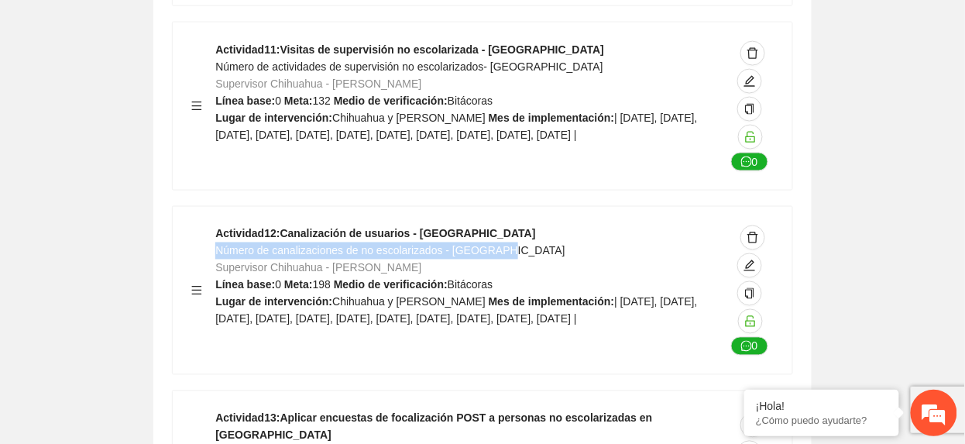
drag, startPoint x: 220, startPoint y: 115, endPoint x: 536, endPoint y: 119, distance: 316.1
click at [536, 225] on div "Actividad 12 : Canalización de usuarios - Chihuahua Número de canalizaciones de…" at bounding box center [470, 290] width 510 height 130
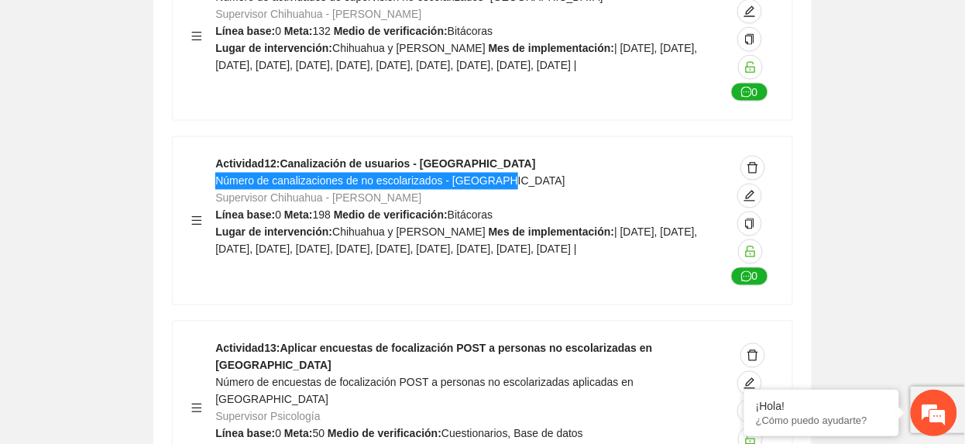
scroll to position [12242, 0]
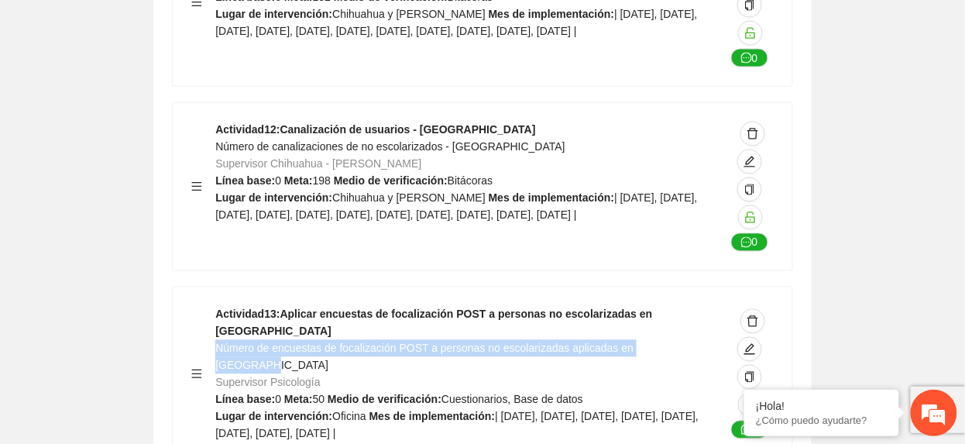
drag, startPoint x: 215, startPoint y: 191, endPoint x: 699, endPoint y: 194, distance: 483.4
click at [699, 306] on div "Actividad 13 : Aplicar encuestas de focalización POST a personas no escolarizad…" at bounding box center [470, 374] width 510 height 136
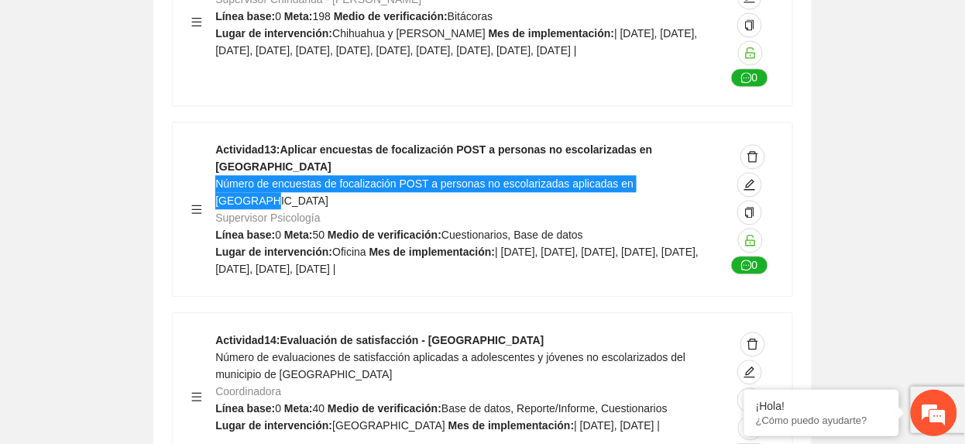
scroll to position [12448, 0]
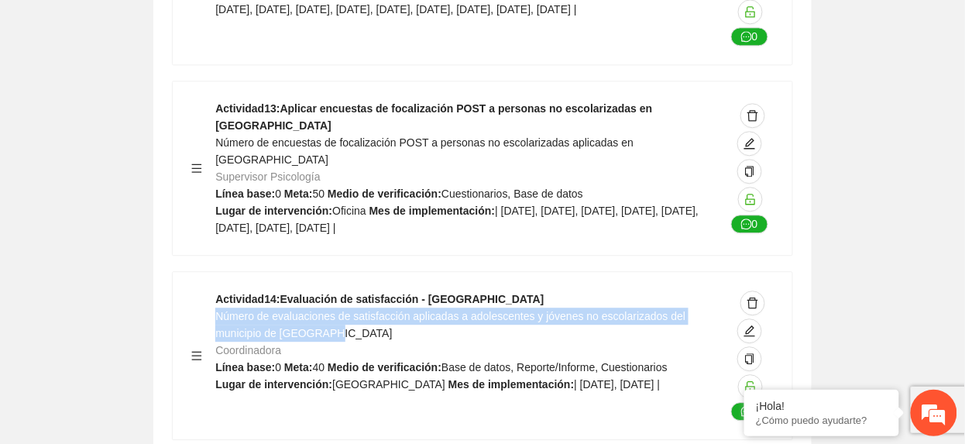
drag, startPoint x: 218, startPoint y: 172, endPoint x: 357, endPoint y: 191, distance: 140.7
click at [357, 290] on div "Actividad 14 : Evaluación de satisfacción - Chihuahua Número de evaluaciones de…" at bounding box center [470, 355] width 510 height 130
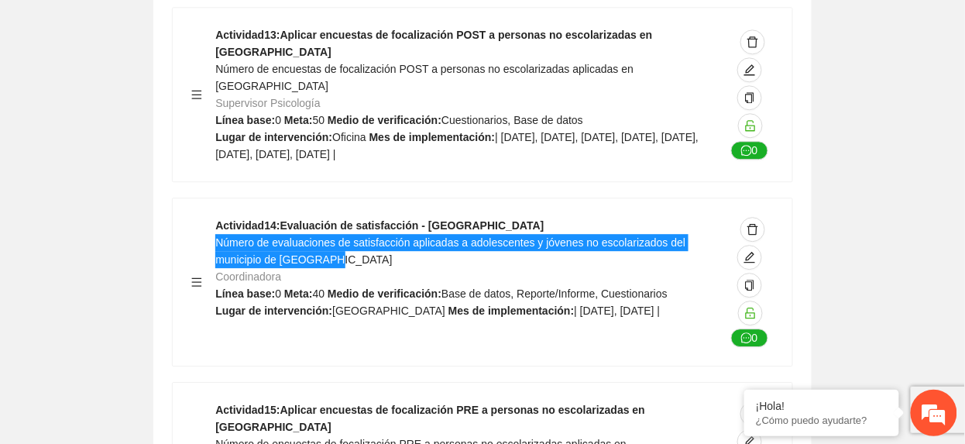
scroll to position [12551, 0]
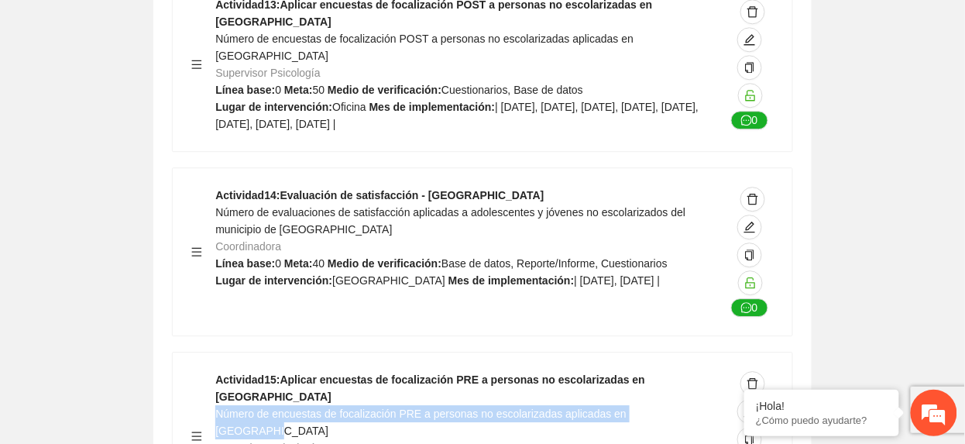
drag, startPoint x: 215, startPoint y: 249, endPoint x: 711, endPoint y: 248, distance: 495.7
click at [711, 371] on div "Actividad 15 : Aplicar encuestas de focalización PRE a personas no escolarizada…" at bounding box center [470, 436] width 510 height 130
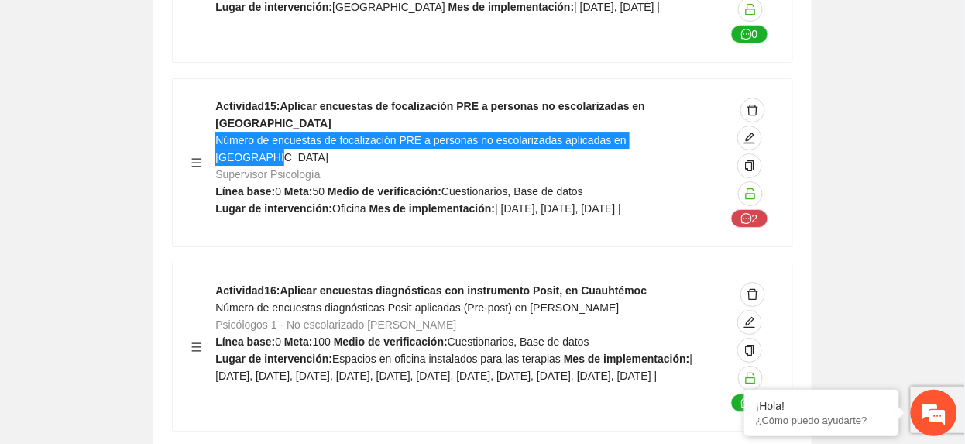
scroll to position [12861, 0]
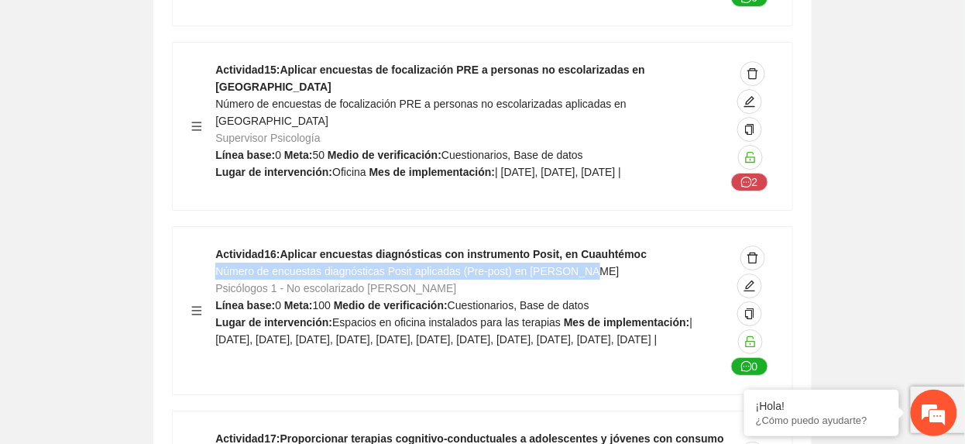
drag, startPoint x: 218, startPoint y: 127, endPoint x: 627, endPoint y: 122, distance: 408.2
click at [627, 246] on div "Actividad 16 : Aplicar encuestas diagnósticas con instrumento Posit, en Cuauhté…" at bounding box center [470, 311] width 510 height 130
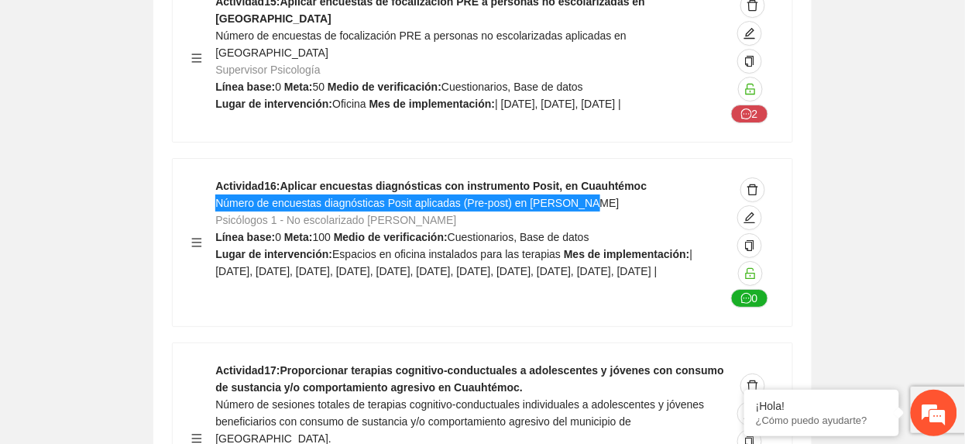
scroll to position [12964, 0]
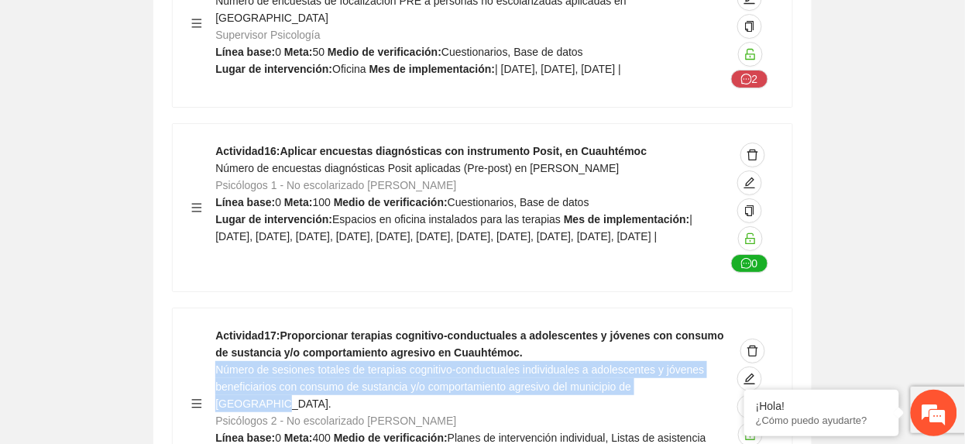
drag, startPoint x: 222, startPoint y: 227, endPoint x: 708, endPoint y: 248, distance: 486.9
click at [708, 327] on div "Actividad 17 : Proporcionar terapias cognitivo-conductuales a adolescentes y jó…" at bounding box center [470, 403] width 510 height 153
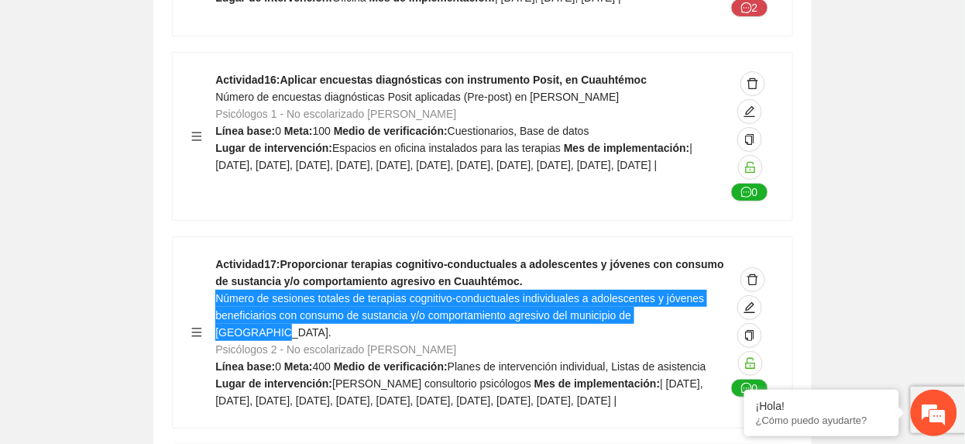
scroll to position [13067, 0]
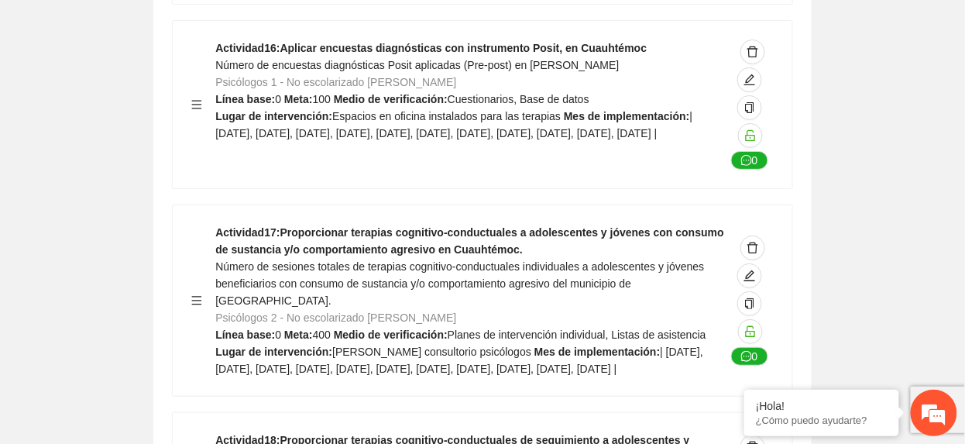
drag, startPoint x: 218, startPoint y: 327, endPoint x: 445, endPoint y: 344, distance: 226.8
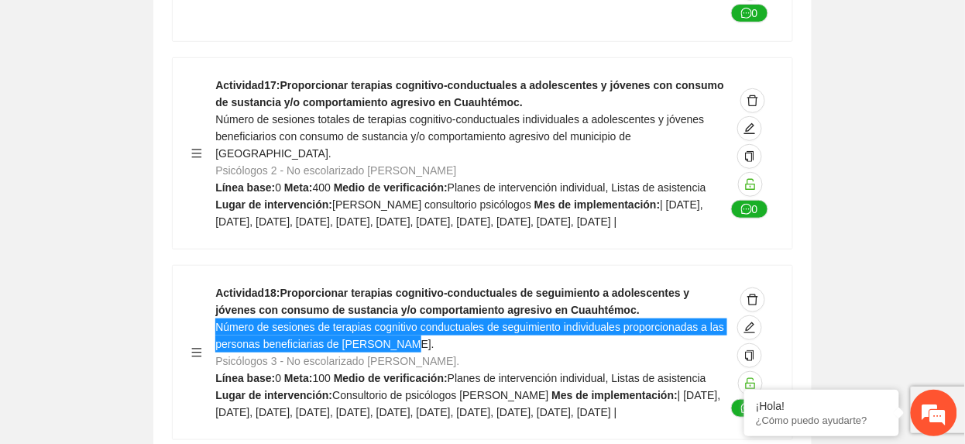
scroll to position [13274, 0]
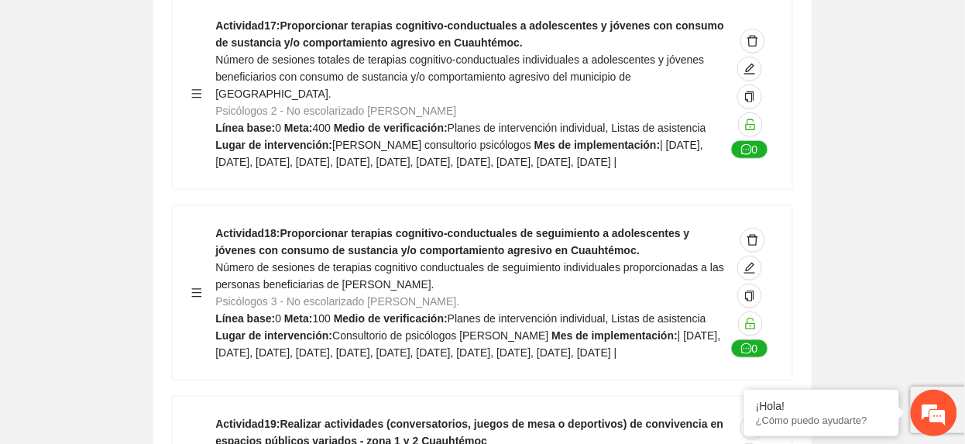
drag, startPoint x: 217, startPoint y: 332, endPoint x: 649, endPoint y: 336, distance: 432.2
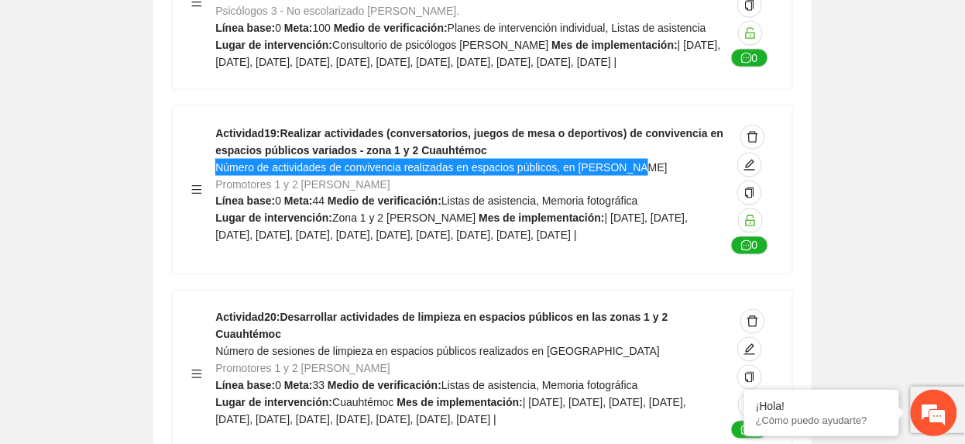
scroll to position [13584, 0]
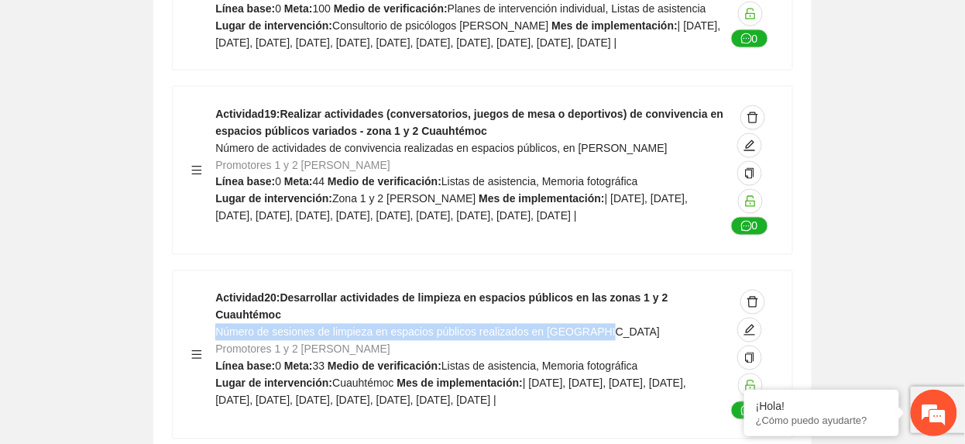
drag, startPoint x: 218, startPoint y: 201, endPoint x: 612, endPoint y: 197, distance: 394.3
click at [612, 290] on div "Actividad 20 : Desarrollar actividades de limpieza en espacios públicos en las …" at bounding box center [470, 355] width 510 height 130
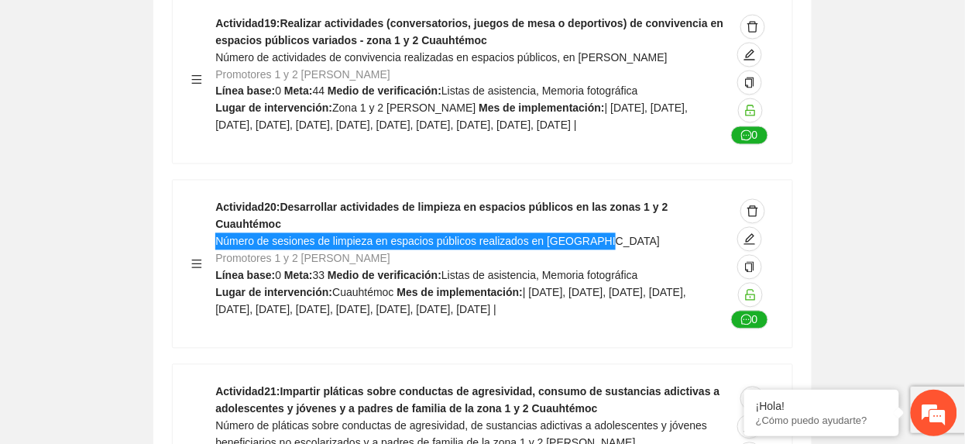
scroll to position [13791, 0]
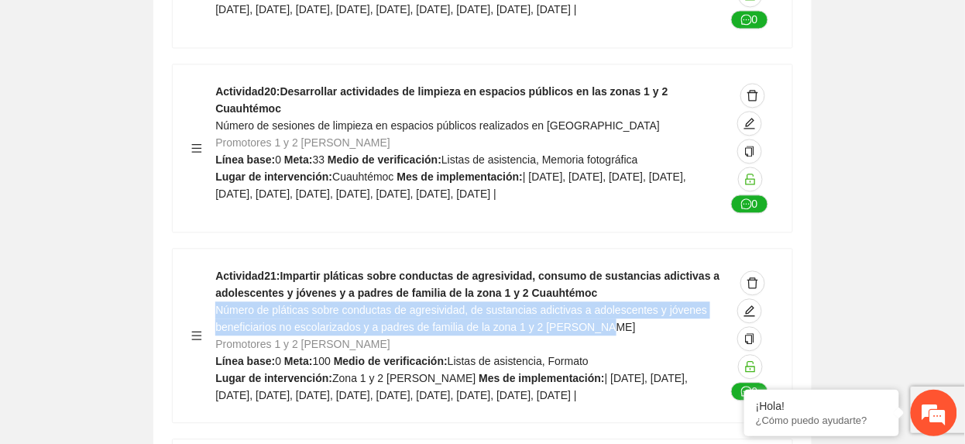
drag, startPoint x: 218, startPoint y: 194, endPoint x: 606, endPoint y: 205, distance: 388.2
click at [606, 267] on div "Actividad 21 : Impartir pláticas sobre conductas de agresividad, consumo de sus…" at bounding box center [470, 335] width 510 height 136
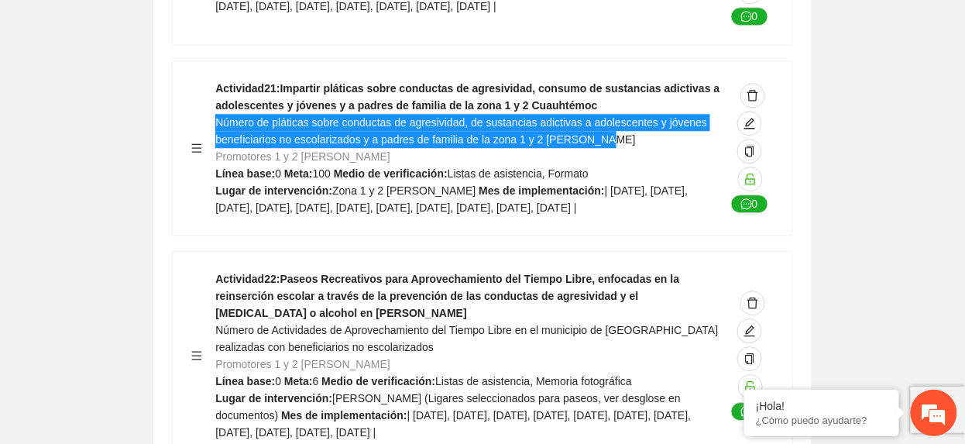
scroll to position [13997, 0]
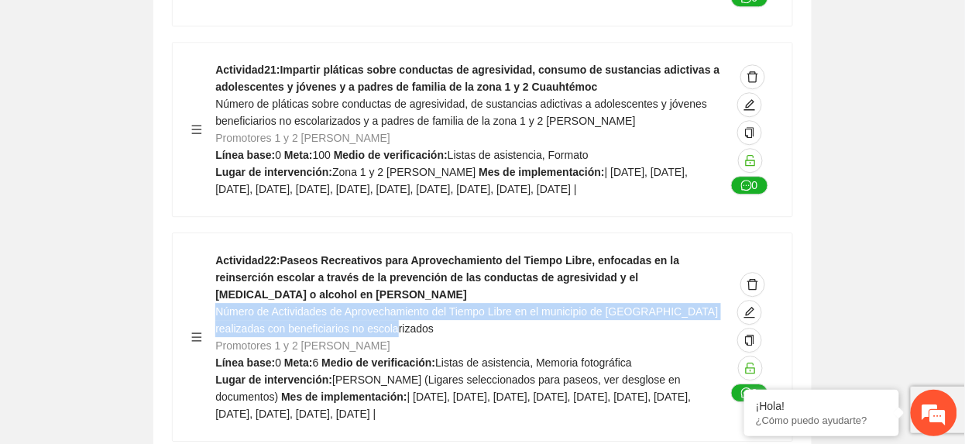
drag, startPoint x: 215, startPoint y: 208, endPoint x: 406, endPoint y: 226, distance: 191.4
click at [406, 252] on div "Actividad 22 : Paseos Recreativos para Aprovechamiento del Tiempo Libre, enfoca…" at bounding box center [470, 337] width 510 height 170
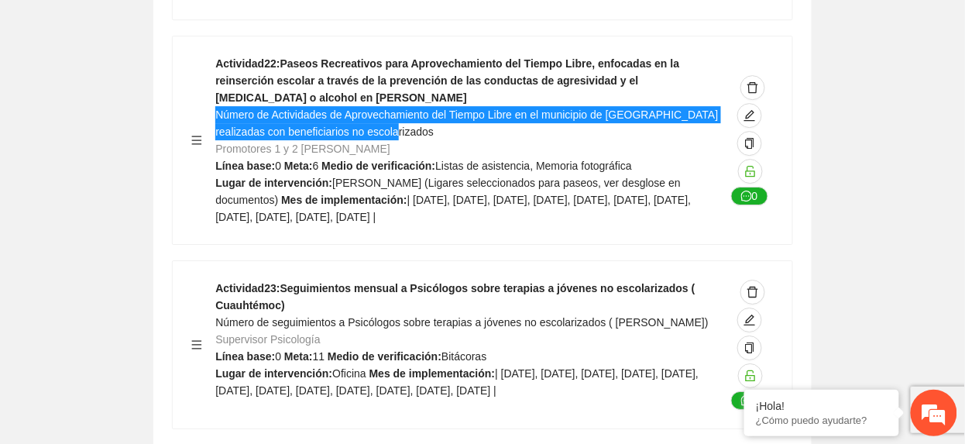
scroll to position [14204, 0]
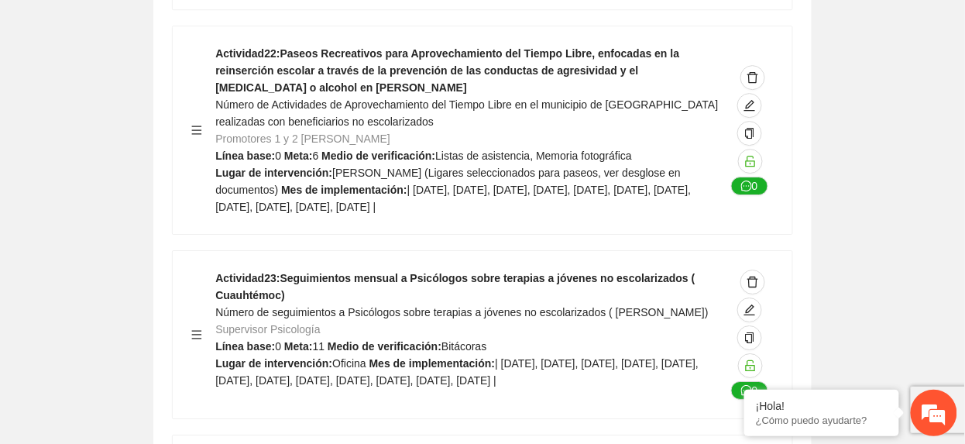
click at [212, 270] on div at bounding box center [203, 335] width 24 height 130
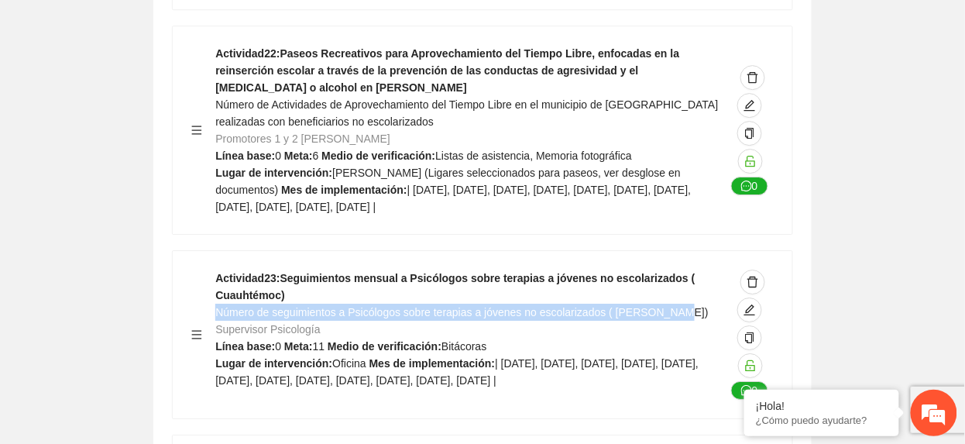
drag, startPoint x: 215, startPoint y: 214, endPoint x: 682, endPoint y: 215, distance: 466.3
click at [682, 270] on div "Actividad 23 : Seguimientos mensual a Psicólogos sobre terapias a jóvenes no es…" at bounding box center [470, 335] width 510 height 130
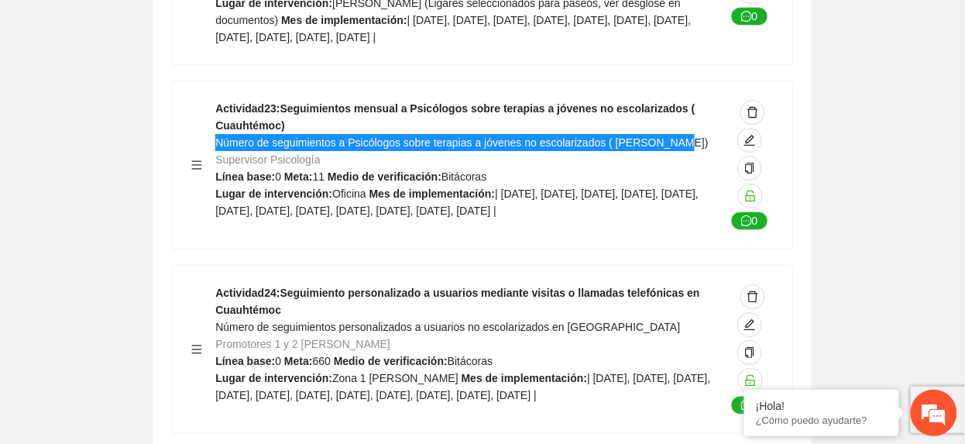
scroll to position [14410, 0]
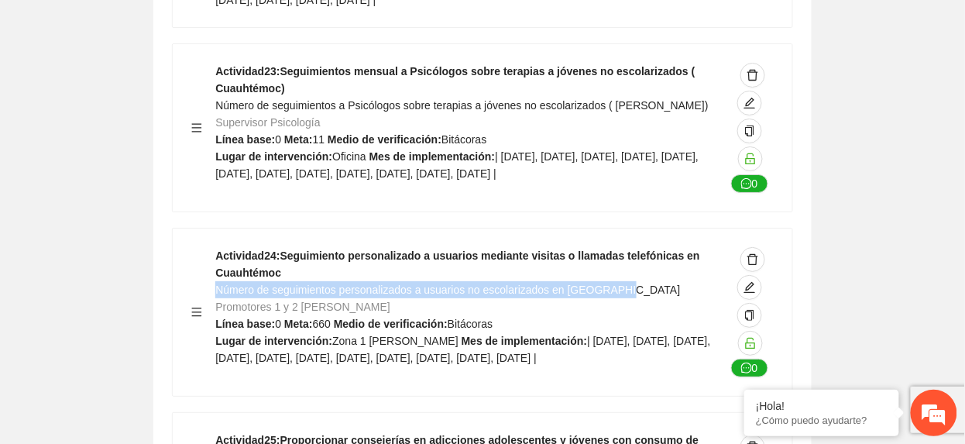
drag, startPoint x: 215, startPoint y: 198, endPoint x: 672, endPoint y: 194, distance: 457.0
click at [672, 247] on div "Actividad 24 : Seguimiento personalizado a usuarios mediante visitas o llamadas…" at bounding box center [470, 312] width 510 height 130
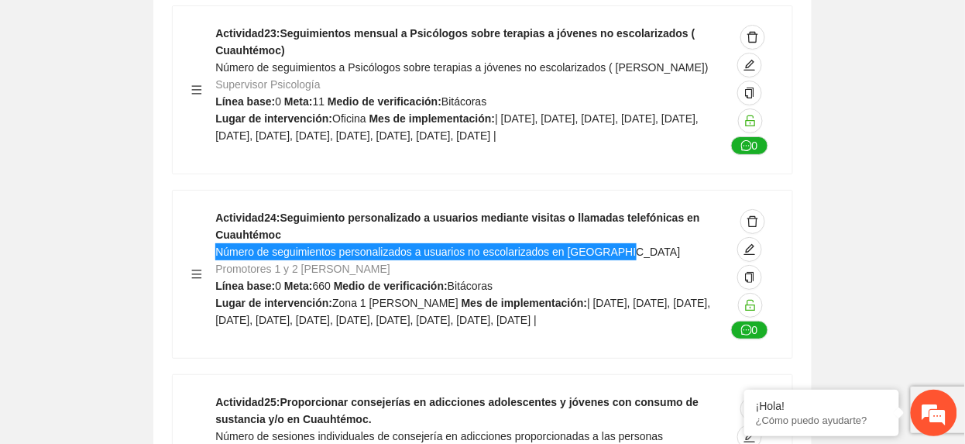
scroll to position [14513, 0]
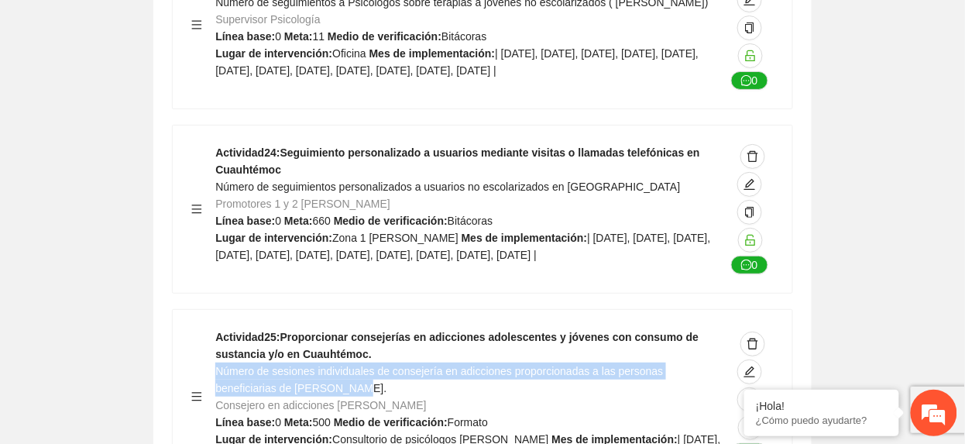
drag, startPoint x: 217, startPoint y: 288, endPoint x: 304, endPoint y: 295, distance: 87.0
click at [304, 328] on div "Actividad 25 : Proporcionar consejerías en adicciones adolescentes y jóvenes co…" at bounding box center [470, 396] width 510 height 136
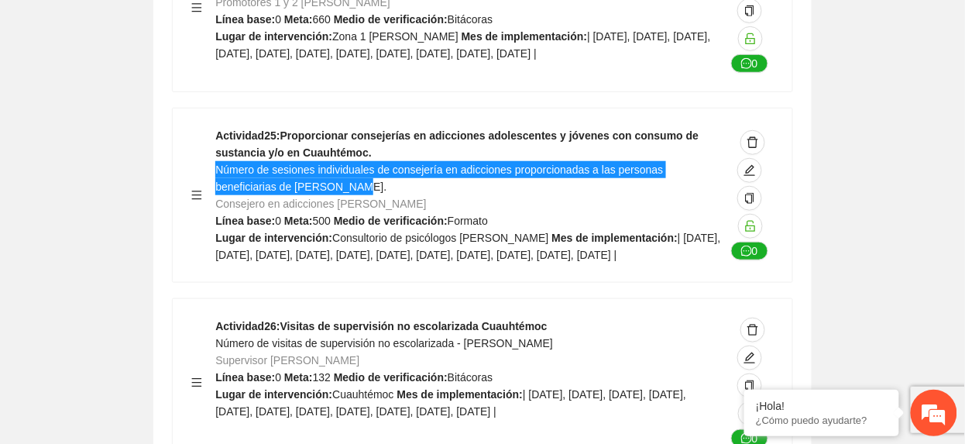
scroll to position [14720, 0]
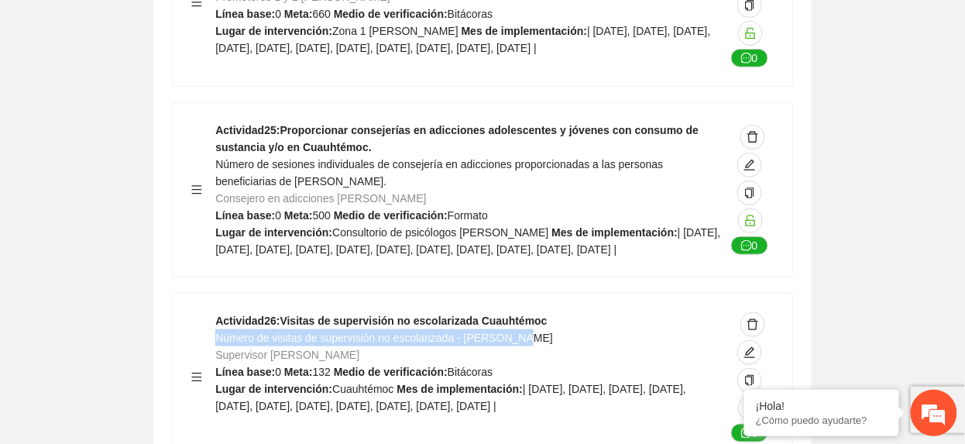
drag, startPoint x: 217, startPoint y: 271, endPoint x: 537, endPoint y: 270, distance: 319.9
click at [537, 312] on div "Actividad 26 : Visitas de supervisión no escolarizada Cuauhtémoc Número de visi…" at bounding box center [470, 377] width 510 height 130
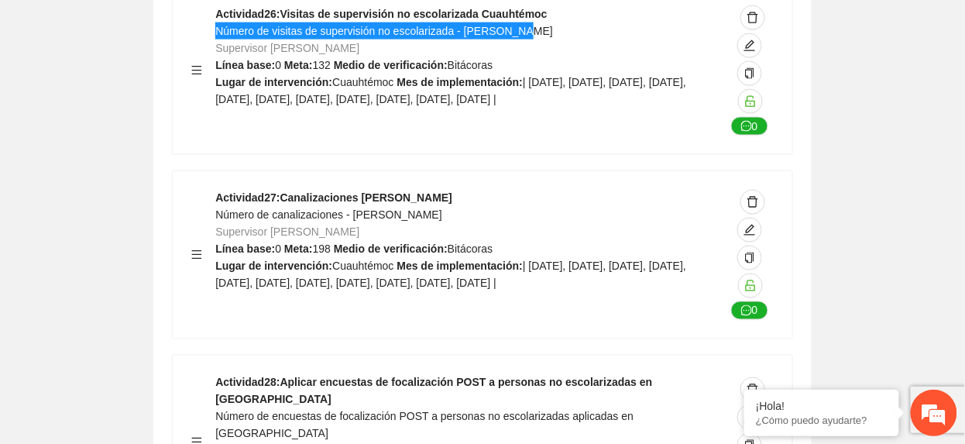
scroll to position [15030, 0]
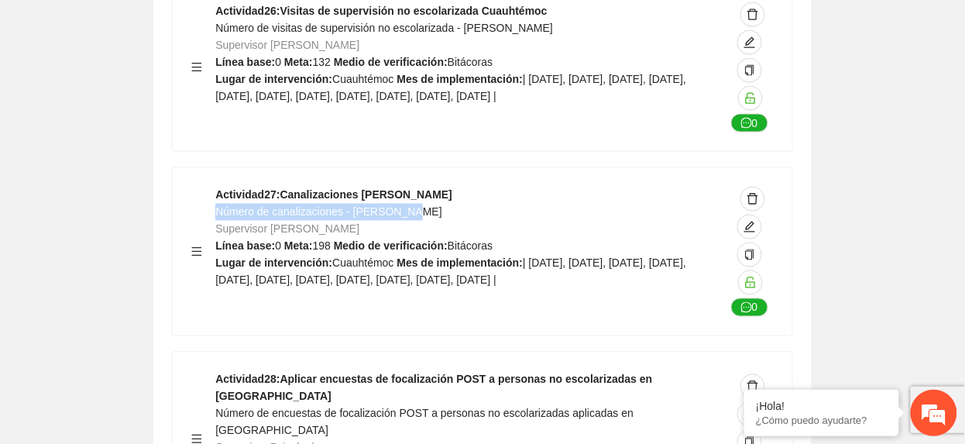
drag, startPoint x: 217, startPoint y: 146, endPoint x: 493, endPoint y: 143, distance: 276.5
click at [493, 187] on div "Actividad 27 : Canalizaciones Cuauhtémoc Número de canalizaciones - Cuauhtémoc …" at bounding box center [470, 252] width 510 height 130
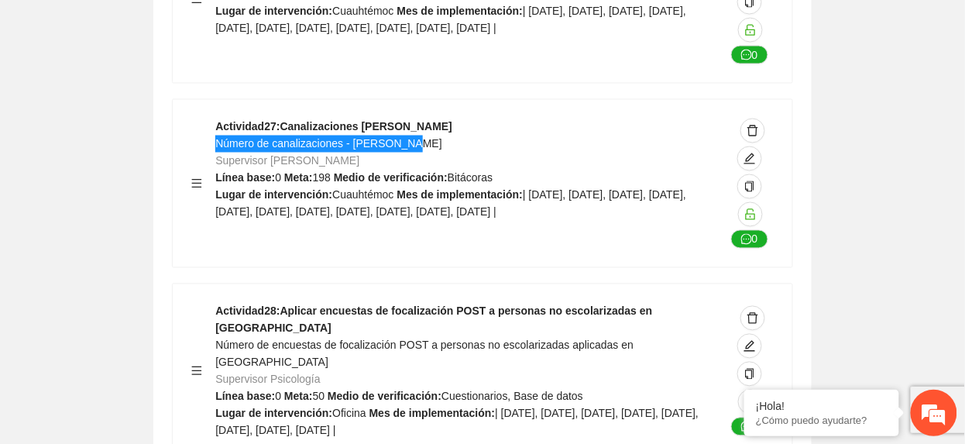
scroll to position [15133, 0]
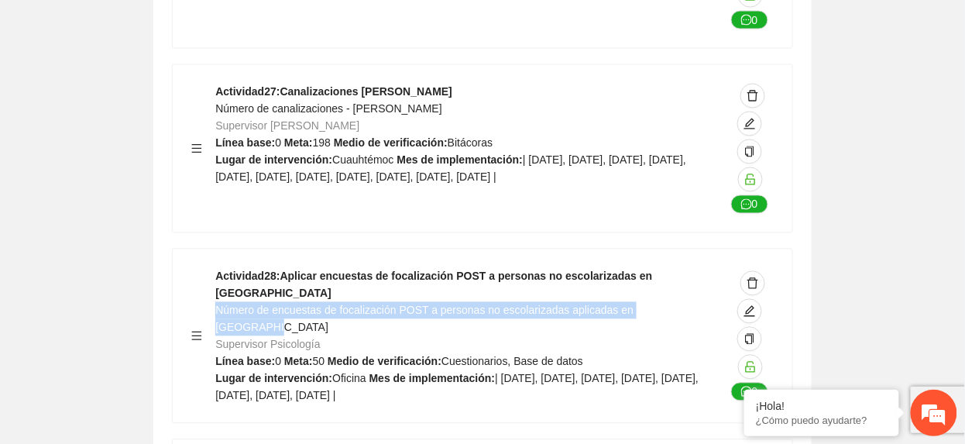
drag, startPoint x: 215, startPoint y: 224, endPoint x: 707, endPoint y: 225, distance: 491.9
click at [707, 268] on div "Actividad 28 : Aplicar encuestas de focalización POST a personas no escolarizad…" at bounding box center [470, 336] width 510 height 136
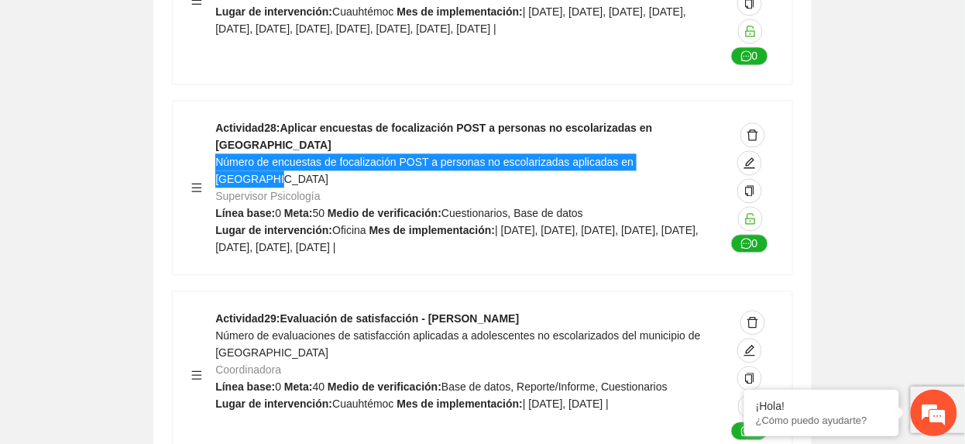
scroll to position [15340, 0]
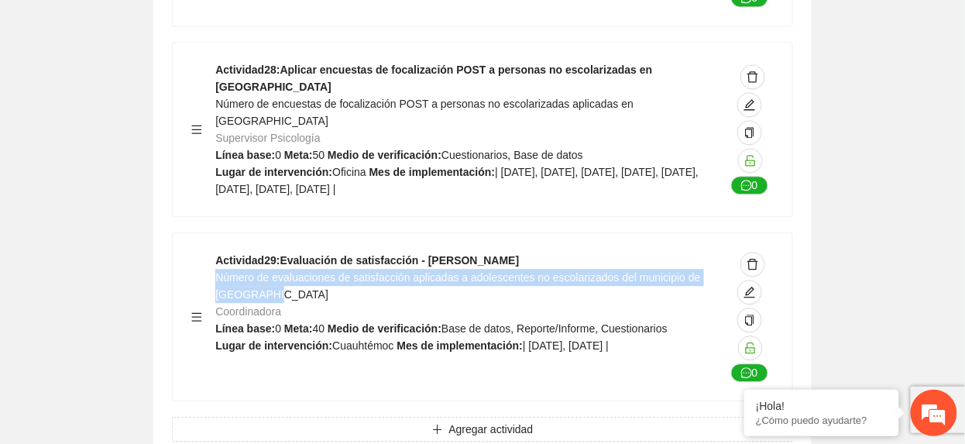
drag, startPoint x: 218, startPoint y: 204, endPoint x: 280, endPoint y: 218, distance: 62.8
click at [280, 252] on div "Actividad 29 : Evaluación de satisfacción - Cuauhtémoc Número de evaluaciones d…" at bounding box center [470, 317] width 510 height 130
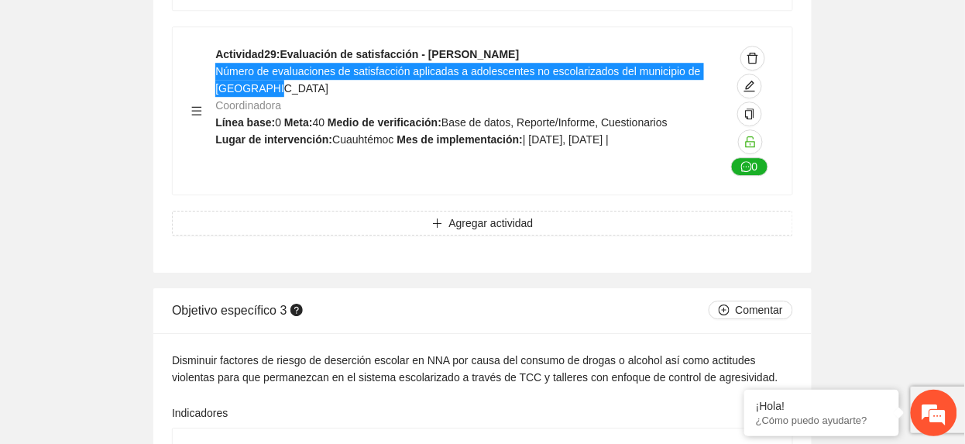
scroll to position [15650, 0]
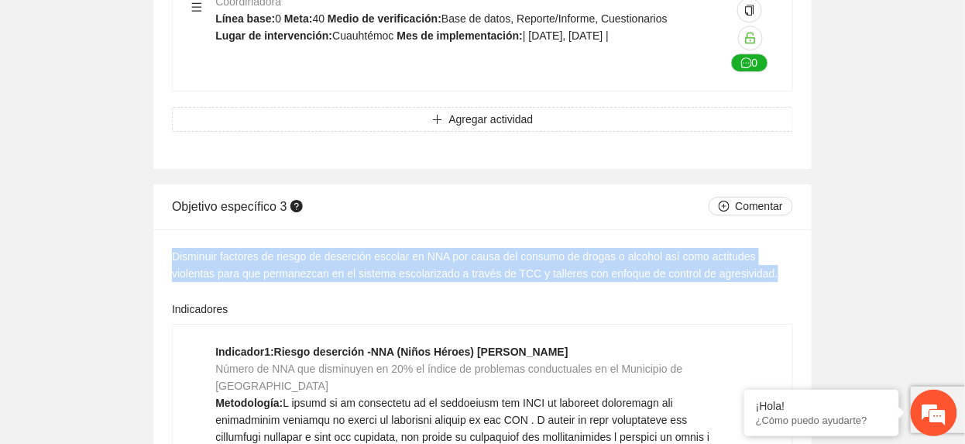
drag, startPoint x: 174, startPoint y: 181, endPoint x: 773, endPoint y: 204, distance: 600.0
click at [773, 248] on div "Disminuir factores de riesgo de deserción escolar en NNA por causa del consumo …" at bounding box center [482, 265] width 621 height 34
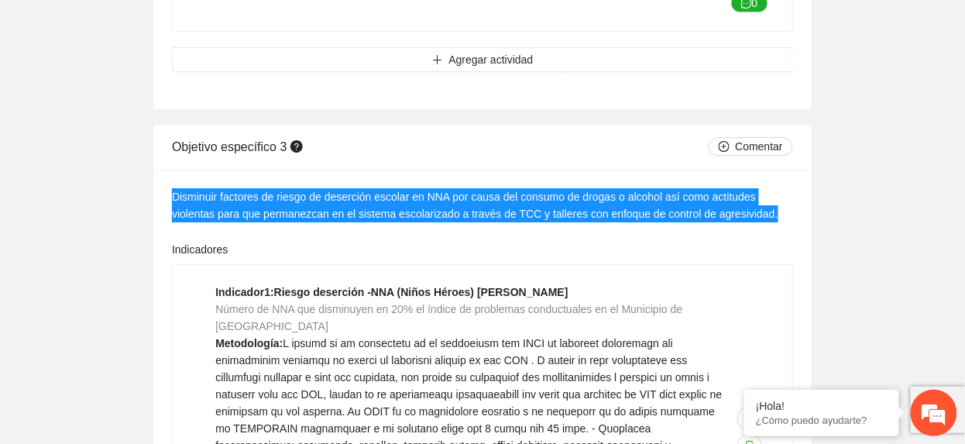
scroll to position [15856, 0]
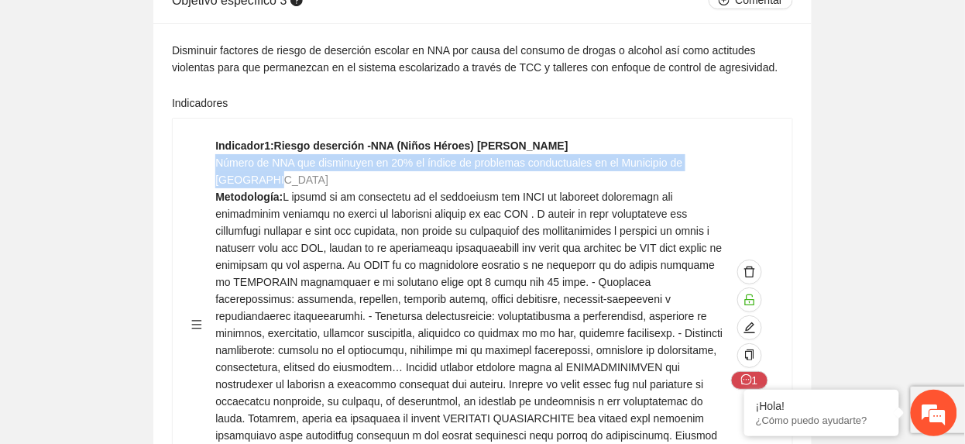
drag, startPoint x: 215, startPoint y: 91, endPoint x: 301, endPoint y: 110, distance: 88.0
click at [301, 137] on div "Indicador 1 : Riesgo deserción -NNA (Niños Héroes) Cuauhtémoc Número de NNA que…" at bounding box center [470, 324] width 510 height 375
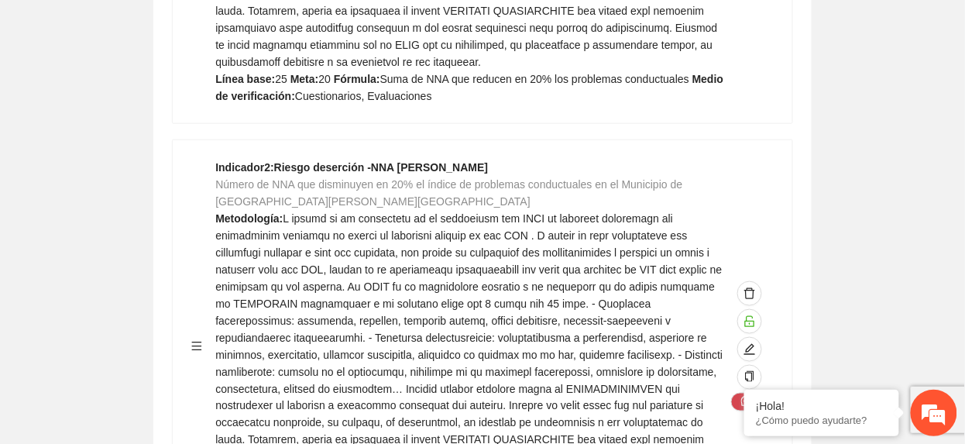
scroll to position [16269, 0]
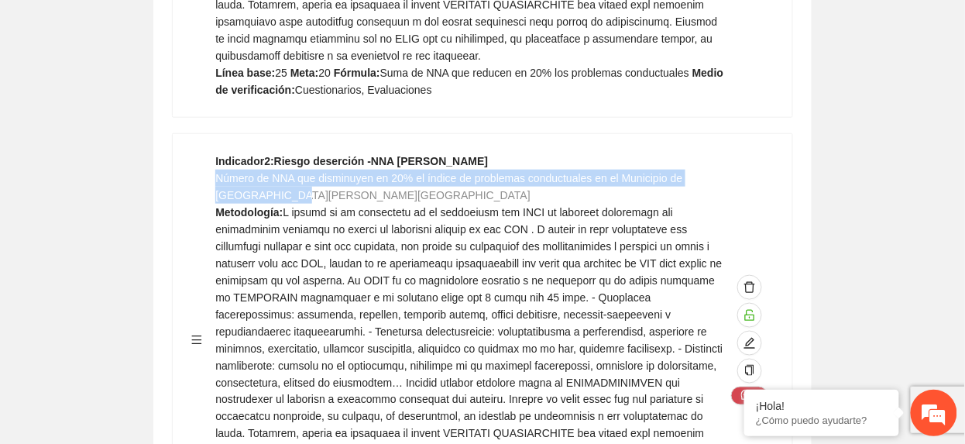
drag, startPoint x: 215, startPoint y: 107, endPoint x: 260, endPoint y: 118, distance: 46.2
click at [260, 153] on div "Indicador 2 : Riesgo deserción -NNA Aquiles Serdán Número de NNA que disminuyen…" at bounding box center [470, 340] width 510 height 375
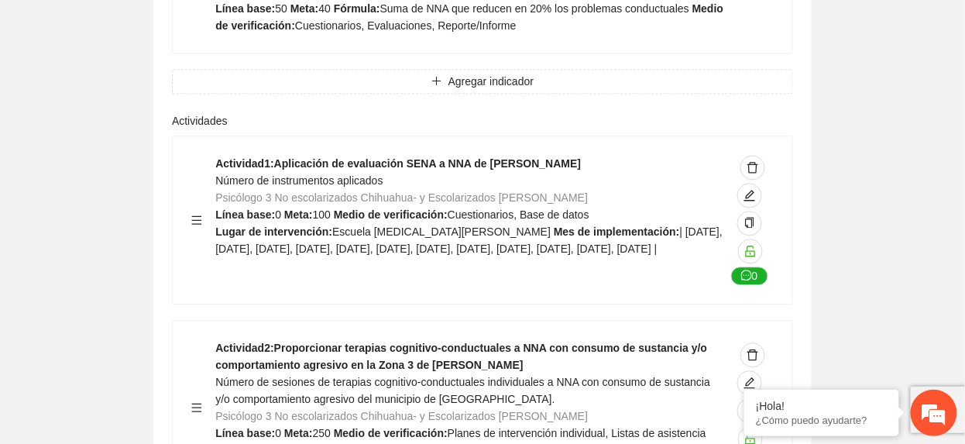
scroll to position [16785, 0]
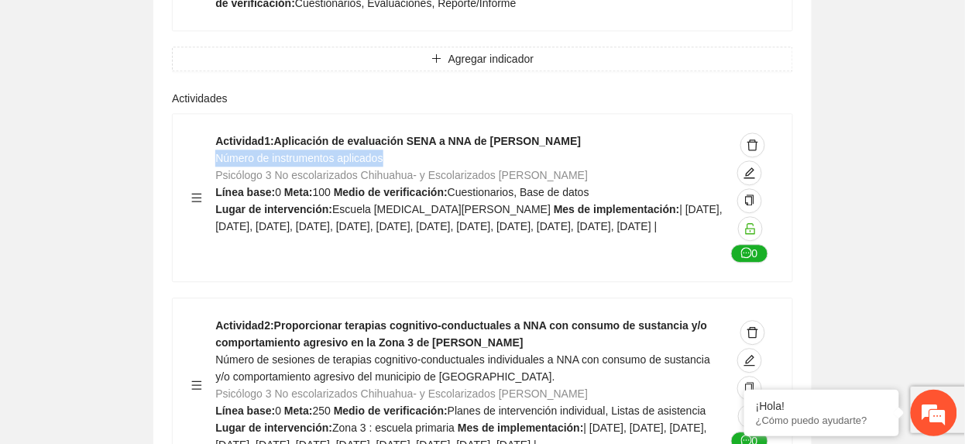
drag, startPoint x: 220, startPoint y: 88, endPoint x: 446, endPoint y: 87, distance: 226.2
click at [446, 132] on div "Actividad 1 : Aplicación de evaluación SENA a NNA de Aquiles Serdán Número de i…" at bounding box center [470, 197] width 510 height 130
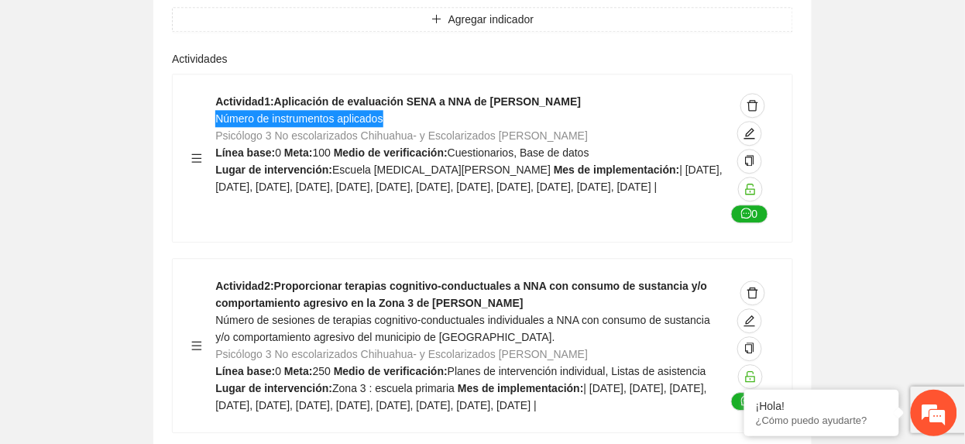
scroll to position [16889, 0]
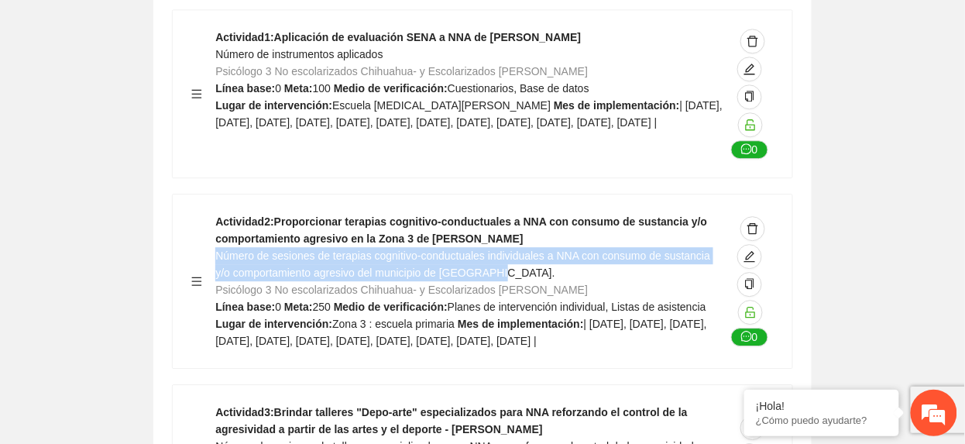
drag, startPoint x: 217, startPoint y: 181, endPoint x: 561, endPoint y: 200, distance: 344.4
click at [561, 213] on div "Actividad 2 : Proporcionar terapias cognitivo-conductuales a NNA con consumo de…" at bounding box center [470, 281] width 510 height 136
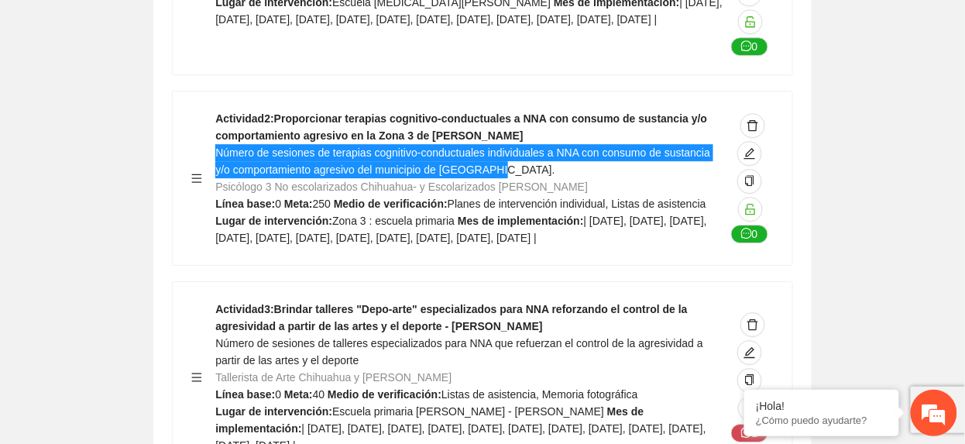
scroll to position [17095, 0]
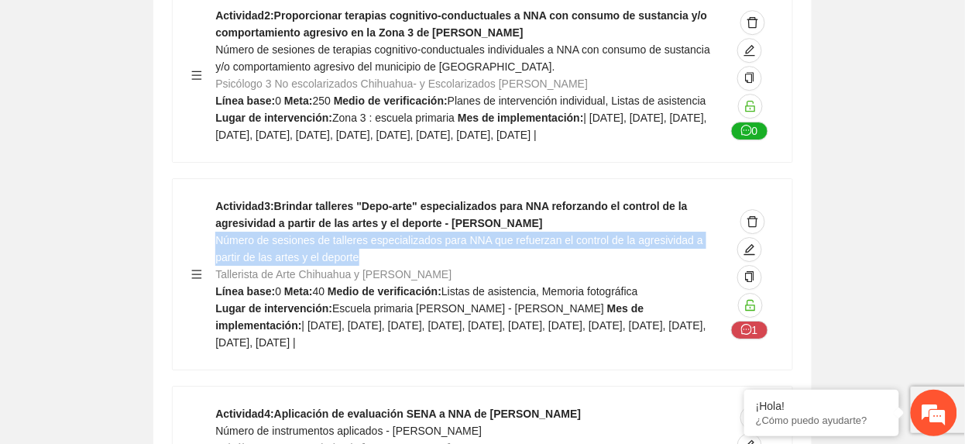
drag, startPoint x: 218, startPoint y: 184, endPoint x: 387, endPoint y: 195, distance: 169.2
click at [387, 198] on div "Actividad 3 : Brindar talleres "Depo-arte" especializados para NNA reforzando e…" at bounding box center [470, 274] width 510 height 153
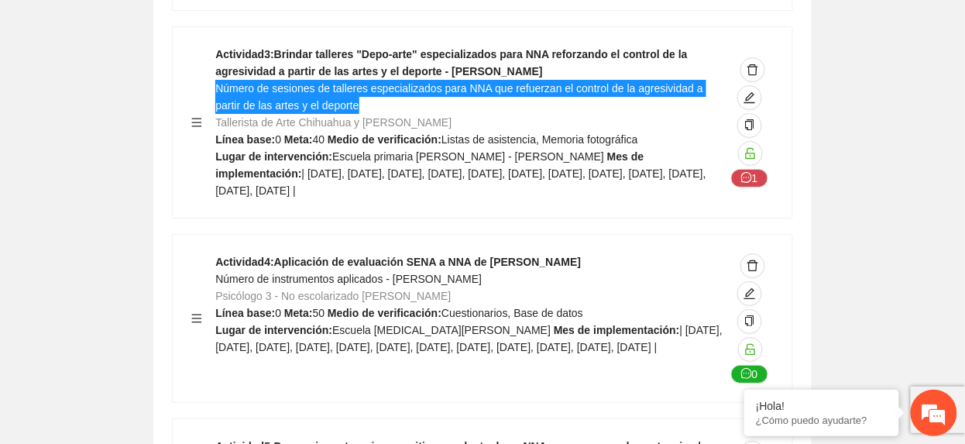
scroll to position [17302, 0]
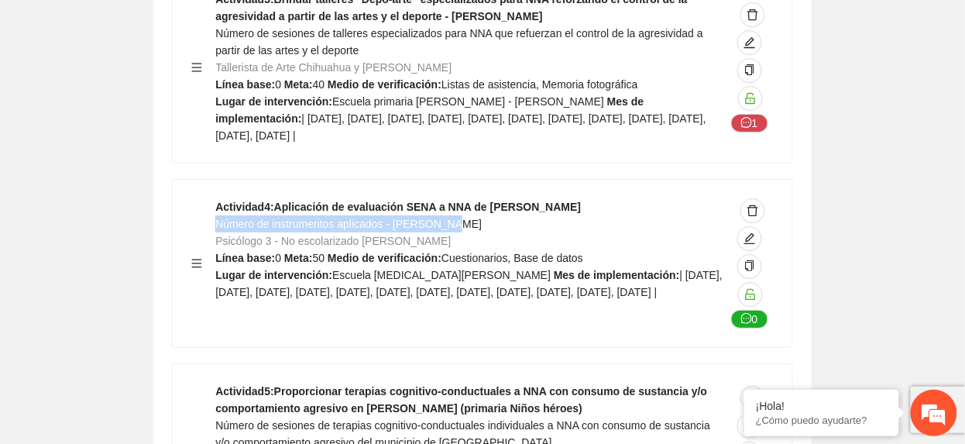
drag, startPoint x: 218, startPoint y: 169, endPoint x: 543, endPoint y: 171, distance: 324.6
click at [543, 198] on div "Actividad 4 : Aplicación de evaluación SENA a NNA de Cuauhtémoc Número de instr…" at bounding box center [470, 263] width 510 height 130
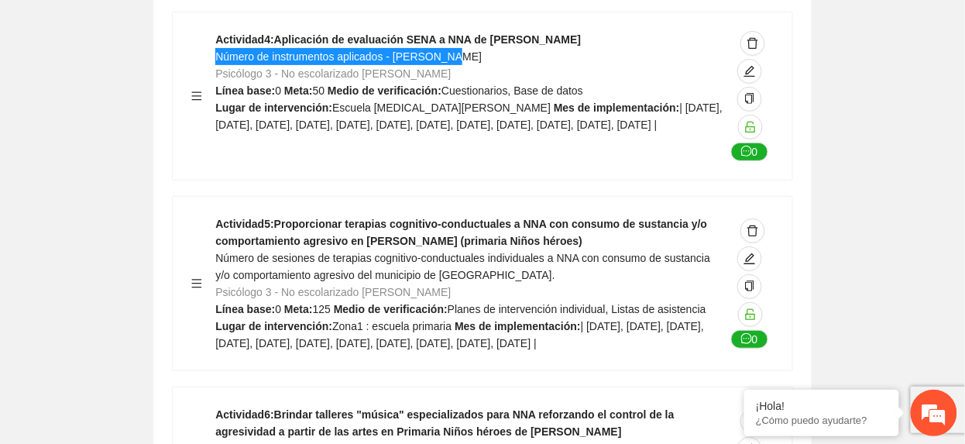
scroll to position [17509, 0]
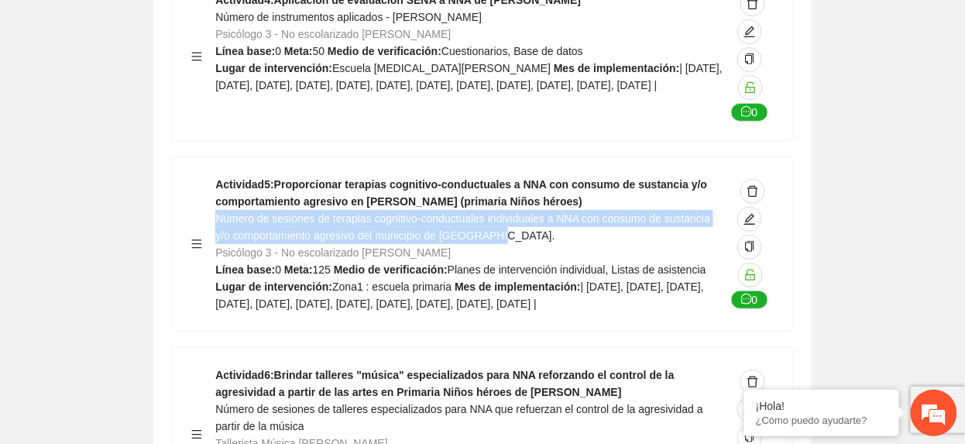
drag, startPoint x: 217, startPoint y: 167, endPoint x: 577, endPoint y: 178, distance: 360.3
click at [577, 178] on div "Actividad 5 : Proporcionar terapias cognitivo-conductuales a NNA con consumo de…" at bounding box center [470, 244] width 510 height 136
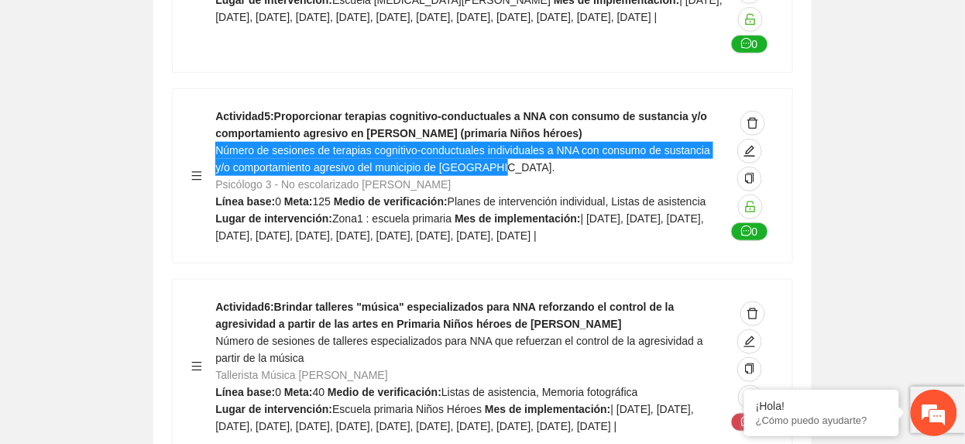
scroll to position [17612, 0]
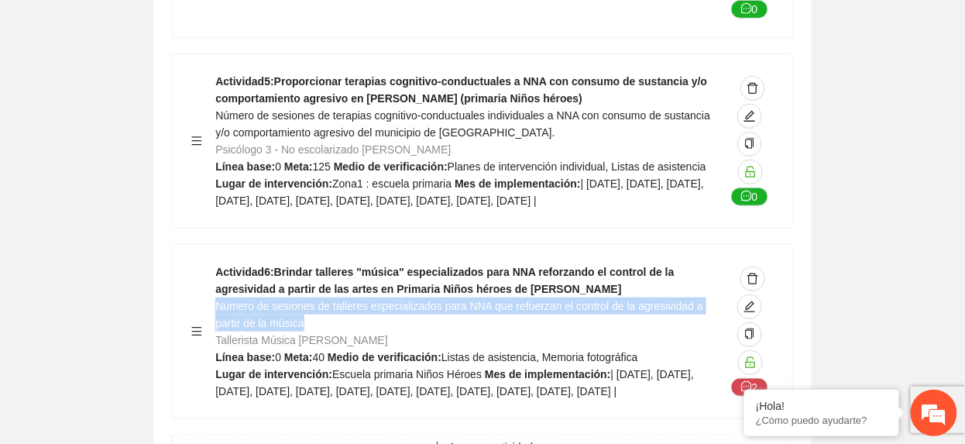
drag, startPoint x: 218, startPoint y: 270, endPoint x: 330, endPoint y: 282, distance: 112.9
click at [330, 282] on div "Actividad 6 : Brindar talleres "música" especializados para NNA reforzando el c…" at bounding box center [470, 331] width 510 height 136
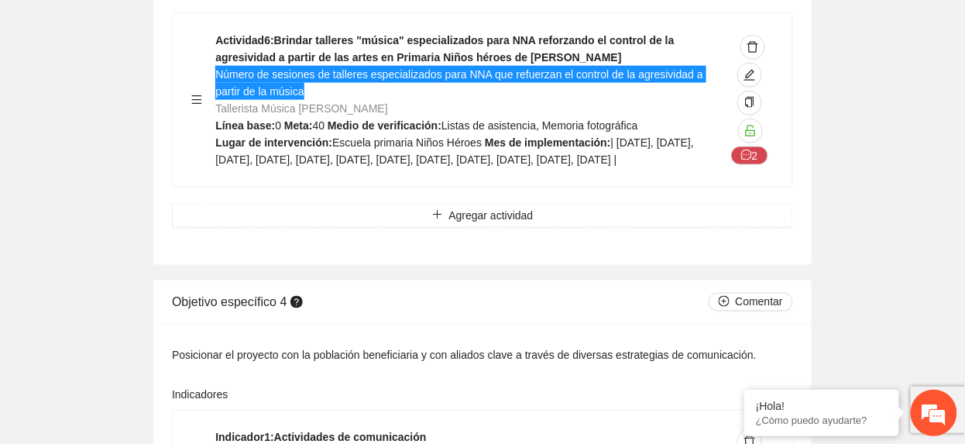
scroll to position [17922, 0]
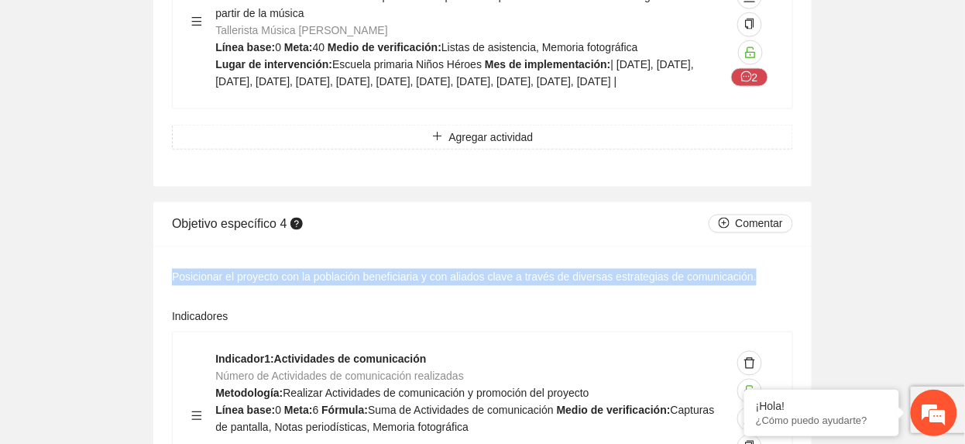
drag, startPoint x: 174, startPoint y: 262, endPoint x: 796, endPoint y: 258, distance: 622.0
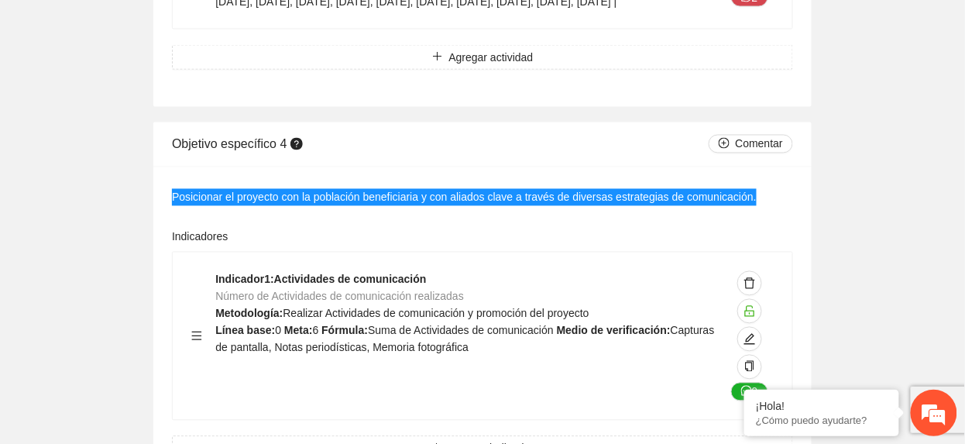
scroll to position [18129, 0]
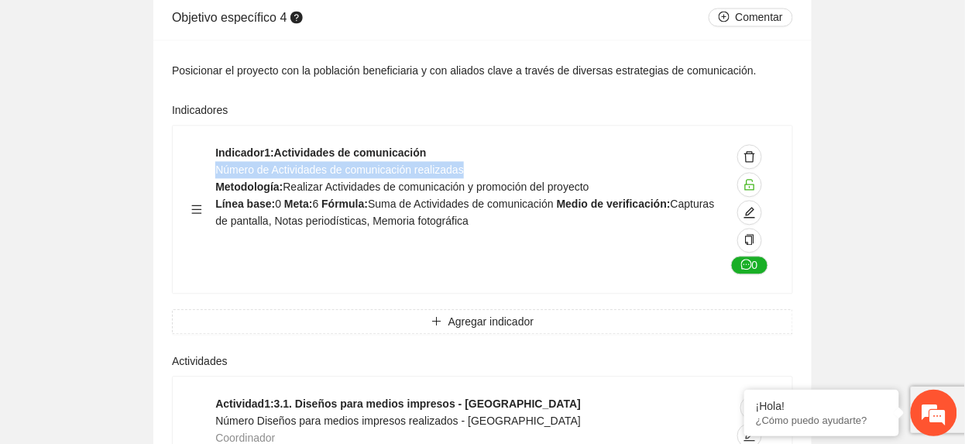
drag, startPoint x: 218, startPoint y: 150, endPoint x: 548, endPoint y: 150, distance: 330.0
click at [548, 150] on div "Indicador 1 : Actividades de comunicación Número de Actividades de comunicación…" at bounding box center [470, 209] width 510 height 130
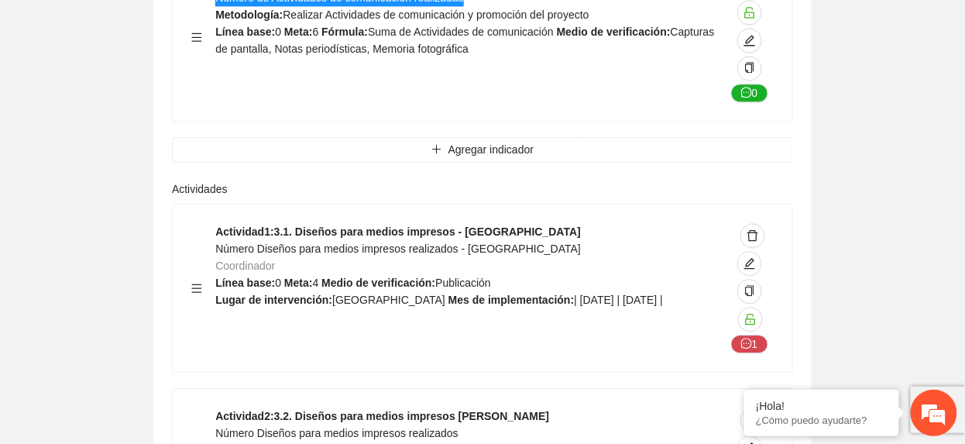
scroll to position [18335, 0]
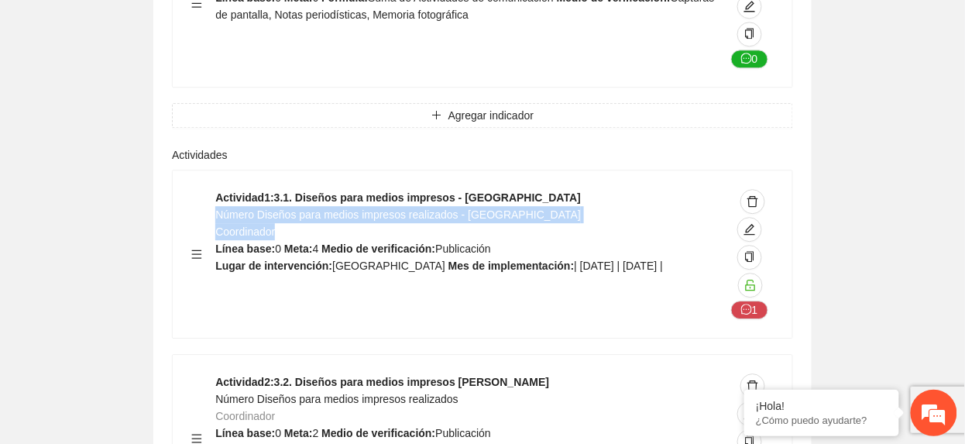
drag, startPoint x: 217, startPoint y: 199, endPoint x: 567, endPoint y: 208, distance: 350.2
click at [567, 208] on div "Actividad 1 : 3.1. Diseños para medios impresos - Chihuahua Número Diseños para…" at bounding box center [470, 254] width 510 height 130
click at [246, 208] on span "Número Diseños para medios impresos realizados - Chihuahua" at bounding box center [398, 214] width 366 height 12
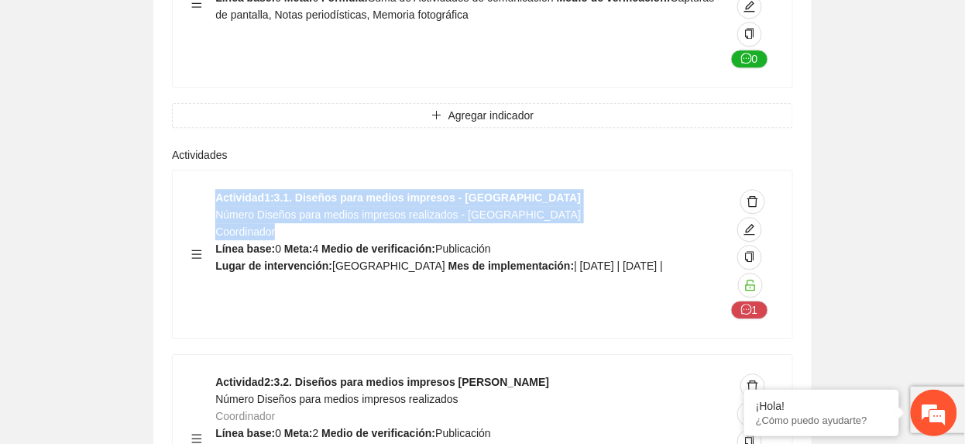
drag, startPoint x: 215, startPoint y: 199, endPoint x: 538, endPoint y: 205, distance: 323.1
click at [538, 205] on div "Actividad 1 : 3.1. Diseños para medios impresos - Chihuahua Número Diseños para…" at bounding box center [482, 254] width 582 height 130
drag, startPoint x: 538, startPoint y: 205, endPoint x: 505, endPoint y: 203, distance: 32.6
click at [534, 203] on div "Actividad 1 : 3.1. Diseños para medios impresos - Chihuahua Número Diseños para…" at bounding box center [470, 254] width 510 height 130
click at [273, 208] on span "Número Diseños para medios impresos realizados - Chihuahua" at bounding box center [398, 214] width 366 height 12
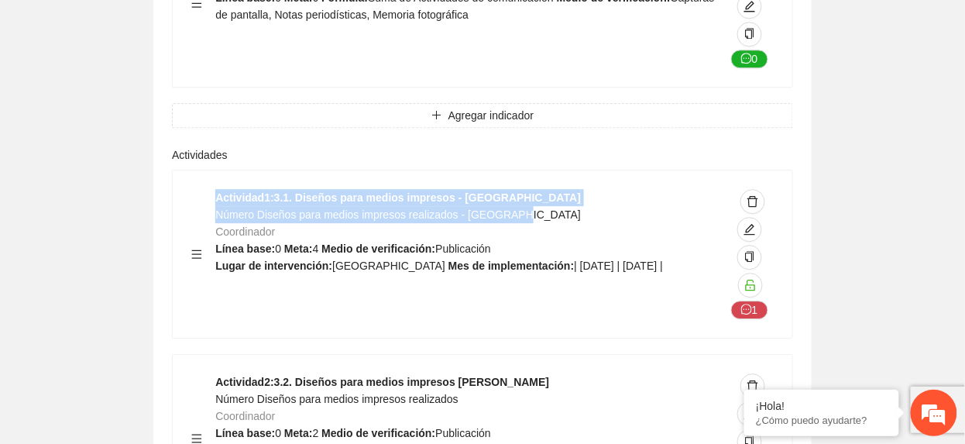
click at [389, 208] on span "Número Diseños para medios impresos realizados - Chihuahua" at bounding box center [398, 214] width 366 height 12
click at [370, 208] on span "Número Diseños para medios impresos realizados - Chihuahua" at bounding box center [398, 214] width 366 height 12
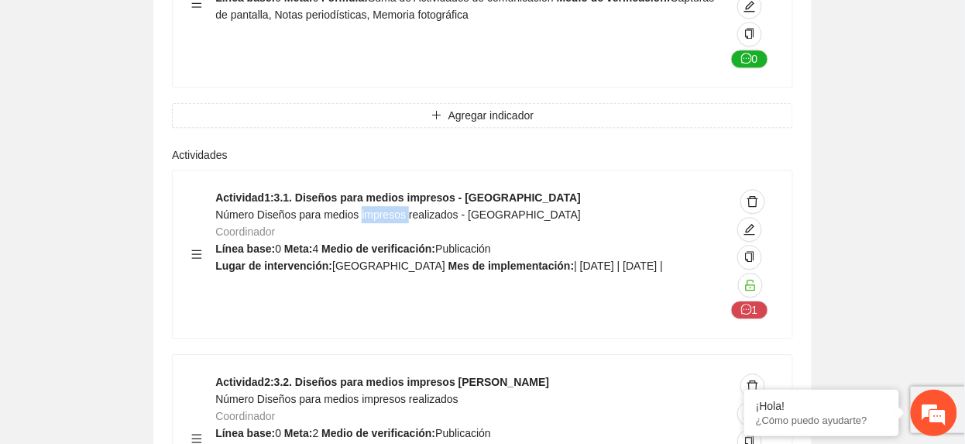
click at [369, 208] on span "Número Diseños para medios impresos realizados - Chihuahua" at bounding box center [398, 214] width 366 height 12
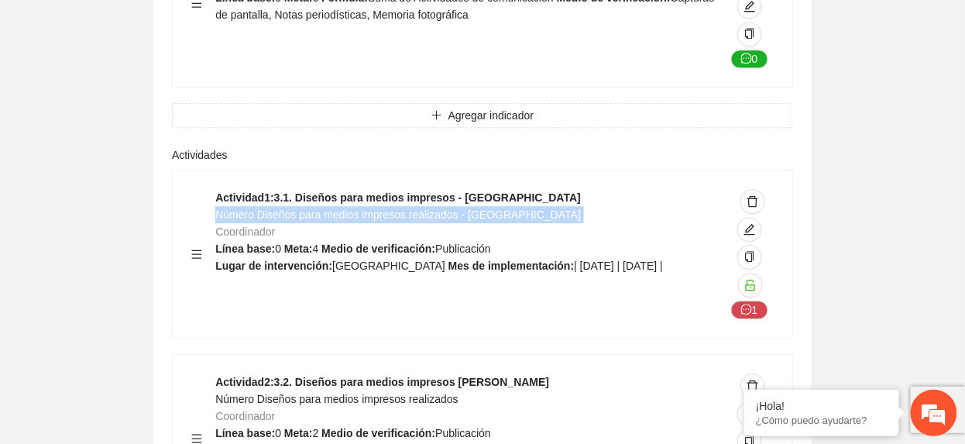
click at [369, 208] on span "Número Diseños para medios impresos realizados - Chihuahua" at bounding box center [398, 214] width 366 height 12
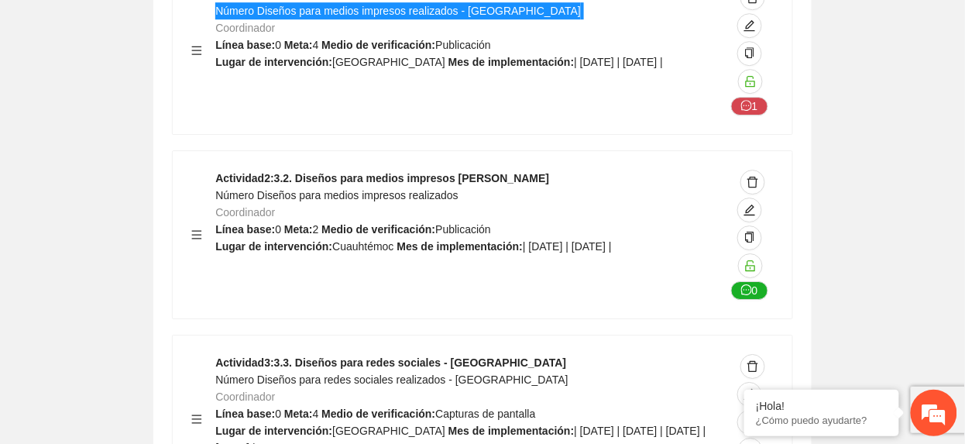
scroll to position [18541, 0]
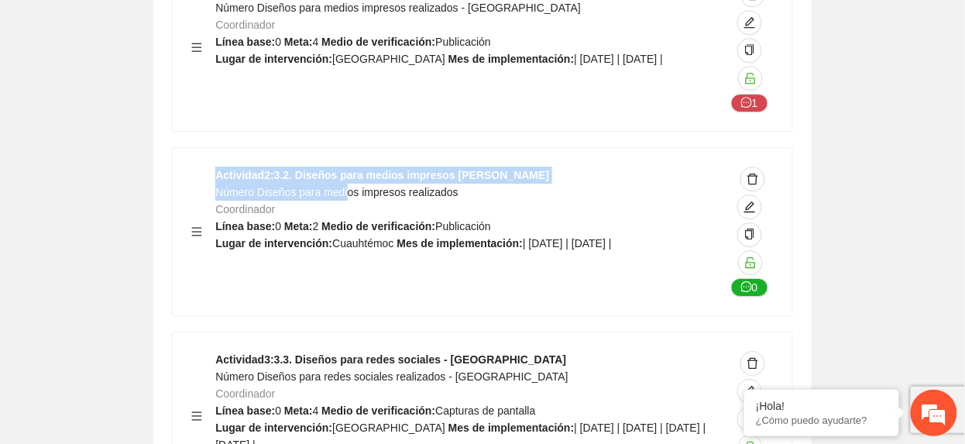
drag, startPoint x: 215, startPoint y: 174, endPoint x: 361, endPoint y: 181, distance: 146.6
click at [360, 181] on div "Actividad 2 : 3.2. Diseños para medios impresos Cuauhtémoc Número Diseños para …" at bounding box center [482, 232] width 582 height 130
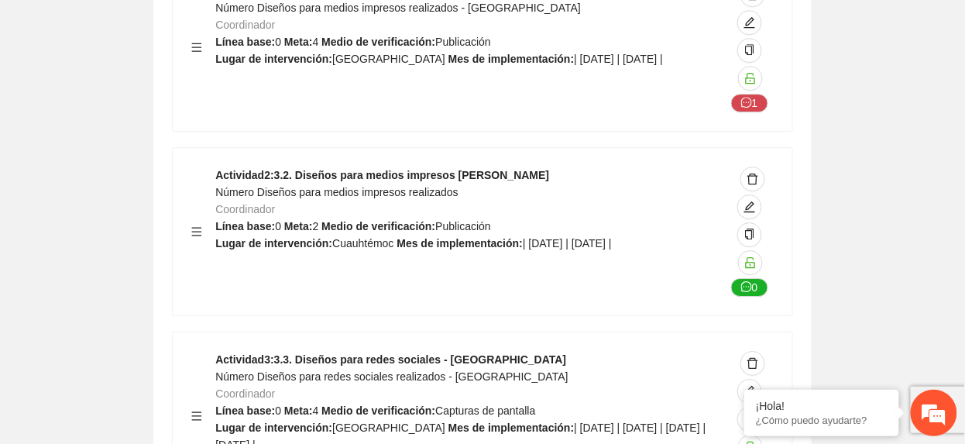
drag, startPoint x: 361, startPoint y: 181, endPoint x: 446, endPoint y: 174, distance: 85.6
click at [446, 186] on span "Número Diseños para medios impresos realizados" at bounding box center [336, 192] width 243 height 12
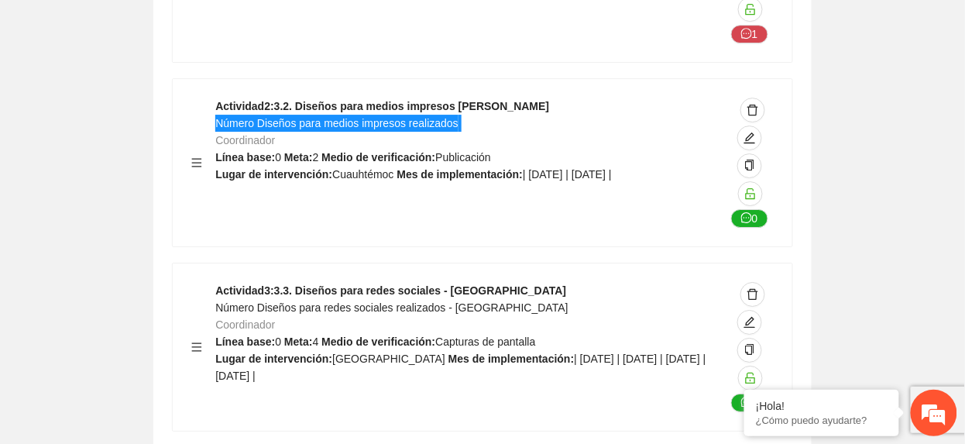
scroll to position [18644, 0]
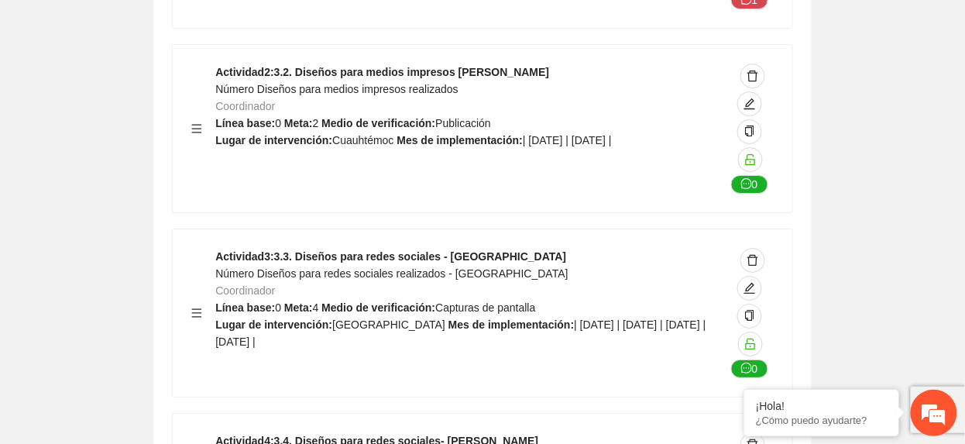
click at [249, 267] on span "Número Diseños para redes sociales realizados - Chihuahua" at bounding box center [391, 273] width 352 height 12
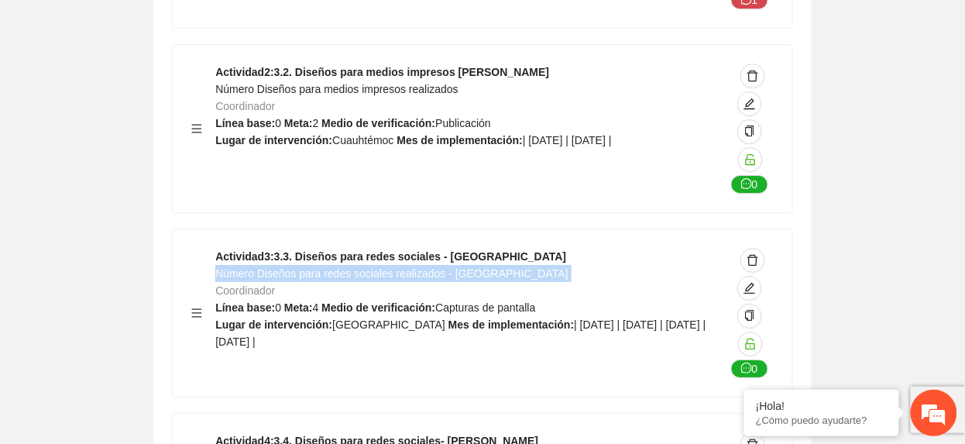
click at [249, 267] on span "Número Diseños para redes sociales realizados - Chihuahua" at bounding box center [391, 273] width 352 height 12
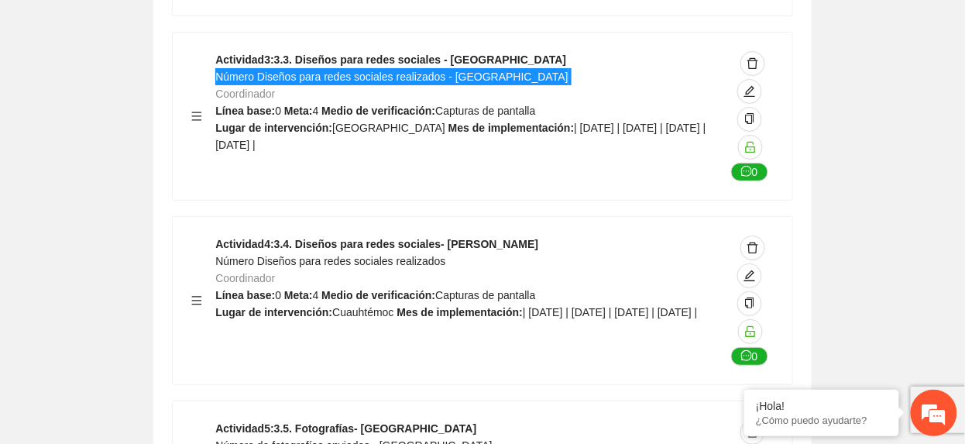
scroll to position [18851, 0]
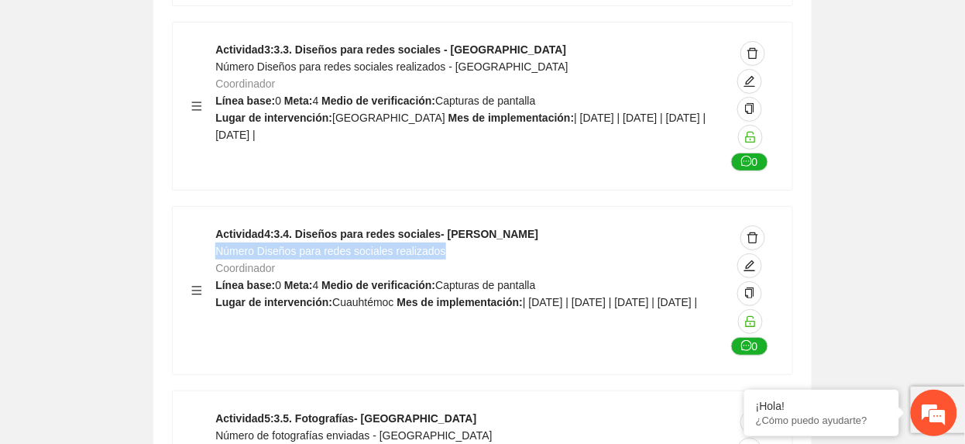
drag, startPoint x: 218, startPoint y: 233, endPoint x: 502, endPoint y: 233, distance: 284.3
click at [502, 233] on div "Actividad 4 : 3.4. Diseños para redes sociales- Cuauhtémoc Número Diseños para …" at bounding box center [470, 290] width 510 height 130
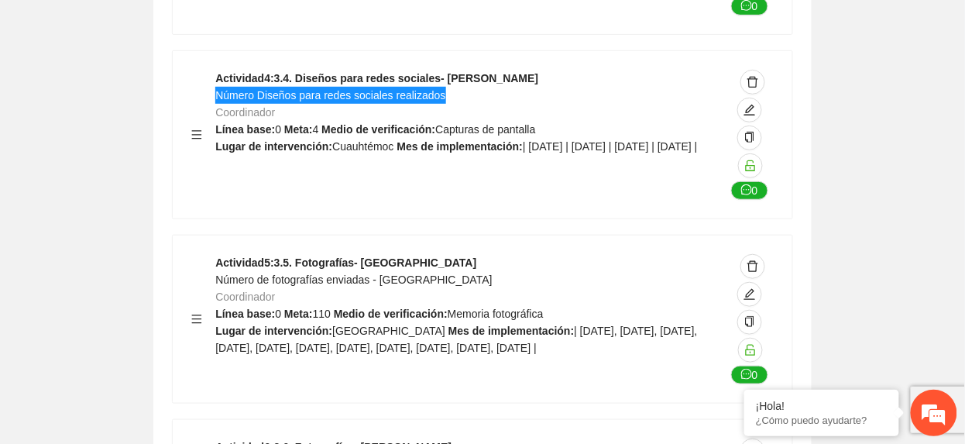
scroll to position [19058, 0]
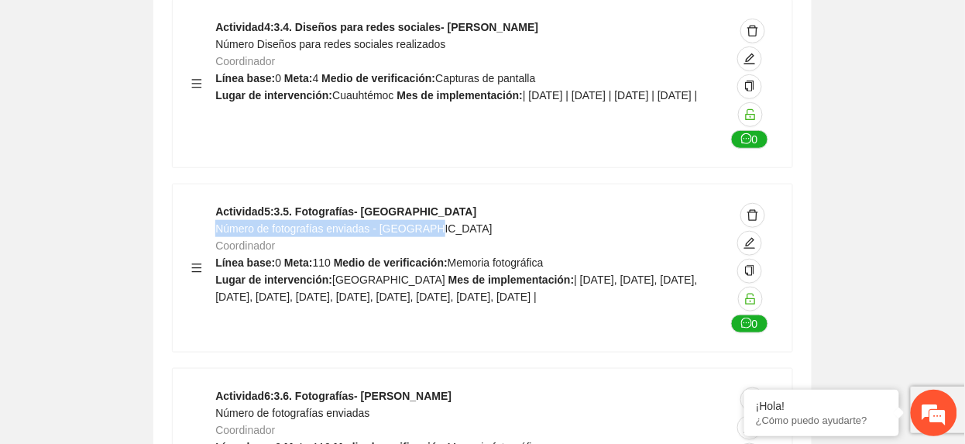
drag, startPoint x: 218, startPoint y: 214, endPoint x: 440, endPoint y: 215, distance: 222.3
click at [440, 215] on div "Actividad 5 : 3.5. Fotografías- Chihuahua Número de fotografías enviadas - Chih…" at bounding box center [470, 268] width 510 height 130
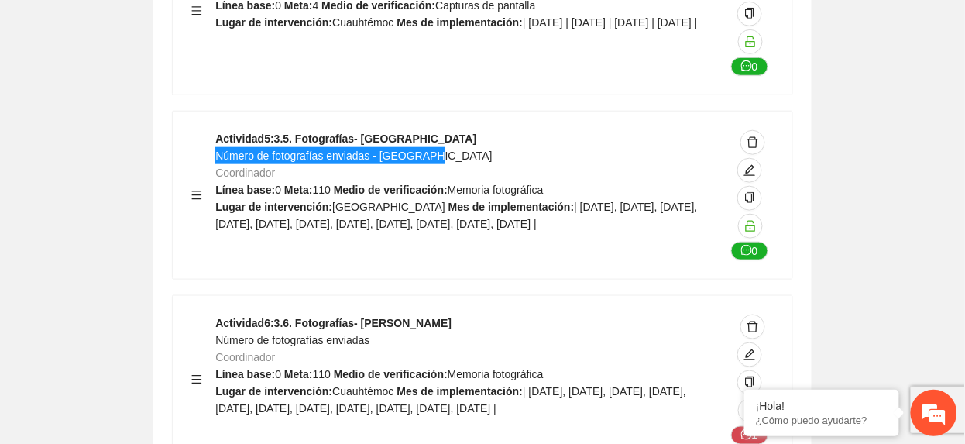
scroll to position [19161, 0]
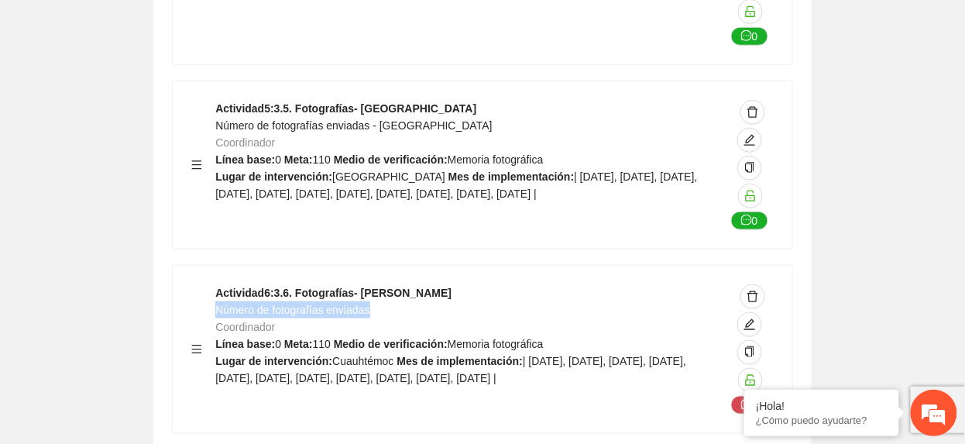
drag, startPoint x: 215, startPoint y: 299, endPoint x: 397, endPoint y: 301, distance: 181.3
click at [397, 301] on div "Actividad 6 : 3.6. Fotografías- Cuauhtémoc Número de fotografías enviadas Coord…" at bounding box center [470, 349] width 510 height 130
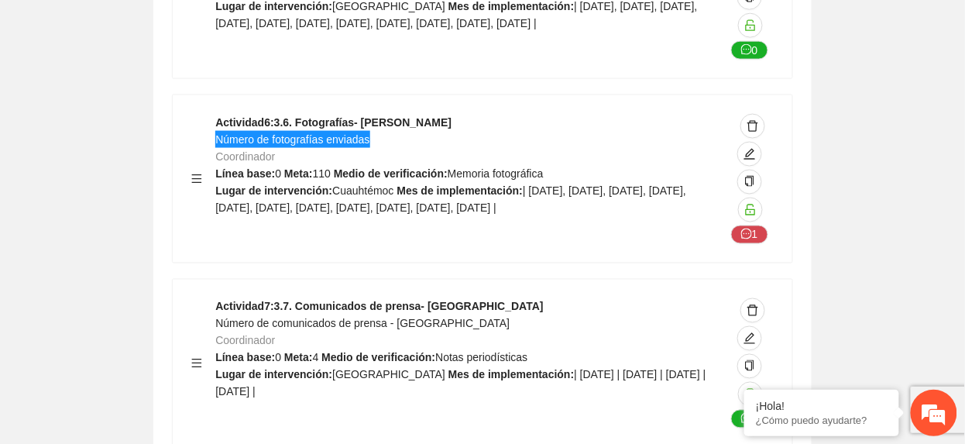
scroll to position [19368, 0]
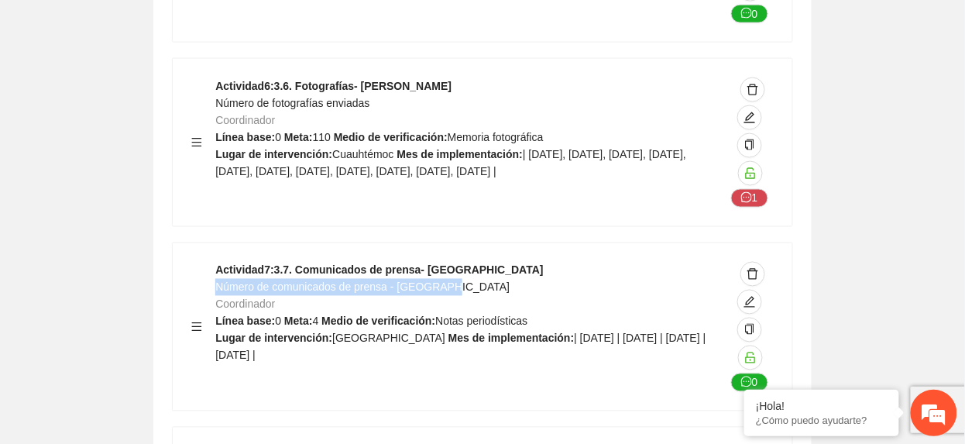
drag, startPoint x: 217, startPoint y: 273, endPoint x: 482, endPoint y: 268, distance: 265.0
click at [482, 268] on div "Actividad 7 : 3.7. Comunicados de prensa- Chihuahua Número de comunicados de pr…" at bounding box center [470, 327] width 510 height 130
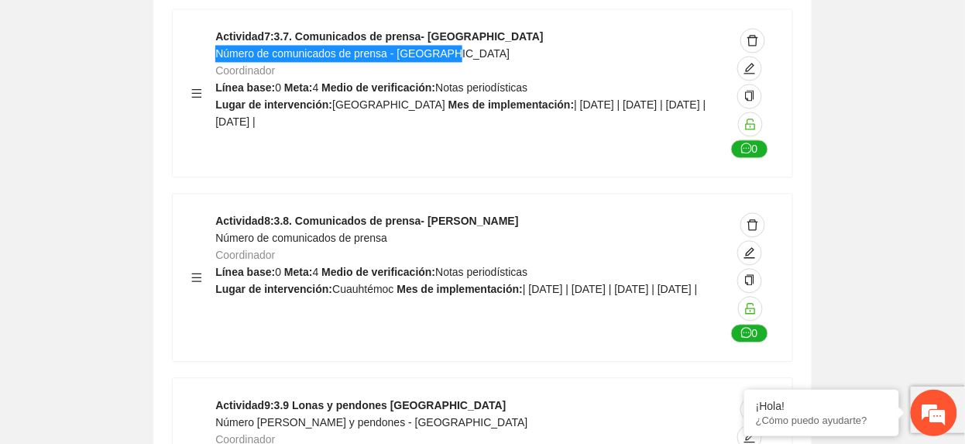
scroll to position [19678, 0]
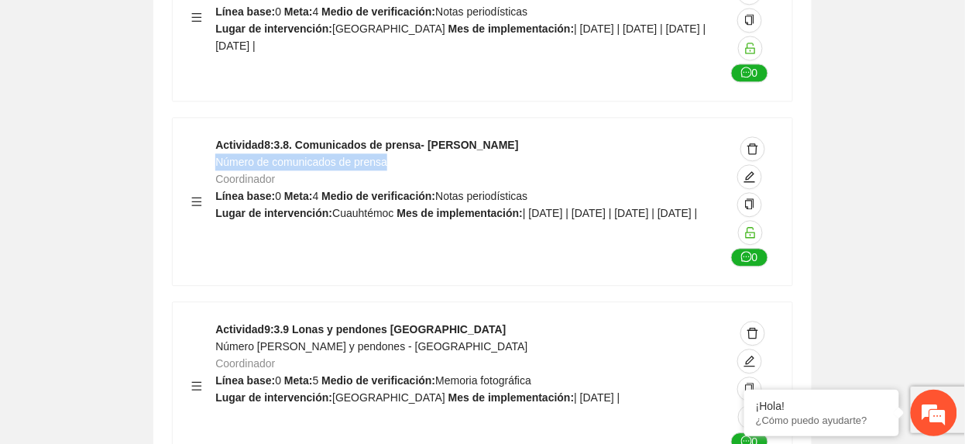
drag, startPoint x: 217, startPoint y: 147, endPoint x: 407, endPoint y: 155, distance: 189.9
click at [407, 155] on div "Actividad 8 : 3.8. Comunicados de prensa- Cuauhtémoc Número de comunicados de p…" at bounding box center [470, 201] width 510 height 130
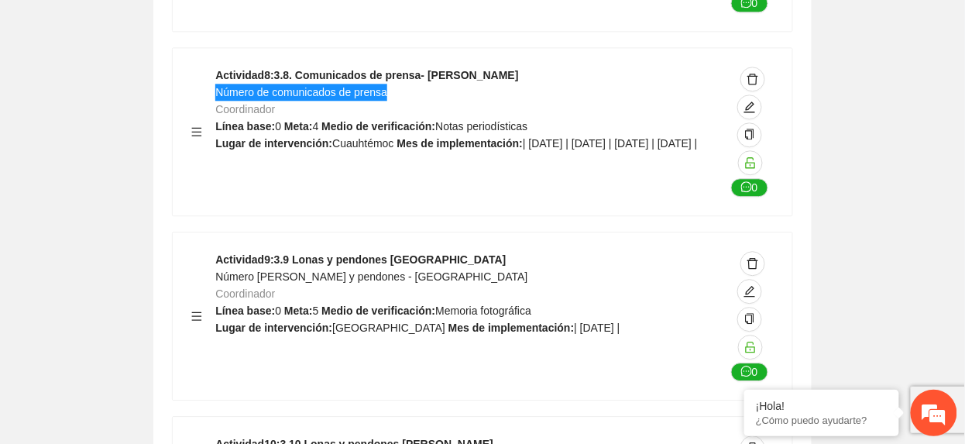
scroll to position [19781, 0]
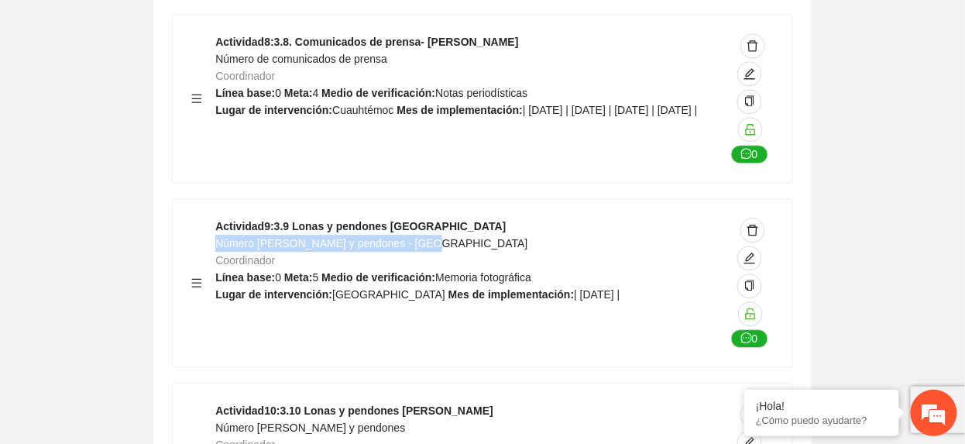
drag, startPoint x: 217, startPoint y: 232, endPoint x: 454, endPoint y: 233, distance: 237.0
click at [454, 233] on div "Actividad 9 : 3.9 Lonas y pendones Chihuahua Número de Lonas y pendones - Chihu…" at bounding box center [470, 283] width 510 height 130
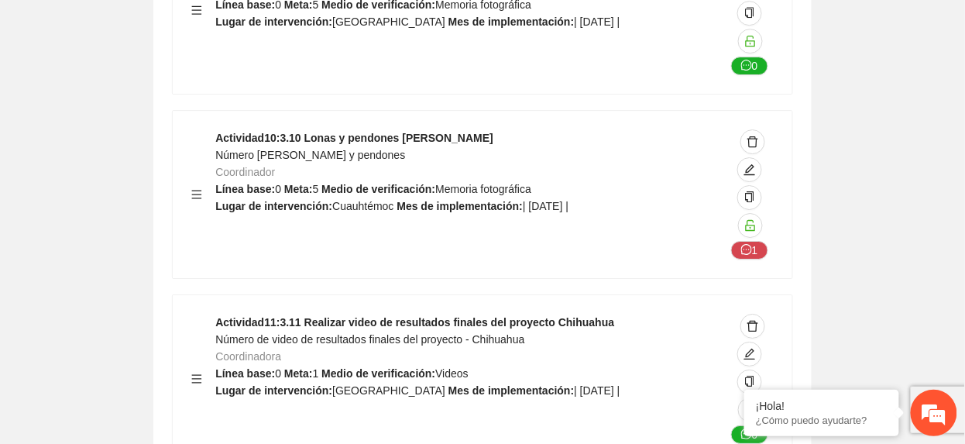
scroll to position [20019, 0]
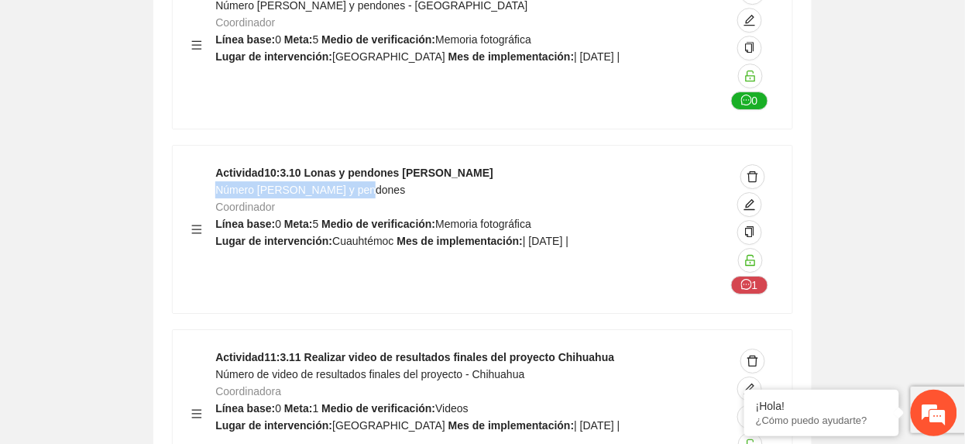
drag, startPoint x: 218, startPoint y: 177, endPoint x: 411, endPoint y: 178, distance: 192.9
click at [411, 178] on div "Actividad 10 : 3.10 Lonas y pendones Cuauhtémoc Número de Lonas y pendones Coor…" at bounding box center [470, 229] width 510 height 130
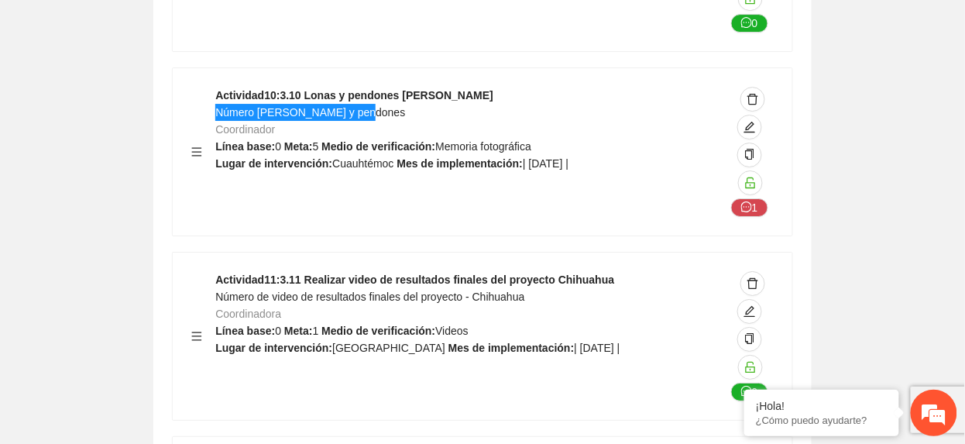
scroll to position [20225, 0]
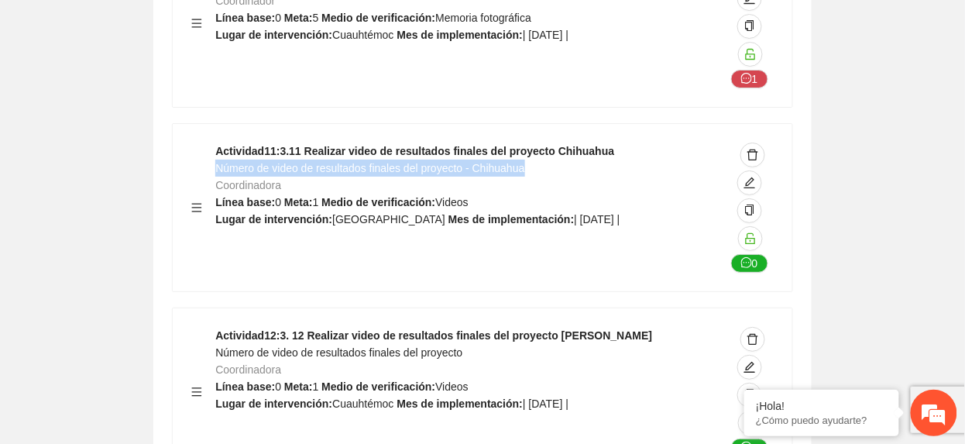
drag, startPoint x: 218, startPoint y: 155, endPoint x: 576, endPoint y: 161, distance: 357.9
click at [576, 161] on div "Actividad 11 : 3.11 Realizar video de resultados finales del proyecto Chihuahua…" at bounding box center [470, 208] width 510 height 130
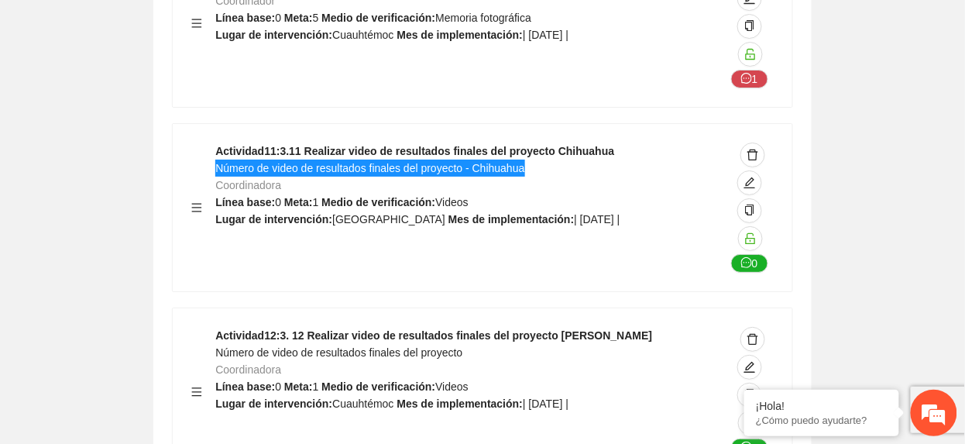
scroll to position [20328, 0]
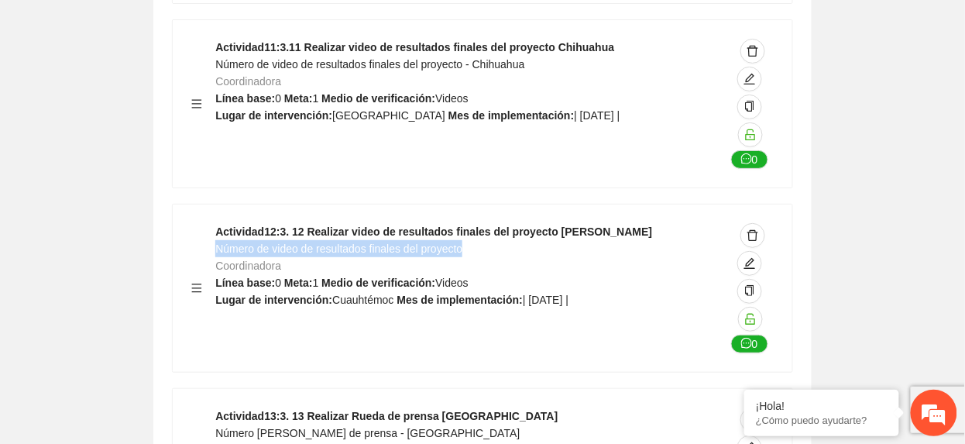
drag, startPoint x: 215, startPoint y: 240, endPoint x: 493, endPoint y: 233, distance: 278.2
click at [493, 233] on div "Actividad 12 : 3. 12 Realizar video de resultados finales del proyecto Cuauhtém…" at bounding box center [470, 288] width 510 height 130
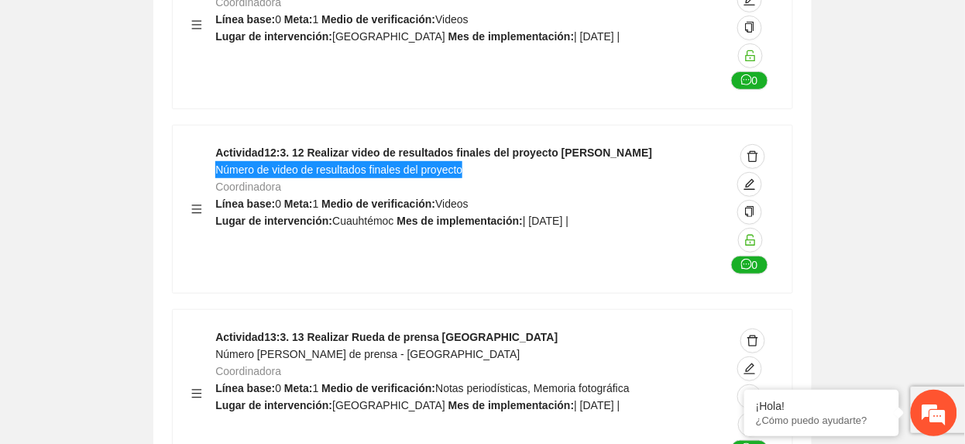
scroll to position [20534, 0]
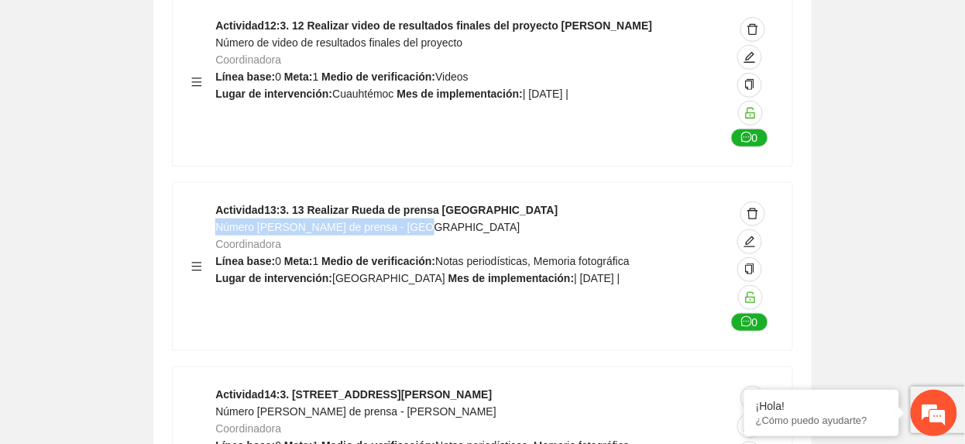
drag, startPoint x: 215, startPoint y: 218, endPoint x: 443, endPoint y: 215, distance: 227.8
click at [443, 215] on div "Actividad 13 : 3. 13 Realizar Rueda de prensa Chihuahua Número de Rueda de pren…" at bounding box center [470, 266] width 510 height 130
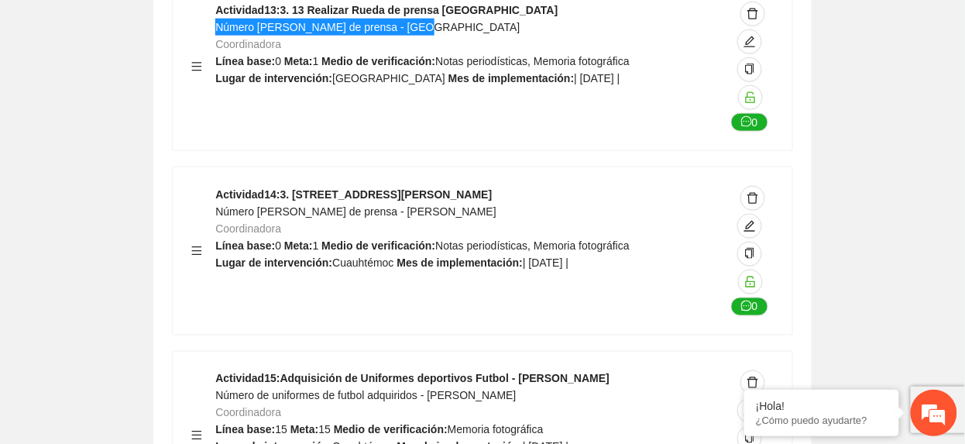
scroll to position [20741, 0]
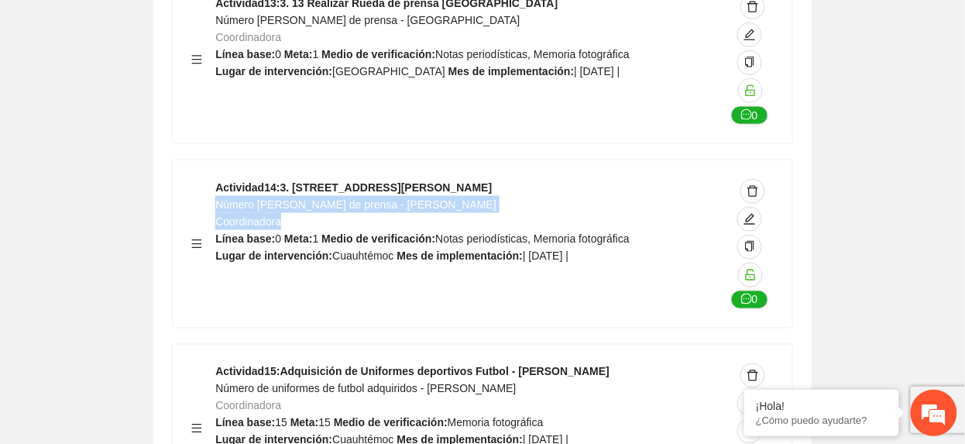
drag, startPoint x: 218, startPoint y: 195, endPoint x: 437, endPoint y: 205, distance: 218.7
click at [437, 205] on div "Actividad 14 : 3. 14 Realizar Rueda de prensa Cuauhtémoc Número de Rueda de pre…" at bounding box center [470, 244] width 510 height 130
drag, startPoint x: 437, startPoint y: 205, endPoint x: 271, endPoint y: 196, distance: 166.0
click at [271, 198] on span "Número de Rueda de prensa - Cuahtémoc" at bounding box center [355, 204] width 281 height 12
drag, startPoint x: 215, startPoint y: 195, endPoint x: 428, endPoint y: 197, distance: 212.2
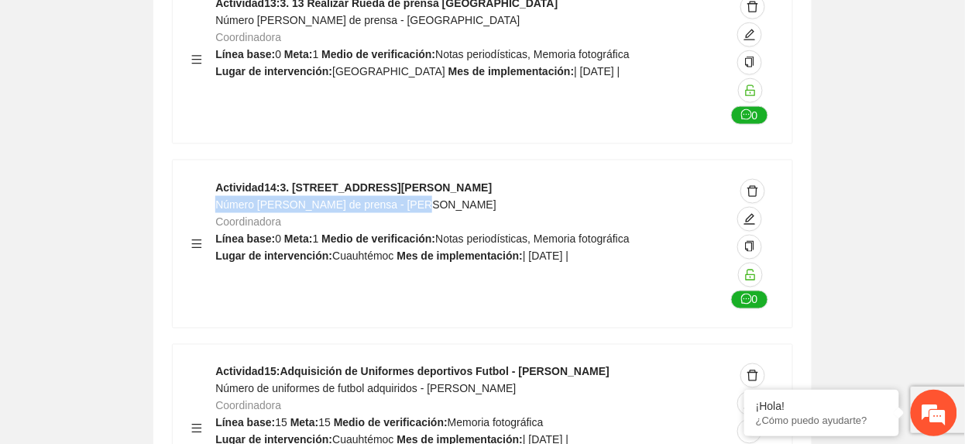
click at [428, 197] on div "Actividad 14 : 3. 14 Realizar Rueda de prensa Cuauhtémoc Número de Rueda de pre…" at bounding box center [470, 244] width 510 height 130
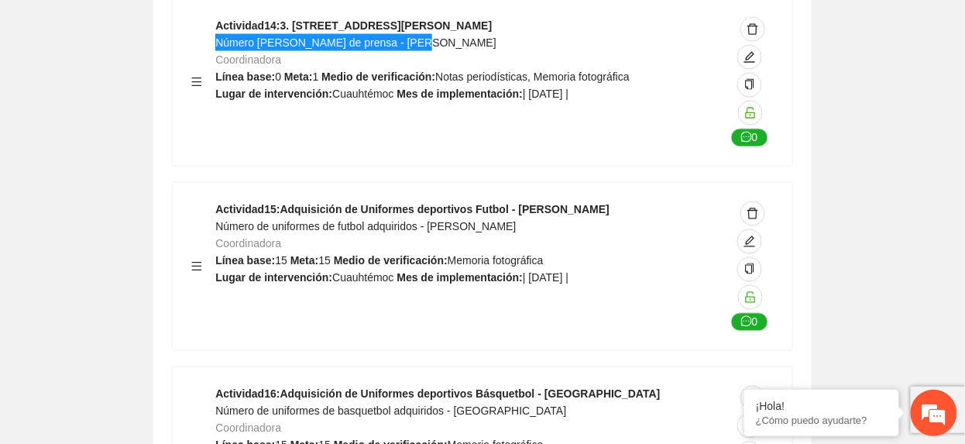
scroll to position [20948, 0]
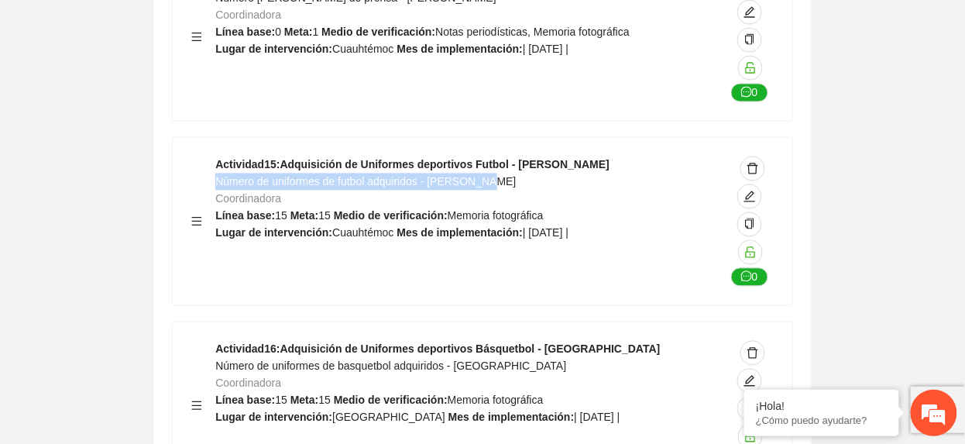
drag, startPoint x: 218, startPoint y: 174, endPoint x: 518, endPoint y: 174, distance: 300.5
click at [518, 174] on div "Actividad 15 : Adquisición de Uniformes deportivos Futbol - Cuauhtémoc Número d…" at bounding box center [470, 221] width 510 height 130
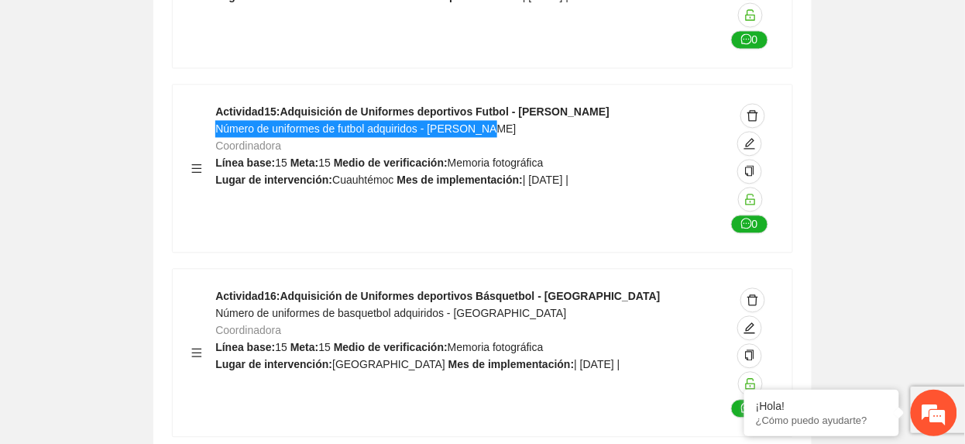
scroll to position [21051, 0]
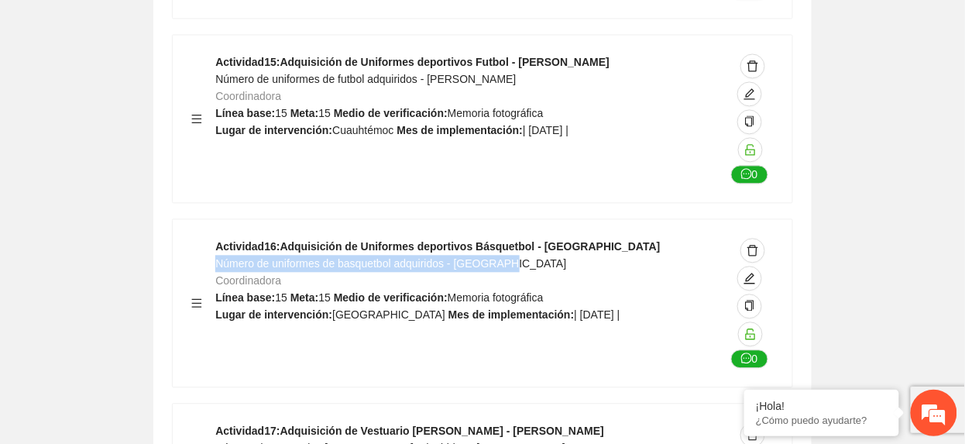
drag, startPoint x: 215, startPoint y: 256, endPoint x: 570, endPoint y: 249, distance: 354.8
click at [570, 249] on div "Actividad 16 : Adquisición de Uniformes deportivos Básquetbol - Chihuahua Númer…" at bounding box center [470, 303] width 510 height 130
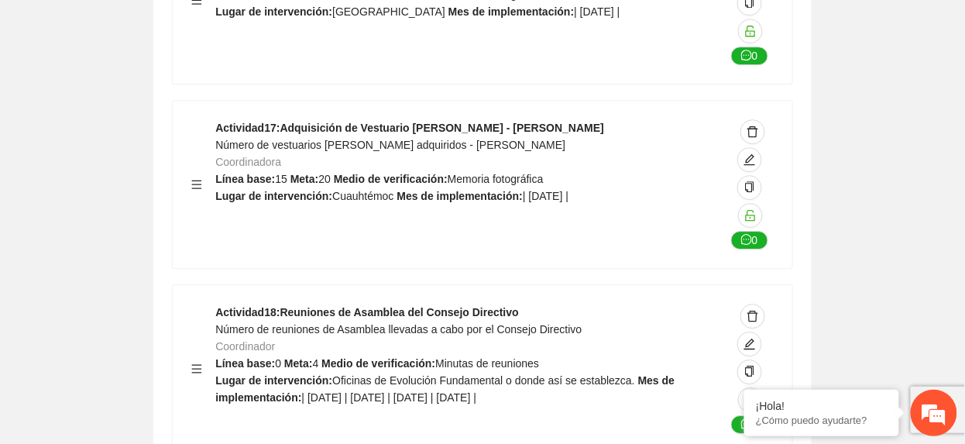
scroll to position [21361, 0]
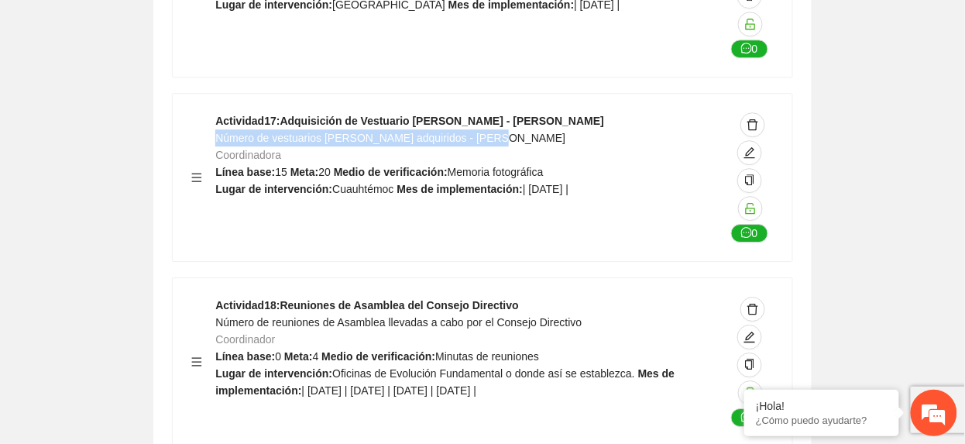
drag, startPoint x: 218, startPoint y: 130, endPoint x: 527, endPoint y: 133, distance: 309.1
click at [527, 133] on div "Actividad 17 : Adquisición de Vestuario de Danza - Cuauhtémoc Número de vestuar…" at bounding box center [470, 177] width 510 height 130
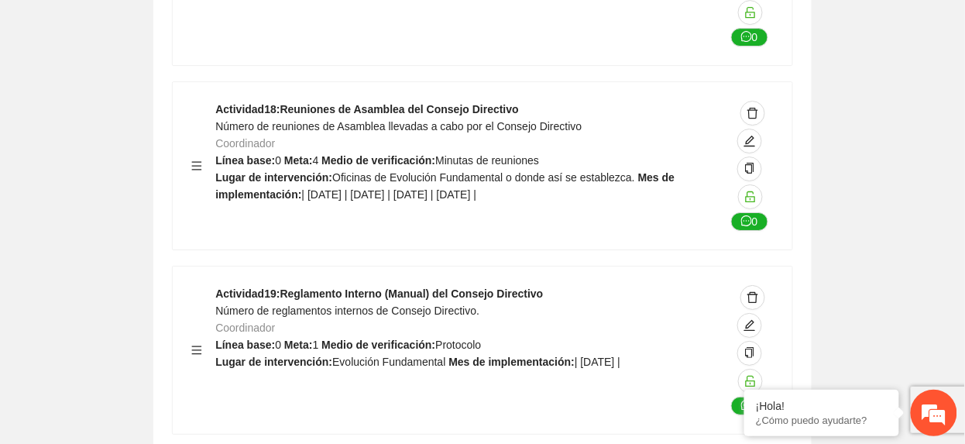
scroll to position [21568, 0]
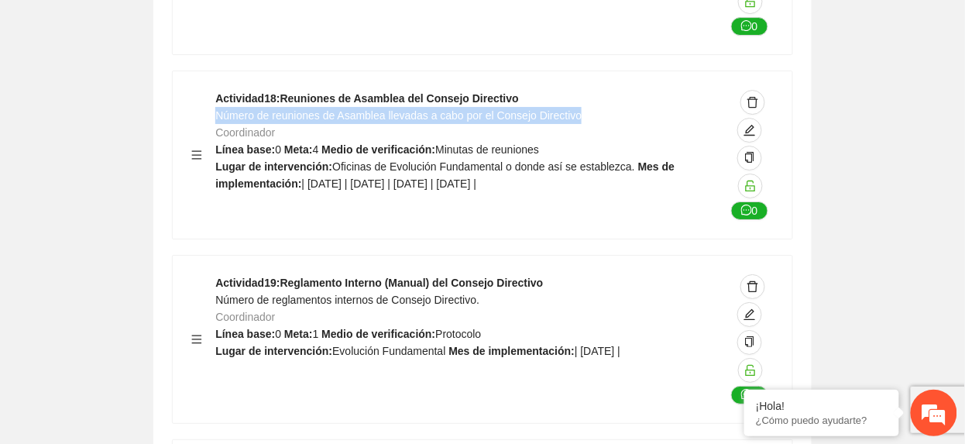
drag, startPoint x: 218, startPoint y: 107, endPoint x: 617, endPoint y: 110, distance: 399.7
click at [617, 110] on div "Actividad 18 : Reuniones de Asamblea del Consejo Directivo Número de reuniones …" at bounding box center [470, 155] width 510 height 130
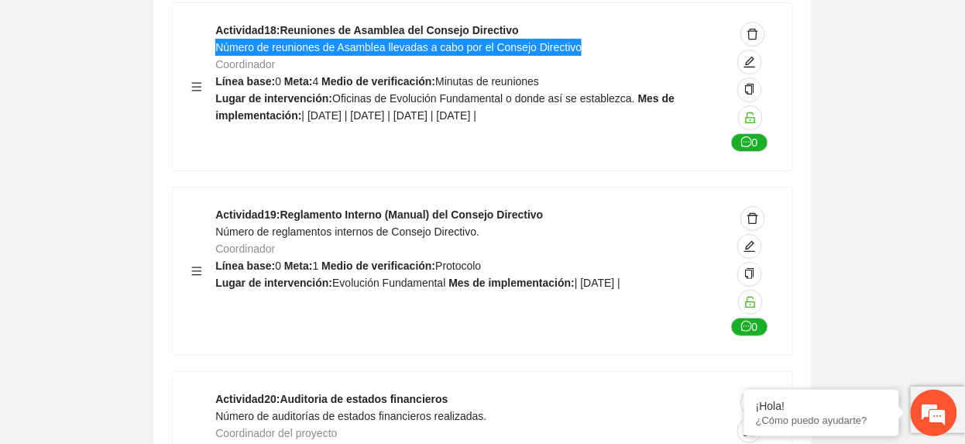
scroll to position [21671, 0]
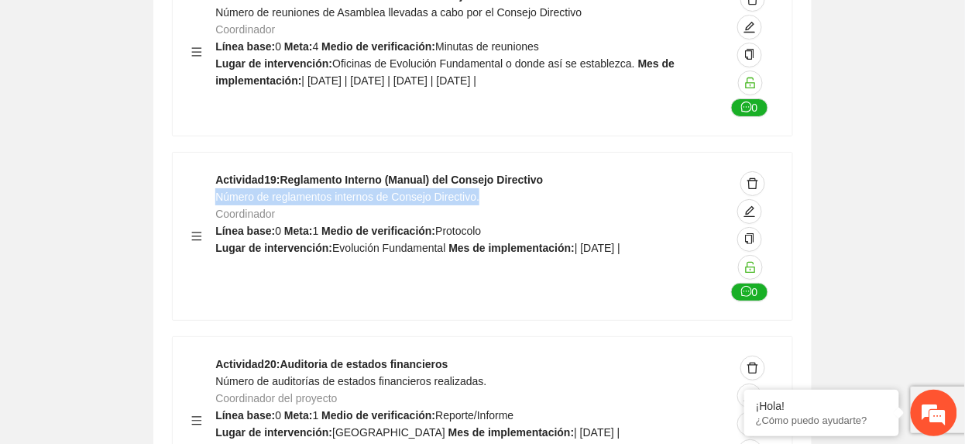
drag, startPoint x: 215, startPoint y: 190, endPoint x: 491, endPoint y: 187, distance: 275.8
click at [491, 187] on div "Actividad 19 : Reglamento Interno (Manual) del Consejo Directivo Número de regl…" at bounding box center [470, 236] width 510 height 130
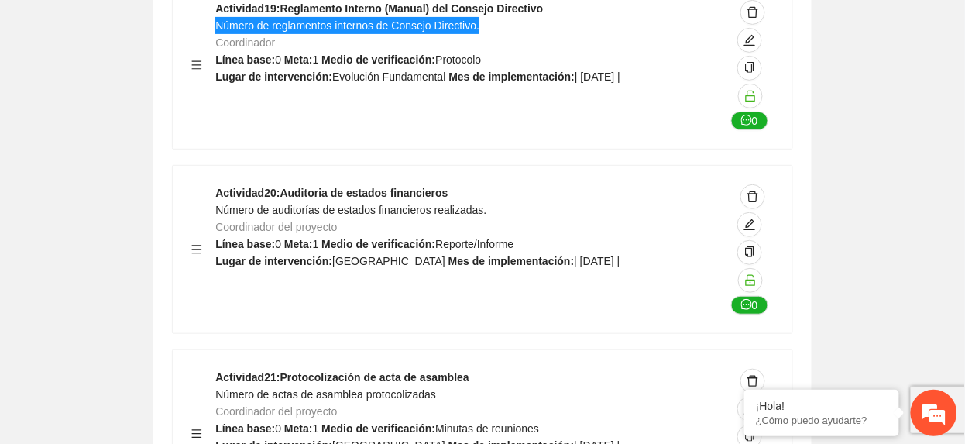
scroll to position [21878, 0]
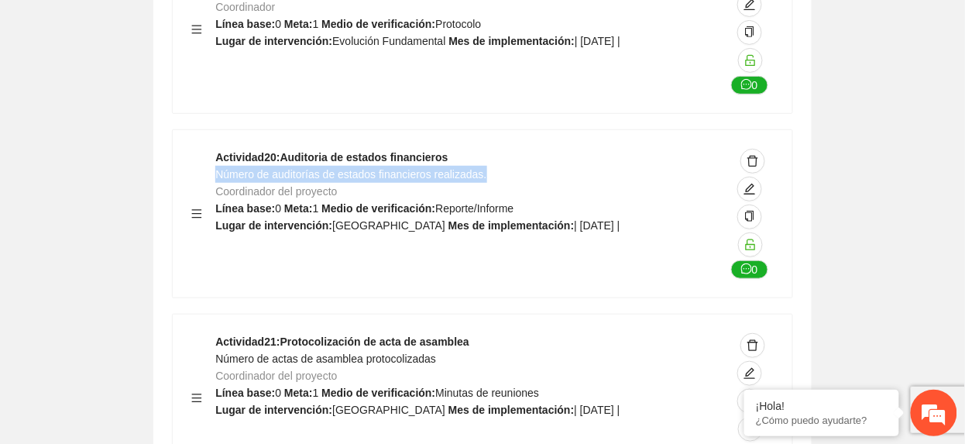
drag, startPoint x: 218, startPoint y: 167, endPoint x: 497, endPoint y: 174, distance: 279.7
click at [497, 174] on div "Actividad 20 : Auditoria de estados financieros Número de auditorías de estados…" at bounding box center [470, 214] width 510 height 130
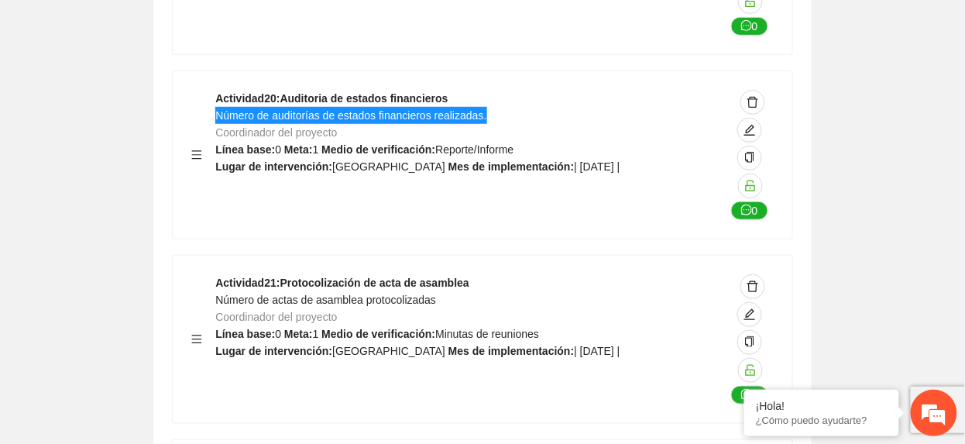
scroll to position [21981, 0]
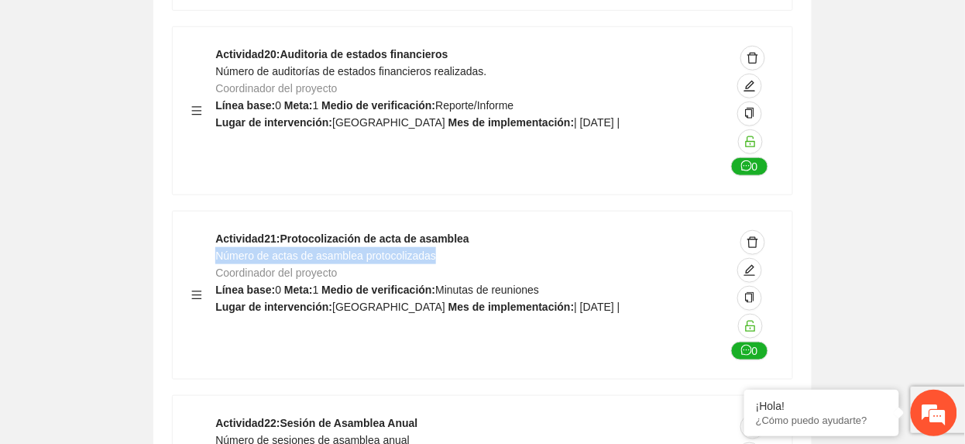
drag, startPoint x: 215, startPoint y: 248, endPoint x: 476, endPoint y: 256, distance: 260.4
click at [476, 256] on div "Actividad 21 : Protocolización de acta de asamblea Número de actas de asamblea …" at bounding box center [470, 295] width 510 height 130
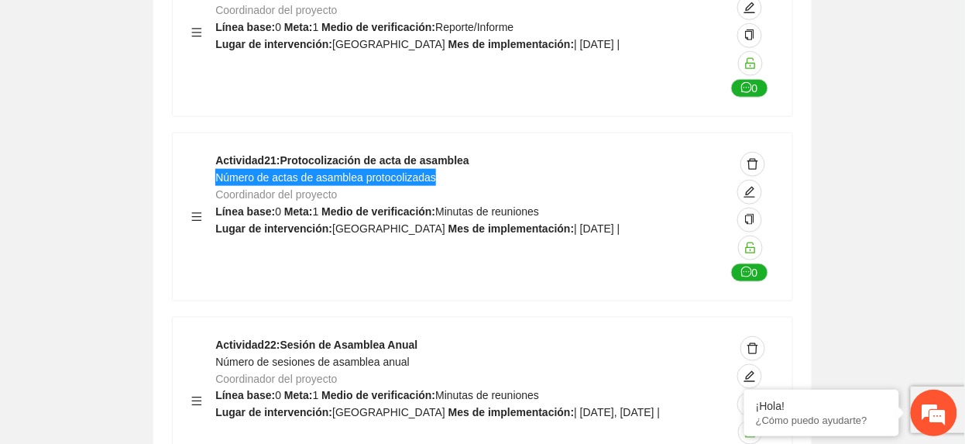
scroll to position [22187, 0]
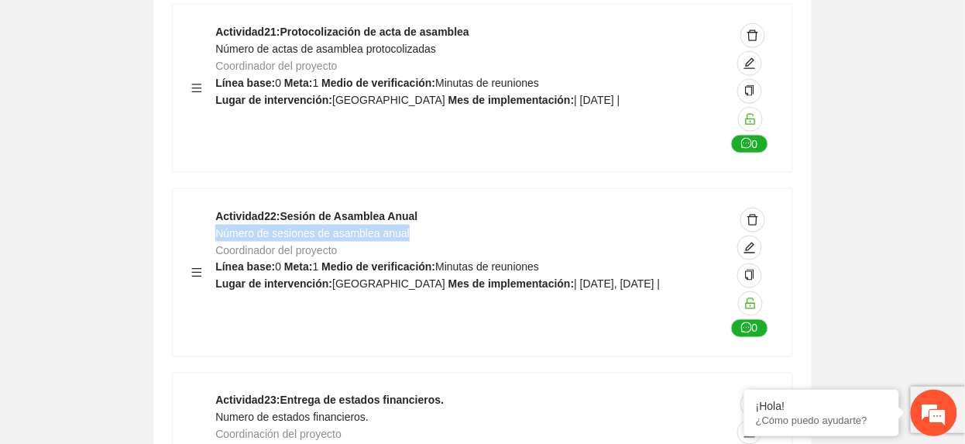
drag, startPoint x: 218, startPoint y: 225, endPoint x: 431, endPoint y: 232, distance: 213.9
click at [431, 232] on div "Actividad 22 : Sesión de Asamblea Anual Número de sesiones de asamblea anual Co…" at bounding box center [470, 273] width 510 height 130
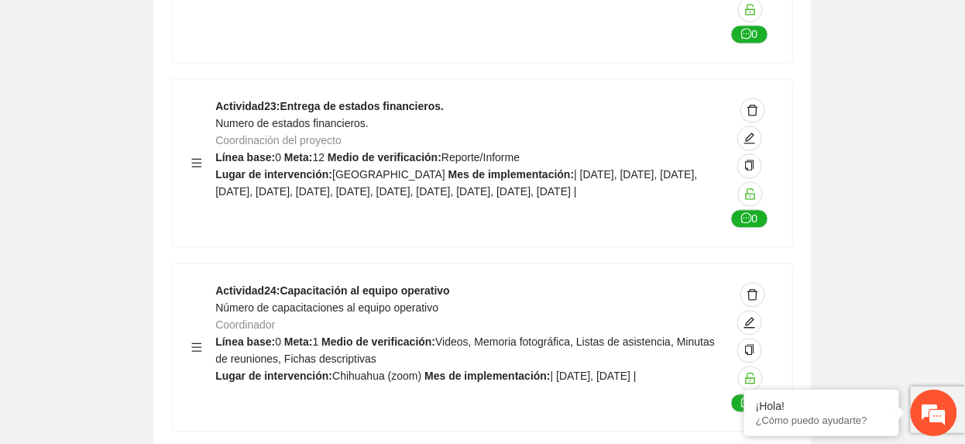
scroll to position [22497, 0]
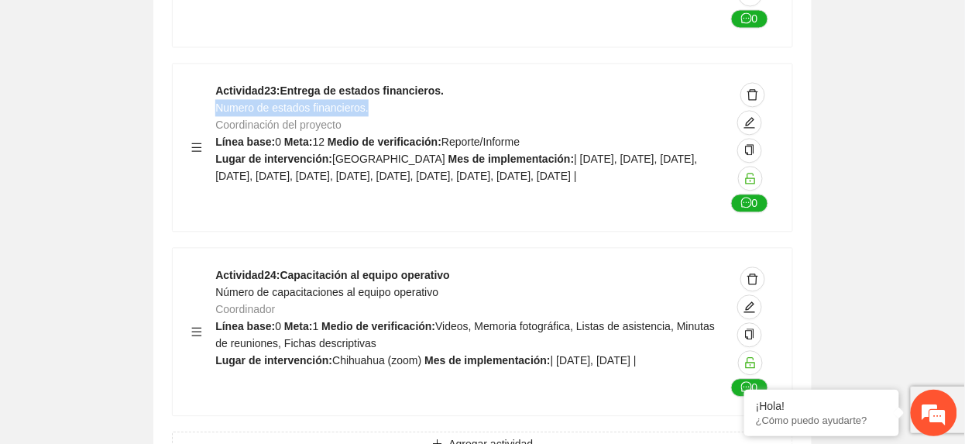
drag, startPoint x: 215, startPoint y: 97, endPoint x: 410, endPoint y: 100, distance: 194.4
click at [410, 100] on div "Actividad 23 : Entrega de estados financieros. Numero de estados financieros. C…" at bounding box center [470, 147] width 510 height 130
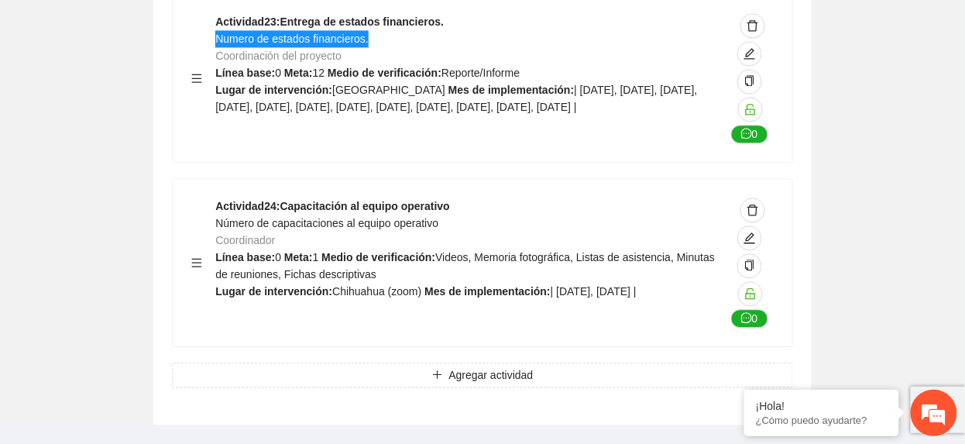
scroll to position [22600, 0]
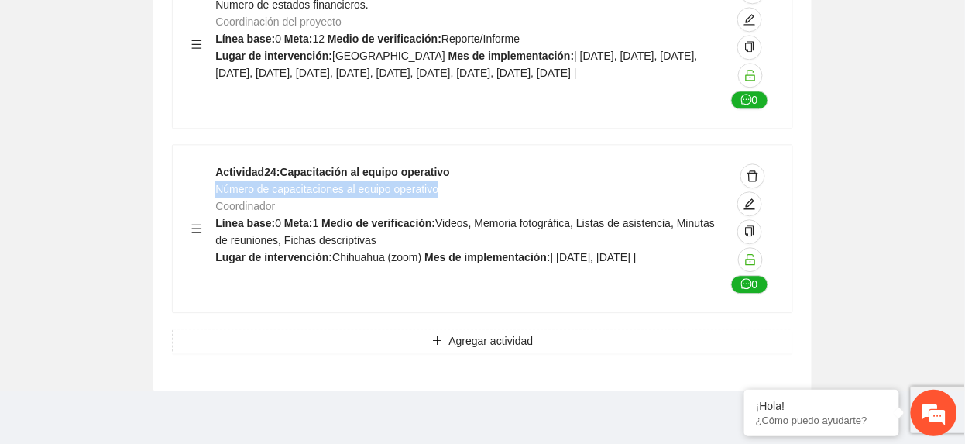
drag, startPoint x: 218, startPoint y: 181, endPoint x: 474, endPoint y: 183, distance: 256.4
click at [474, 183] on div "Actividad 24 : Capacitación al equipo operativo Número de capacitaciones al equ…" at bounding box center [470, 228] width 510 height 130
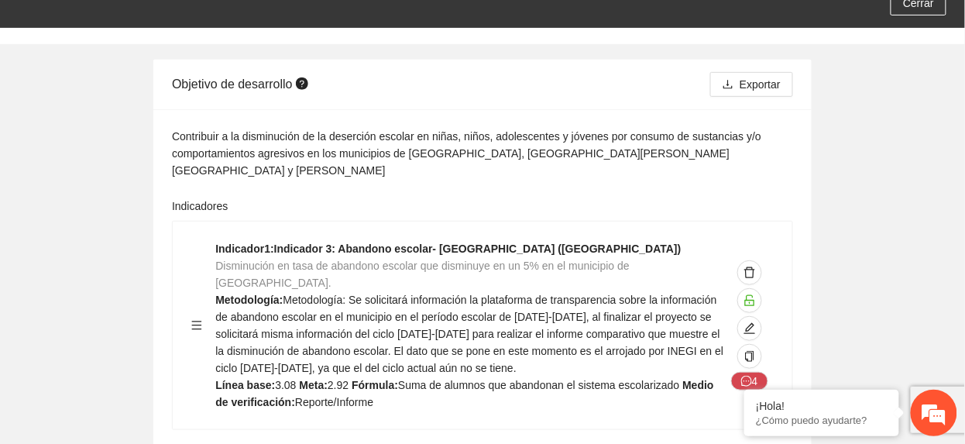
scroll to position [0, 0]
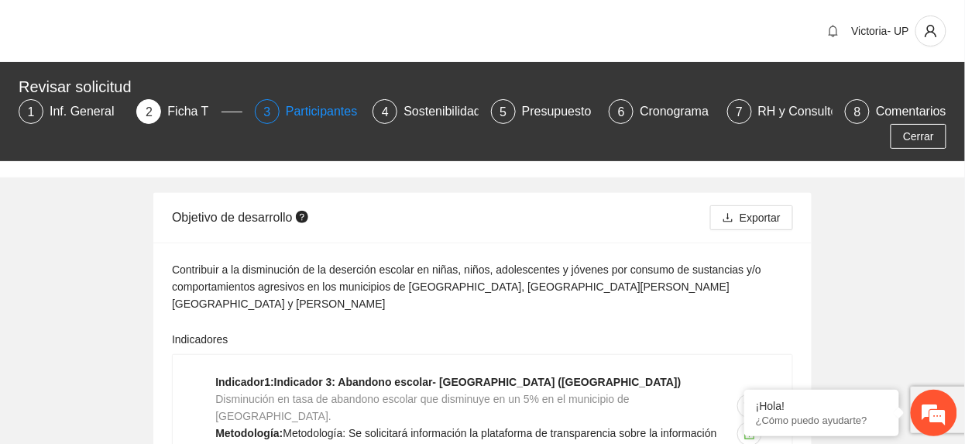
click at [329, 113] on div "Participantes" at bounding box center [328, 111] width 84 height 25
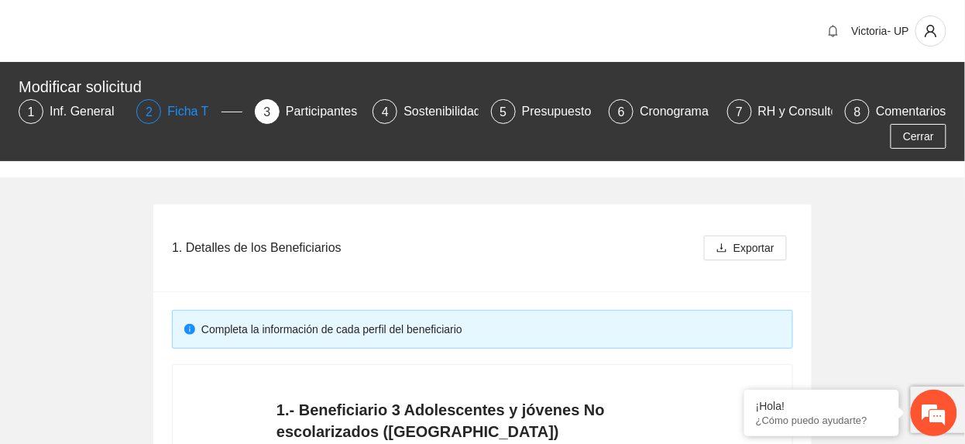
click at [199, 108] on div "Ficha T" at bounding box center [193, 111] width 53 height 25
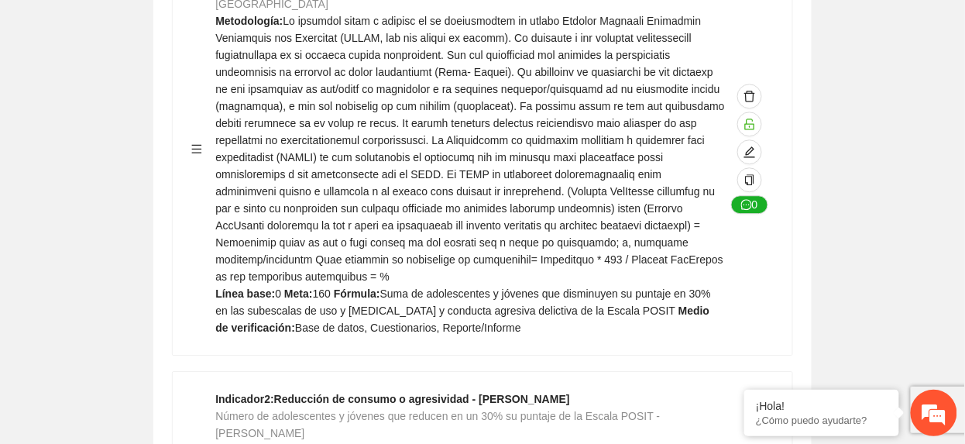
scroll to position [3718, 0]
